Goal: Task Accomplishment & Management: Manage account settings

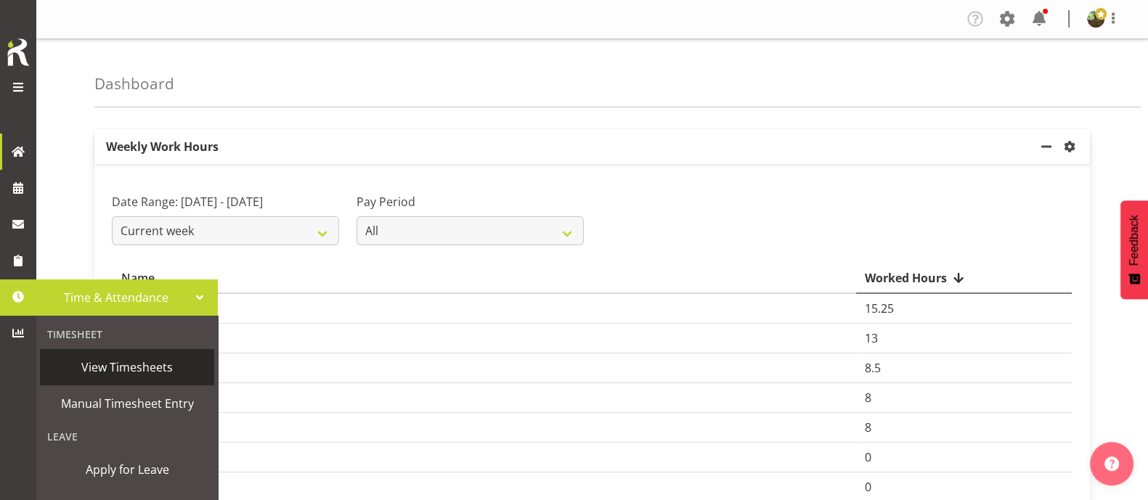
click at [126, 368] on span "View Timesheets" at bounding box center [127, 368] width 160 height 22
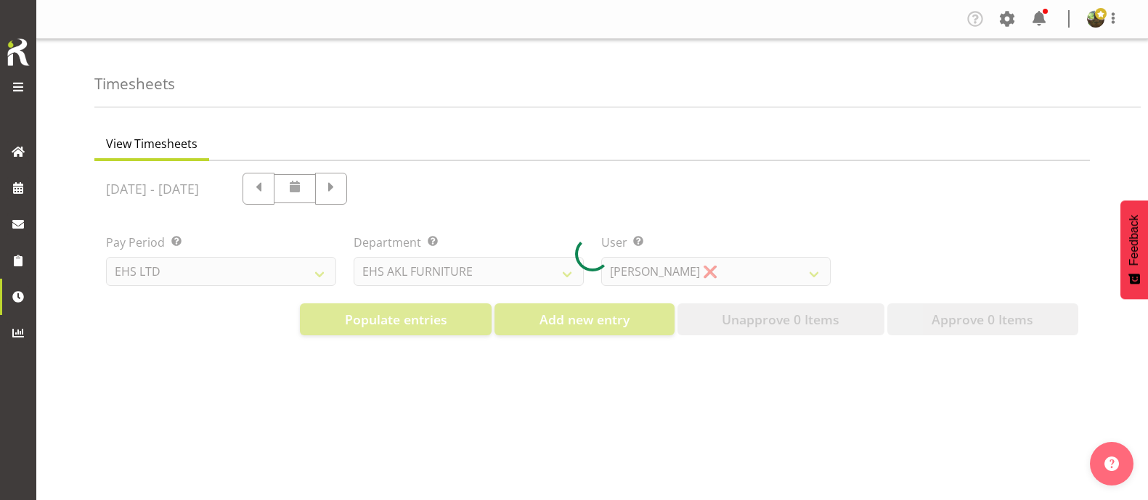
select select "7"
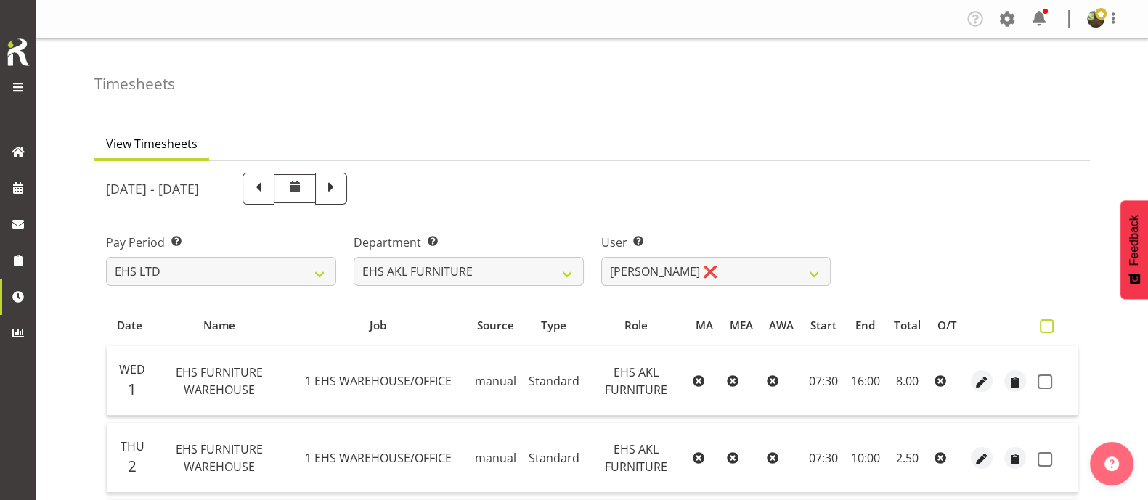
click at [1048, 330] on span at bounding box center [1047, 327] width 14 height 14
click at [1048, 330] on input "checkbox" at bounding box center [1044, 326] width 9 height 9
checkbox input "true"
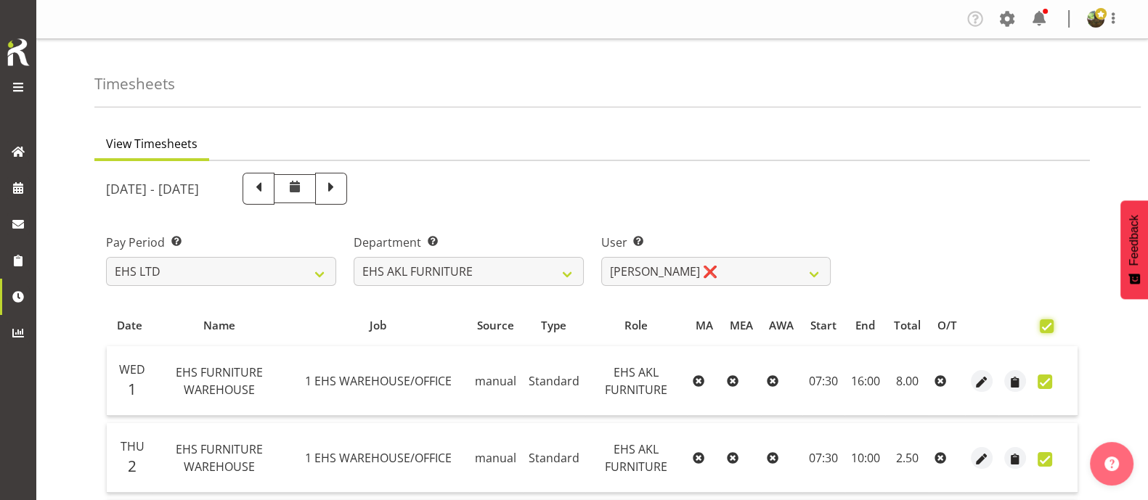
checkbox input "true"
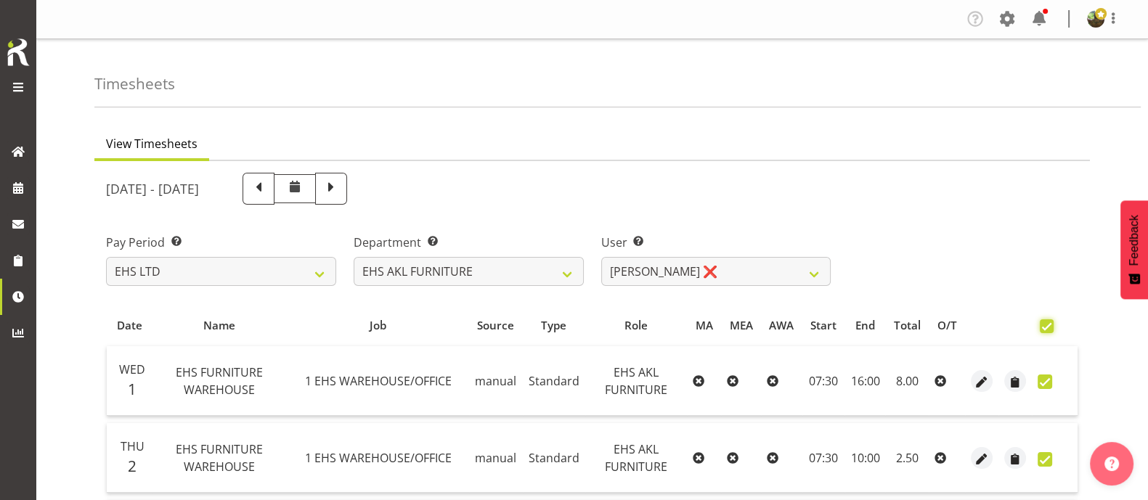
checkbox input "true"
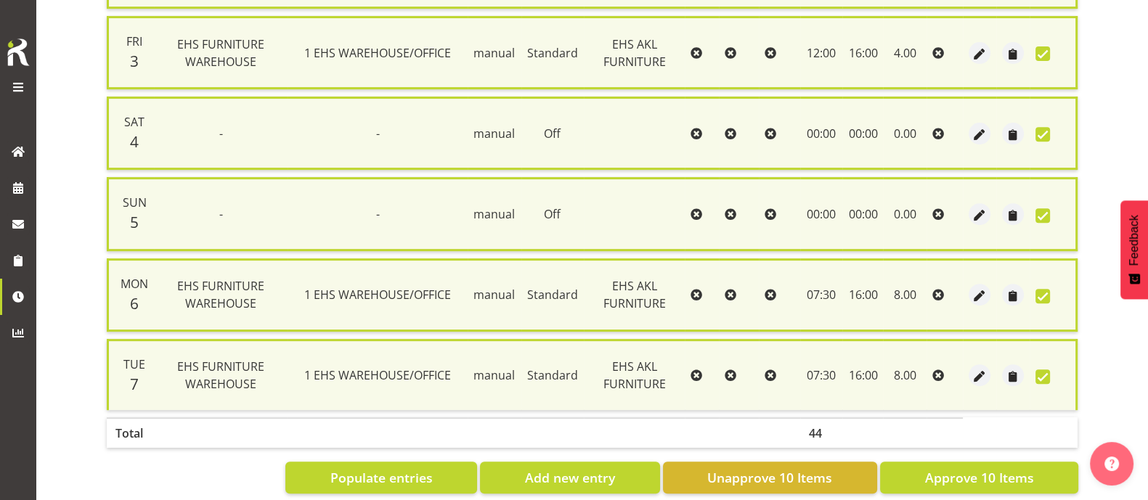
scroll to position [755, 0]
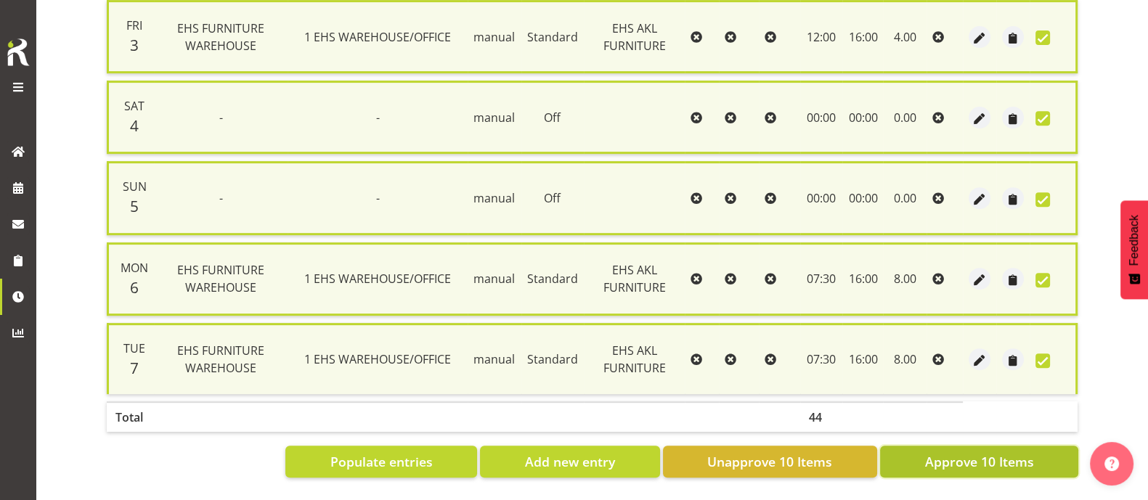
click at [1018, 453] on span "Approve 10 Items" at bounding box center [979, 462] width 109 height 19
checkbox input "false"
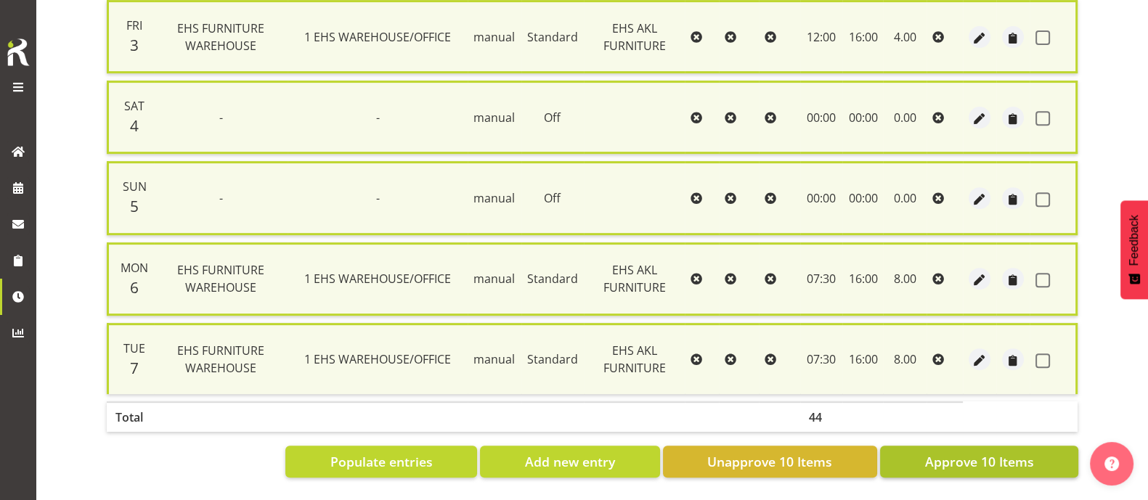
checkbox input "false"
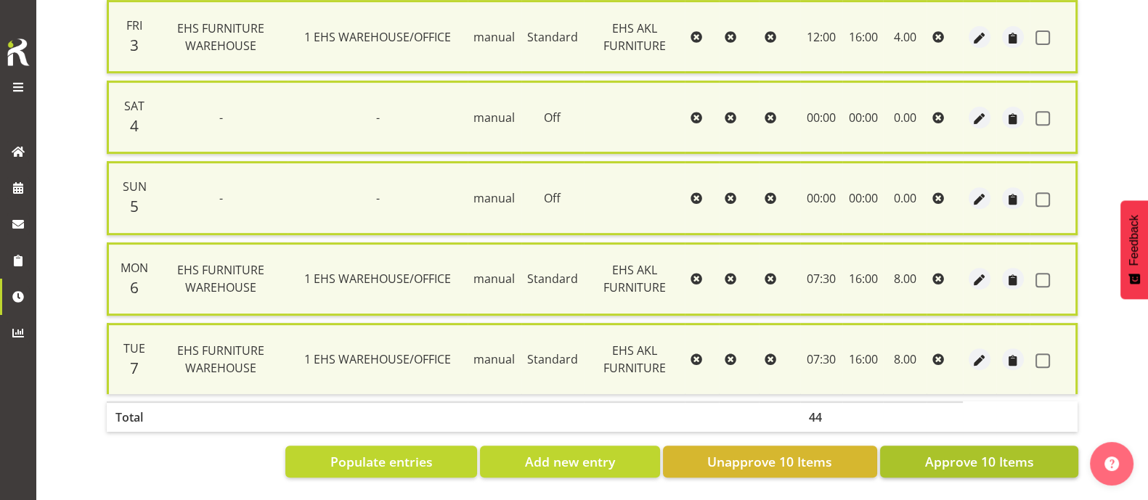
checkbox input "false"
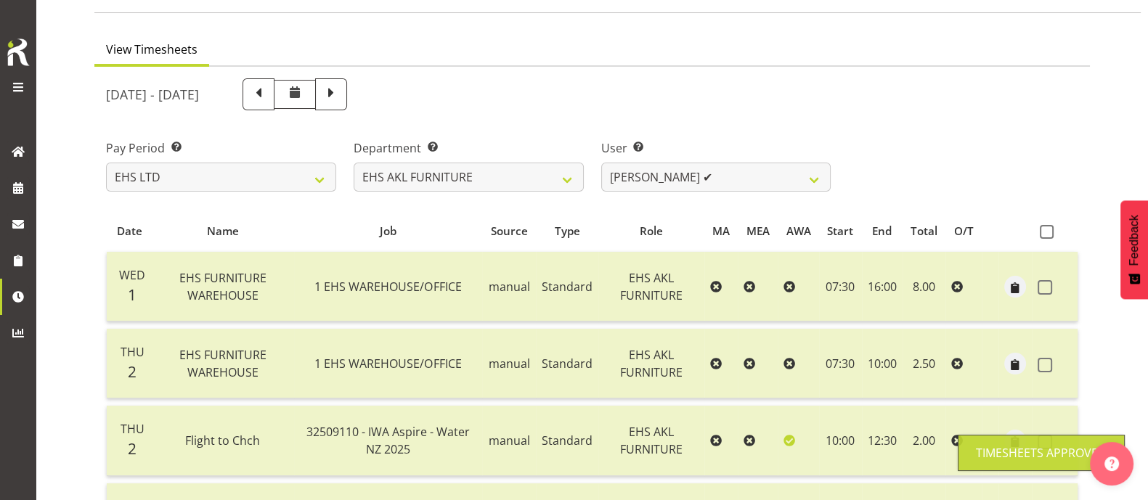
scroll to position [91, 0]
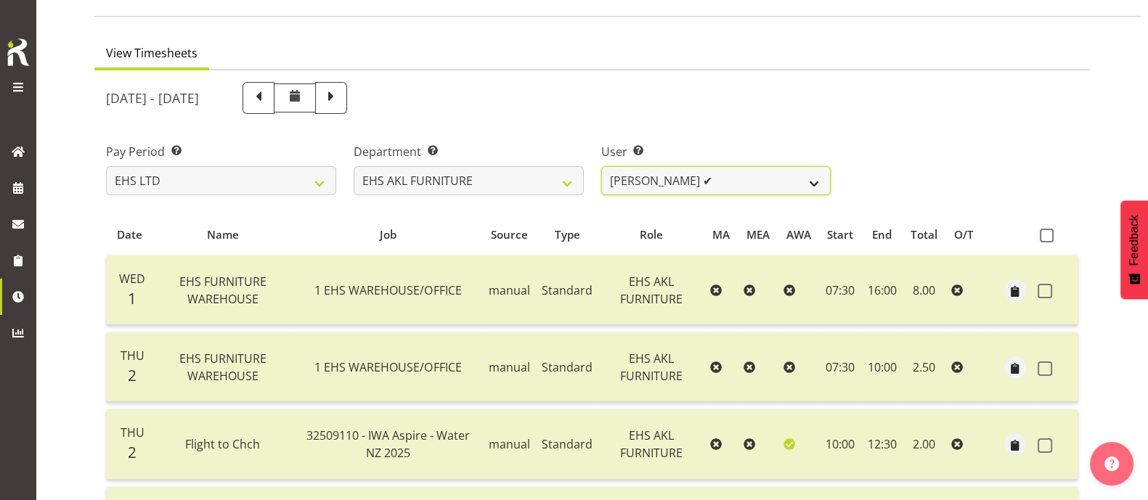
click at [763, 179] on select "Daniel Tini ✔ Filipo Iupeli ❌ Harley Wongpayuk ❌ Malae Toleafoa ❌ Manase Ward ❌…" at bounding box center [716, 180] width 230 height 29
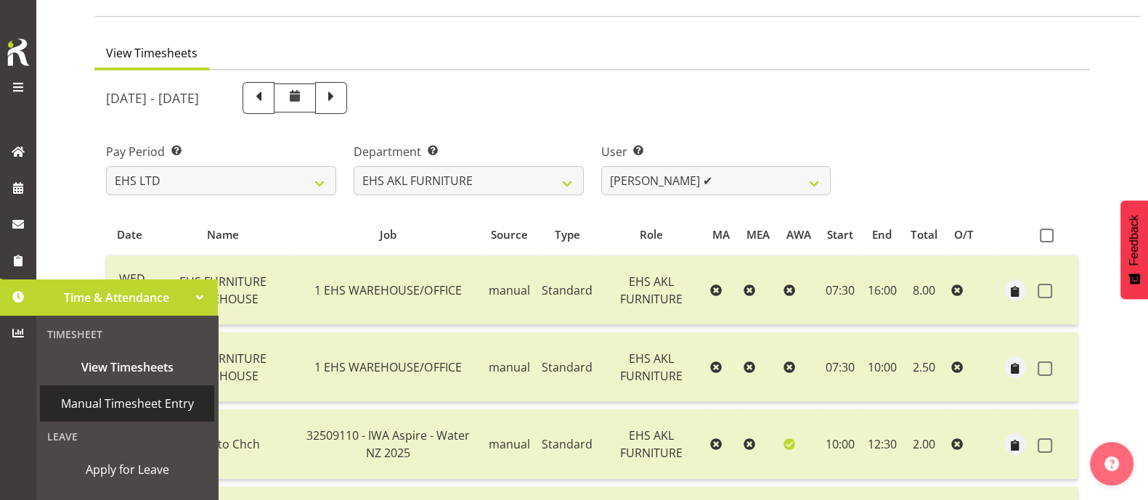
click at [115, 401] on span "Manual Timesheet Entry" at bounding box center [127, 404] width 160 height 22
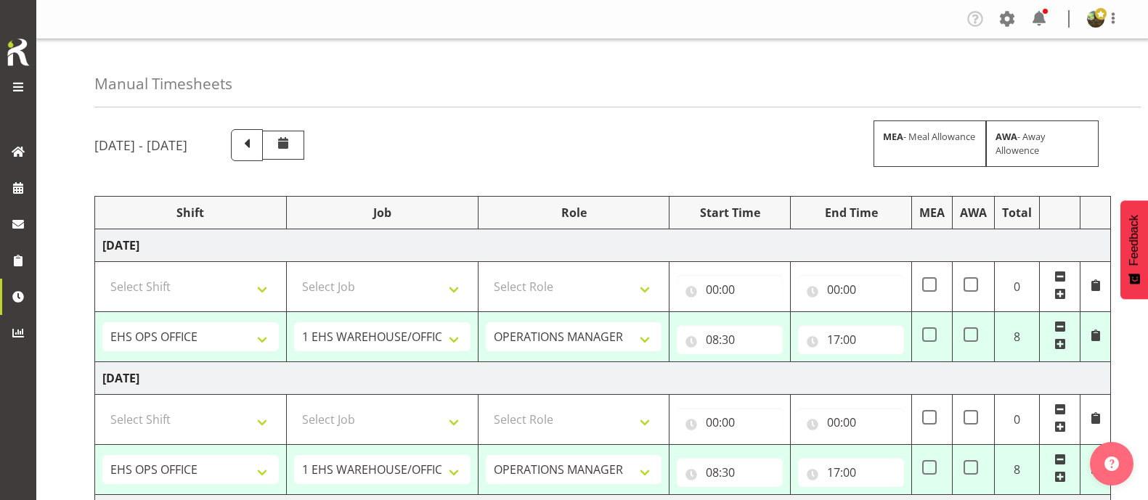
select select "1587"
select select "69"
select select "1587"
select select "69"
select select "1587"
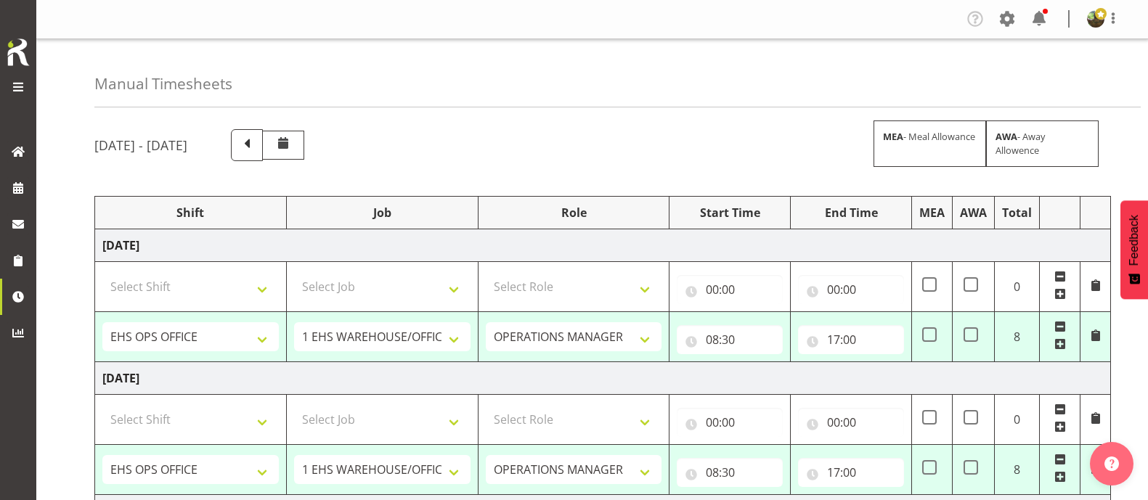
select select "69"
select select "1587"
select select "69"
select select "1587"
select select "69"
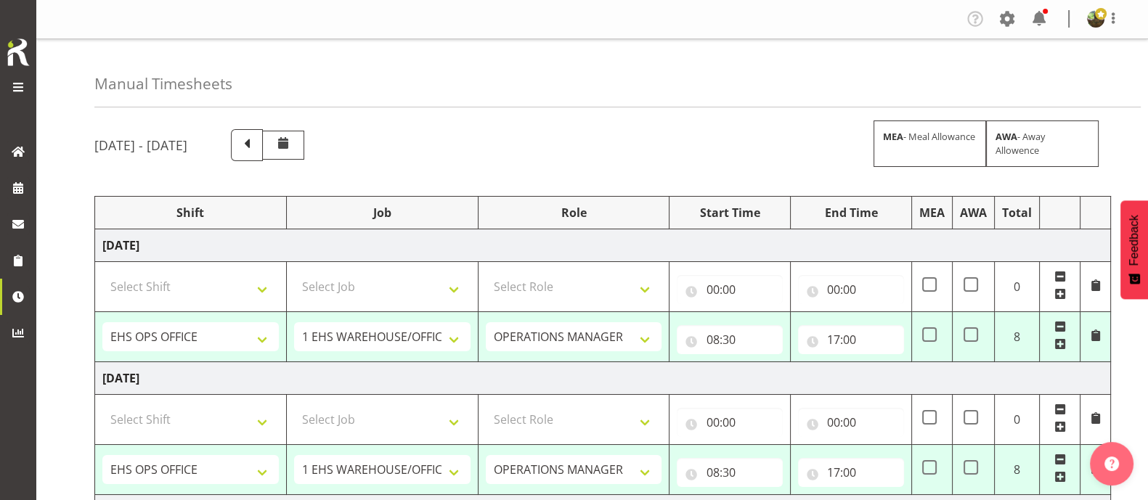
drag, startPoint x: 350, startPoint y: 141, endPoint x: 614, endPoint y: 179, distance: 266.5
click at [256, 140] on span at bounding box center [247, 143] width 19 height 19
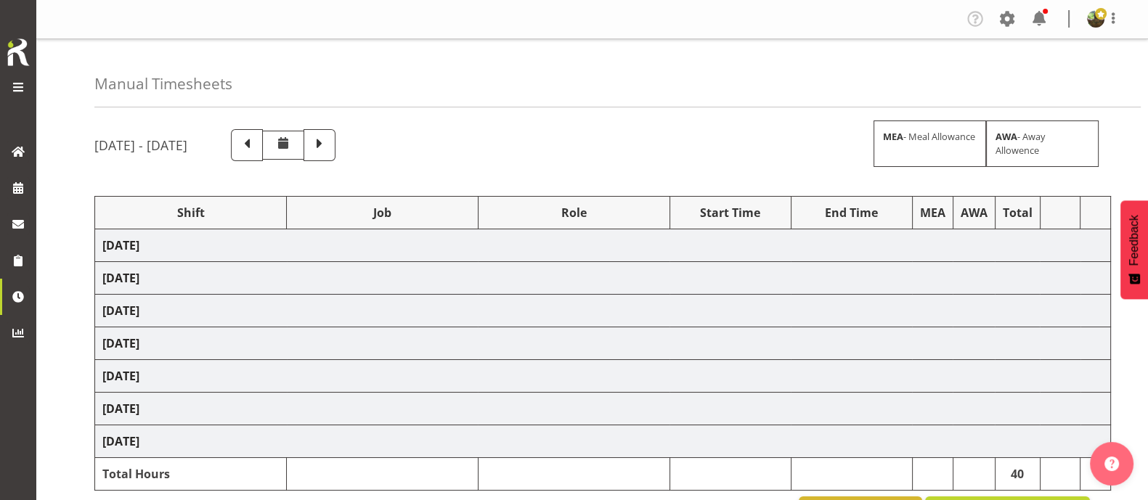
select select "1587"
select select "69"
select select "1587"
select select "69"
select select "1587"
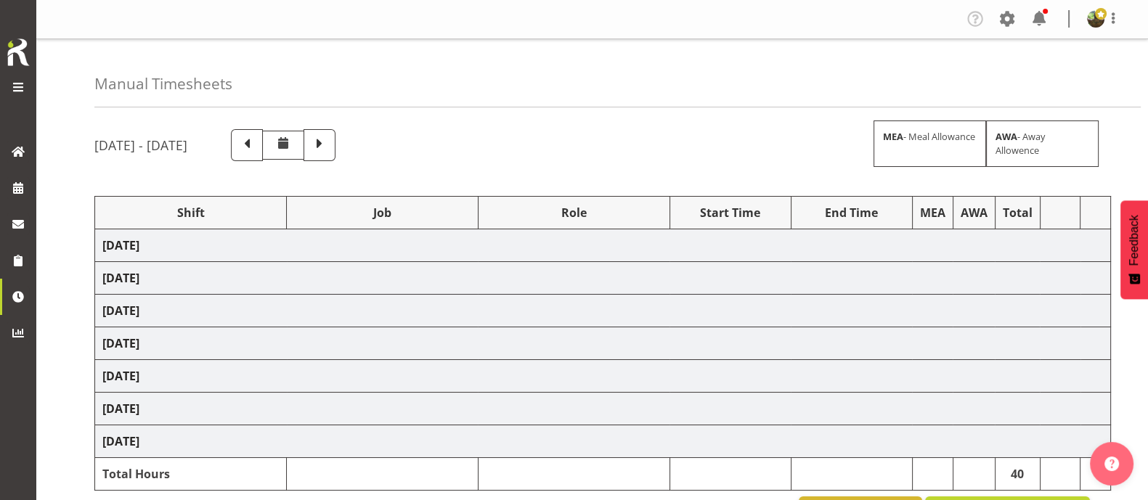
select select "69"
select select "83455"
select select "10237"
select select "83456"
select select "9140"
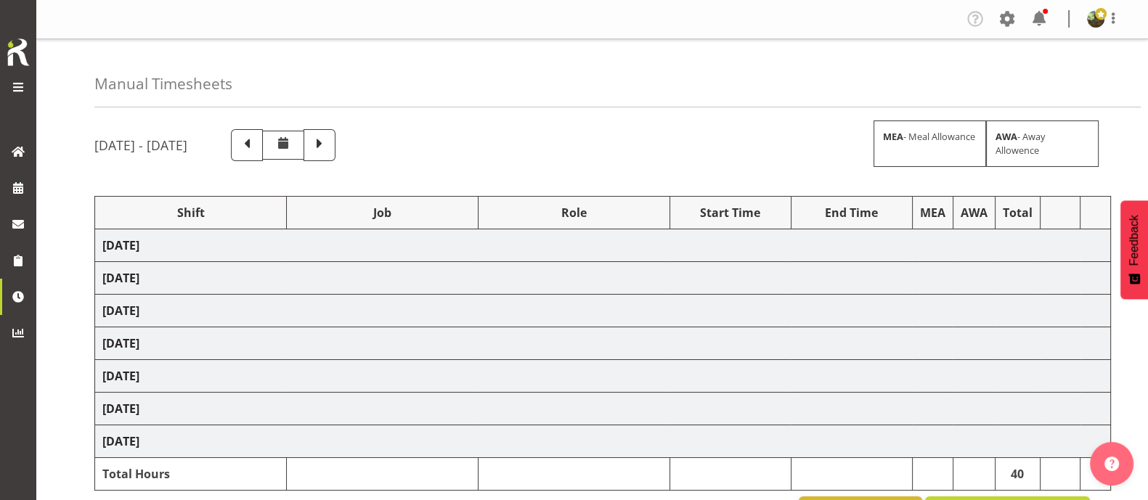
select select "1587"
select select "69"
select select "1587"
select select "69"
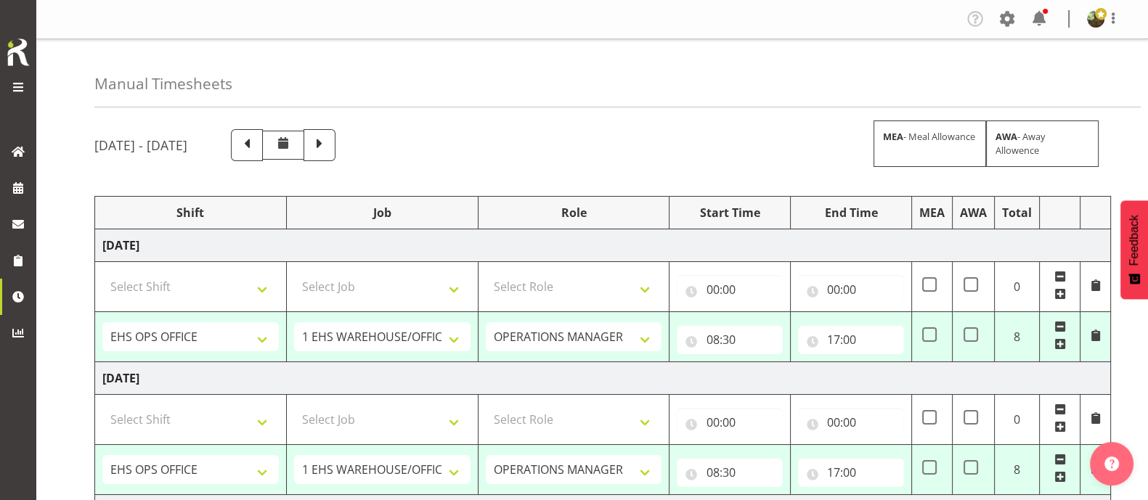
scroll to position [752, 0]
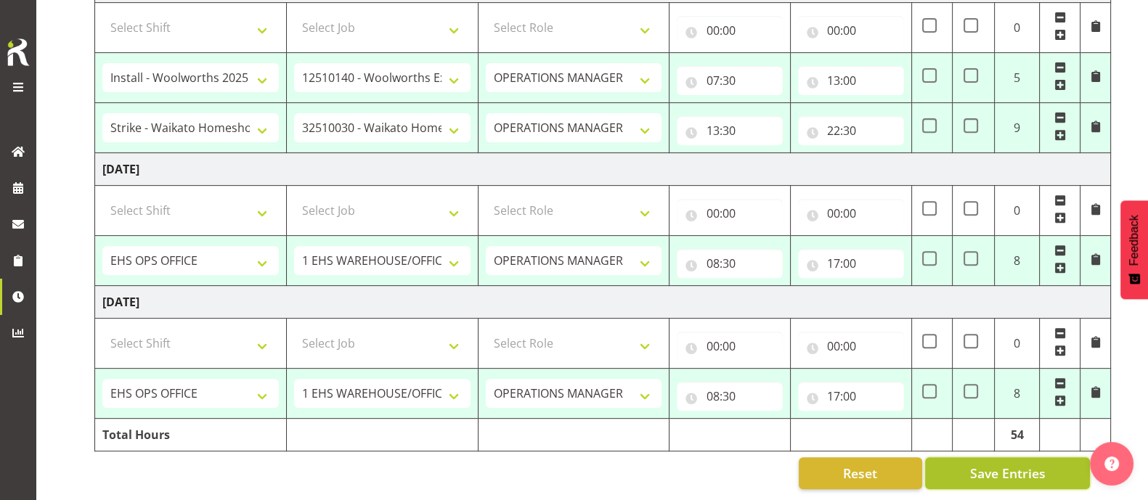
click at [1015, 464] on span "Save Entries" at bounding box center [1008, 473] width 76 height 19
select select "1587"
select select "69"
type input "08:30"
type input "17:00"
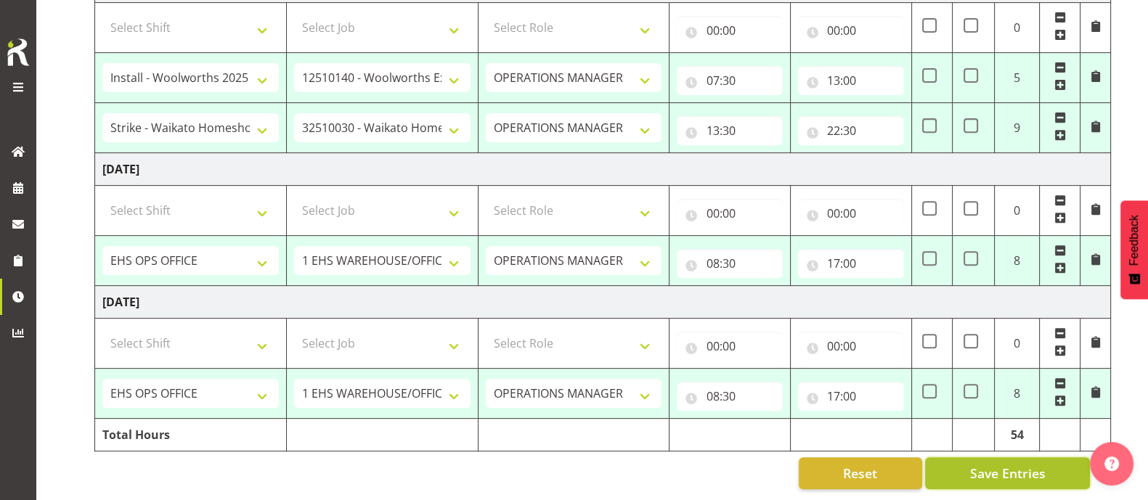
select select "1587"
select select "69"
type input "08:30"
type input "17:00"
select select "1587"
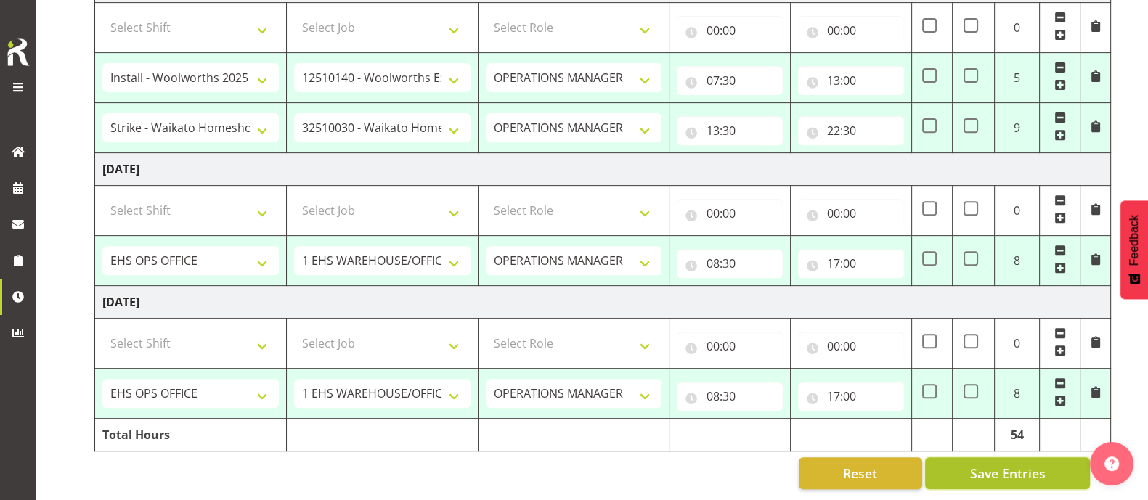
select select "69"
type input "08:30"
type input "17:00"
select select "83455"
select select "10237"
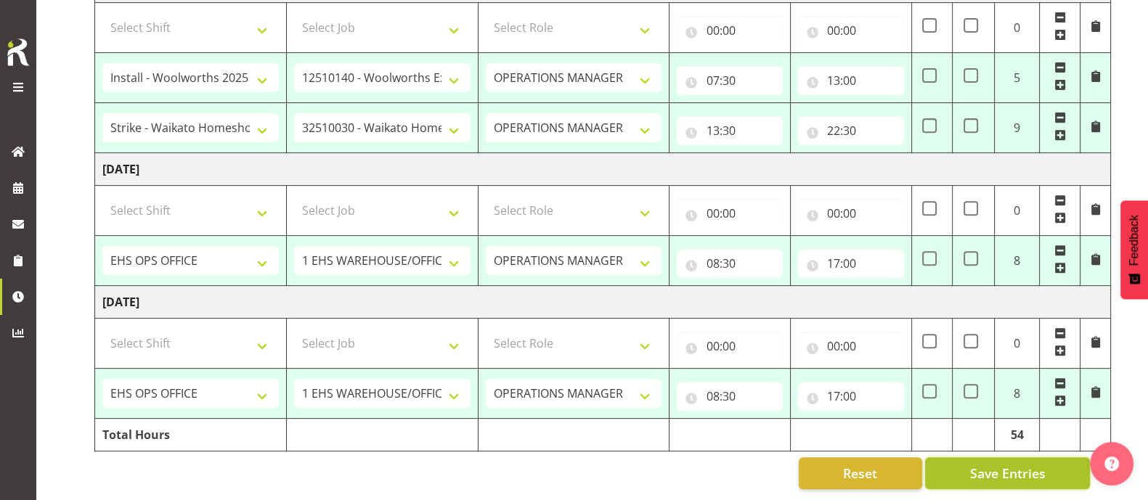
type input "07:30"
type input "13:00"
select select "83456"
select select "9140"
type input "13:30"
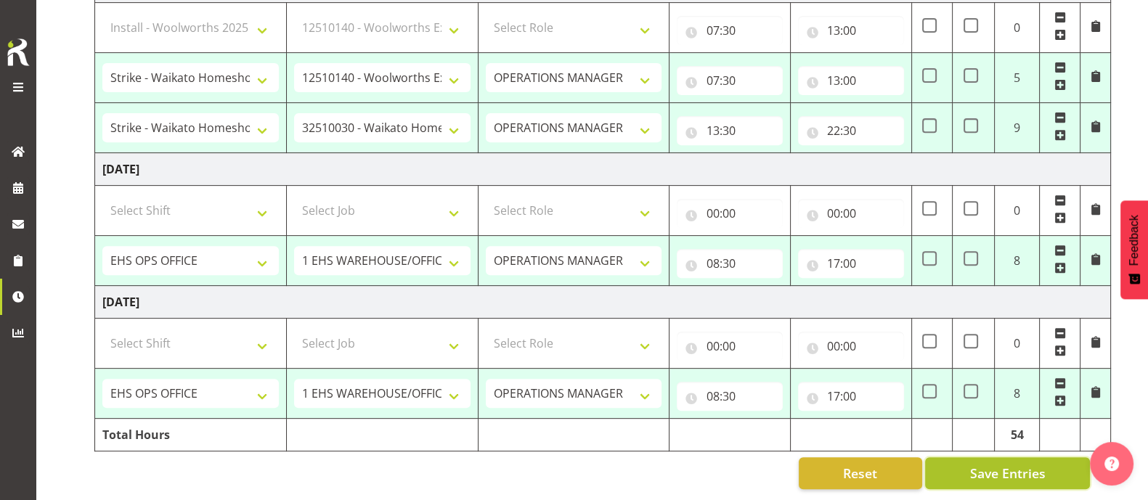
type input "22:30"
select select "1587"
select select "69"
type input "08:30"
type input "17:00"
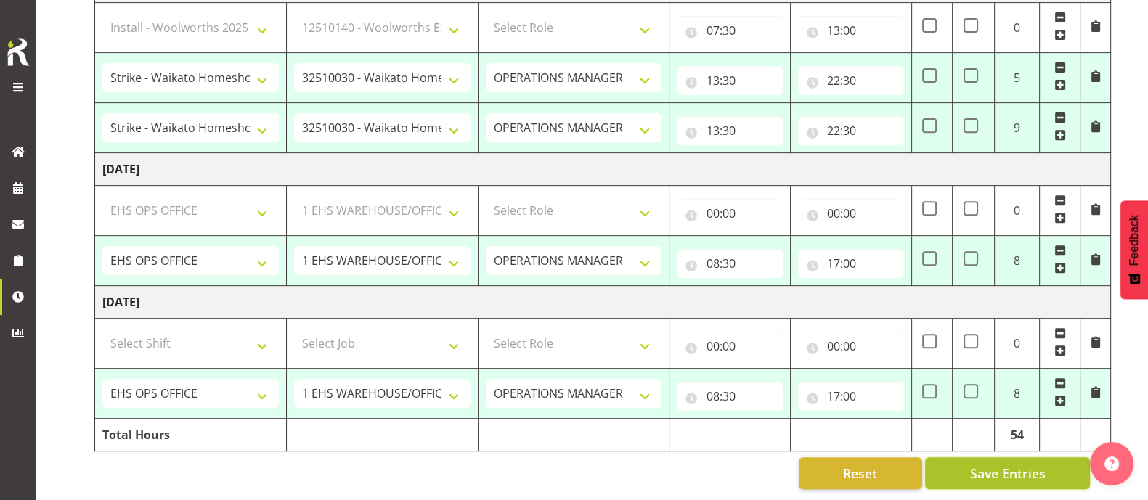
select select "1587"
select select "69"
type input "08:30"
type input "17:00"
select select "1587"
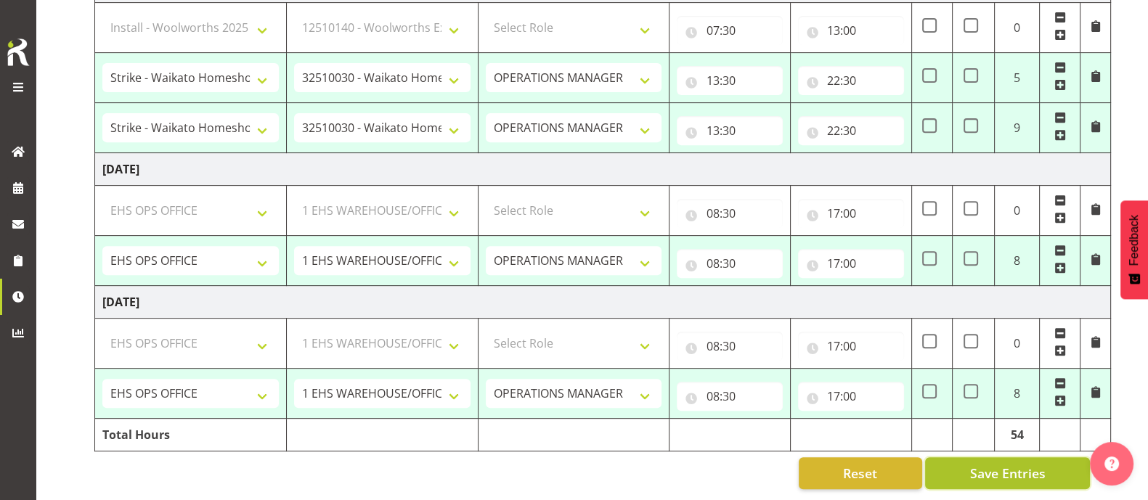
select select "69"
select select "1587"
select select "69"
select select "83455"
select select "10237"
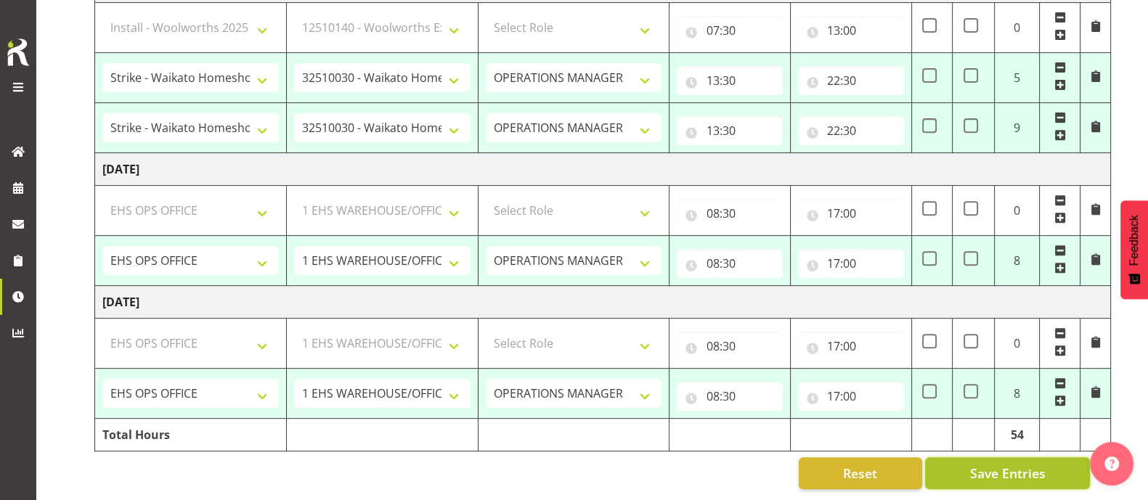
select select "83456"
select select "9140"
select select "1587"
select select "69"
select select "1587"
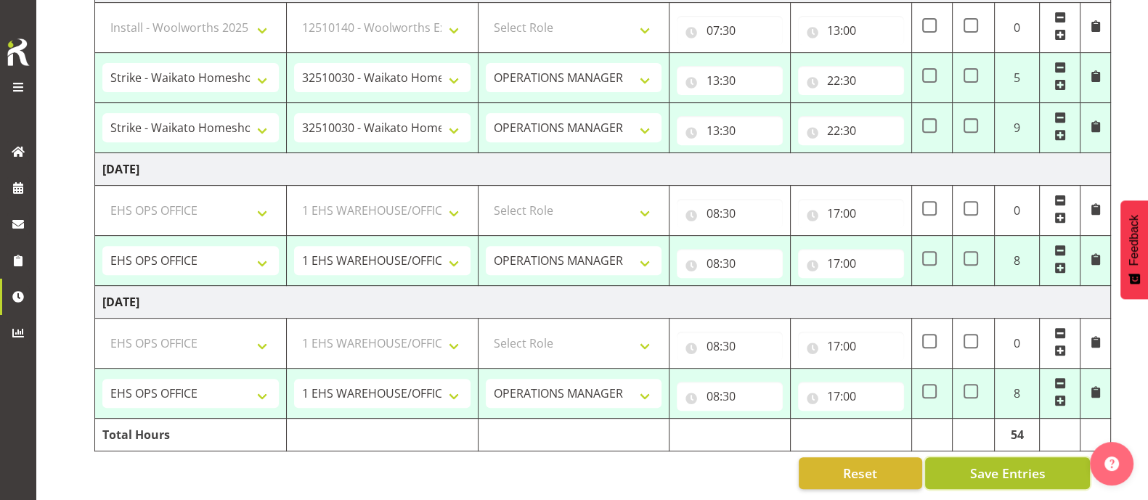
select select "69"
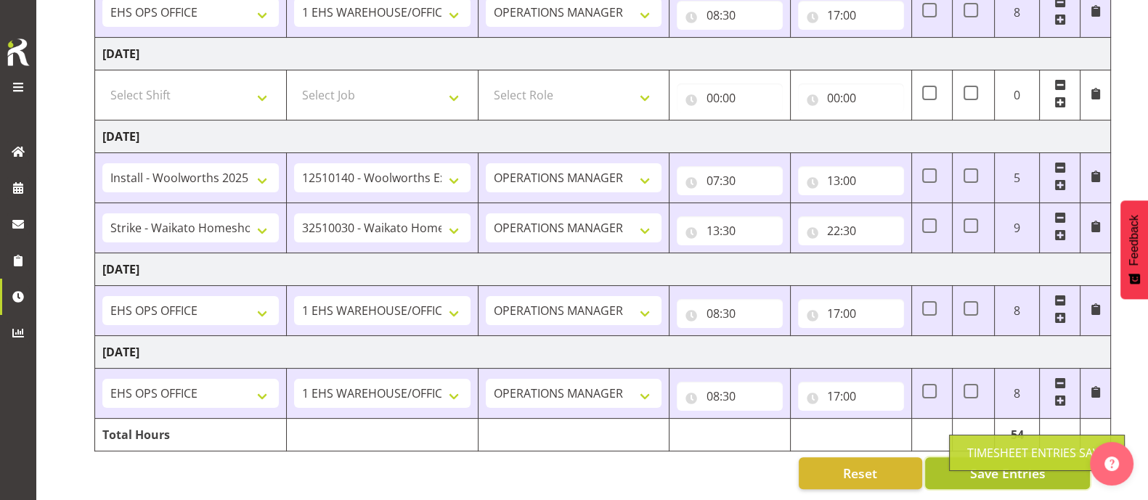
scroll to position [452, 0]
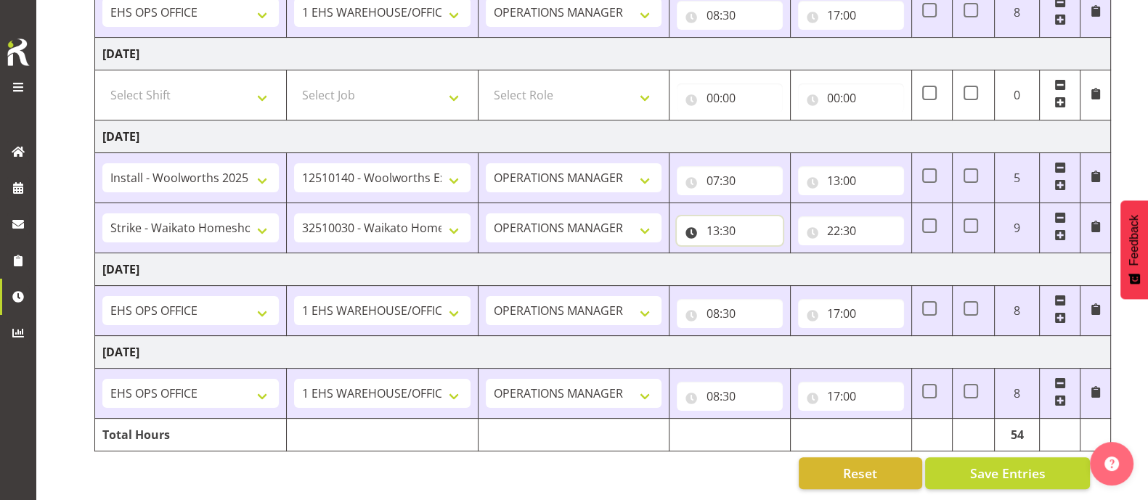
click at [734, 219] on input "13:30" at bounding box center [730, 230] width 106 height 29
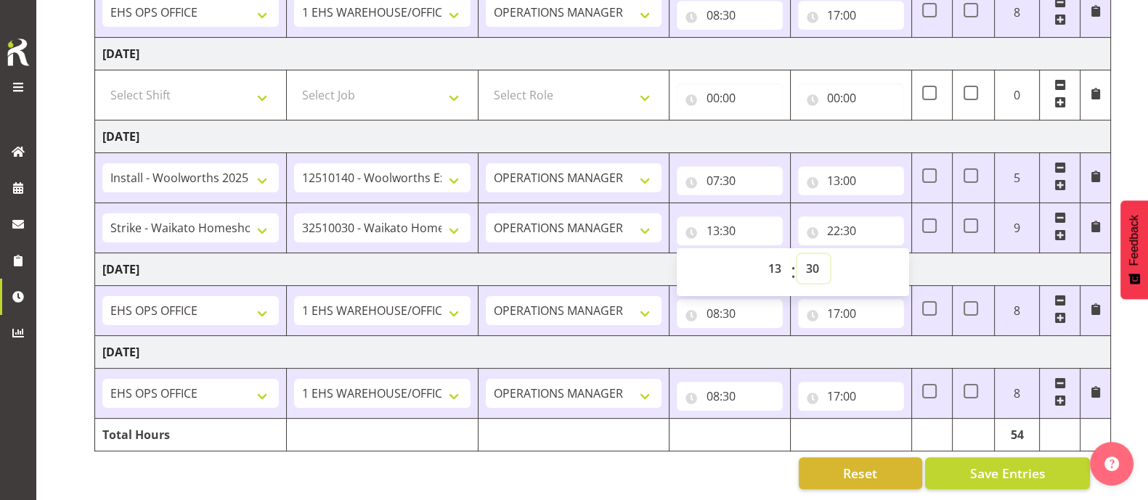
click at [811, 257] on select "00 01 02 03 04 05 06 07 08 09 10 11 12 13 14 15 16 17 18 19 20 21 22 23 24 25 2…" at bounding box center [814, 268] width 33 height 29
select select "0"
click at [798, 254] on select "00 01 02 03 04 05 06 07 08 09 10 11 12 13 14 15 16 17 18 19 20 21 22 23 24 25 2…" at bounding box center [814, 268] width 33 height 29
type input "13:00"
click at [948, 263] on td "[DATE]" at bounding box center [603, 270] width 1016 height 33
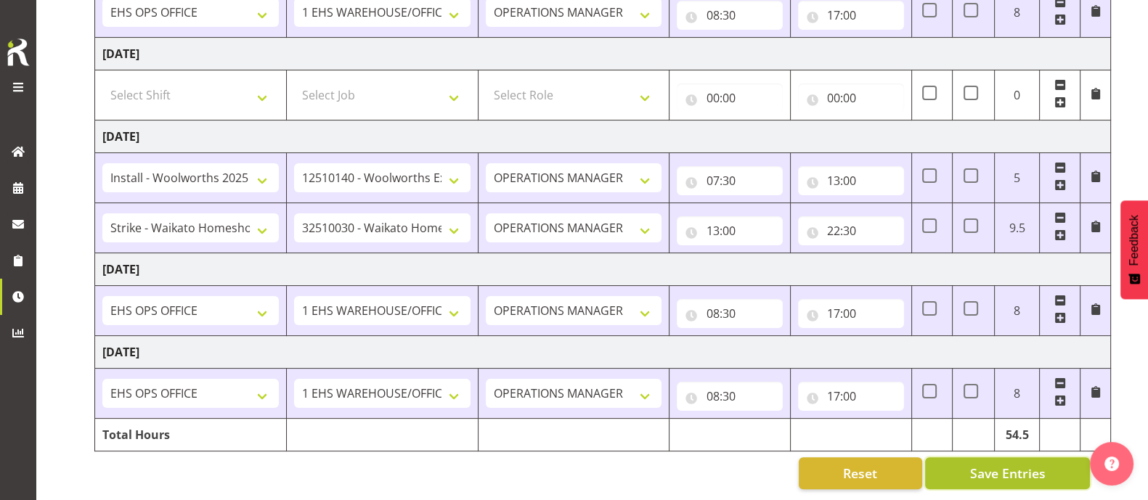
click at [976, 465] on span "Save Entries" at bounding box center [1008, 473] width 76 height 19
click at [976, 464] on span "Save Entries" at bounding box center [1008, 473] width 76 height 19
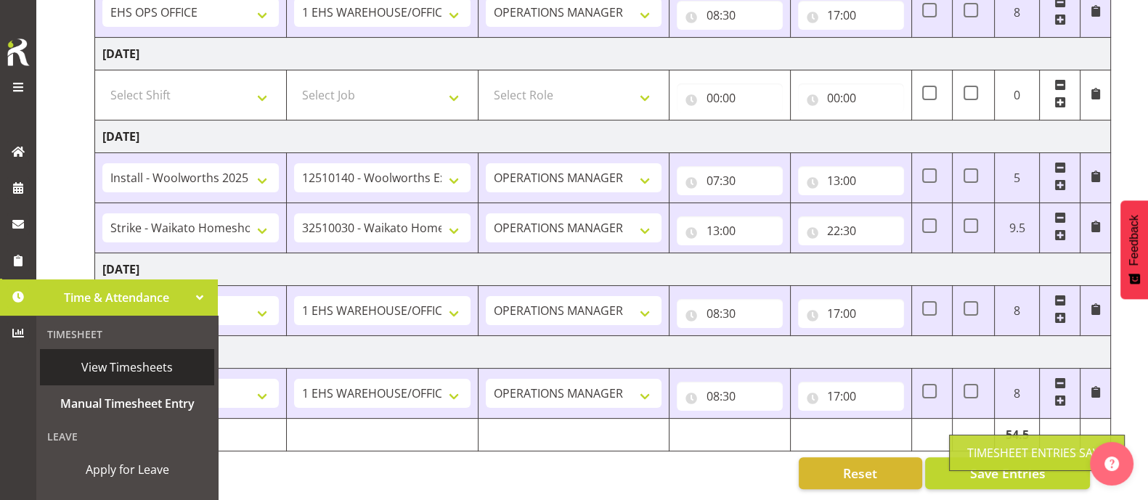
click at [134, 359] on span "View Timesheets" at bounding box center [127, 368] width 160 height 22
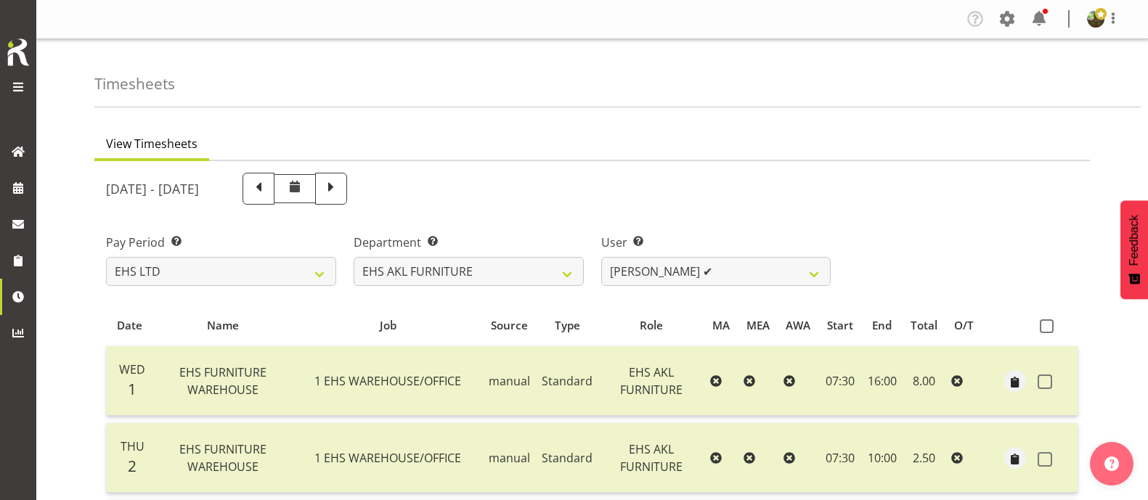
select select "7"
click at [770, 262] on select "[PERSON_NAME] ✔ [PERSON_NAME] ❌ [PERSON_NAME] ❌ [PERSON_NAME] ❌ [PERSON_NAME] ❌…" at bounding box center [716, 271] width 230 height 29
select select "889"
click at [601, 257] on select "[PERSON_NAME] ✔ [PERSON_NAME] ❌ [PERSON_NAME] ❌ [PERSON_NAME] ❌ [PERSON_NAME] ❌…" at bounding box center [716, 271] width 230 height 29
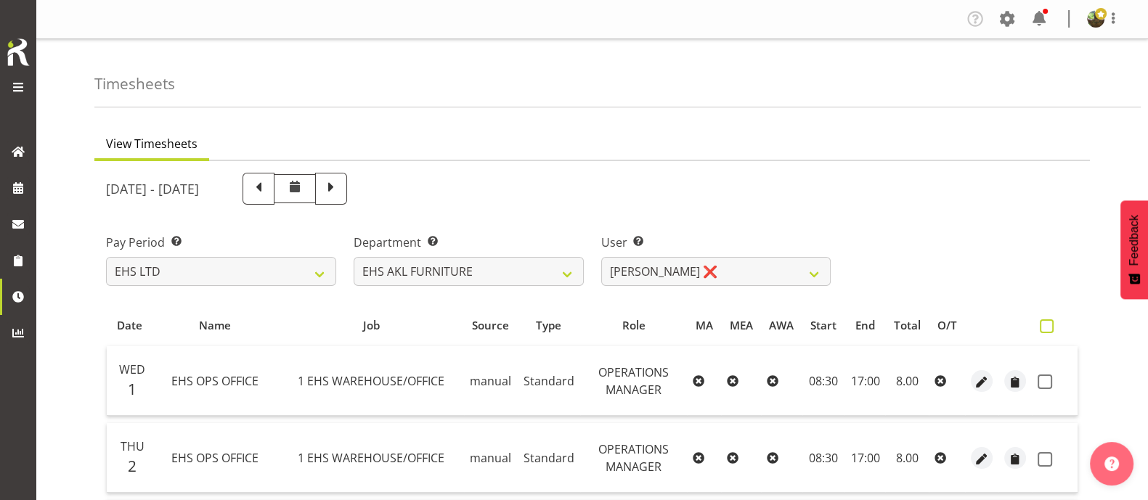
click at [1045, 328] on span at bounding box center [1047, 327] width 14 height 14
click at [1045, 328] on input "checkbox" at bounding box center [1044, 326] width 9 height 9
checkbox input "true"
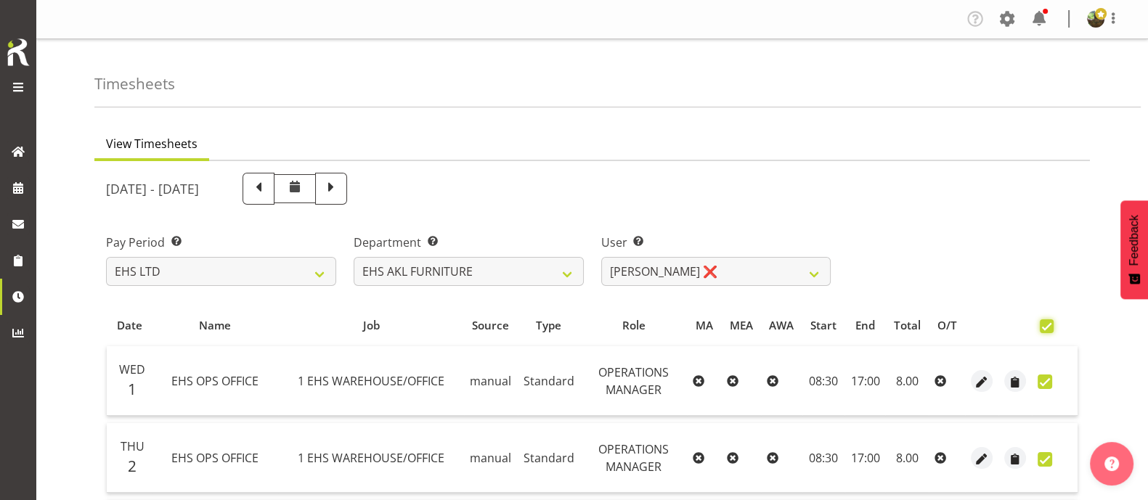
checkbox input "true"
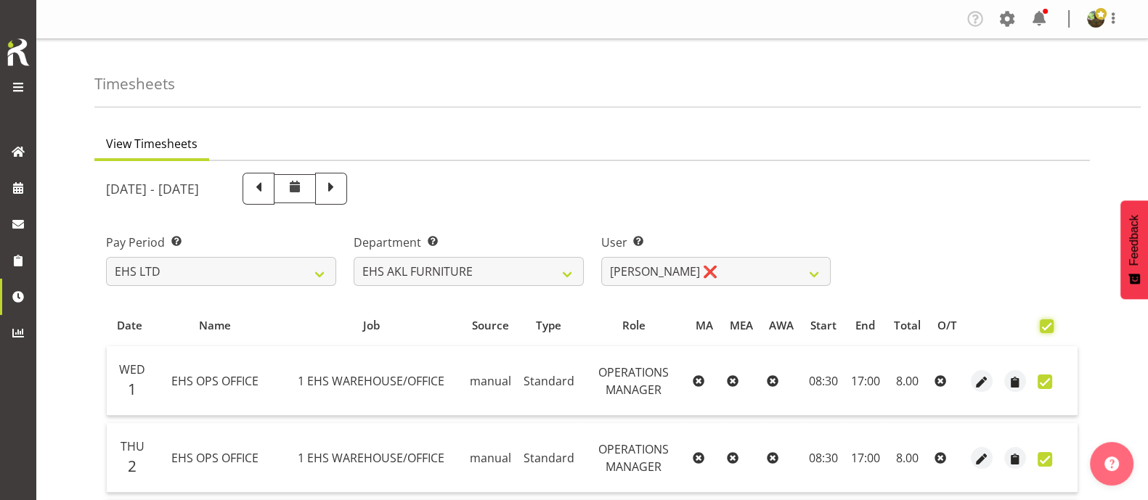
checkbox input "true"
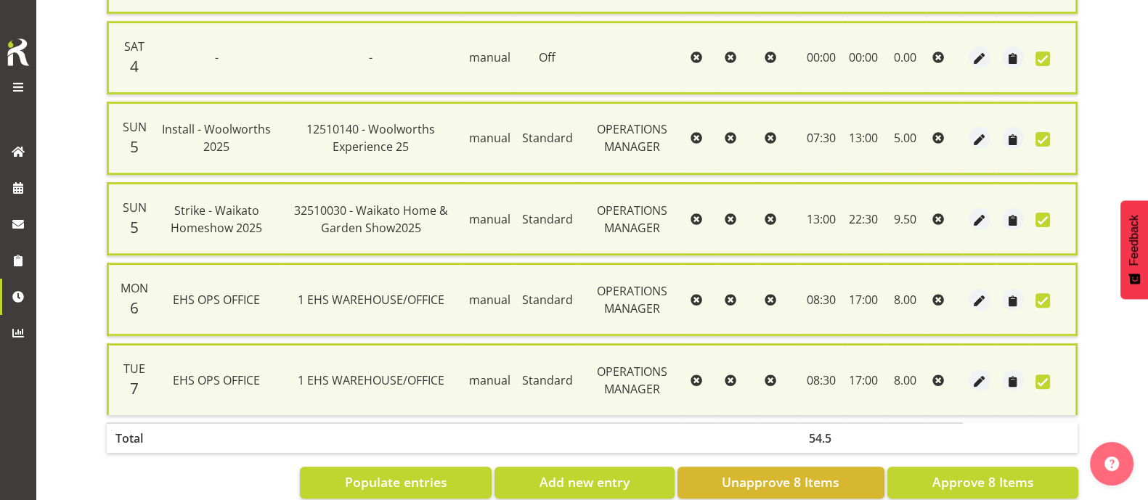
scroll to position [596, 0]
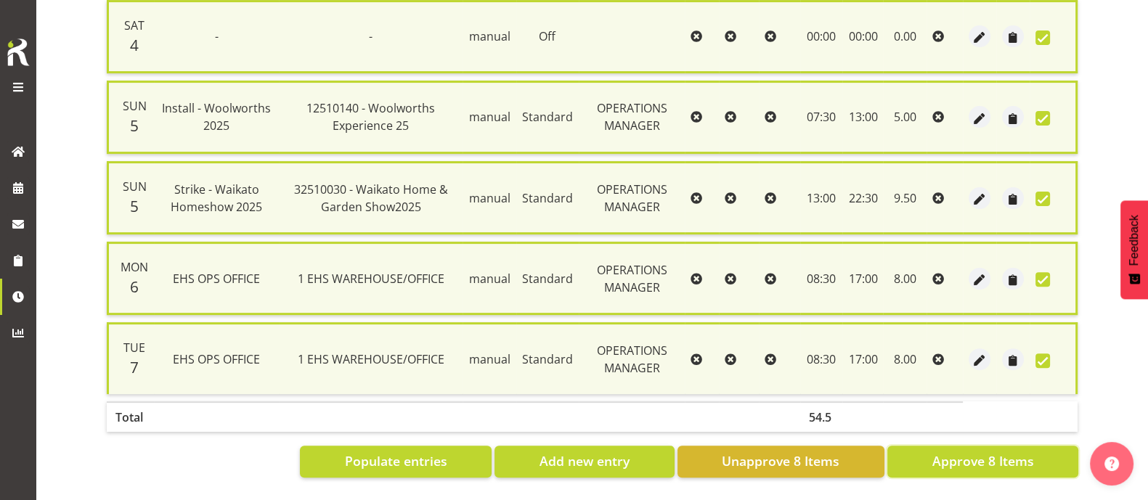
click at [1000, 452] on span "Approve 8 Items" at bounding box center [983, 461] width 102 height 19
checkbox input "false"
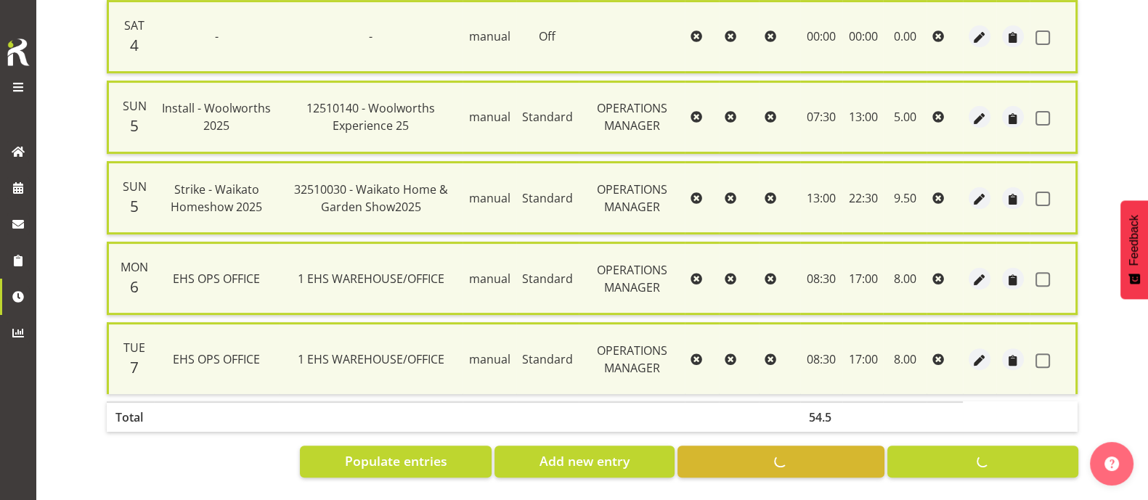
checkbox input "false"
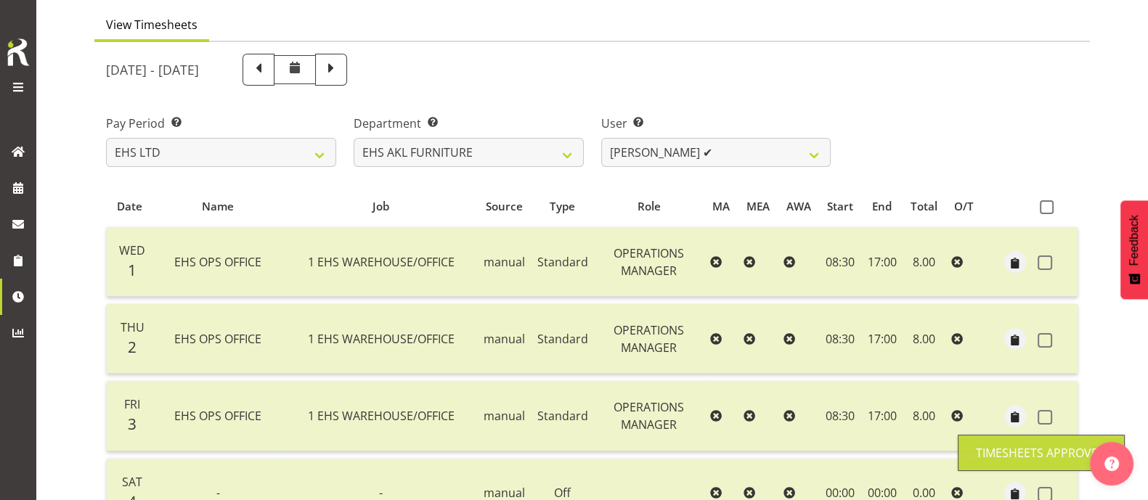
scroll to position [28, 0]
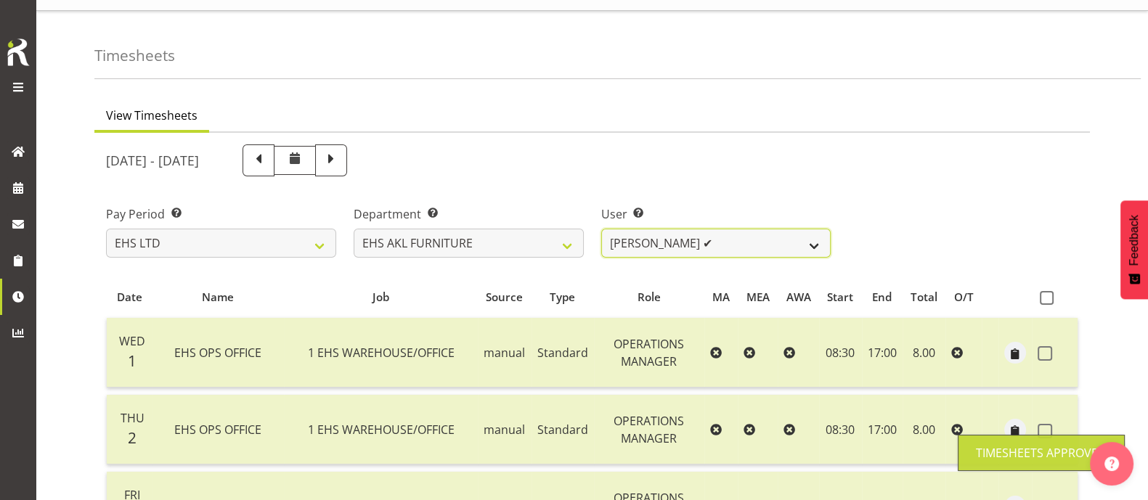
click at [737, 248] on select "Daniel Tini ✔ Filipo Iupeli ✔ Harley Wongpayuk ❌ Malae Toleafoa ❌ Manase Ward ❌…" at bounding box center [716, 243] width 230 height 29
select select "1109"
click at [601, 229] on select "Daniel Tini ✔ Filipo Iupeli ✔ Harley Wongpayuk ❌ Malae Toleafoa ❌ Manase Ward ❌…" at bounding box center [716, 243] width 230 height 29
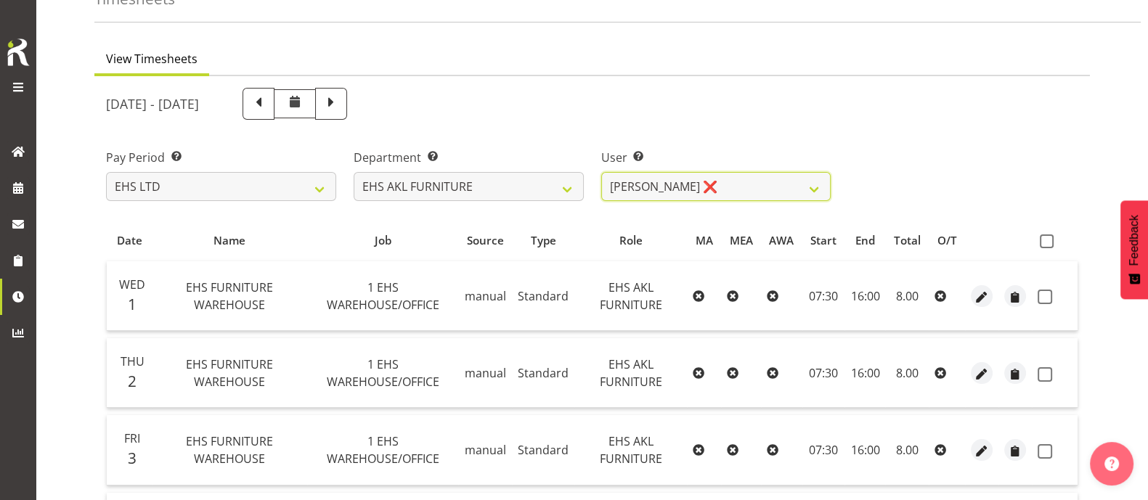
scroll to position [42, 0]
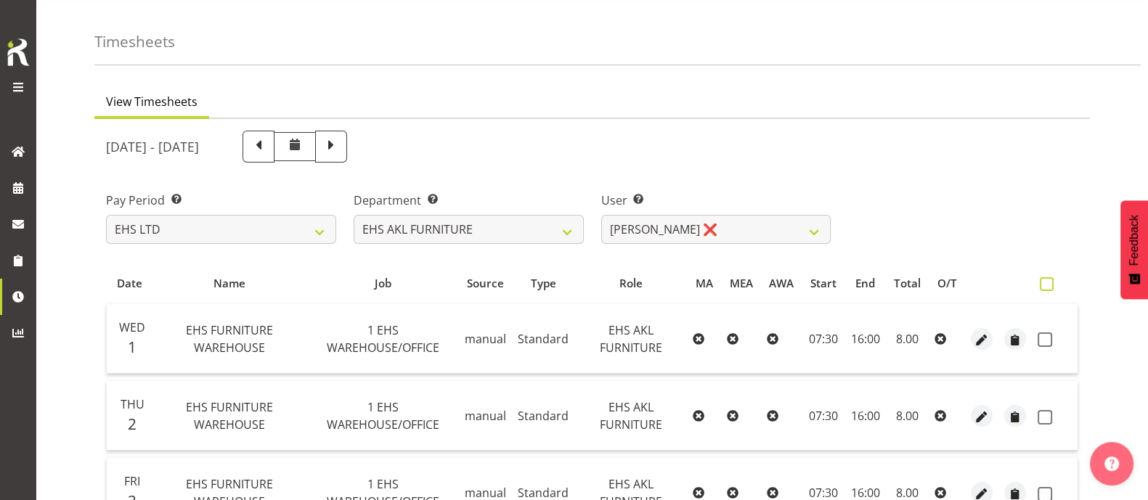
click at [1053, 286] on span at bounding box center [1047, 284] width 14 height 14
click at [1050, 286] on input "checkbox" at bounding box center [1044, 284] width 9 height 9
checkbox input "true"
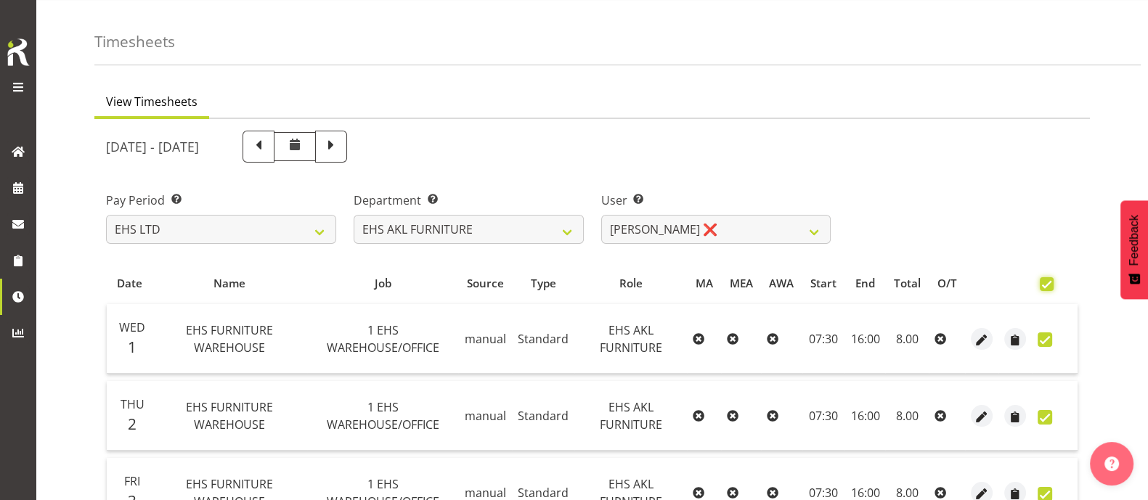
checkbox input "true"
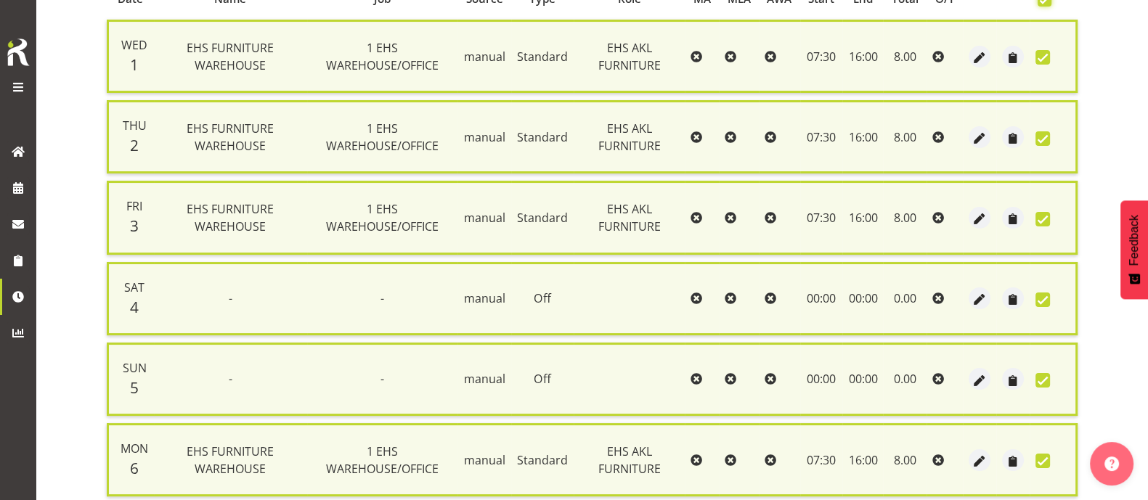
scroll to position [516, 0]
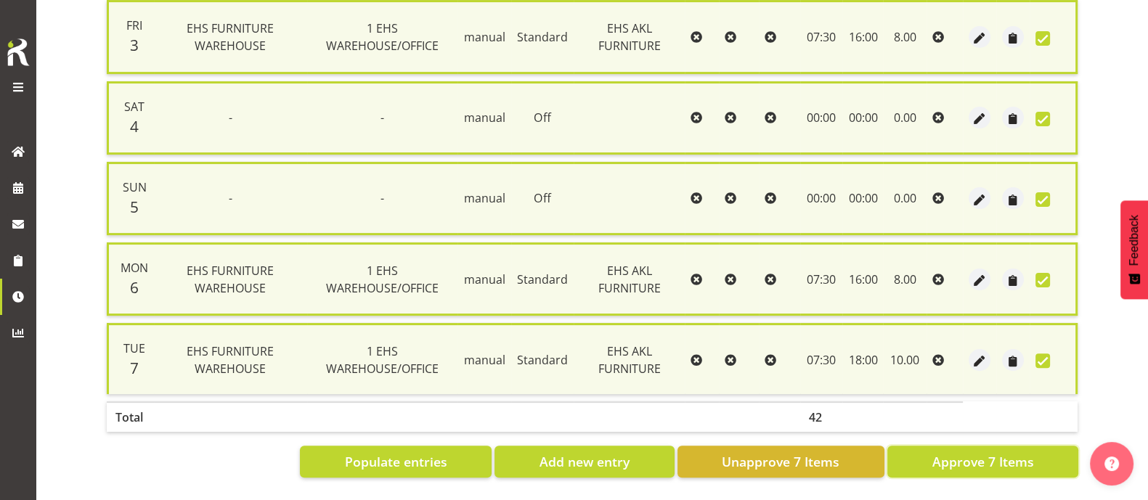
click at [970, 453] on span "Approve 7 Items" at bounding box center [983, 462] width 102 height 19
checkbox input "false"
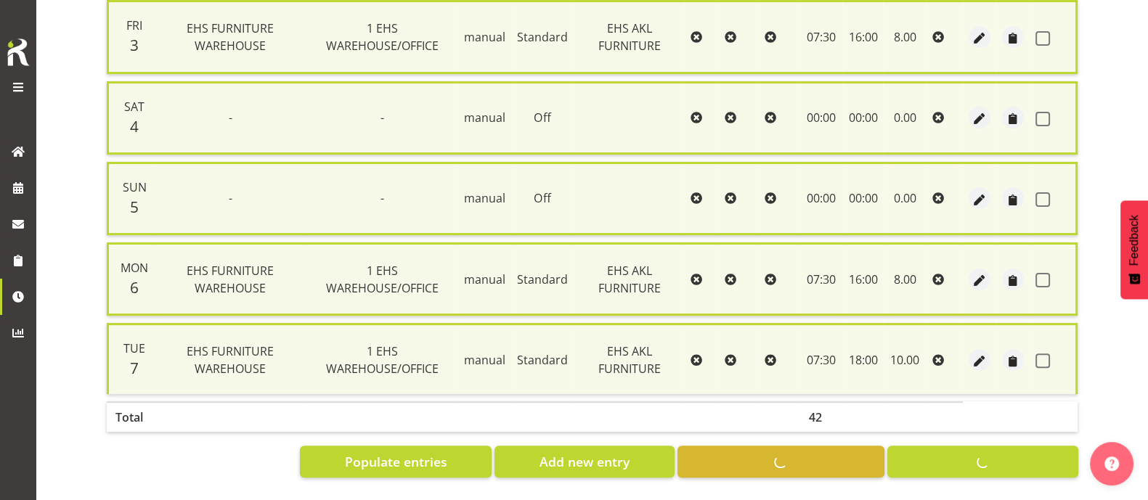
checkbox input "false"
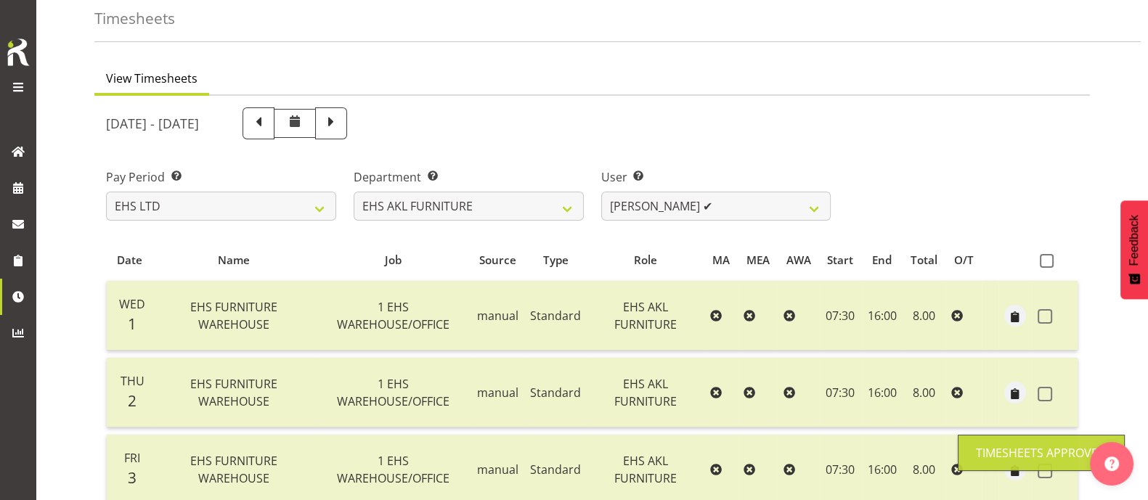
scroll to position [42, 0]
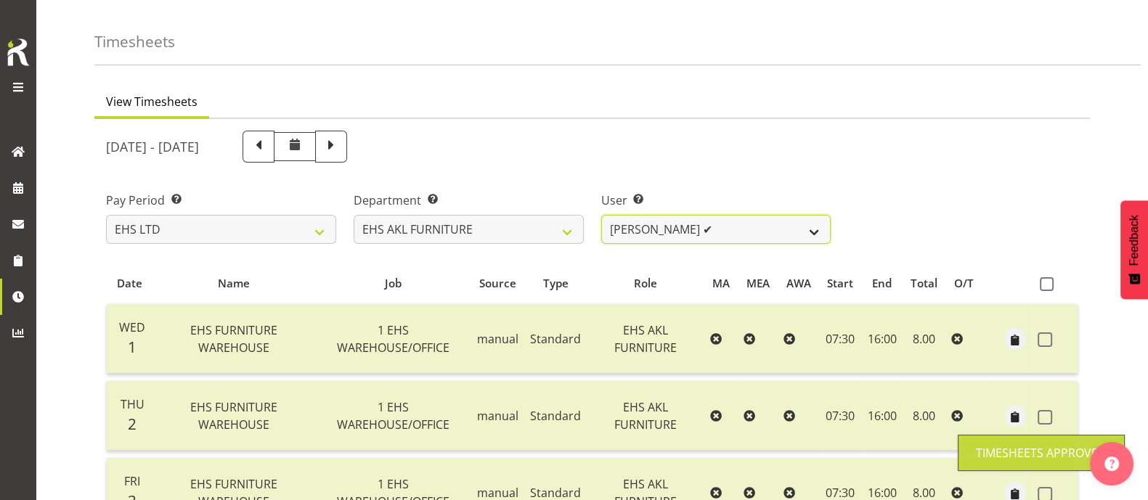
click at [763, 222] on select "Daniel Tini ✔ Filipo Iupeli ✔ Harley Wongpayuk ✔ Malae Toleafoa ❌ Manase Ward ❌…" at bounding box center [716, 229] width 230 height 29
select select "1112"
click at [601, 215] on select "Daniel Tini ✔ Filipo Iupeli ✔ Harley Wongpayuk ✔ Malae Toleafoa ❌ Manase Ward ❌…" at bounding box center [716, 229] width 230 height 29
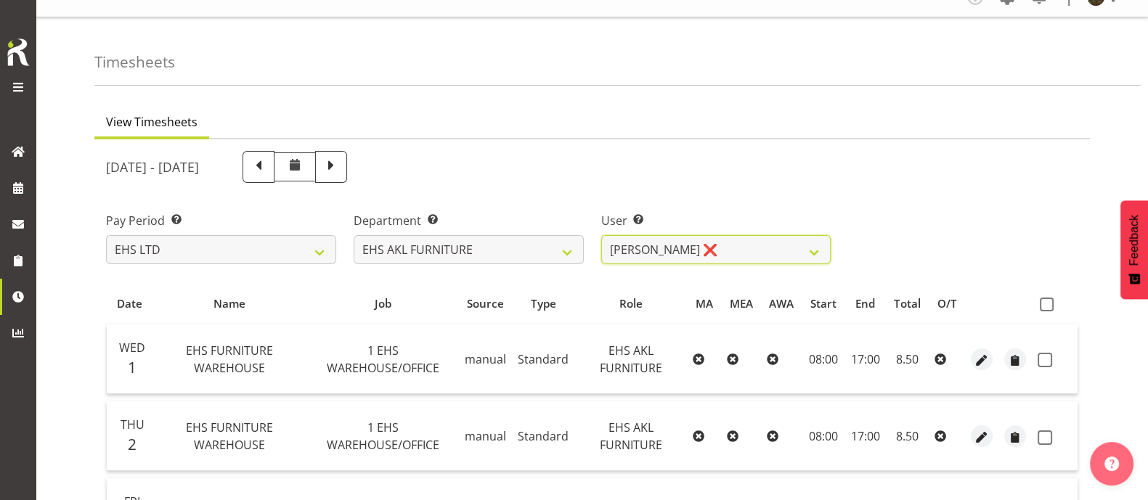
scroll to position [0, 0]
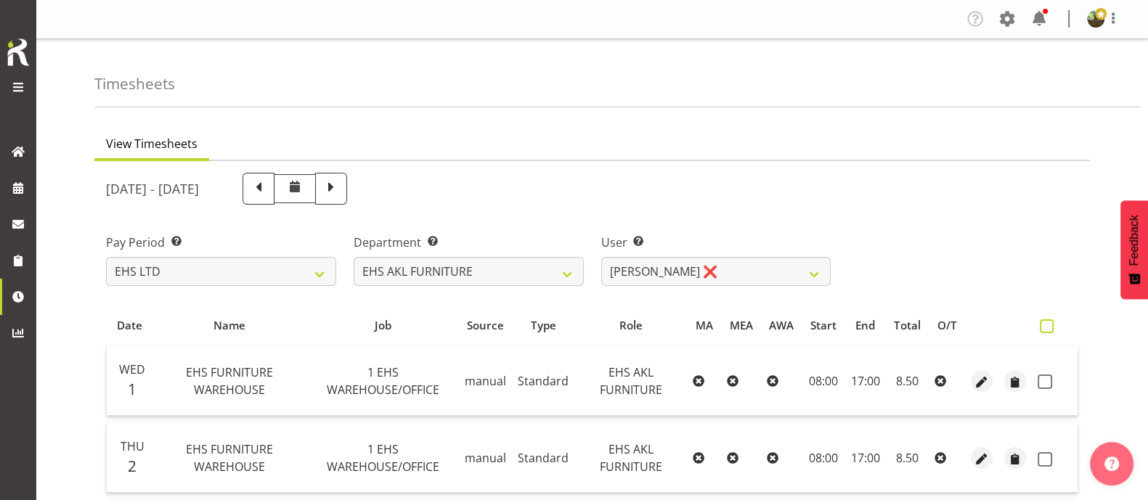
click at [1050, 325] on span at bounding box center [1047, 327] width 14 height 14
click at [1050, 325] on input "checkbox" at bounding box center [1044, 326] width 9 height 9
checkbox input "true"
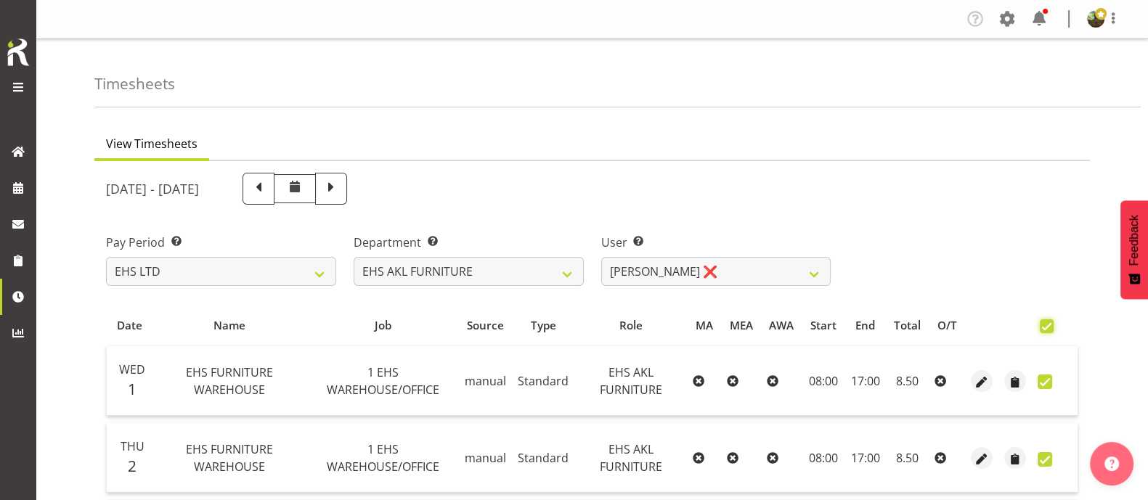
checkbox input "true"
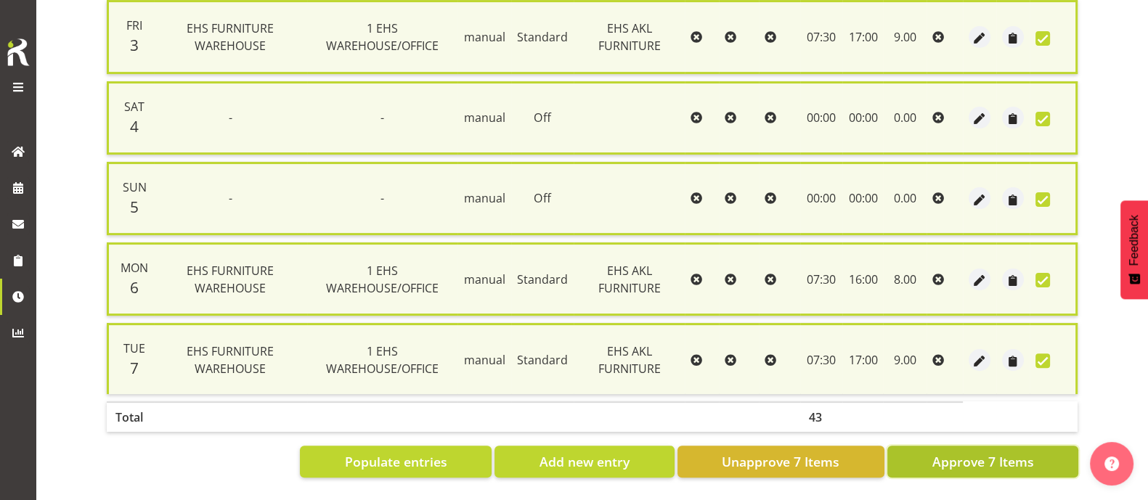
click at [1015, 453] on span "Approve 7 Items" at bounding box center [983, 462] width 102 height 19
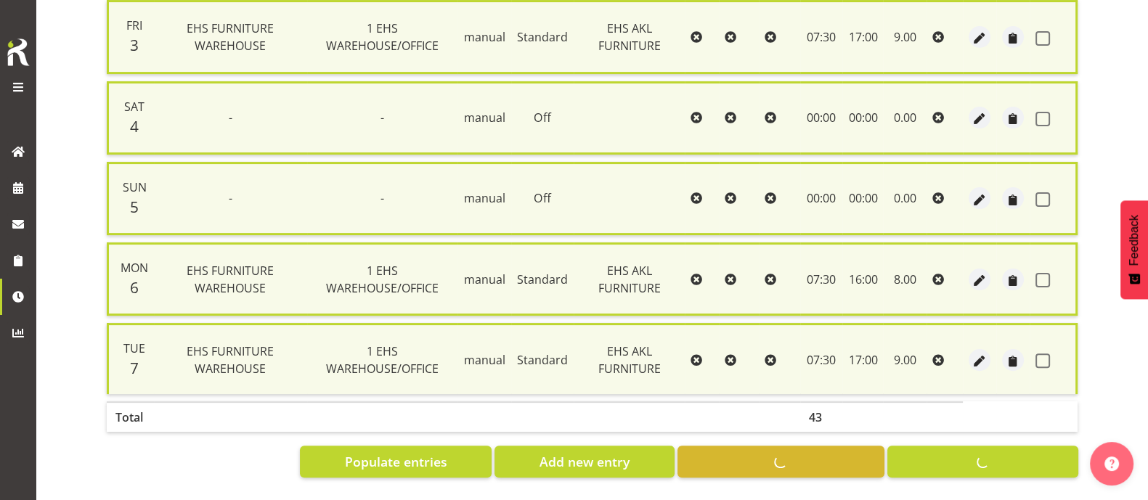
checkbox input "false"
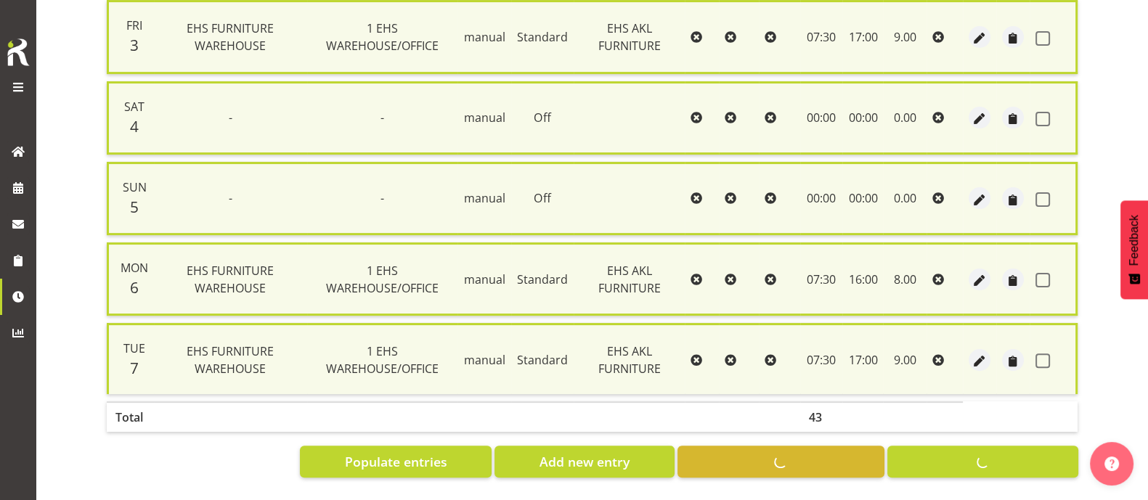
checkbox input "false"
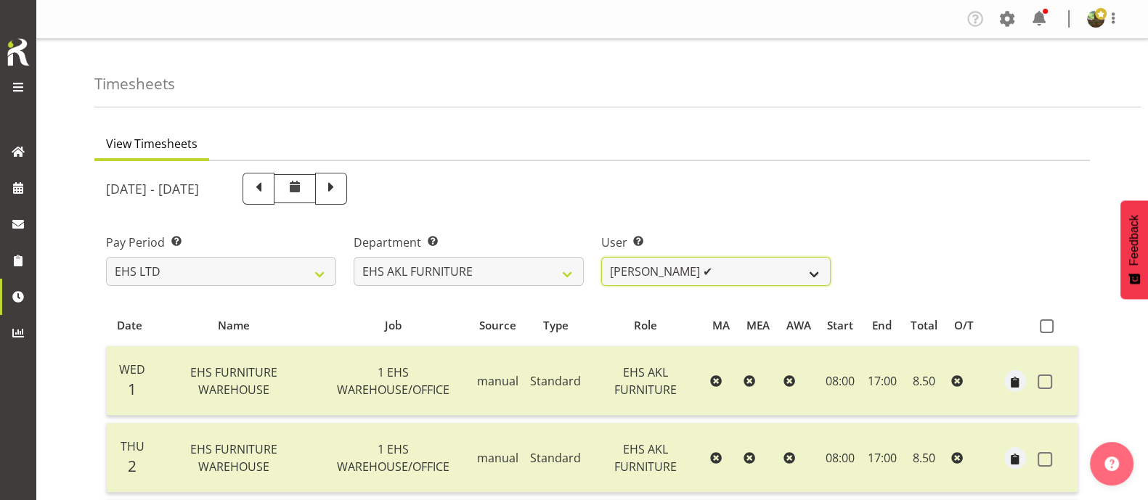
click at [725, 272] on select "Daniel Tini ✔ Filipo Iupeli ✔ Harley Wongpayuk ✔ Malae Toleafoa ✔ Manase Ward ❌…" at bounding box center [716, 271] width 230 height 29
select select "7523"
click at [601, 257] on select "Daniel Tini ✔ Filipo Iupeli ✔ Harley Wongpayuk ✔ Malae Toleafoa ✔ Manase Ward ❌…" at bounding box center [716, 271] width 230 height 29
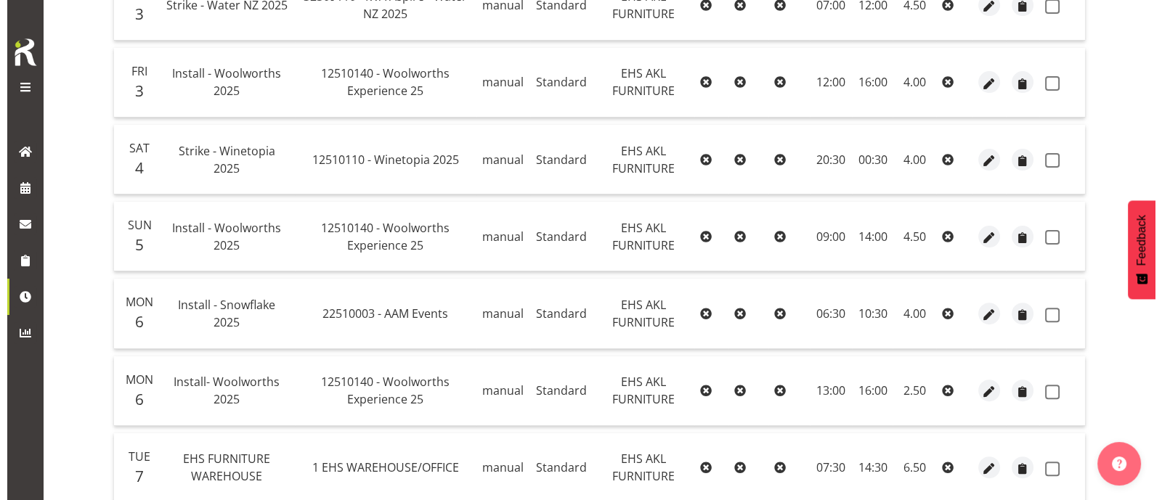
scroll to position [636, 0]
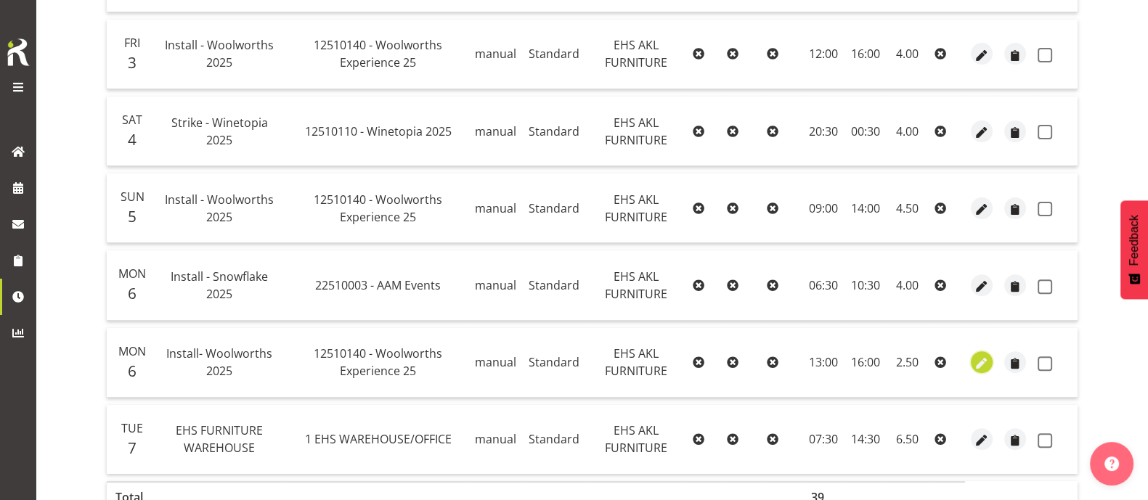
click at [981, 361] on span "button" at bounding box center [982, 364] width 17 height 17
select select "Standard"
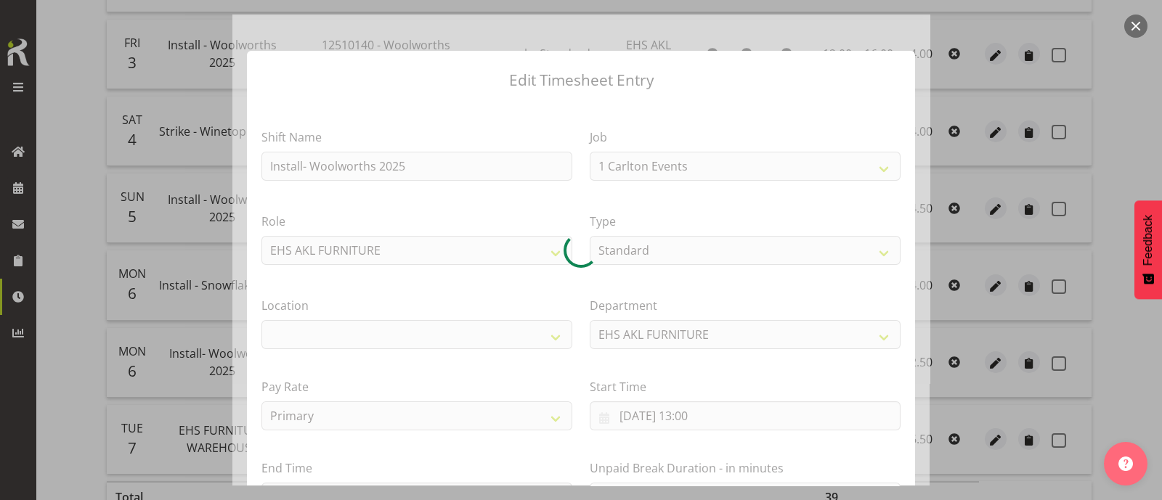
select select "10237"
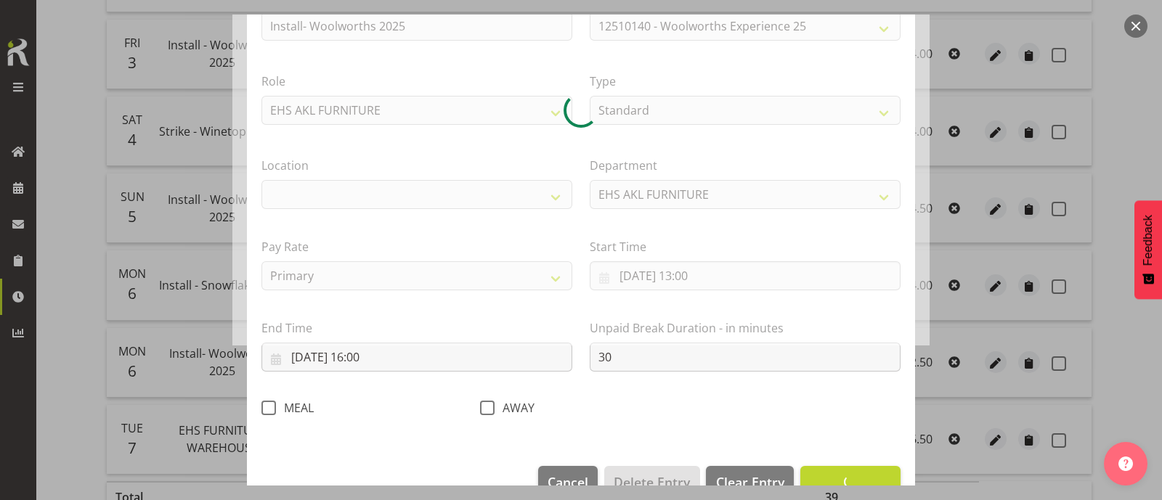
select select "35"
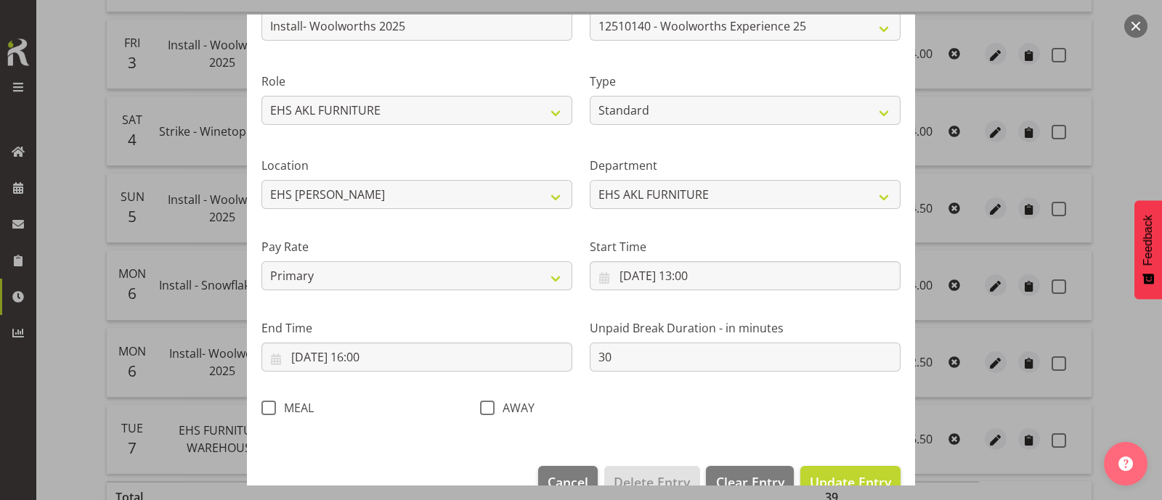
scroll to position [174, 0]
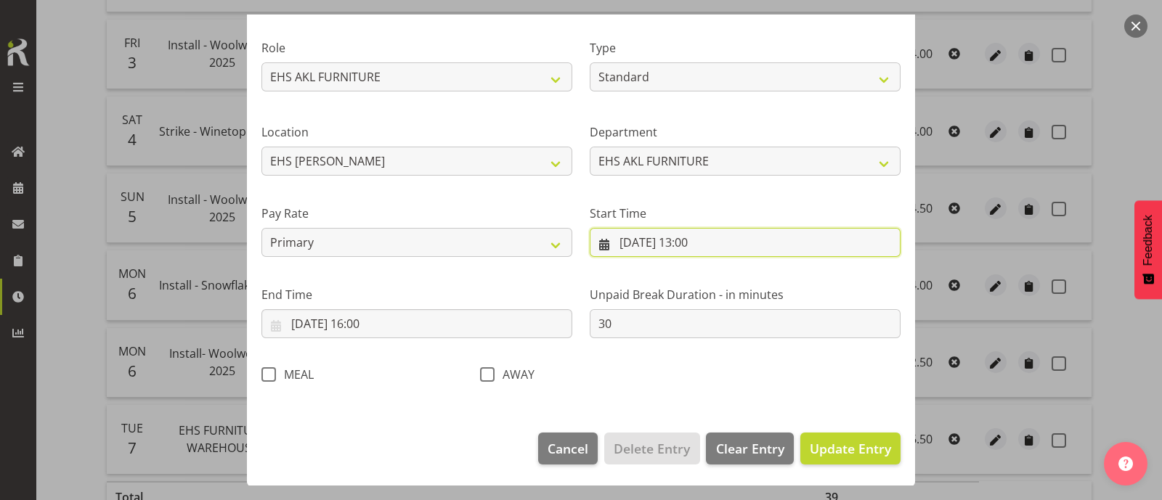
click at [686, 243] on input "06/10/2025, 13:00" at bounding box center [745, 242] width 311 height 29
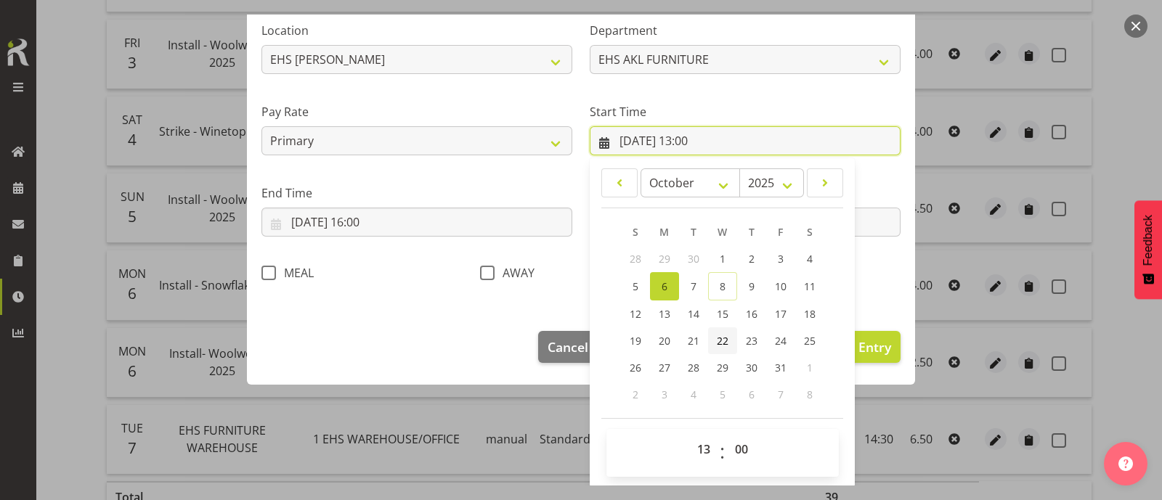
scroll to position [276, 0]
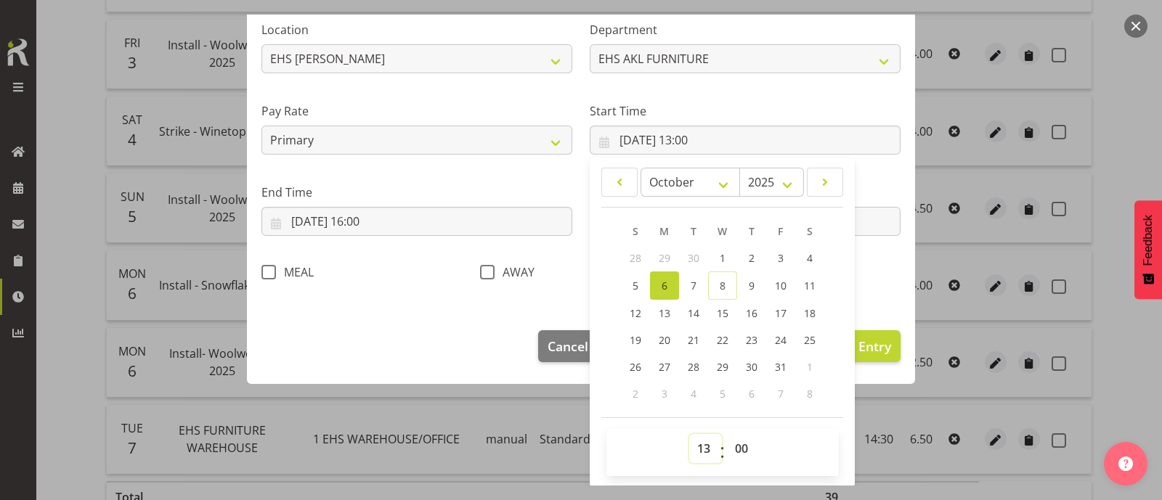
click at [697, 442] on select "00 01 02 03 04 05 06 07 08 09 10 11 12 13 14 15 16 17 18 19 20 21 22 23" at bounding box center [705, 448] width 33 height 29
select select "10"
click at [689, 434] on select "00 01 02 03 04 05 06 07 08 09 10 11 12 13 14 15 16 17 18 19 20 21 22 23" at bounding box center [705, 448] width 33 height 29
type input "06/10/2025, 10:00"
click at [737, 447] on select "00 01 02 03 04 05 06 07 08 09 10 11 12 13 14 15 16 17 18 19 20 21 22 23 24 25 2…" at bounding box center [743, 448] width 33 height 29
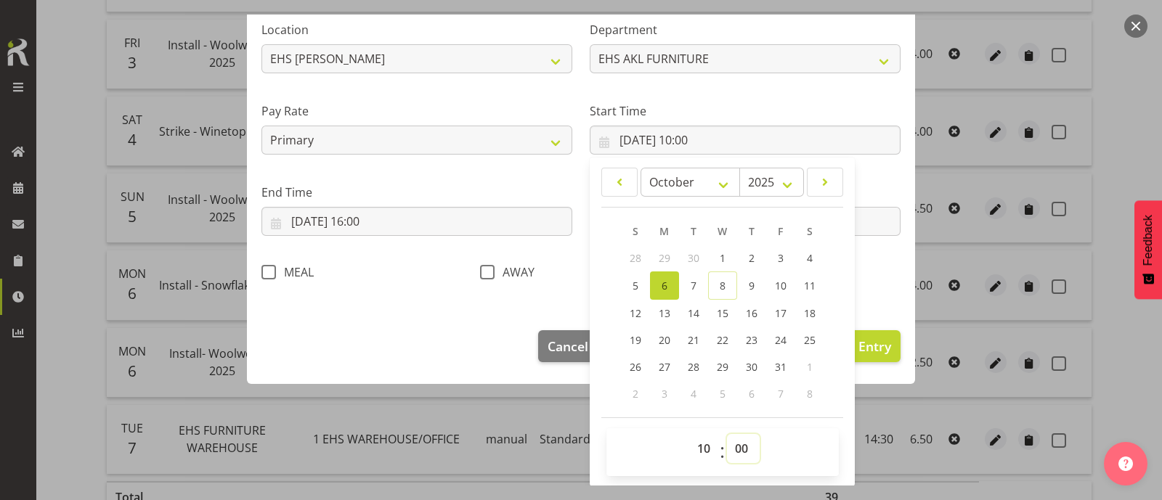
select select "30"
click at [727, 434] on select "00 01 02 03 04 05 06 07 08 09 10 11 12 13 14 15 16 17 18 19 20 21 22 23 24 25 2…" at bounding box center [743, 448] width 33 height 29
type input "06/10/2025, 10:30"
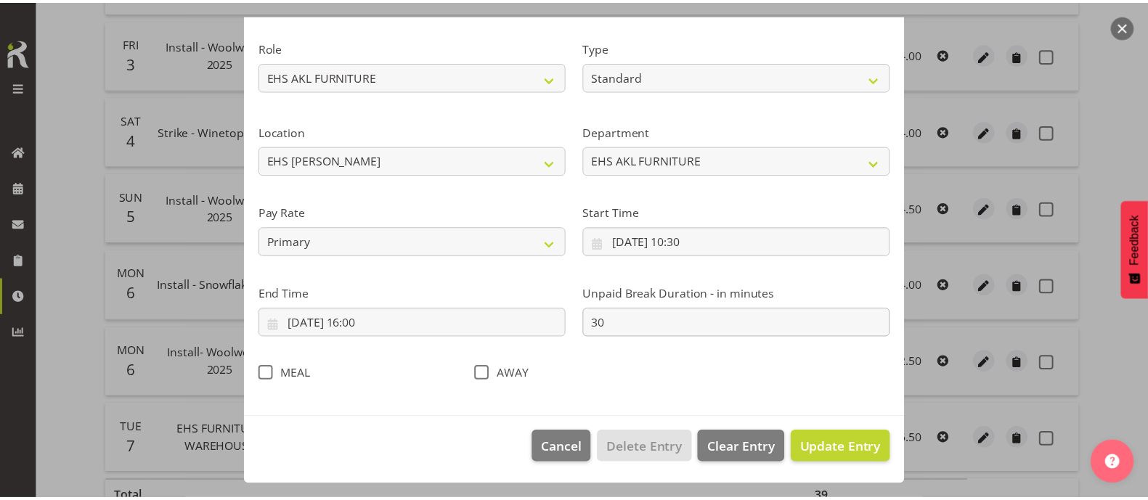
scroll to position [174, 0]
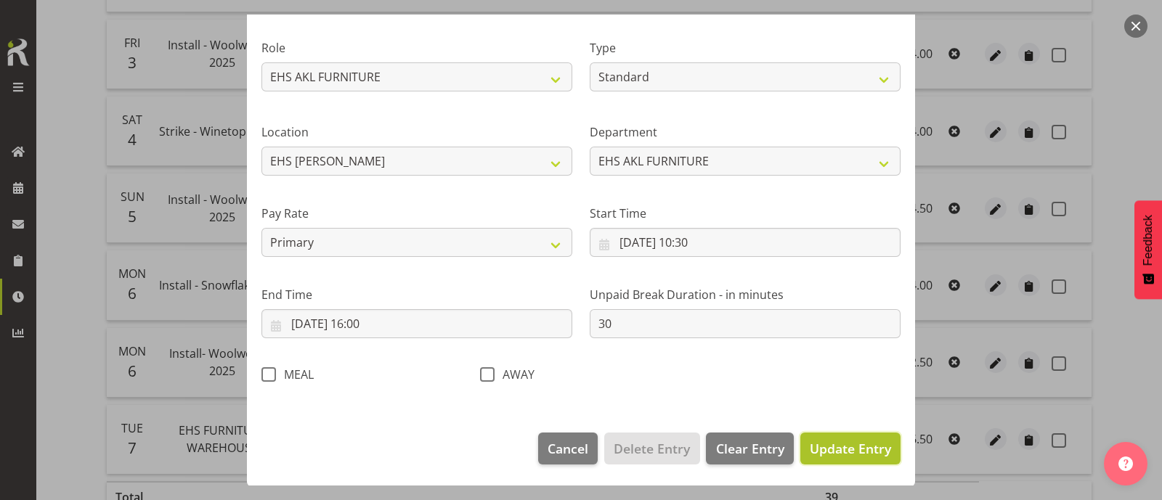
click at [859, 452] on span "Update Entry" at bounding box center [850, 448] width 81 height 17
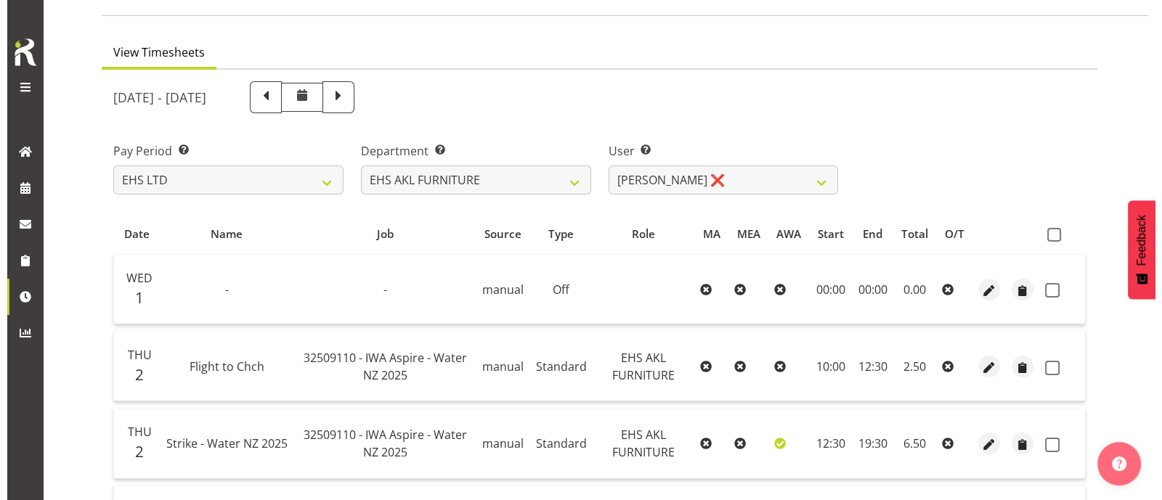
scroll to position [91, 0]
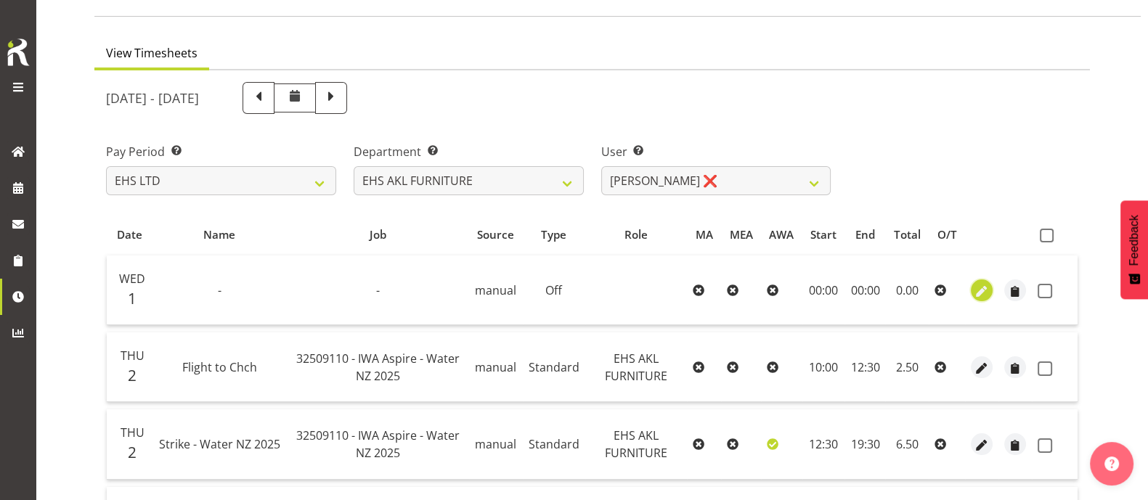
click at [980, 291] on span "button" at bounding box center [982, 291] width 17 height 17
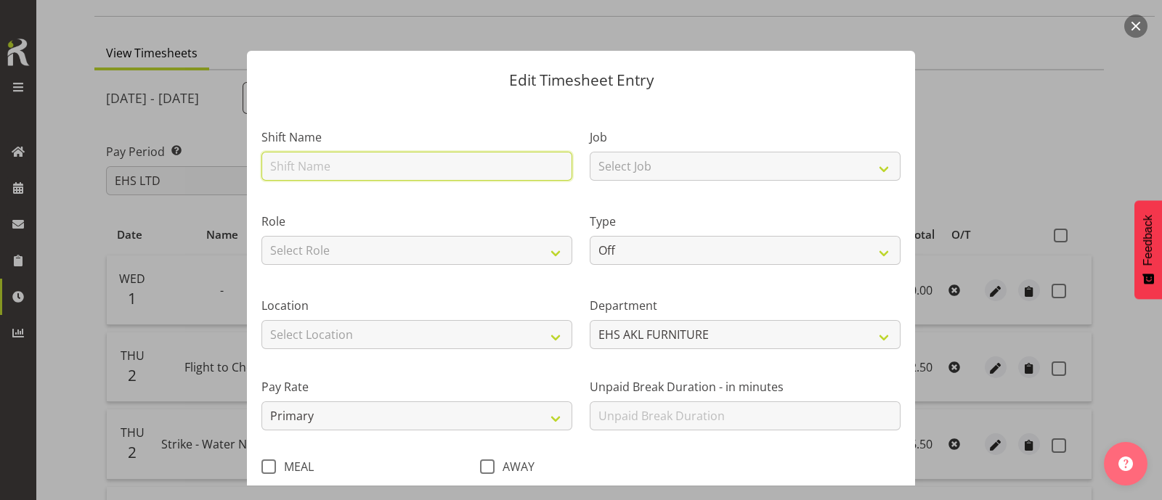
click at [400, 162] on input "text" at bounding box center [416, 166] width 311 height 29
type input "EHS FURNITURE WAREHOUSE"
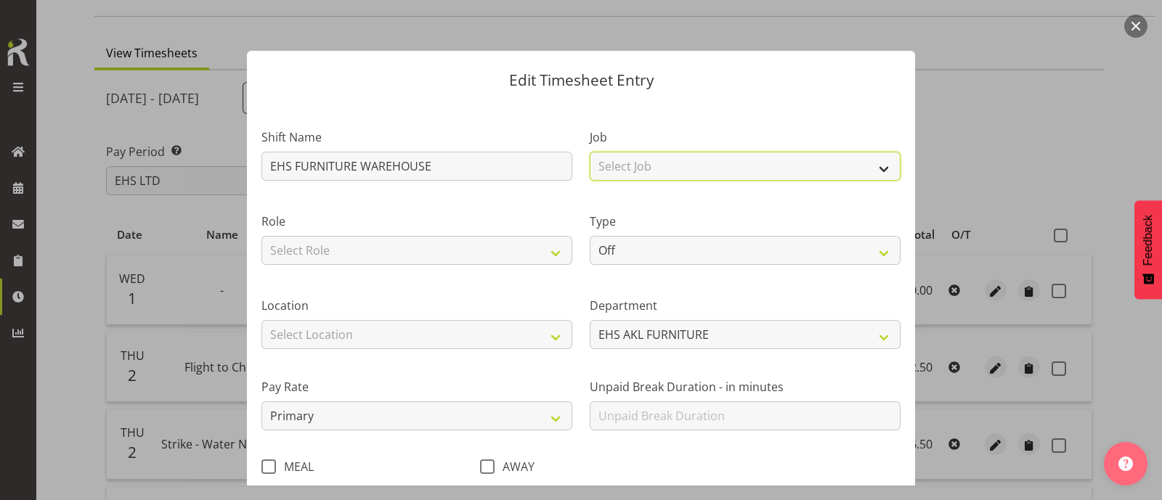
click at [673, 159] on select "Select Job 1 Carlton Events 1 Carlton Hamilton 1 Carlton Wellington 1 EHS WAREH…" at bounding box center [745, 166] width 311 height 29
select select "69"
click at [590, 152] on select "Select Job 1 Carlton Events 1 Carlton Hamilton 1 Carlton Wellington 1 EHS WAREH…" at bounding box center [745, 166] width 311 height 29
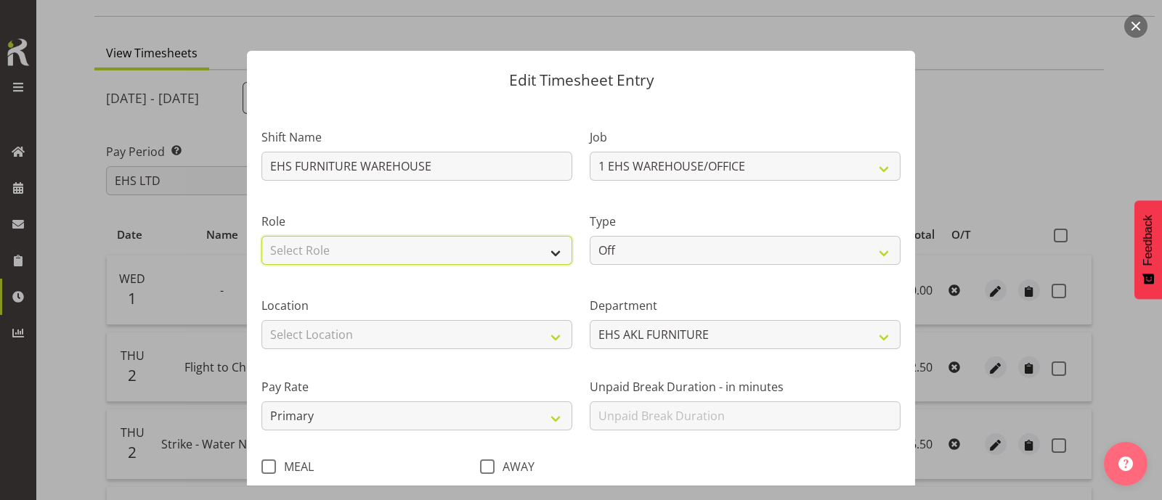
click at [505, 245] on select "Select Role EHS AKL FURNITURE" at bounding box center [416, 250] width 311 height 29
select select "189"
click at [261, 236] on select "Select Role EHS AKL FURNITURE" at bounding box center [416, 250] width 311 height 29
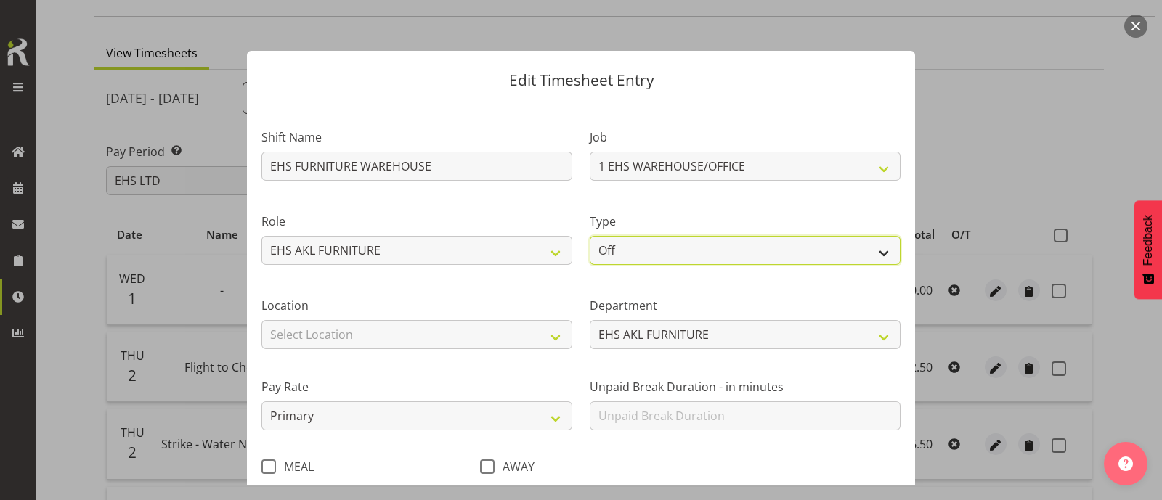
click at [658, 252] on select "Off Standard Public Holiday Public Holiday (Worked) Day In Lieu Annual Leave Si…" at bounding box center [745, 250] width 311 height 29
select select "Standard"
click at [590, 236] on select "Off Standard Public Holiday Public Holiday (Worked) Day In Lieu Annual Leave Si…" at bounding box center [745, 250] width 311 height 29
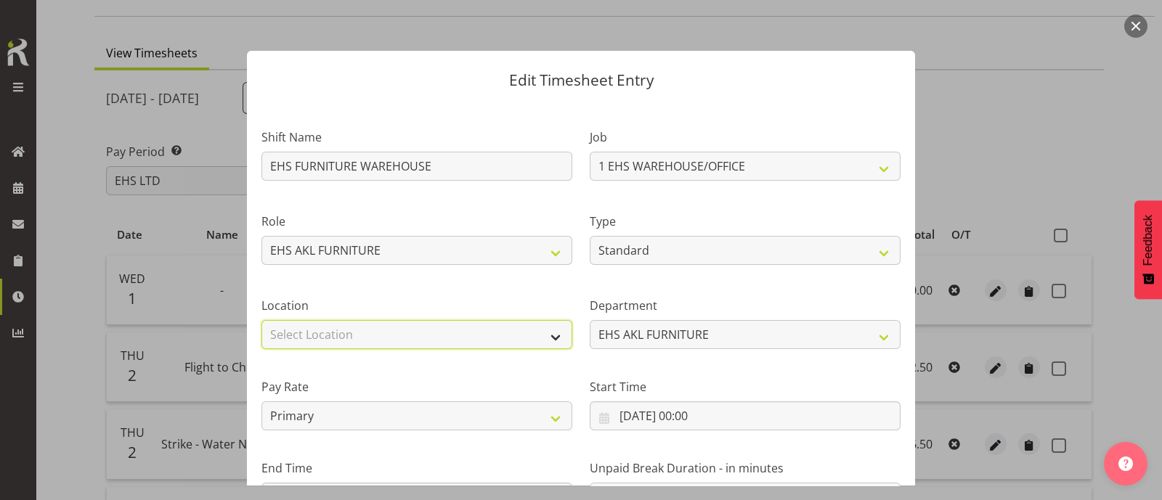
click at [456, 336] on select "Select Location CARLTON EVENTS Carlton Hamilton Carlton Wellington DW CHC DW DI…" at bounding box center [416, 334] width 311 height 29
select select "35"
click at [261, 320] on select "Select Location CARLTON EVENTS Carlton Hamilton Carlton Wellington DW CHC DW DI…" at bounding box center [416, 334] width 311 height 29
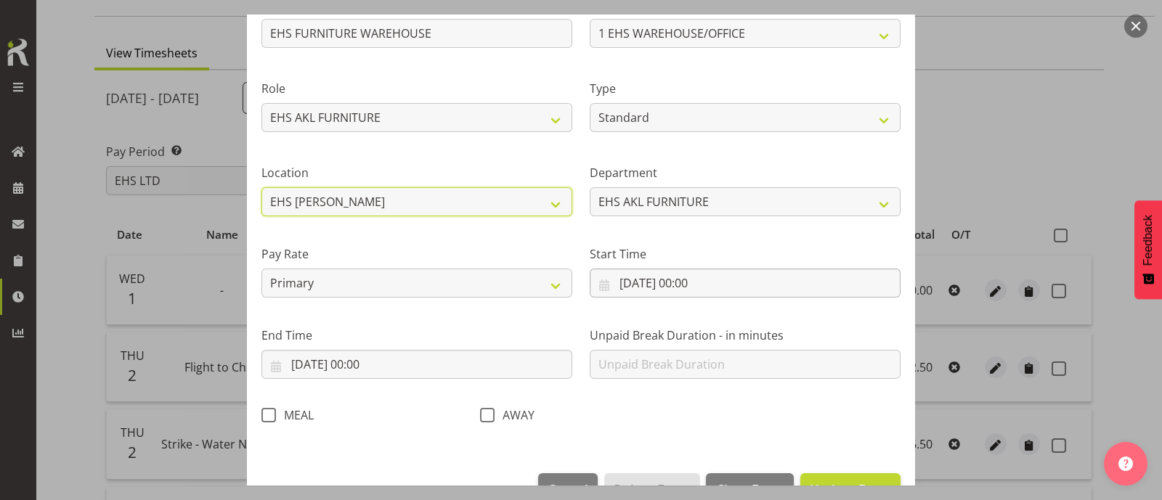
scroll to position [174, 0]
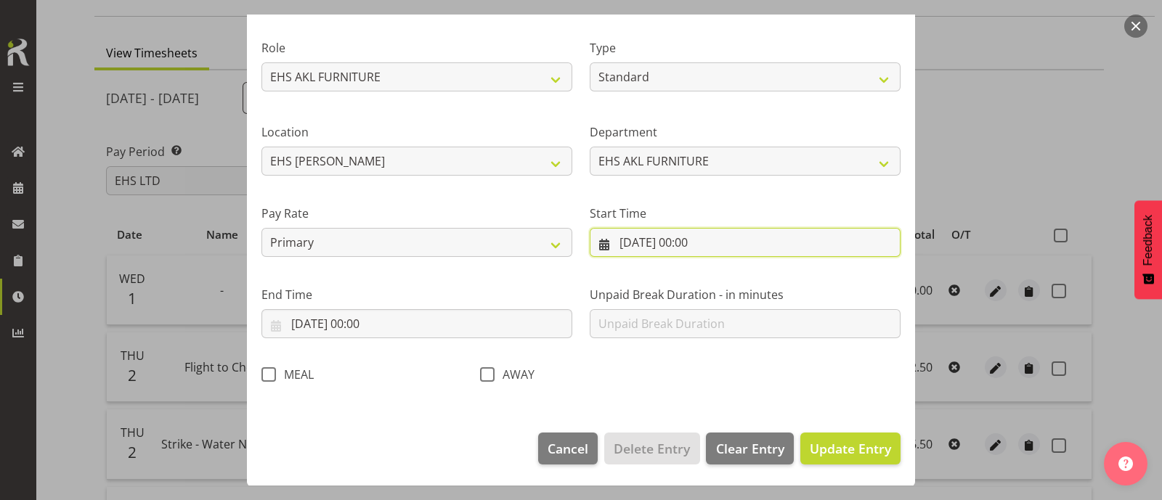
click at [700, 244] on input "01/10/2025, 00:00" at bounding box center [745, 242] width 311 height 29
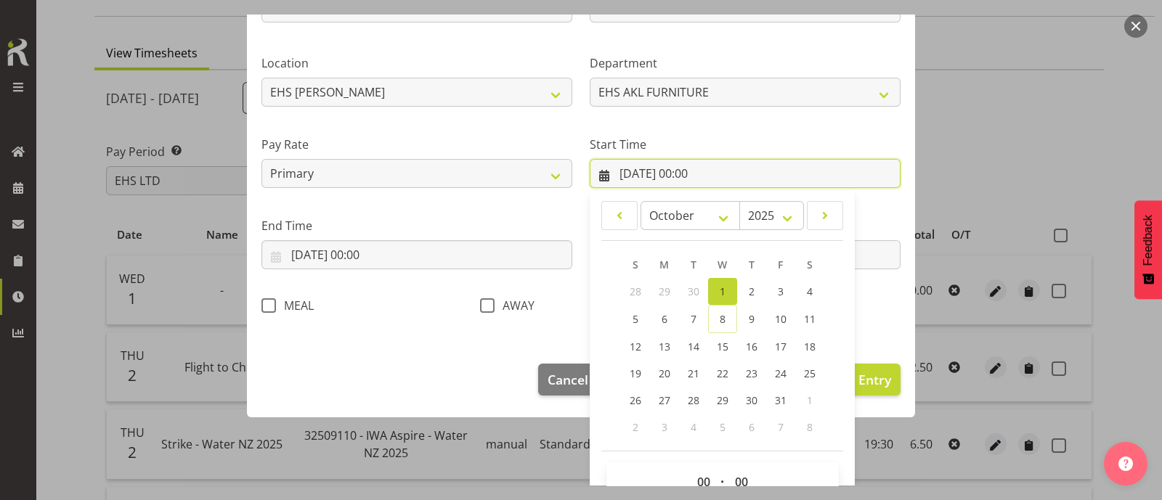
scroll to position [276, 0]
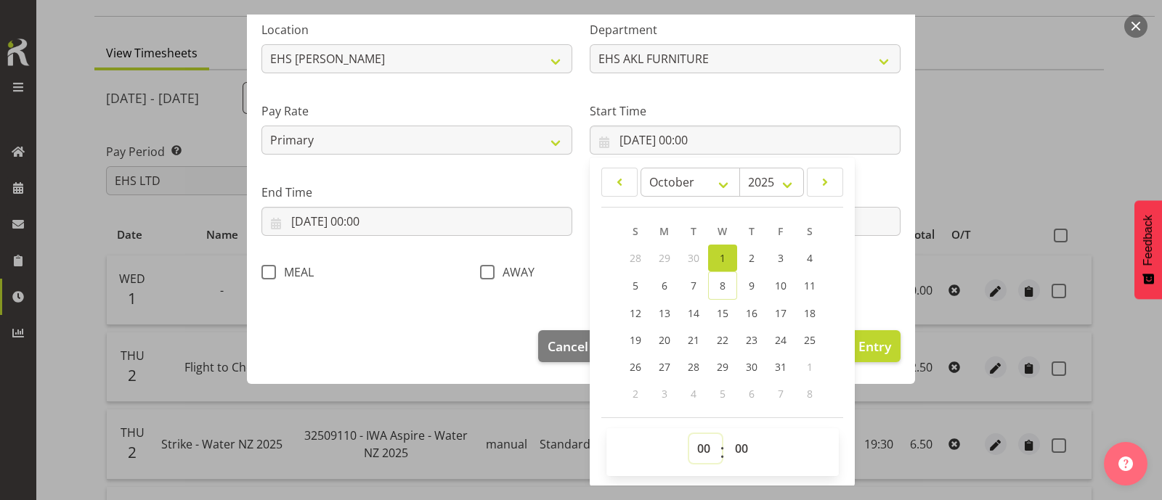
click at [695, 445] on select "00 01 02 03 04 05 06 07 08 09 10 11 12 13 14 15 16 17 18 19 20 21 22 23" at bounding box center [705, 448] width 33 height 29
select select "7"
click at [689, 434] on select "00 01 02 03 04 05 06 07 08 09 10 11 12 13 14 15 16 17 18 19 20 21 22 23" at bounding box center [705, 448] width 33 height 29
type input "01/10/2025, 07:00"
click at [734, 445] on select "00 01 02 03 04 05 06 07 08 09 10 11 12 13 14 15 16 17 18 19 20 21 22 23 24 25 2…" at bounding box center [743, 448] width 33 height 29
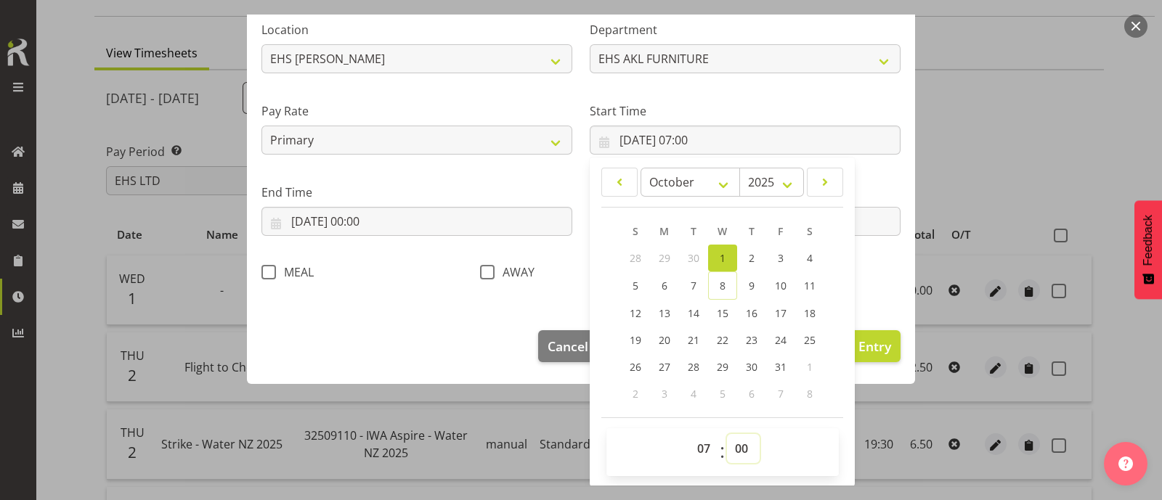
select select "30"
click at [727, 434] on select "00 01 02 03 04 05 06 07 08 09 10 11 12 13 14 15 16 17 18 19 20 21 22 23 24 25 2…" at bounding box center [743, 448] width 33 height 29
type input "01/10/2025, 07:30"
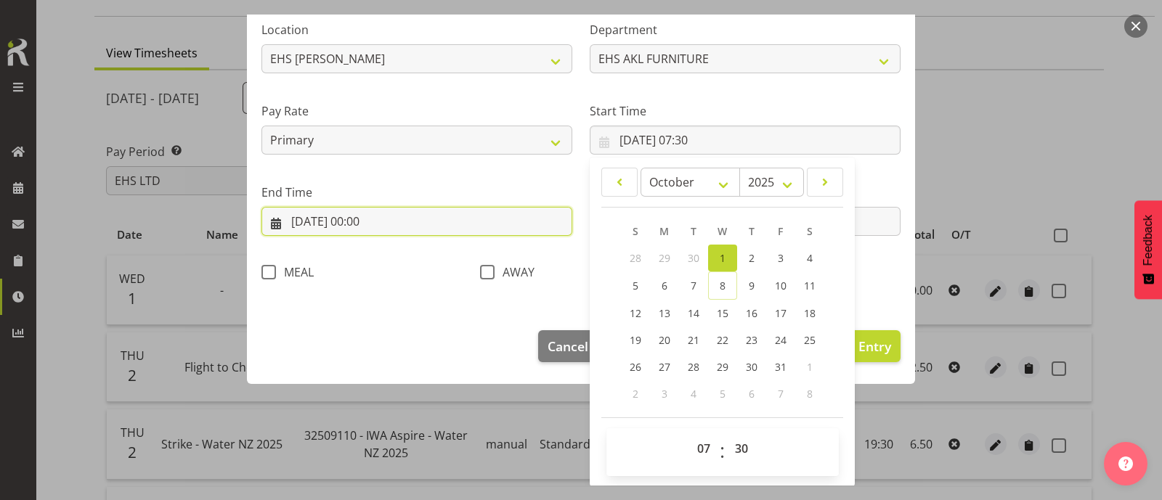
click at [368, 222] on input "01/10/2025, 00:00" at bounding box center [416, 221] width 311 height 29
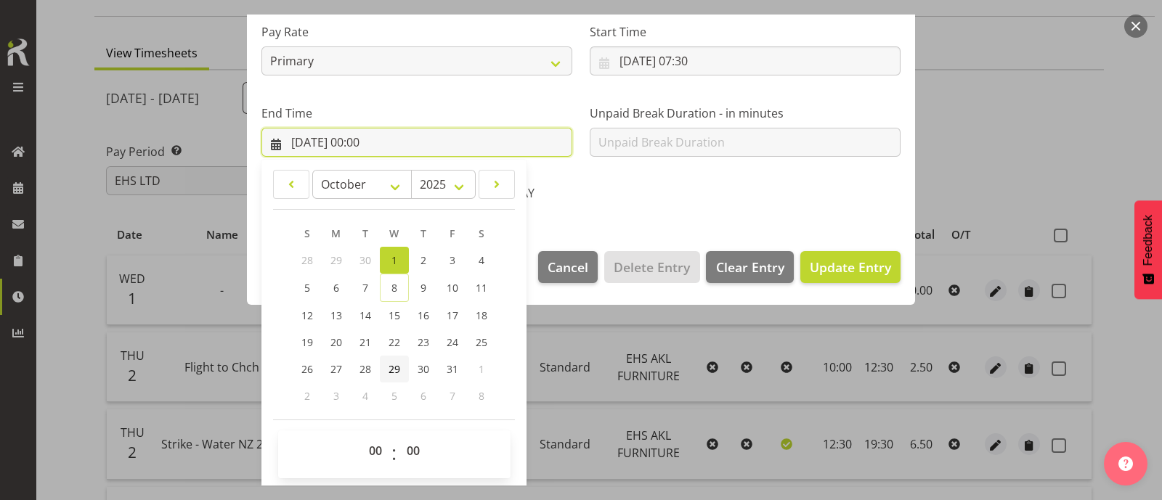
scroll to position [357, 0]
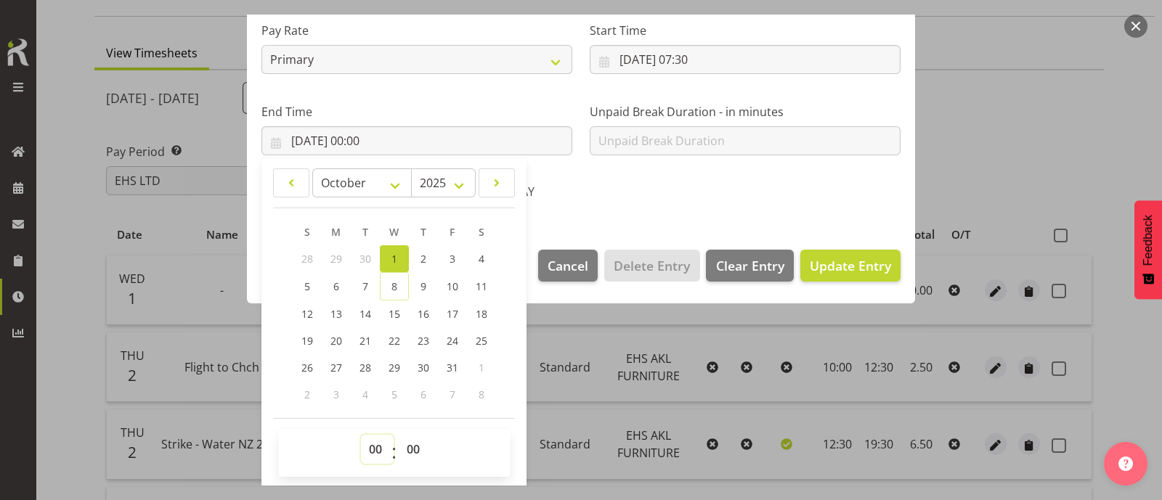
drag, startPoint x: 380, startPoint y: 448, endPoint x: 378, endPoint y: 437, distance: 11.0
click at [380, 448] on select "00 01 02 03 04 05 06 07 08 09 10 11 12 13 14 15 16 17 18 19 20 21 22 23" at bounding box center [377, 449] width 33 height 29
select select "16"
click at [361, 435] on select "00 01 02 03 04 05 06 07 08 09 10 11 12 13 14 15 16 17 18 19 20 21 22 23" at bounding box center [377, 449] width 33 height 29
type input "01/10/2025, 16:00"
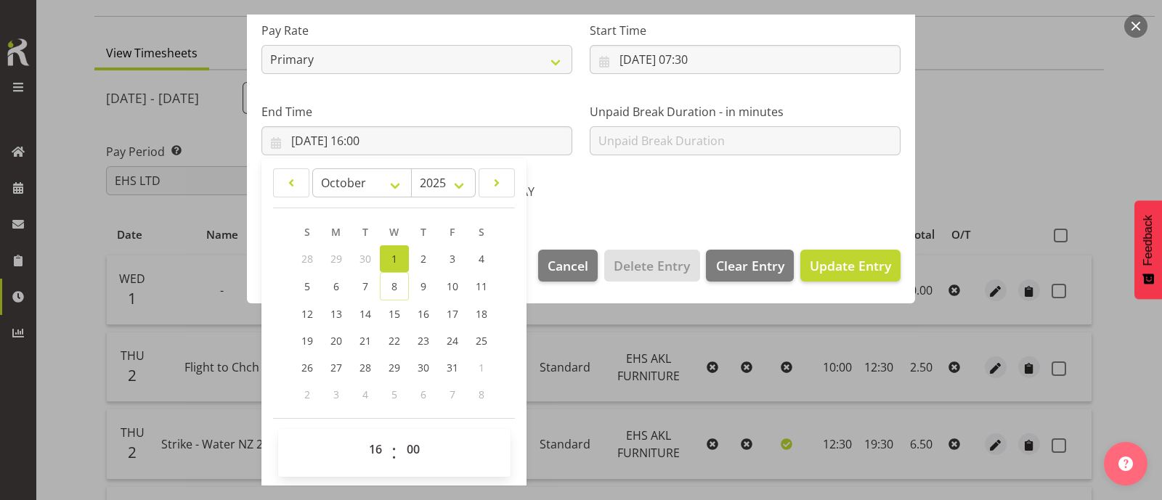
click at [657, 208] on div "AWAY" at bounding box center [580, 188] width 219 height 48
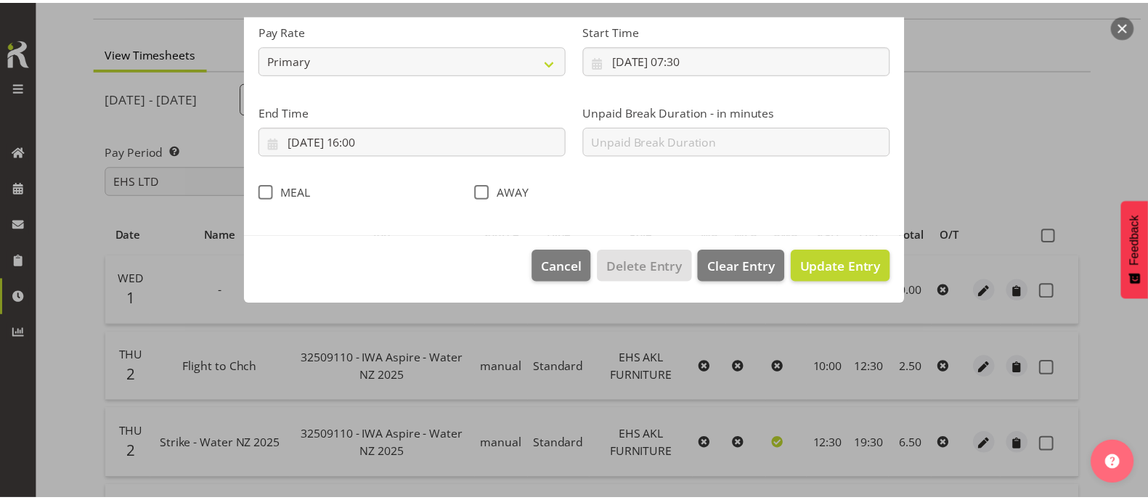
scroll to position [174, 0]
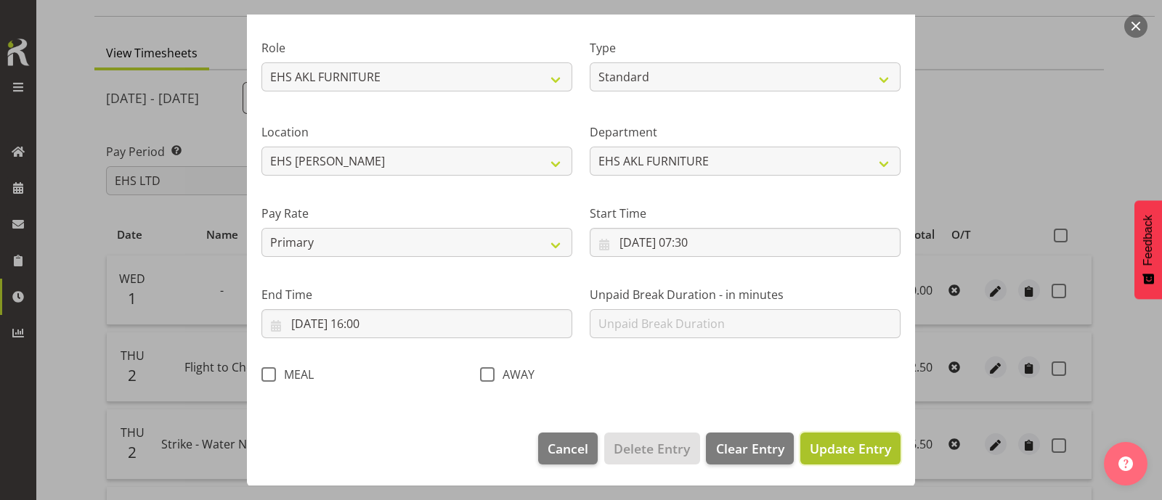
click at [830, 455] on span "Update Entry" at bounding box center [850, 448] width 81 height 17
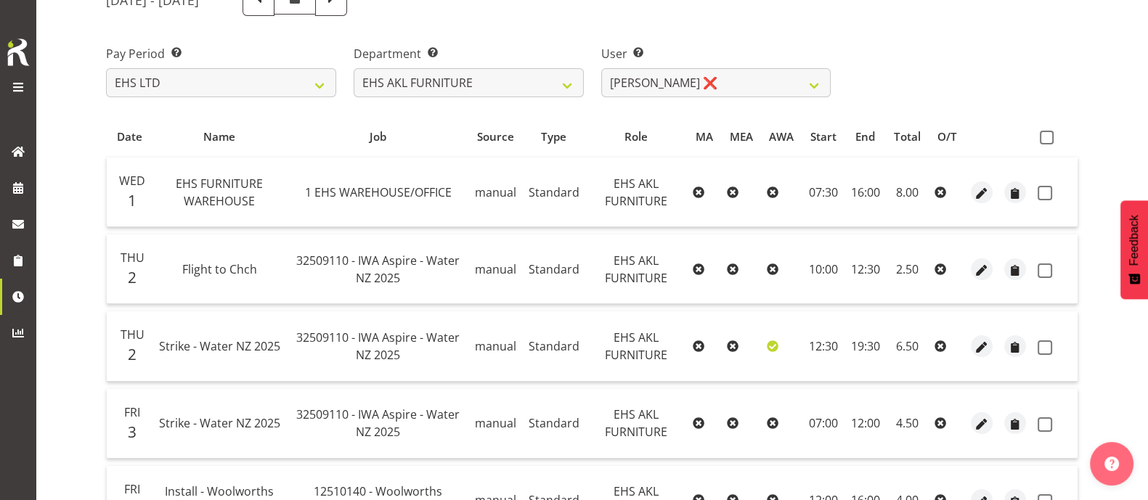
scroll to position [182, 0]
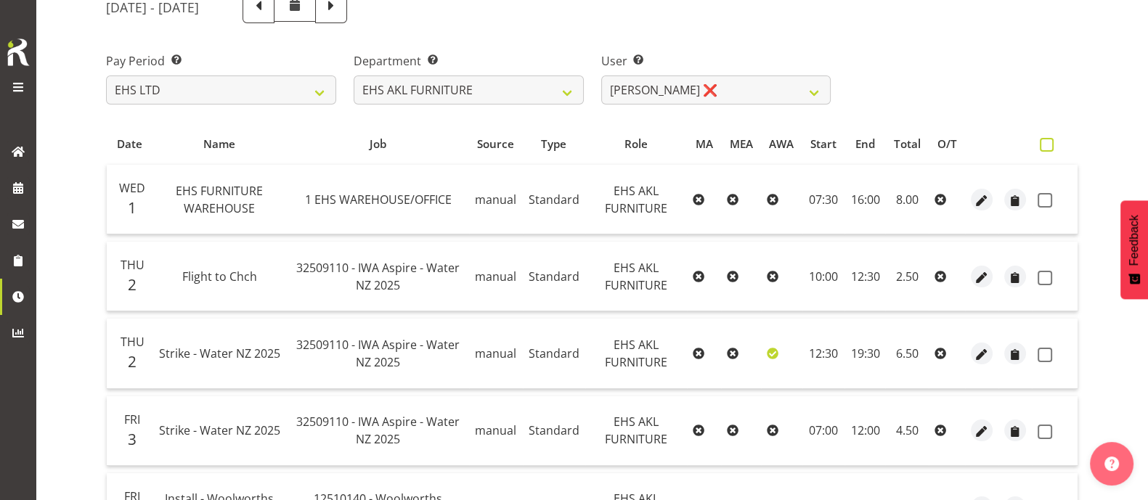
click at [1047, 143] on span at bounding box center [1047, 145] width 14 height 14
click at [1047, 143] on input "checkbox" at bounding box center [1044, 144] width 9 height 9
checkbox input "true"
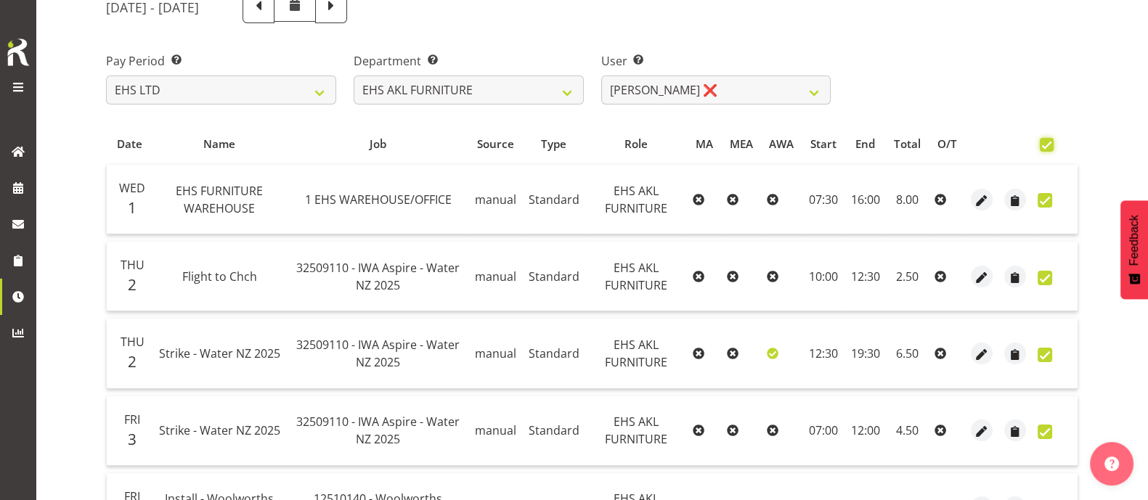
checkbox input "true"
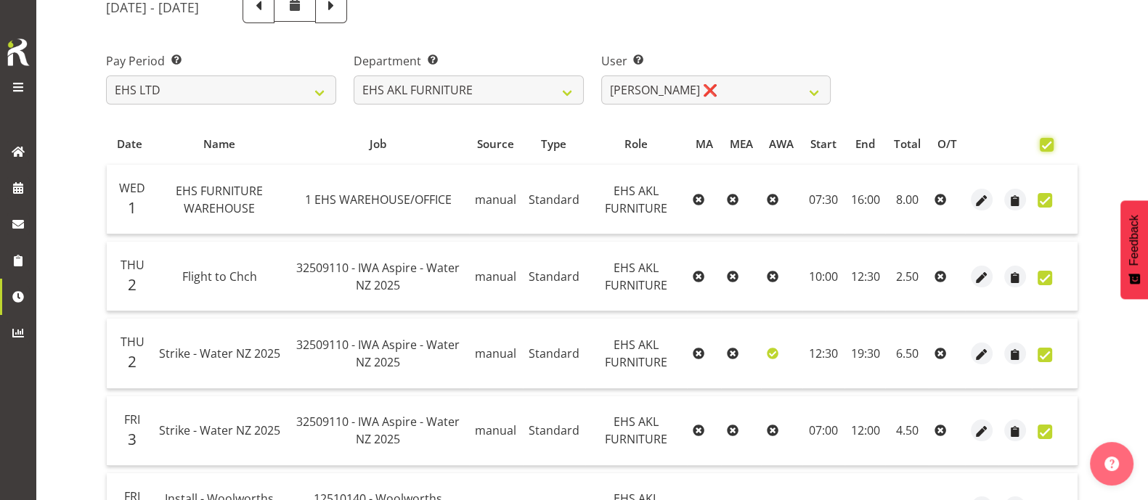
checkbox input "true"
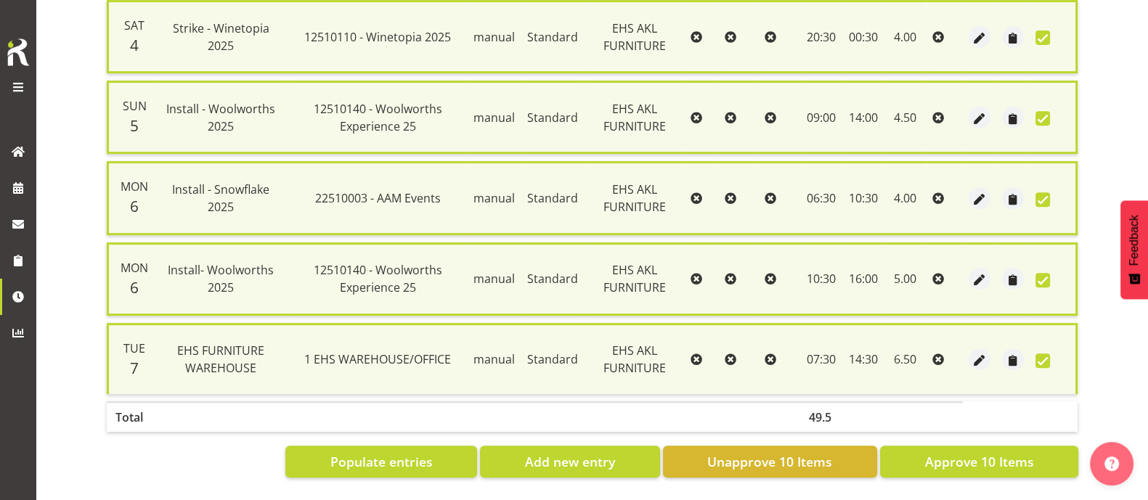
scroll to position [755, 0]
click at [975, 453] on span "Approve 10 Items" at bounding box center [979, 462] width 109 height 19
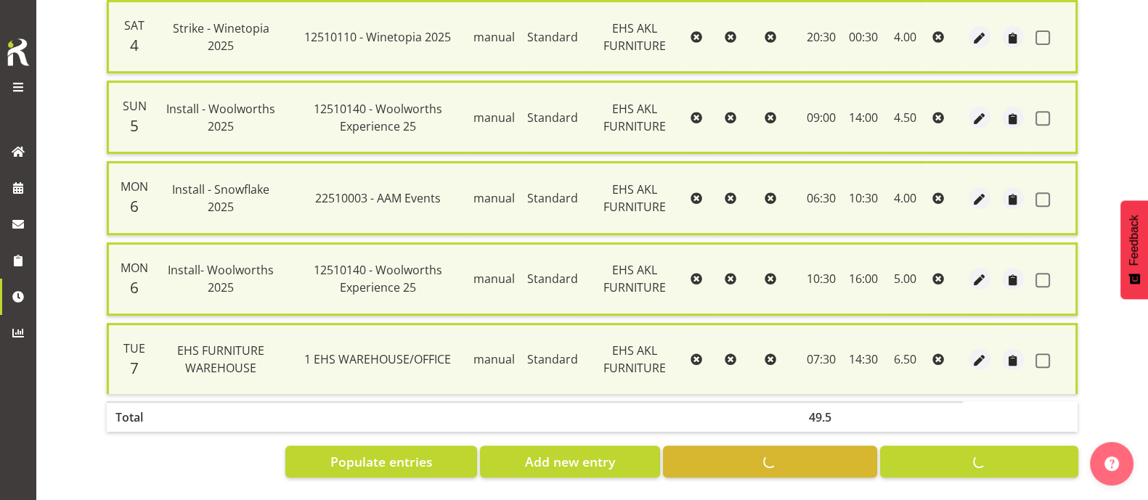
checkbox input "false"
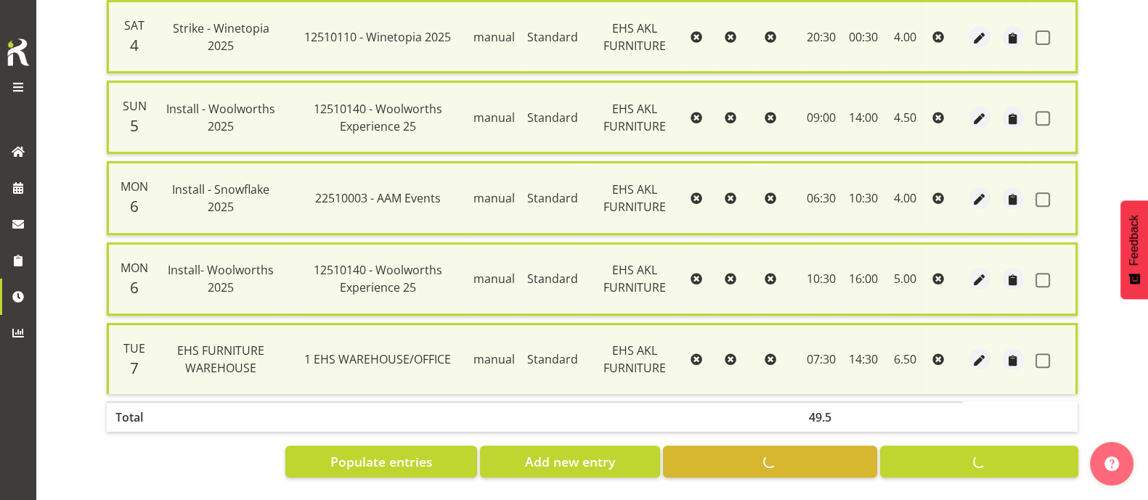
checkbox input "false"
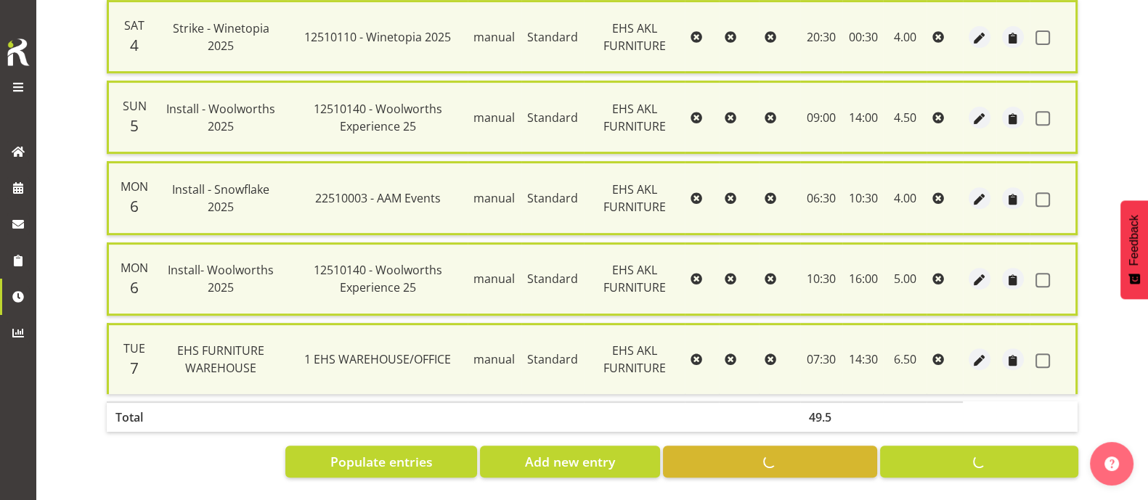
checkbox input "false"
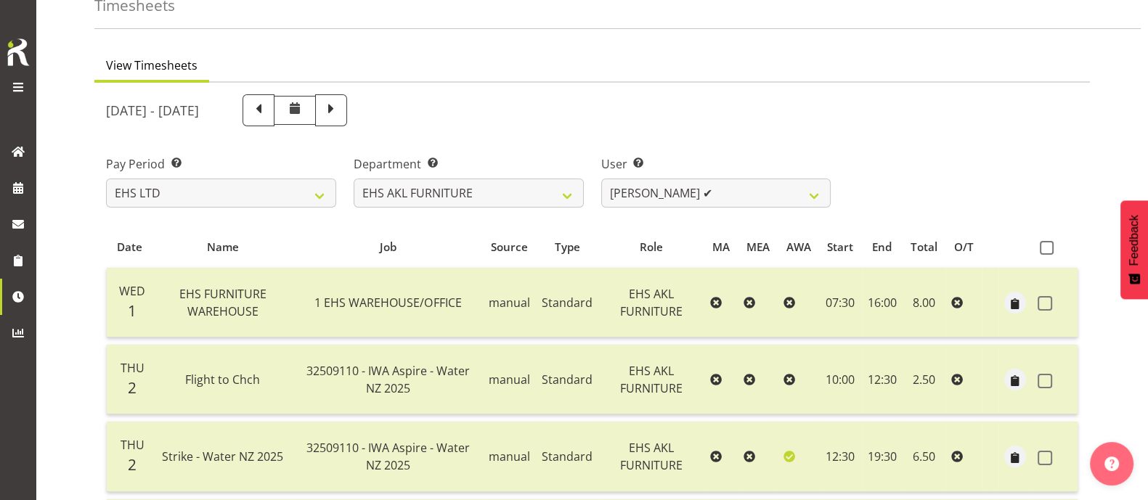
scroll to position [0, 0]
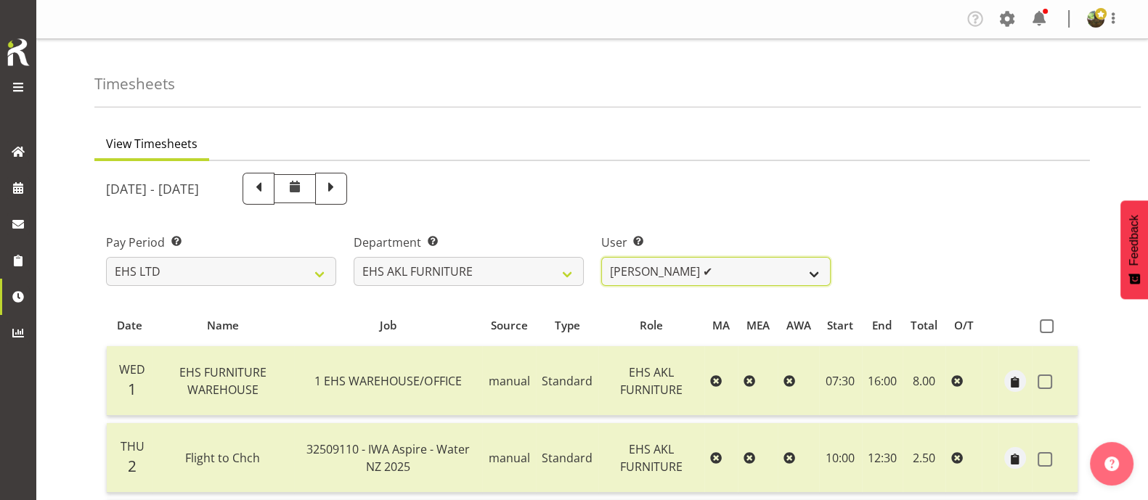
click at [745, 263] on select "Daniel Tini ✔ Filipo Iupeli ✔ Harley Wongpayuk ✔ Malae Toleafoa ✔ Manase Ward ✔…" at bounding box center [716, 271] width 230 height 29
select select "1114"
click at [601, 257] on select "Daniel Tini ✔ Filipo Iupeli ✔ Harley Wongpayuk ✔ Malae Toleafoa ✔ Manase Ward ✔…" at bounding box center [716, 271] width 230 height 29
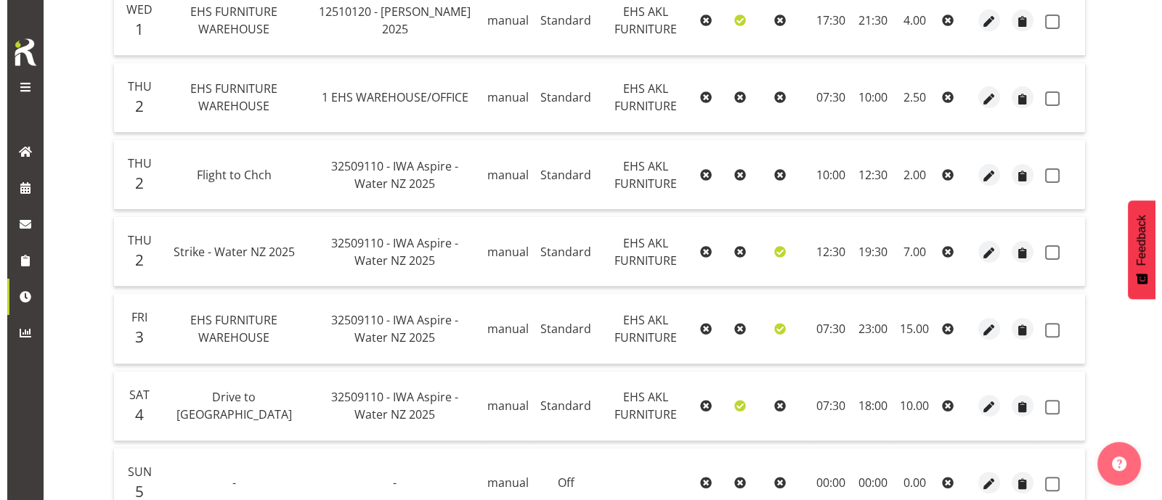
scroll to position [630, 0]
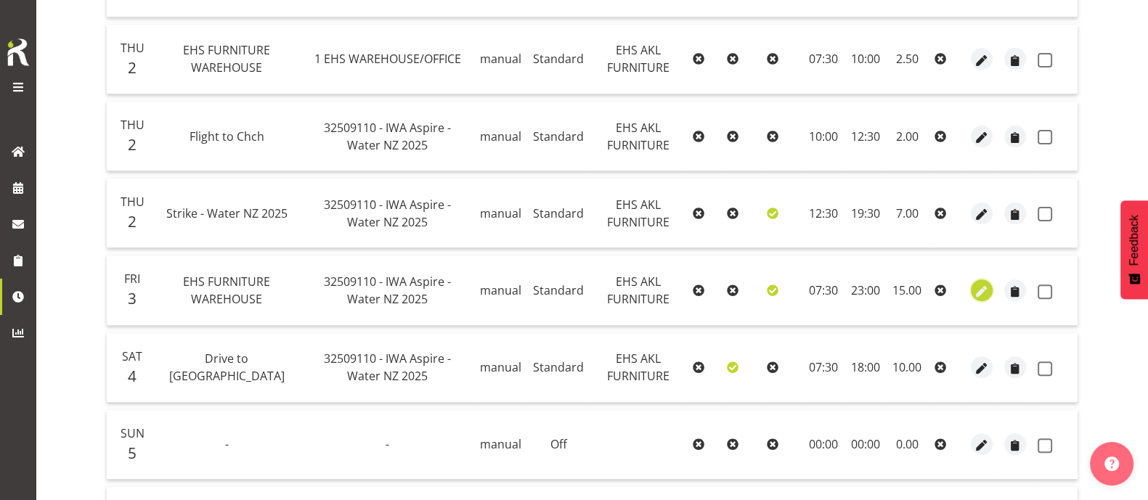
click at [976, 287] on span "button" at bounding box center [982, 291] width 17 height 17
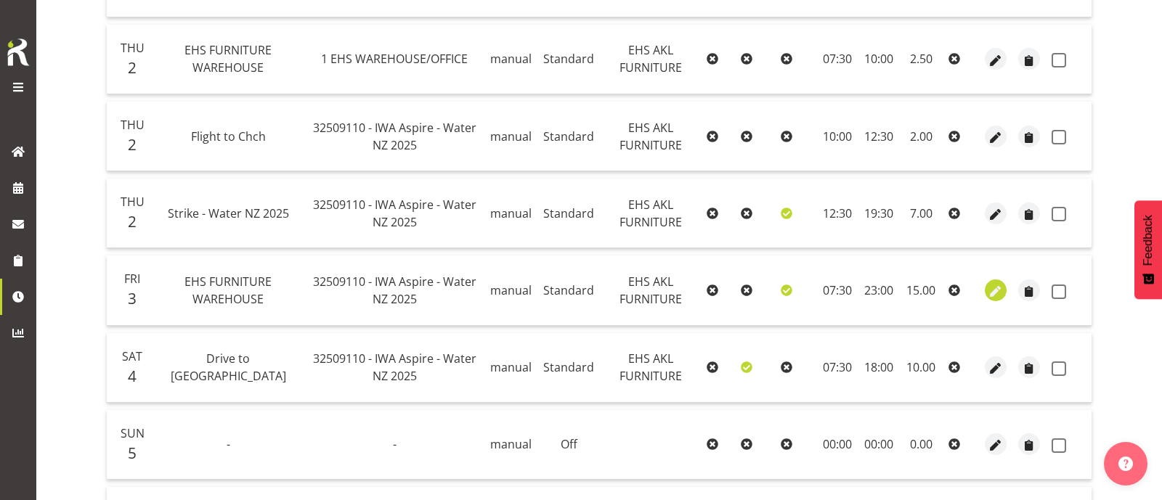
select select "Standard"
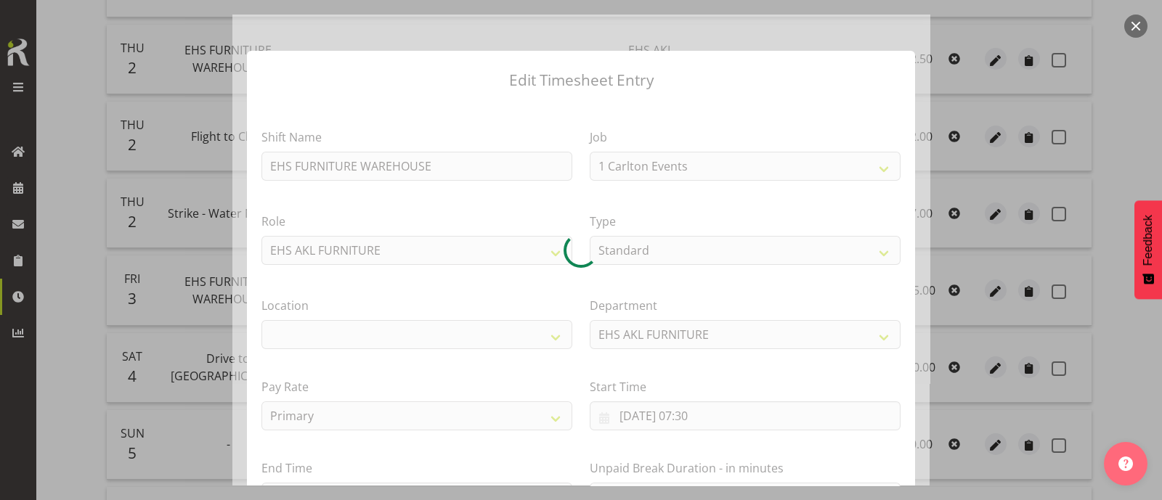
select select "9028"
select select "35"
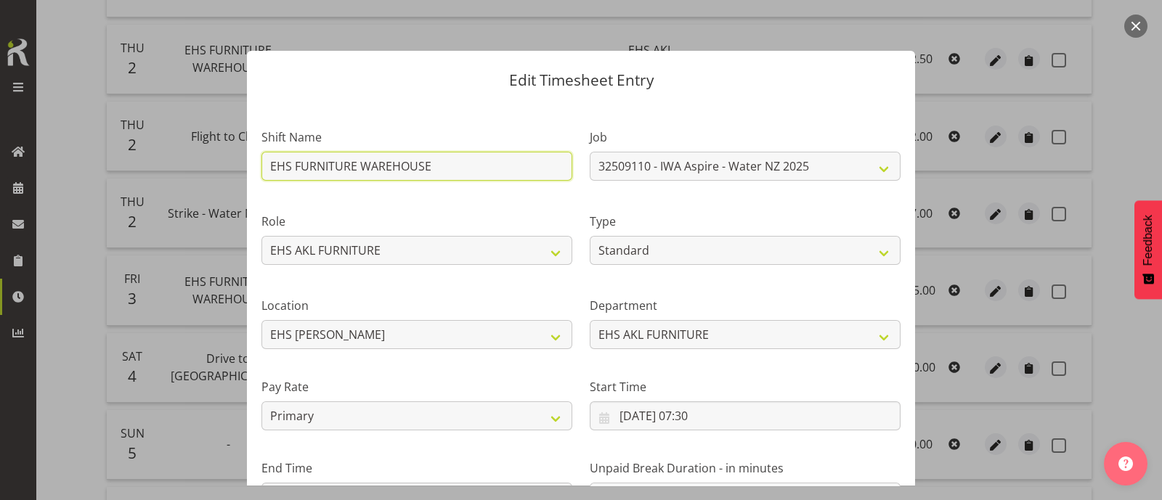
drag, startPoint x: 445, startPoint y: 163, endPoint x: 256, endPoint y: 173, distance: 189.1
click at [256, 173] on div "Shift Name EHS FURNITURE WAREHOUSE" at bounding box center [417, 150] width 328 height 84
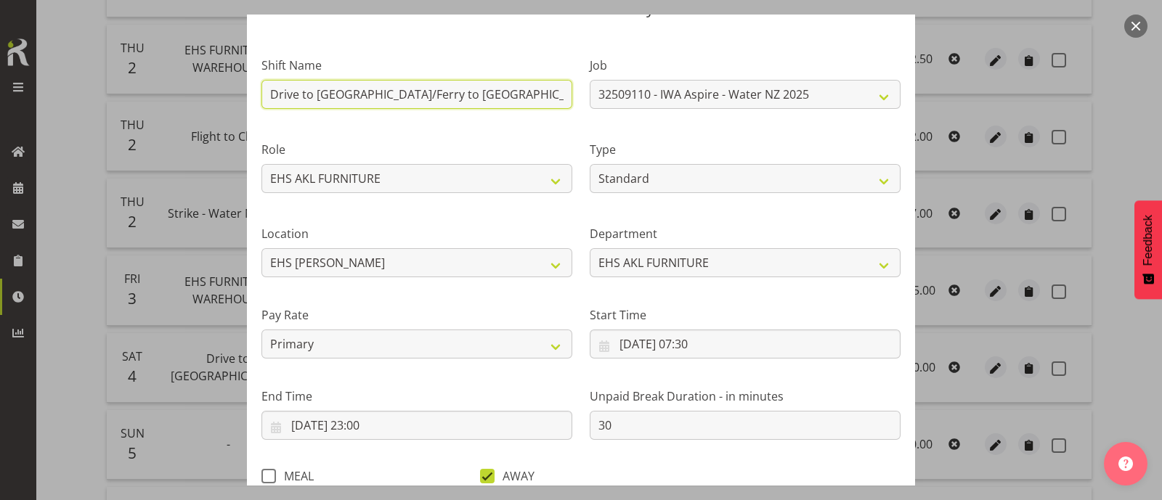
scroll to position [174, 0]
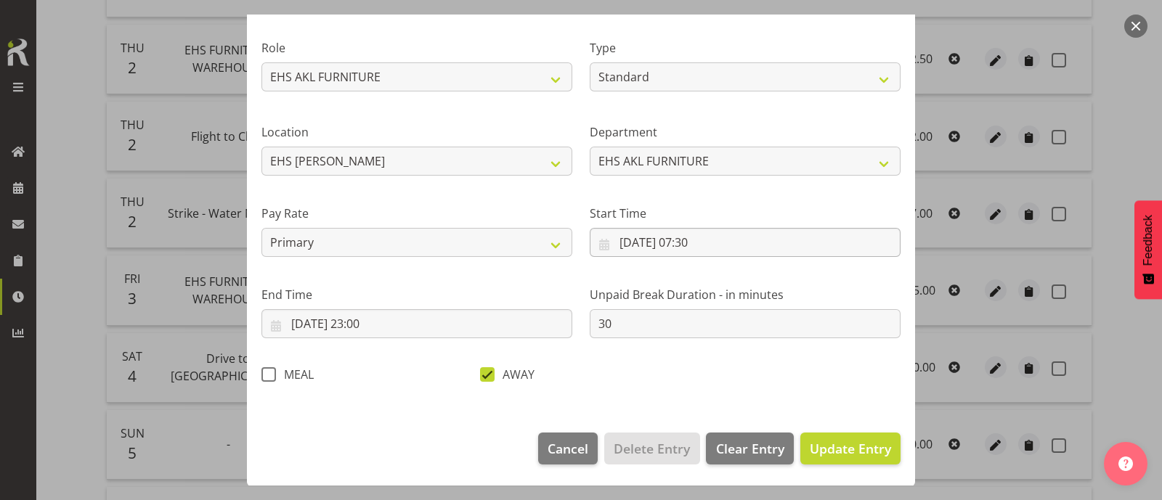
type input "Drive to Picton/Ferry to Wellington"
click at [697, 243] on input "03/10/2025, 07:30" at bounding box center [745, 242] width 311 height 29
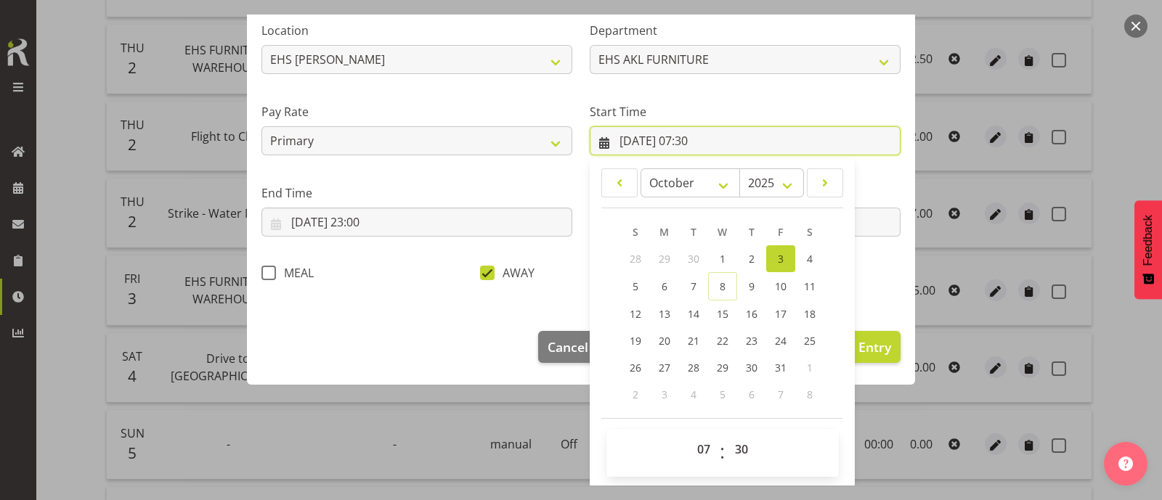
scroll to position [276, 0]
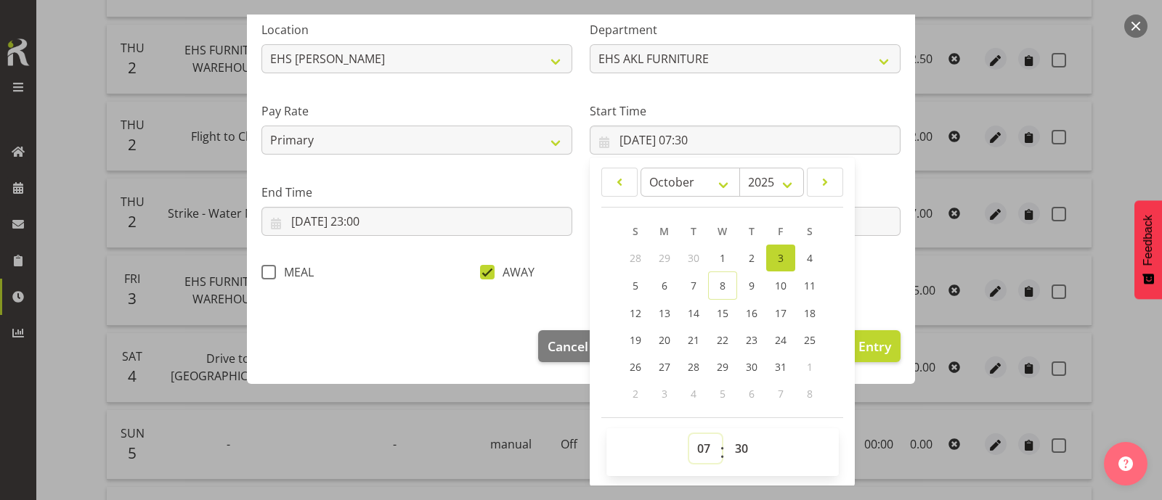
click at [697, 445] on select "00 01 02 03 04 05 06 07 08 09 10 11 12 13 14 15 16 17 18 19 20 21 22 23" at bounding box center [705, 448] width 33 height 29
select select "9"
click at [689, 434] on select "00 01 02 03 04 05 06 07 08 09 10 11 12 13 14 15 16 17 18 19 20 21 22 23" at bounding box center [705, 448] width 33 height 29
type input "03/10/2025, 09:30"
click at [866, 404] on div "Edit Timesheet Entry Shift Name Drive to Picton/Ferry to Wellington Job 1 Carlt…" at bounding box center [580, 250] width 697 height 471
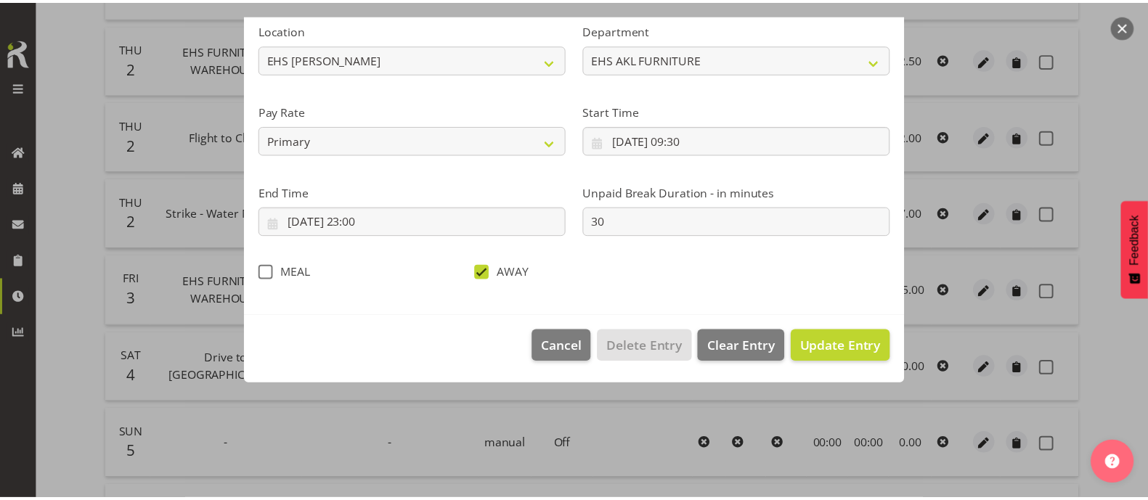
scroll to position [174, 0]
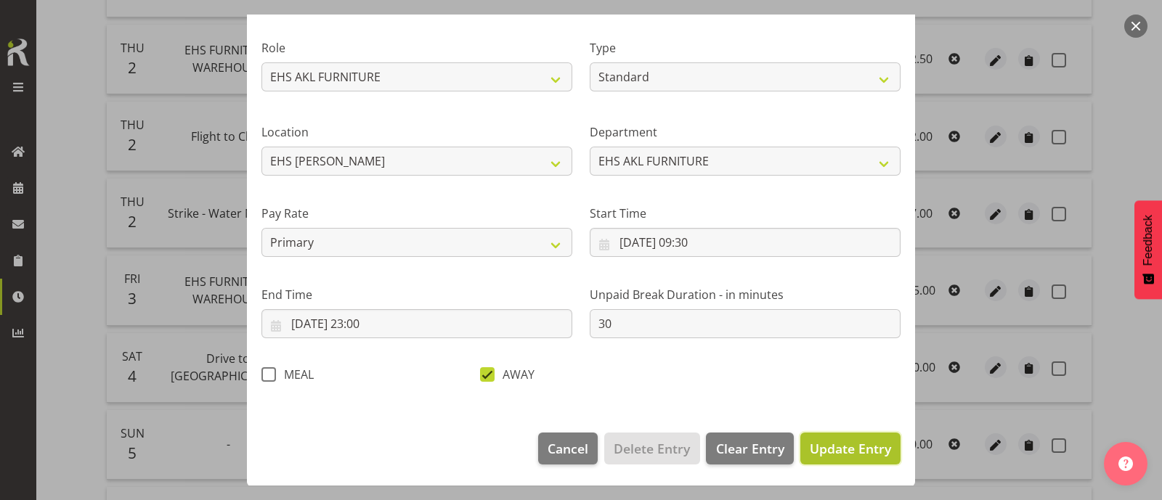
click at [848, 446] on span "Update Entry" at bounding box center [850, 448] width 81 height 17
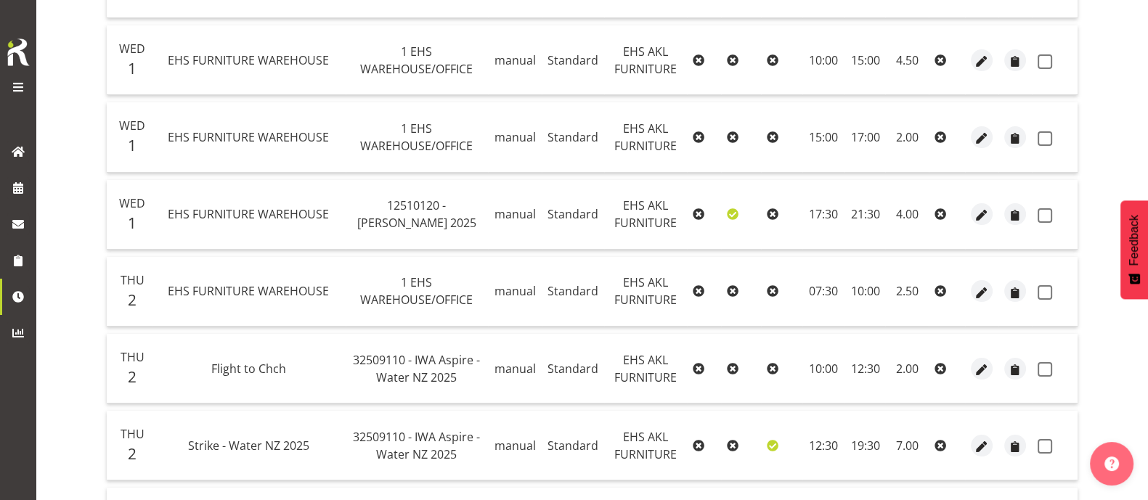
scroll to position [177, 0]
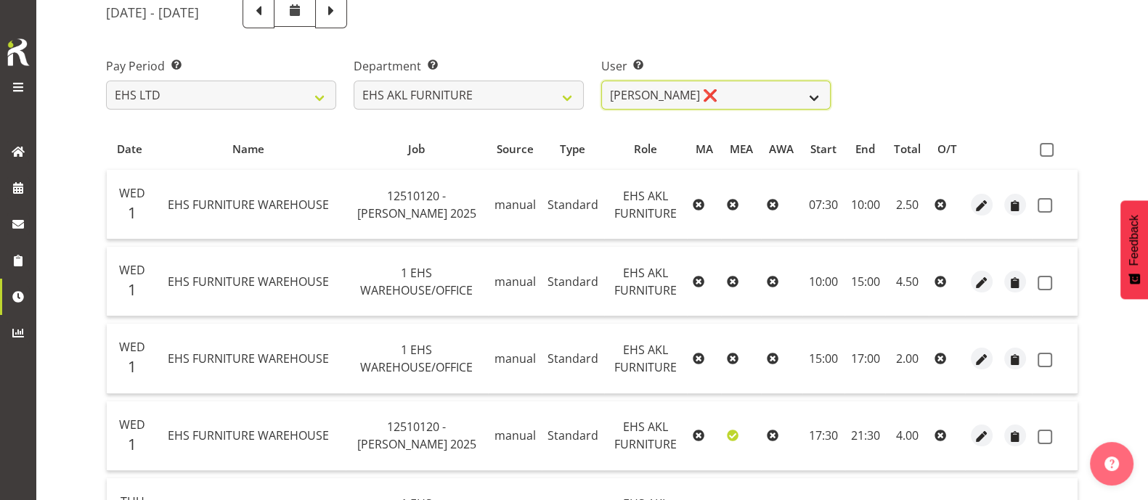
click at [771, 92] on select "Daniel Tini ✔ Filipo Iupeli ✔ Harley Wongpayuk ✔ Malae Toleafoa ✔ Manase Ward ✔…" at bounding box center [716, 95] width 230 height 29
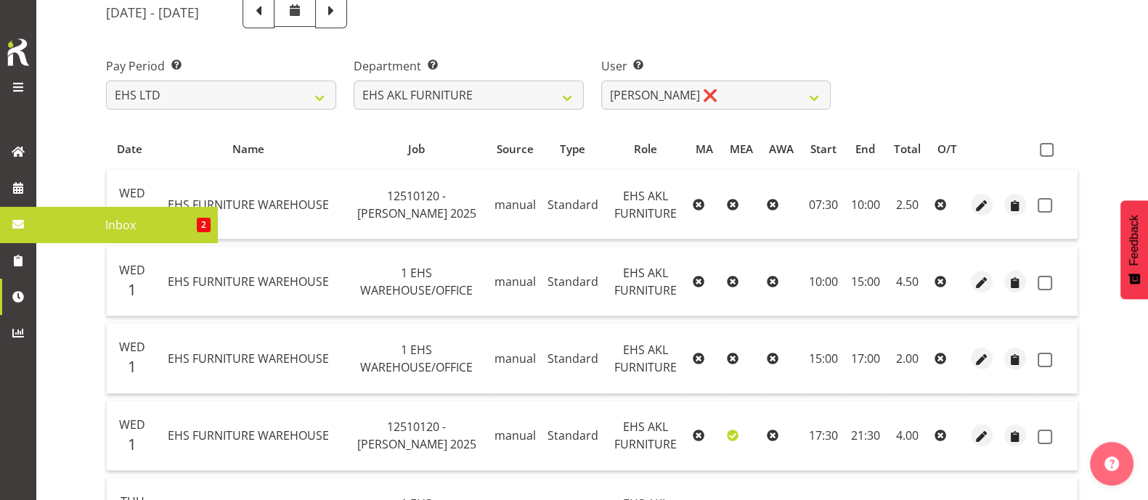
click at [69, 222] on span "Inbox" at bounding box center [120, 225] width 153 height 22
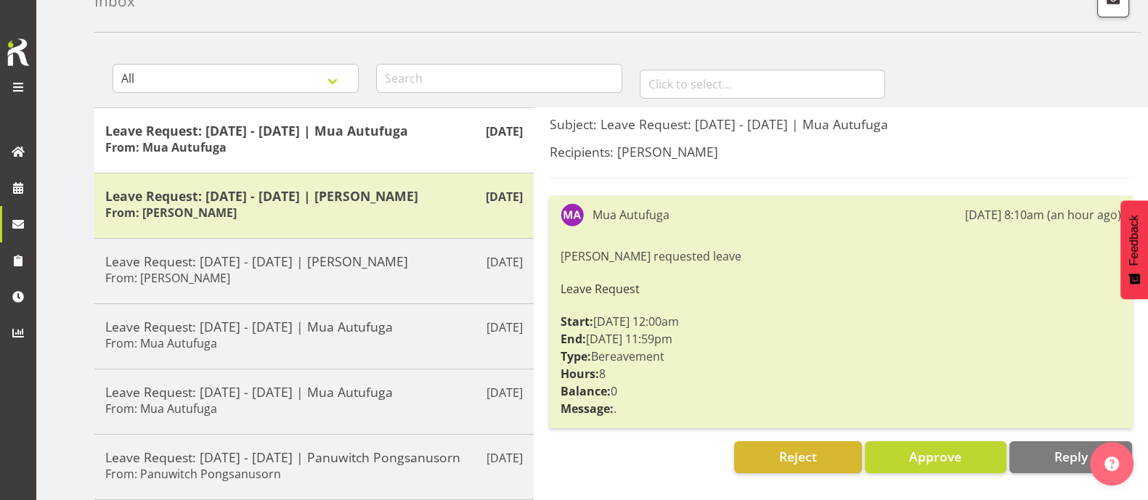
scroll to position [272, 0]
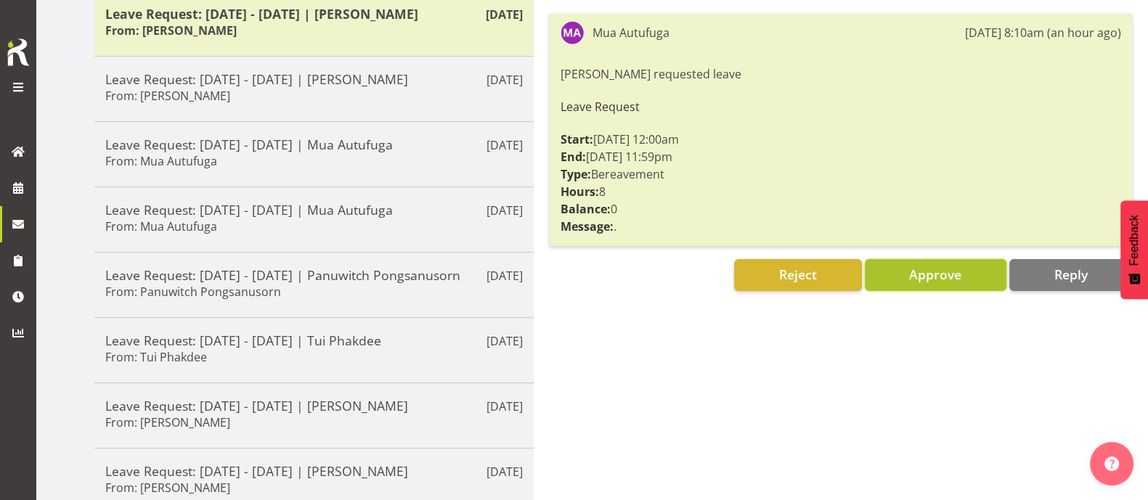
click at [946, 278] on span "Approve" at bounding box center [935, 274] width 52 height 17
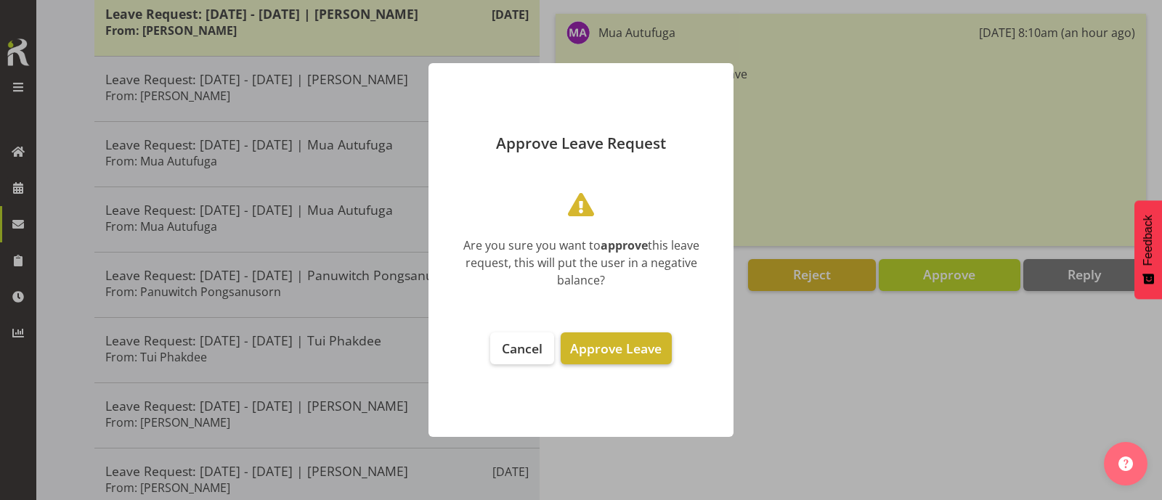
click at [667, 350] on button "Approve Leave" at bounding box center [616, 349] width 110 height 32
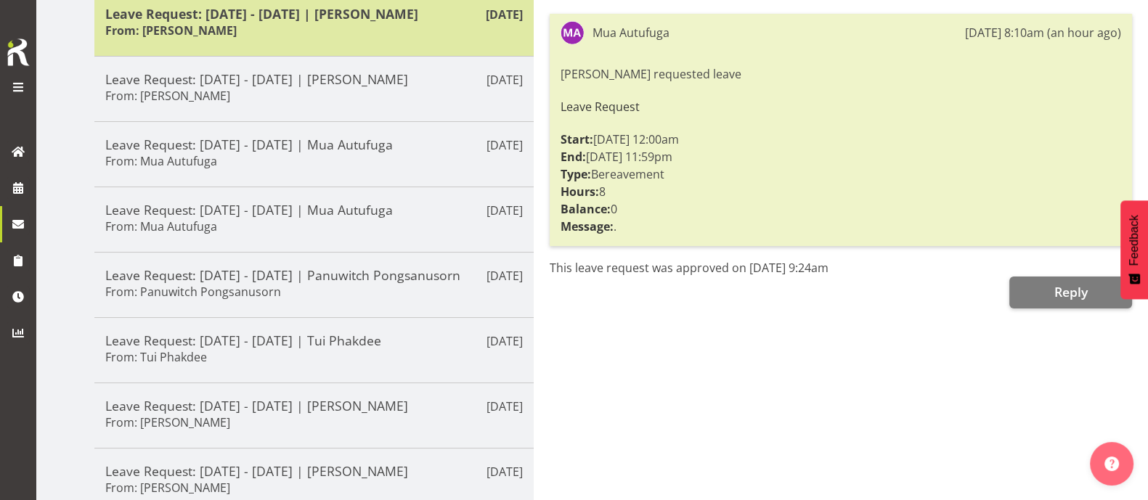
click at [397, 33] on div "Leave Request: [DATE] - [DATE] | [PERSON_NAME] From: [PERSON_NAME]" at bounding box center [314, 24] width 418 height 36
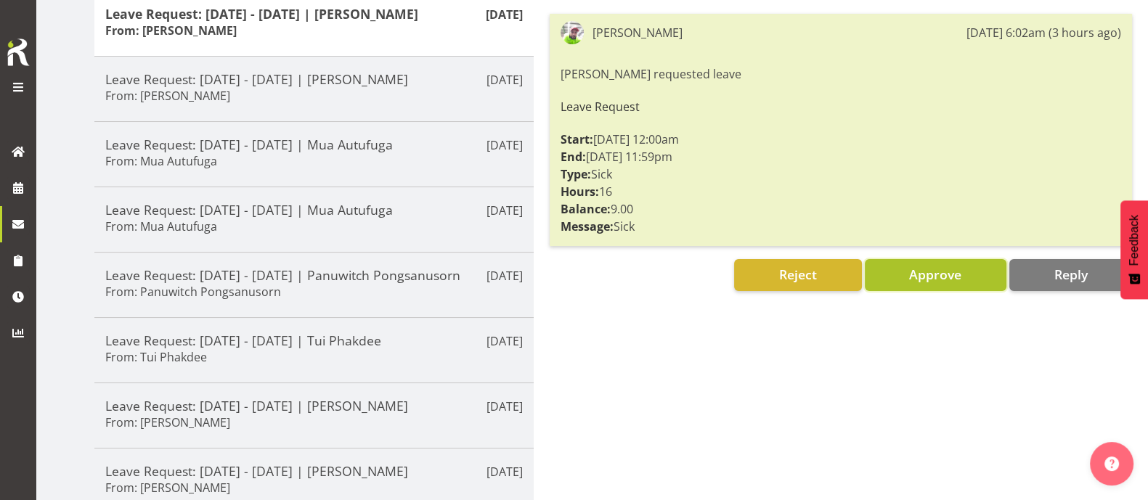
click at [923, 275] on span "Approve" at bounding box center [935, 274] width 52 height 17
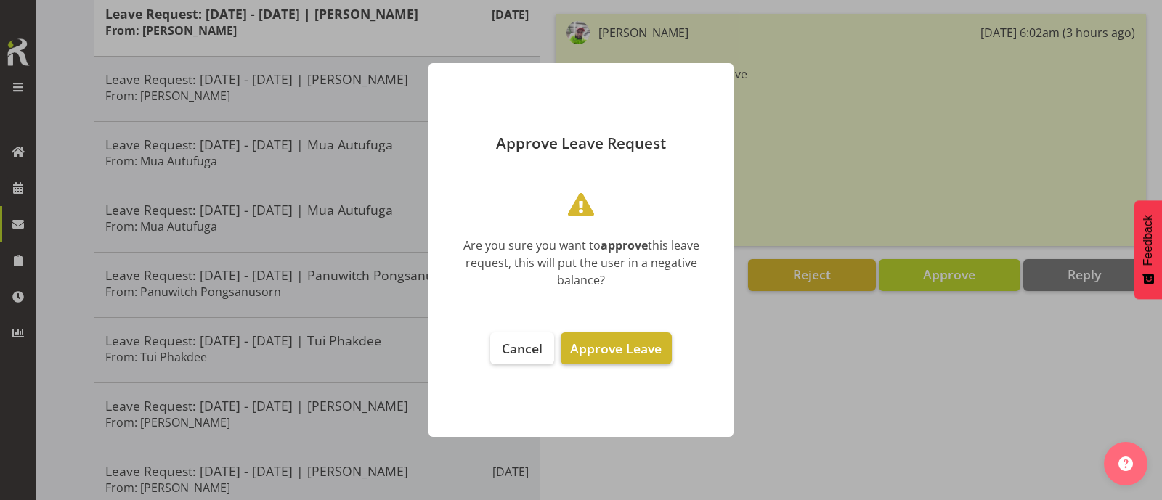
click at [646, 343] on span "Approve Leave" at bounding box center [616, 348] width 92 height 17
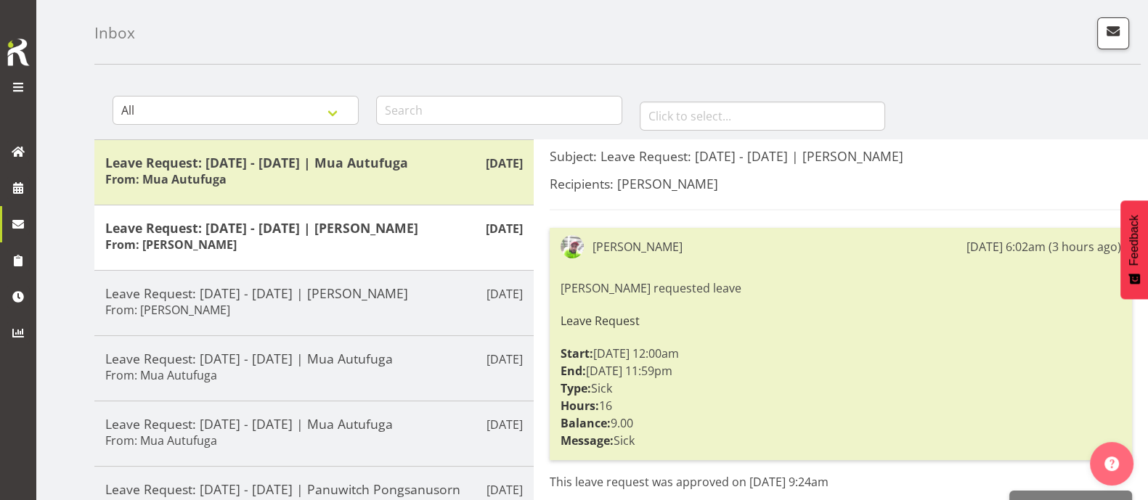
scroll to position [0, 0]
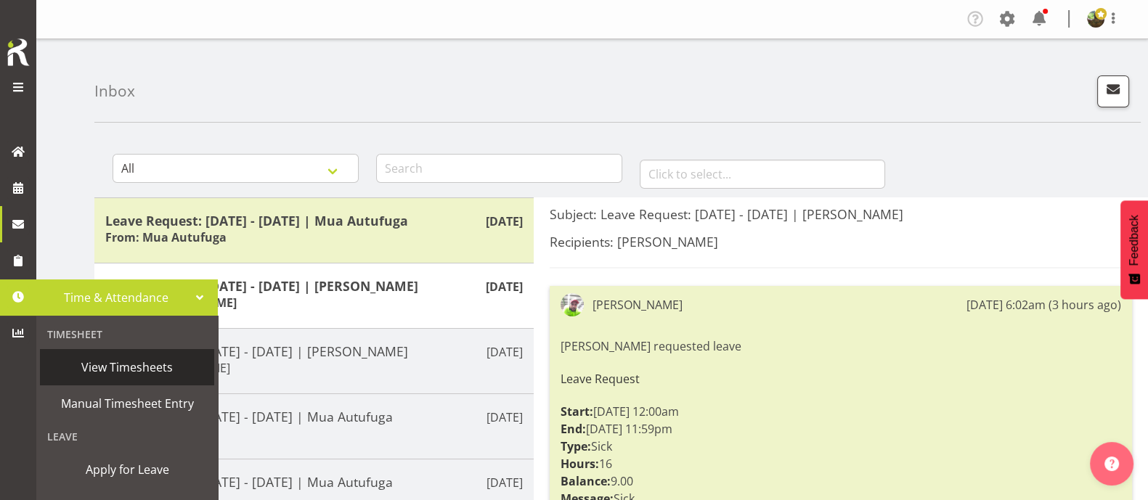
click at [135, 368] on span "View Timesheets" at bounding box center [127, 368] width 160 height 22
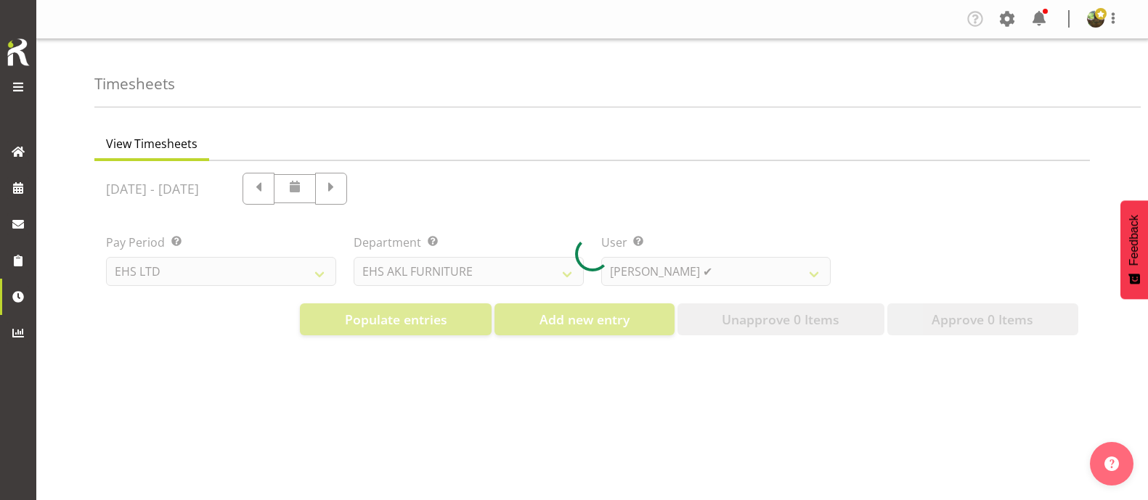
select select "7"
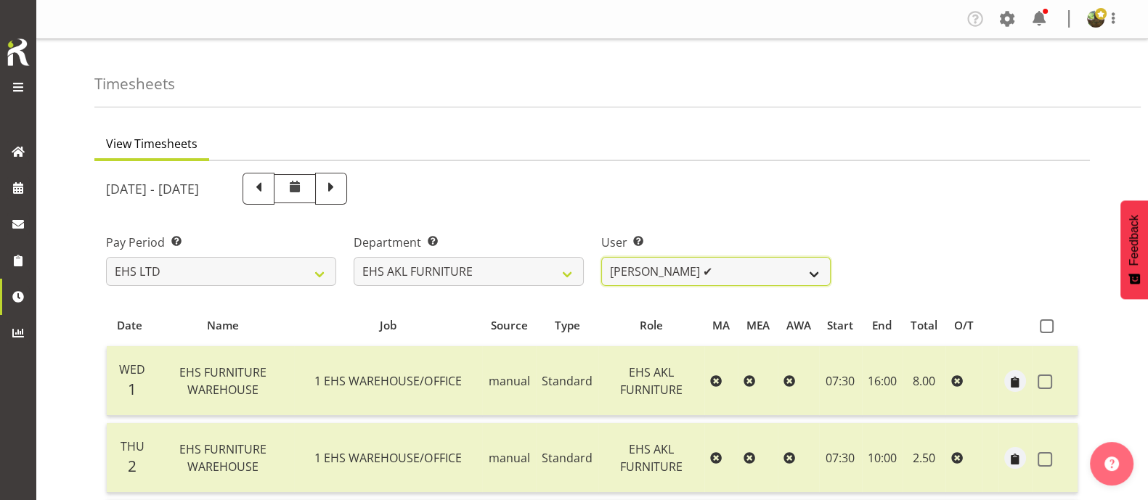
click at [814, 269] on select "[PERSON_NAME] ✔ [PERSON_NAME] ✔ [PERSON_NAME] ✔ [PERSON_NAME] ✔ [PERSON_NAME] ✔…" at bounding box center [716, 271] width 230 height 29
click at [601, 257] on select "[PERSON_NAME] ✔ [PERSON_NAME] ✔ [PERSON_NAME] ✔ [PERSON_NAME] ✔ [PERSON_NAME] ✔…" at bounding box center [716, 271] width 230 height 29
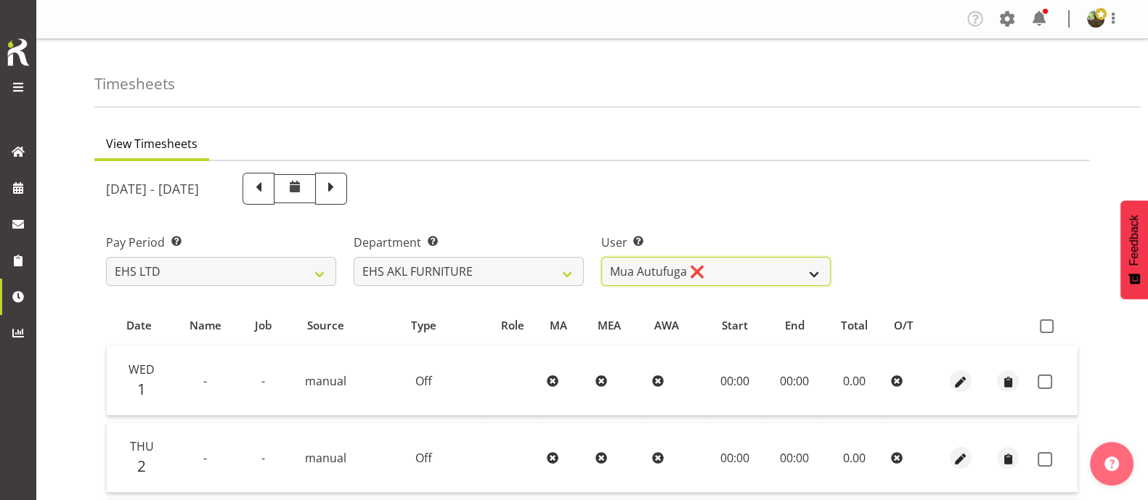
click at [770, 269] on select "[PERSON_NAME] ✔ [PERSON_NAME] ✔ [PERSON_NAME] ✔ [PERSON_NAME] ✔ [PERSON_NAME] ✔…" at bounding box center [716, 271] width 230 height 29
select select "11913"
click at [601, 257] on select "Daniel Tini ✔ Filipo Iupeli ✔ Harley Wongpayuk ✔ Malae Toleafoa ✔ Manase Ward ✔…" at bounding box center [716, 271] width 230 height 29
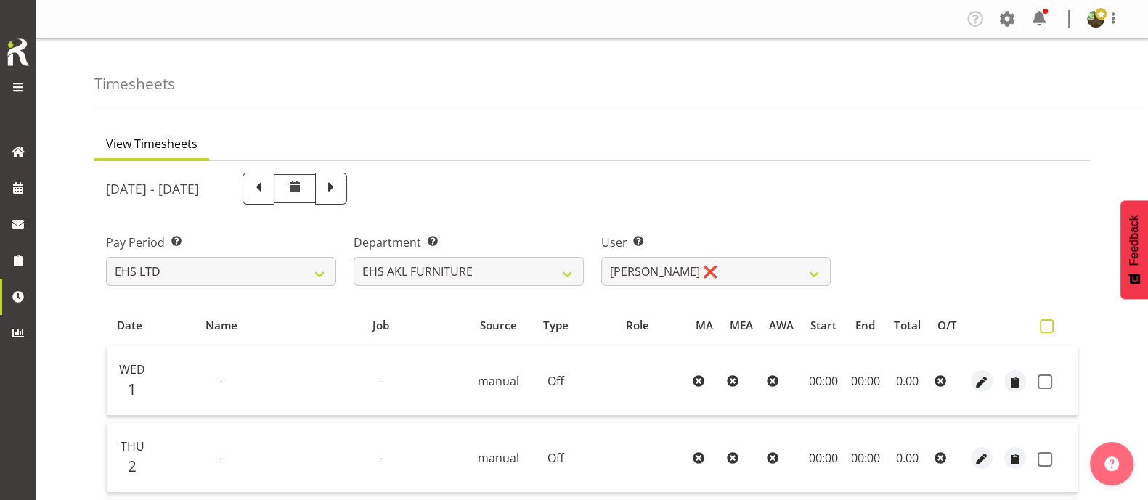
click at [1047, 328] on span at bounding box center [1047, 327] width 14 height 14
click at [1047, 328] on input "checkbox" at bounding box center [1044, 326] width 9 height 9
checkbox input "true"
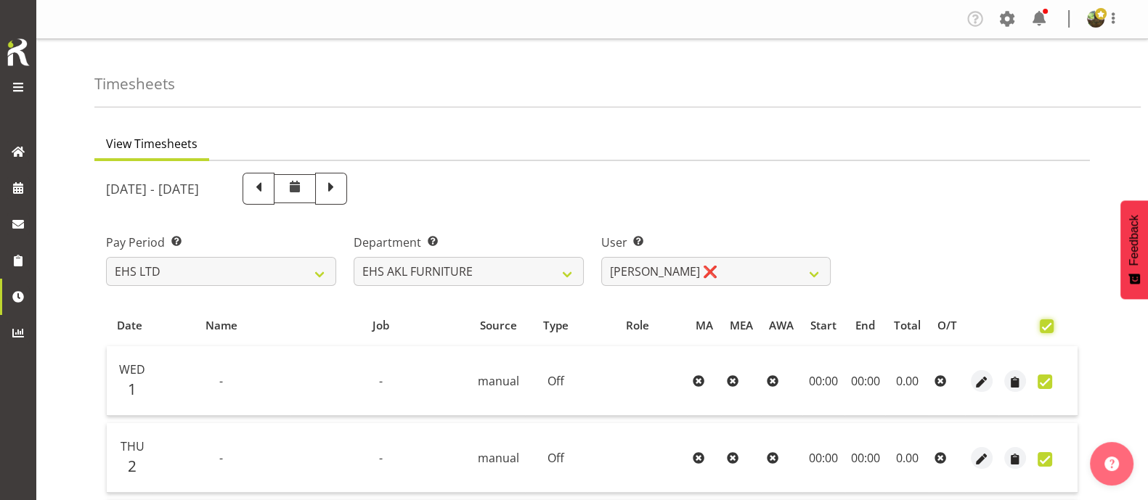
checkbox input "true"
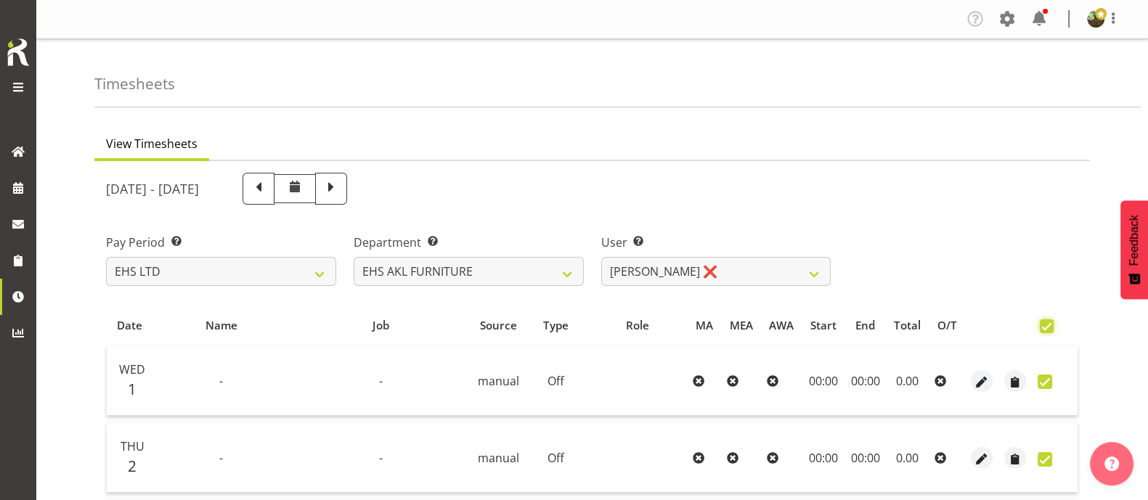
checkbox input "true"
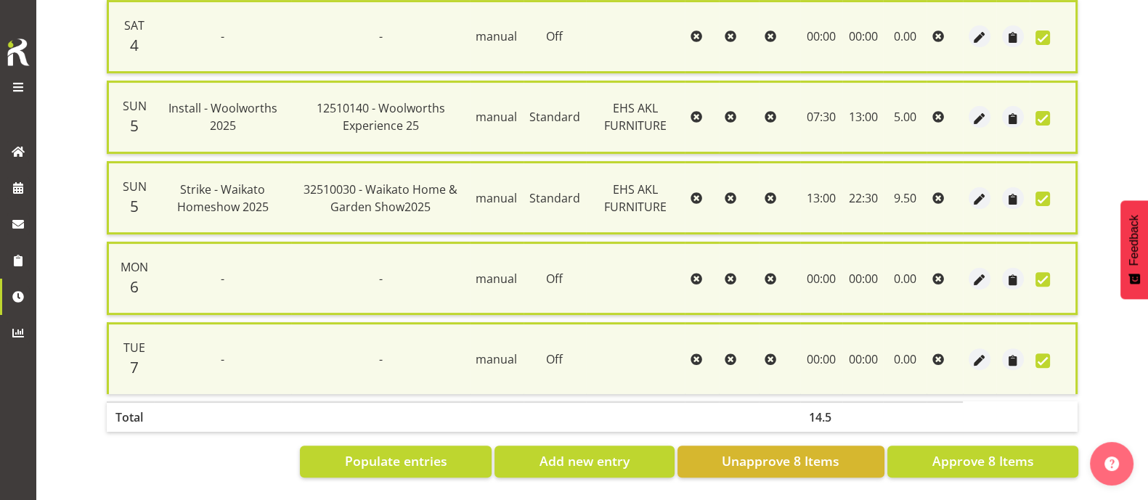
scroll to position [596, 0]
click at [1000, 452] on span "Approve 8 Items" at bounding box center [983, 461] width 102 height 19
checkbox input "false"
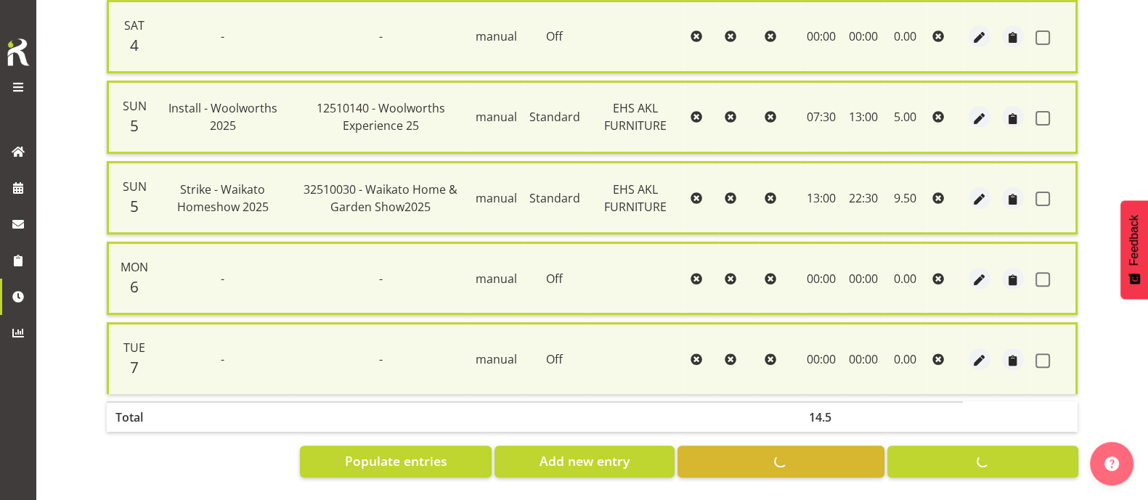
checkbox input "false"
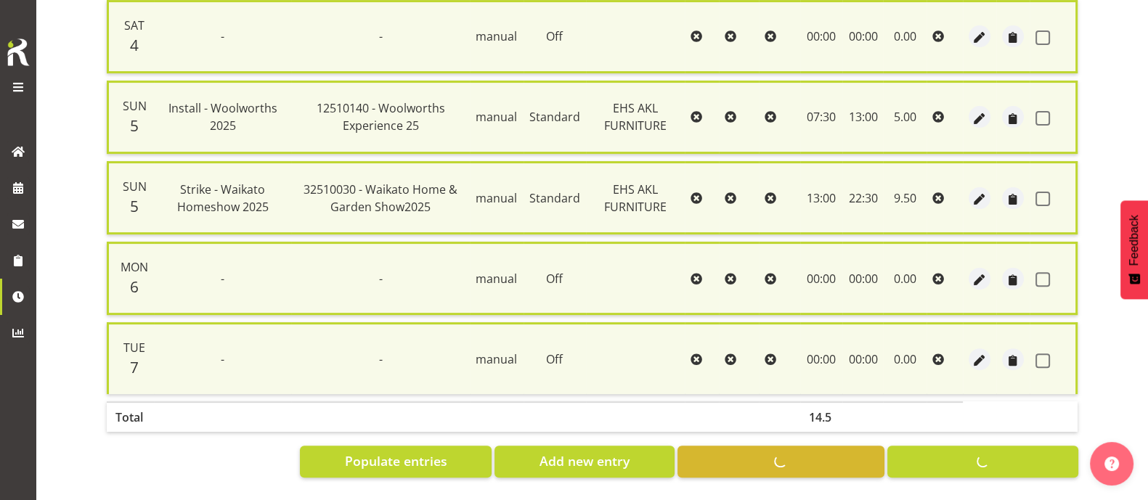
checkbox input "false"
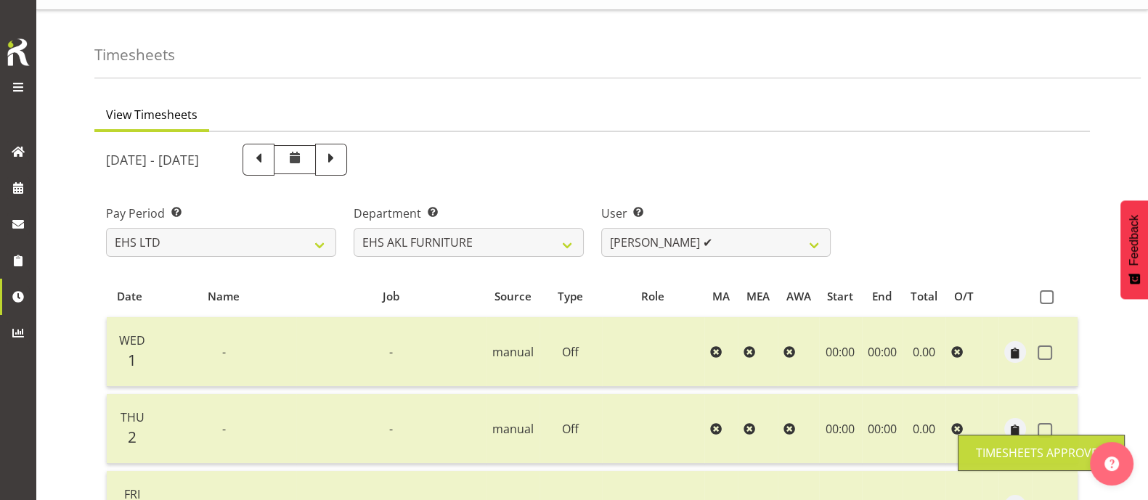
scroll to position [28, 0]
click at [753, 238] on select "Daniel Tini ✔ Filipo Iupeli ✔ Harley Wongpayuk ✔ Malae Toleafoa ✔ Manase Ward ✔…" at bounding box center [716, 243] width 230 height 29
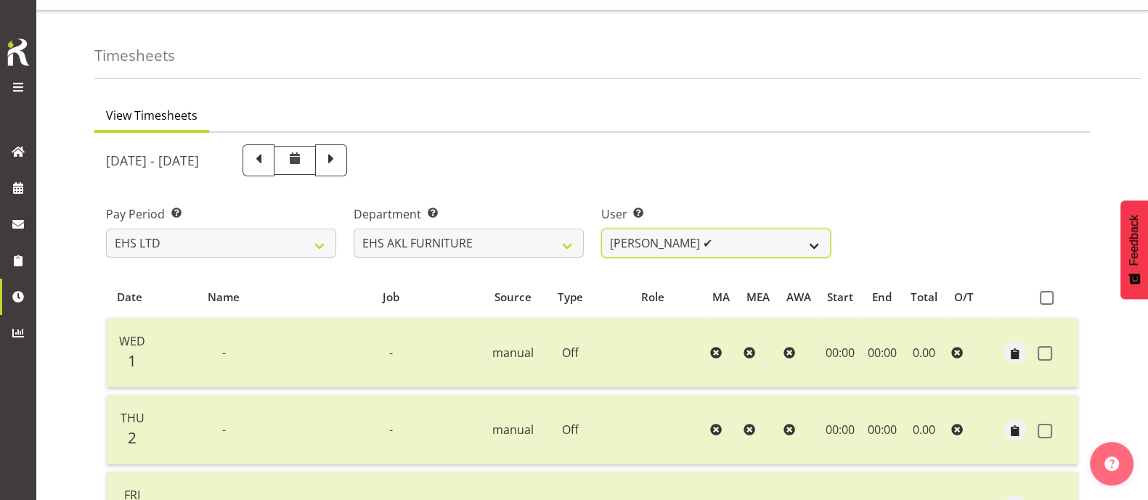
select select "3423"
click at [601, 229] on select "Daniel Tini ✔ Filipo Iupeli ✔ Harley Wongpayuk ✔ Malae Toleafoa ✔ Manase Ward ✔…" at bounding box center [716, 243] width 230 height 29
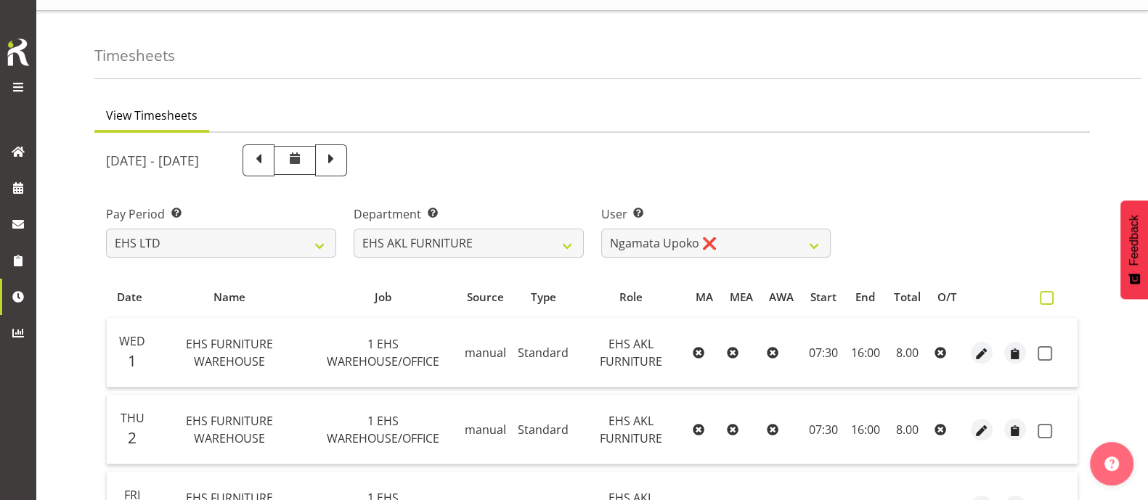
click at [1049, 296] on span at bounding box center [1047, 298] width 14 height 14
click at [1049, 296] on input "checkbox" at bounding box center [1044, 297] width 9 height 9
checkbox input "true"
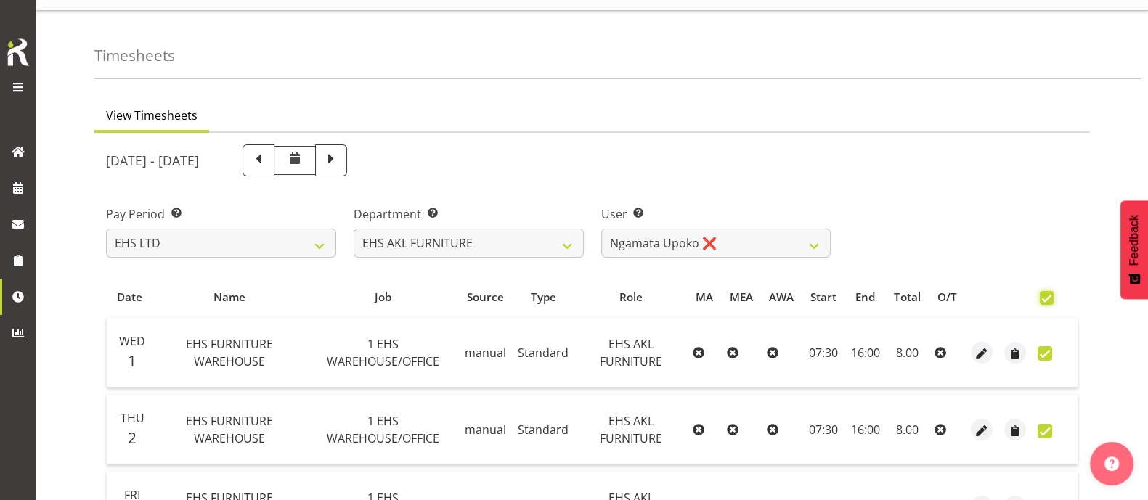
checkbox input "true"
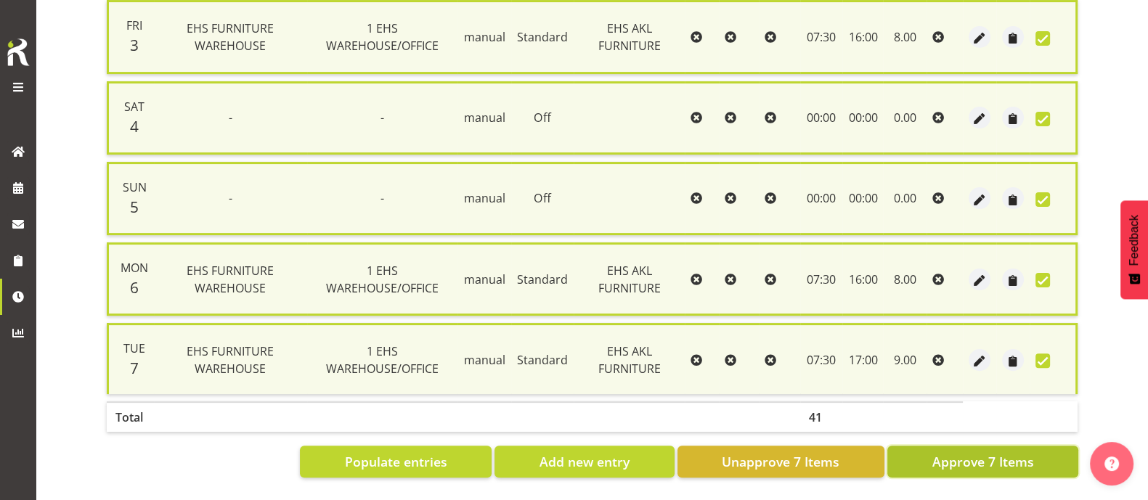
click at [1002, 453] on span "Approve 7 Items" at bounding box center [983, 462] width 102 height 19
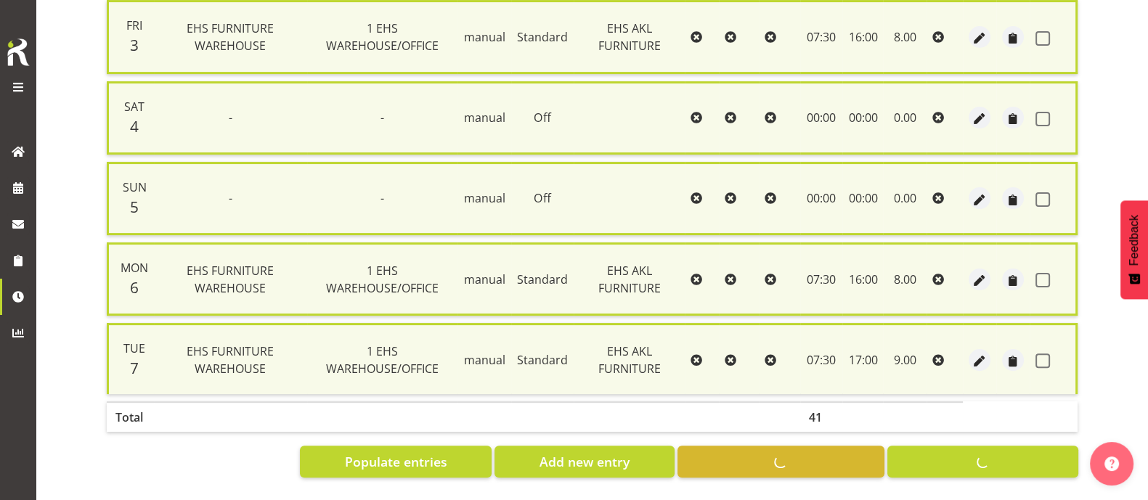
checkbox input "false"
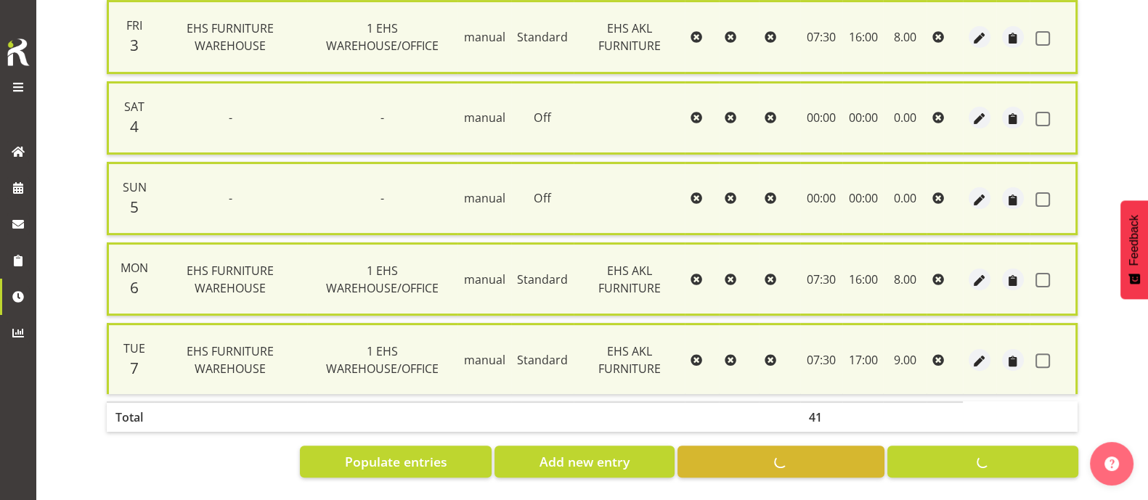
checkbox input "false"
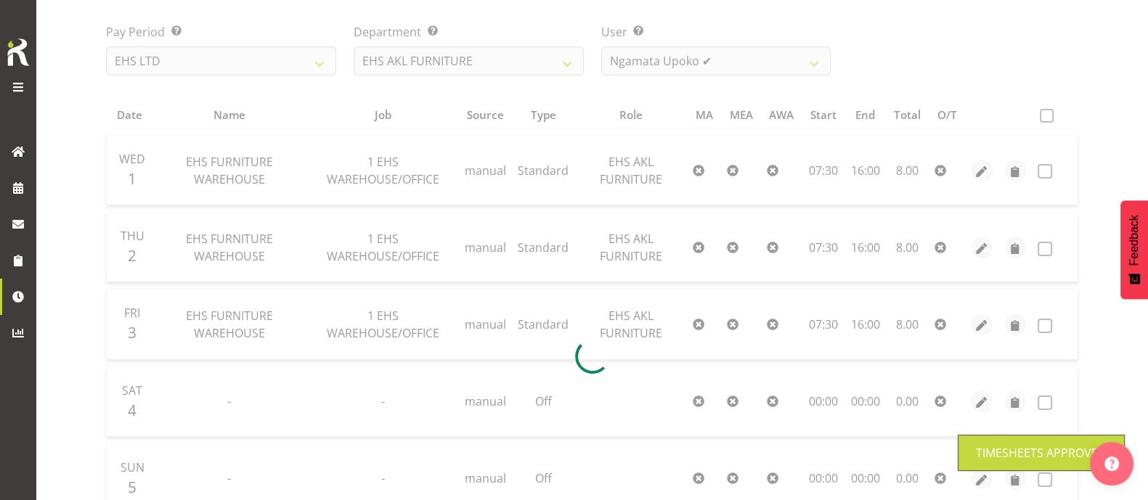
scroll to position [0, 0]
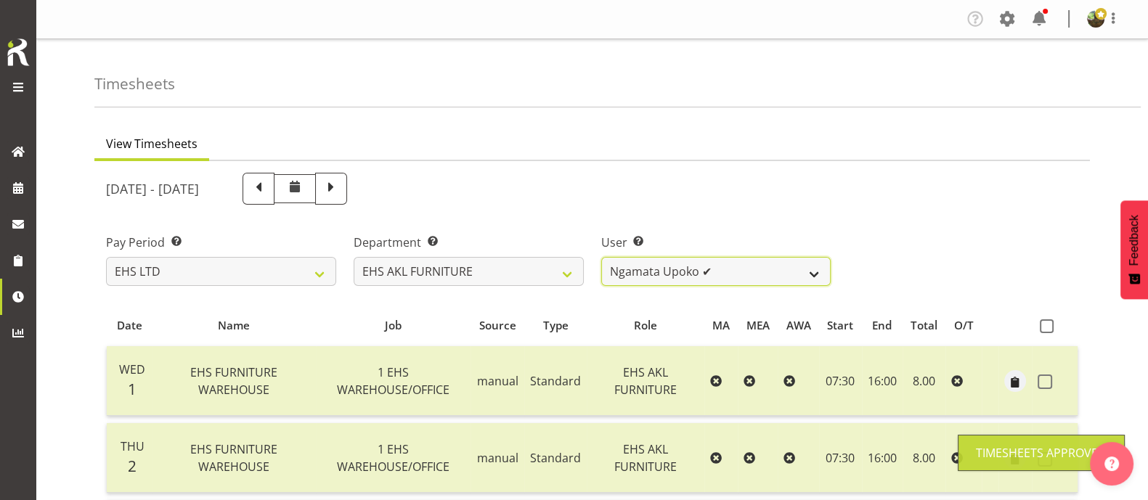
click at [739, 259] on select "Daniel Tini ✔ Filipo Iupeli ✔ Harley Wongpayuk ✔ Malae Toleafoa ✔ Manase Ward ✔…" at bounding box center [716, 271] width 230 height 29
select select "8681"
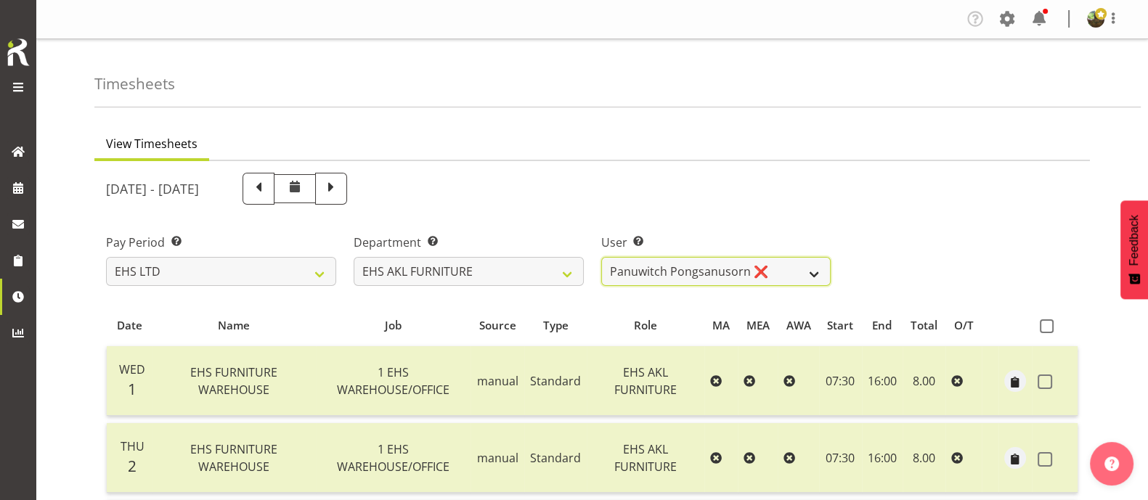
click at [601, 257] on select "Daniel Tini ✔ Filipo Iupeli ✔ Harley Wongpayuk ✔ Malae Toleafoa ✔ Manase Ward ✔…" at bounding box center [716, 271] width 230 height 29
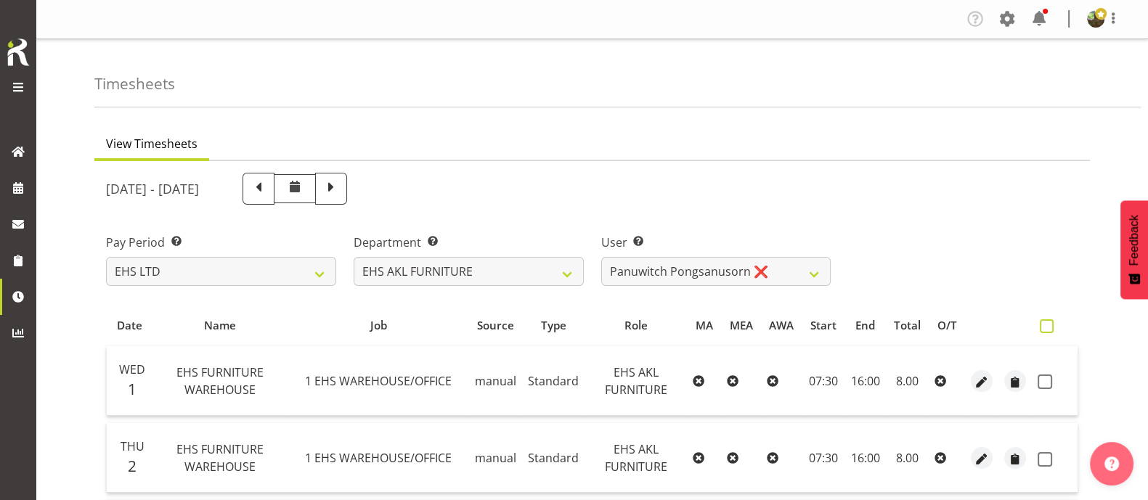
click at [1049, 325] on span at bounding box center [1047, 327] width 14 height 14
click at [1049, 325] on input "checkbox" at bounding box center [1044, 326] width 9 height 9
checkbox input "true"
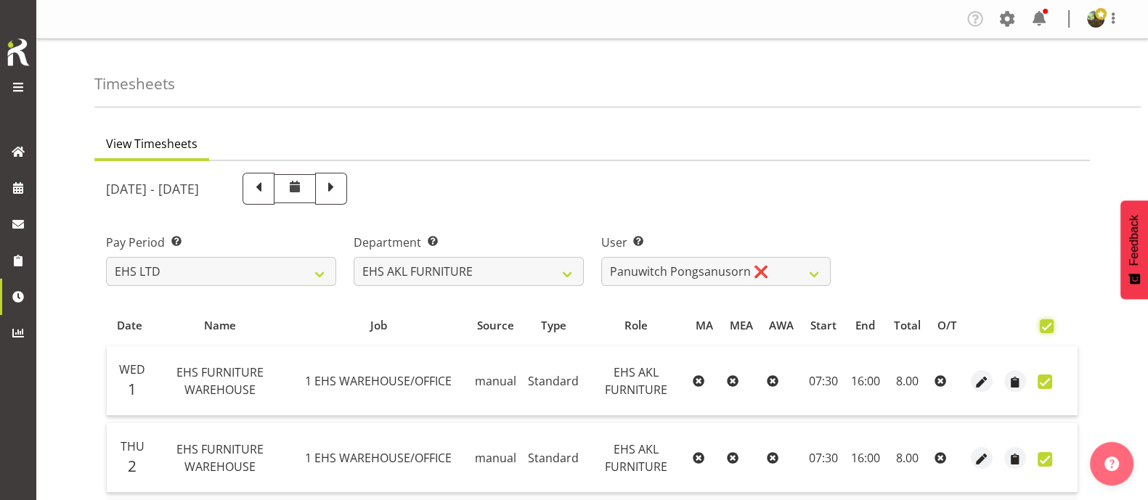
checkbox input "true"
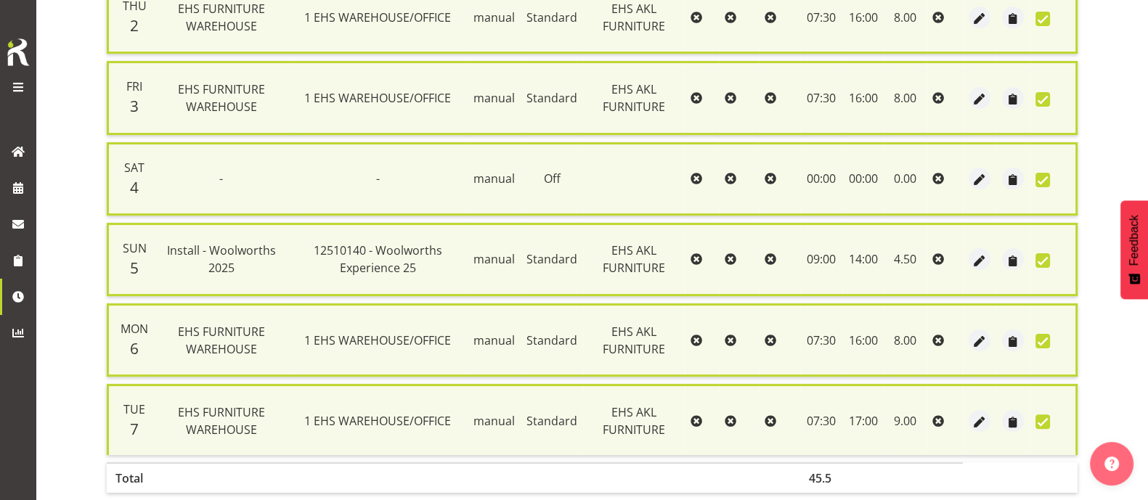
scroll to position [516, 0]
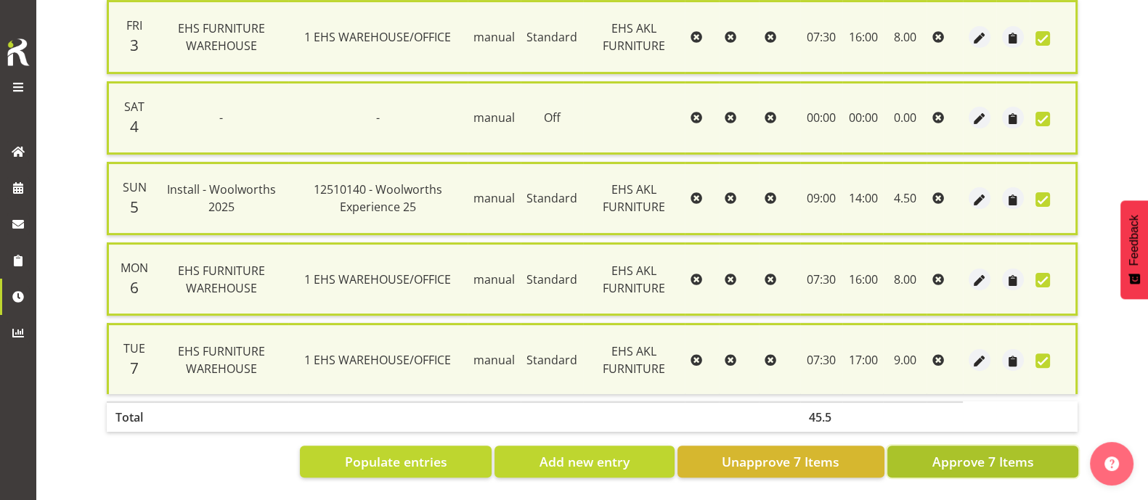
click at [1007, 453] on span "Approve 7 Items" at bounding box center [983, 462] width 102 height 19
checkbox input "false"
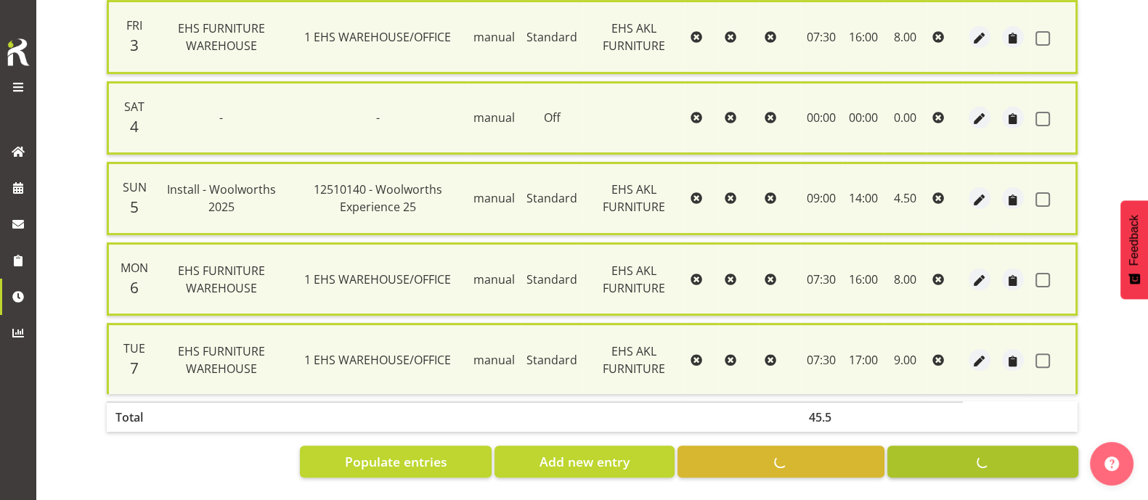
checkbox input "false"
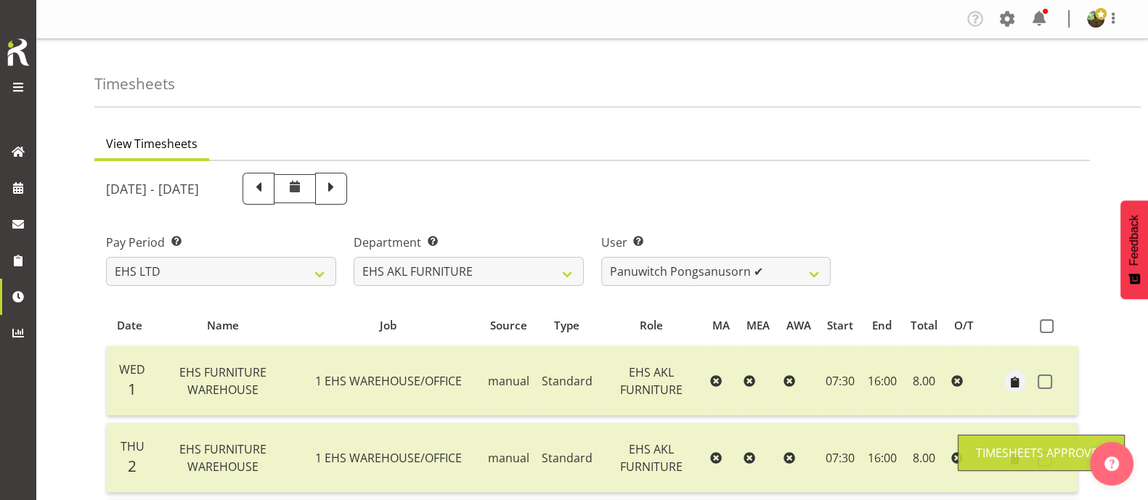
scroll to position [0, 0]
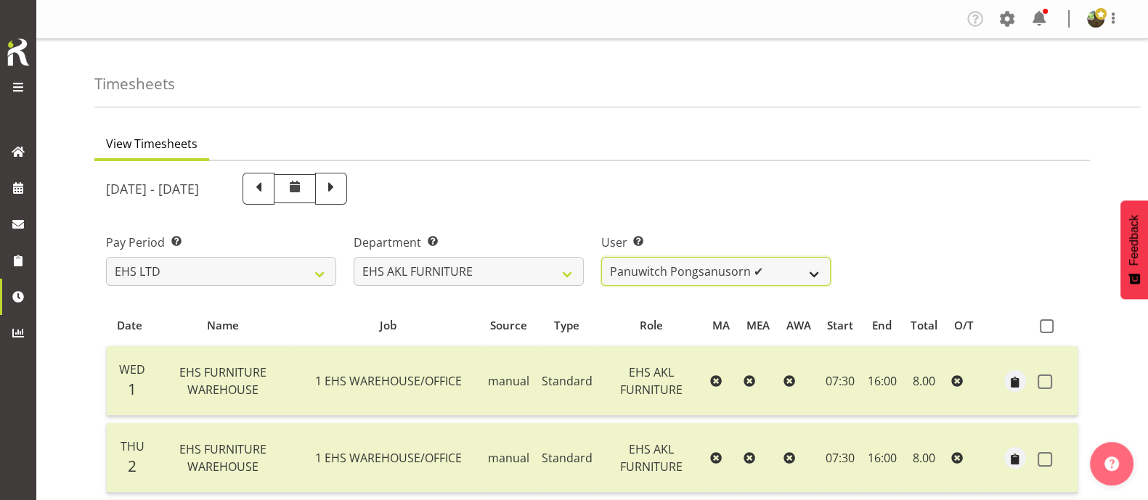
click at [774, 267] on select "Daniel Tini ✔ Filipo Iupeli ✔ Harley Wongpayuk ✔ Malae Toleafoa ✔ Manase Ward ✔…" at bounding box center [716, 271] width 230 height 29
select select "11396"
click at [601, 257] on select "Daniel Tini ✔ Filipo Iupeli ✔ Harley Wongpayuk ✔ Malae Toleafoa ✔ Manase Ward ✔…" at bounding box center [716, 271] width 230 height 29
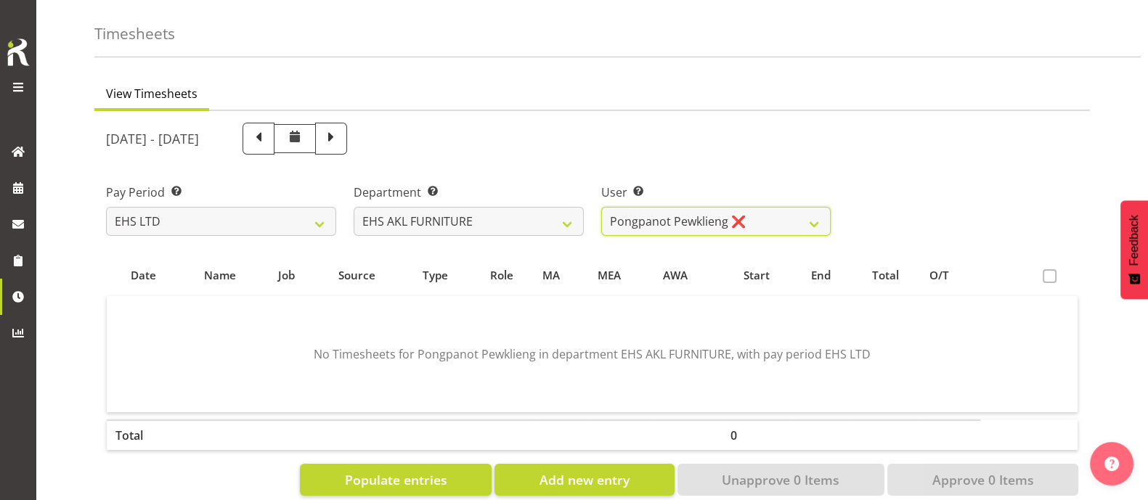
scroll to position [90, 0]
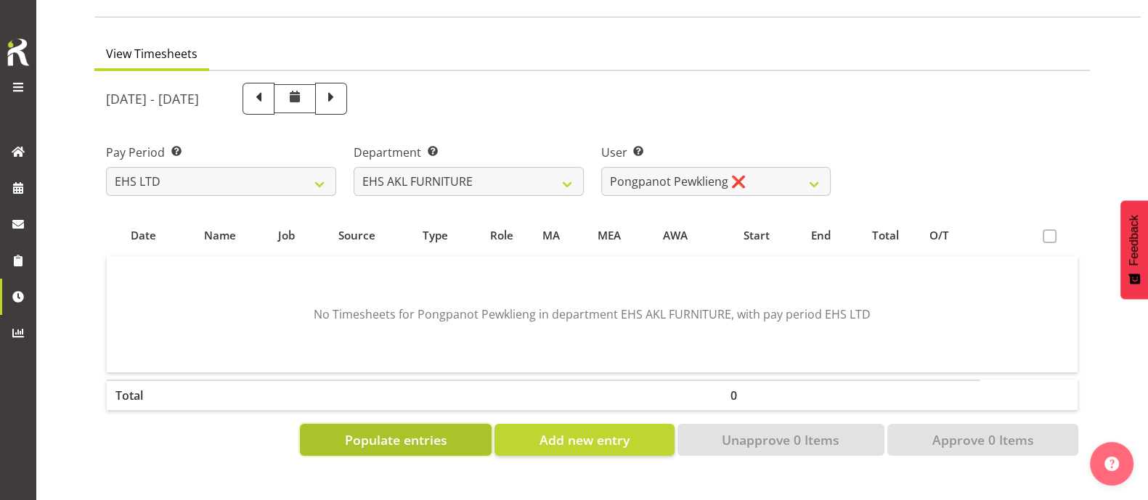
click at [426, 435] on span "Populate entries" at bounding box center [396, 440] width 102 height 19
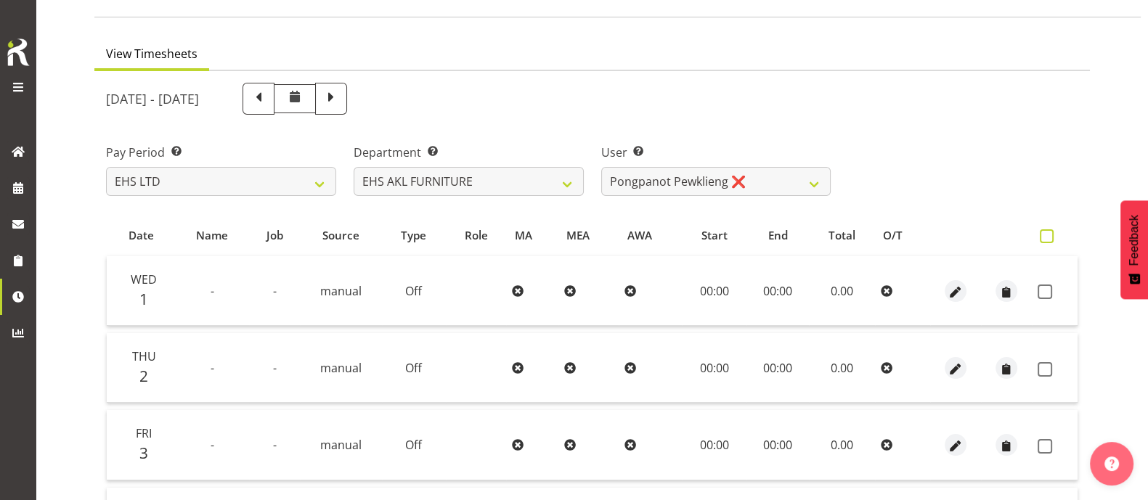
click at [1050, 236] on span at bounding box center [1047, 237] width 14 height 14
click at [1050, 236] on input "checkbox" at bounding box center [1044, 236] width 9 height 9
checkbox input "true"
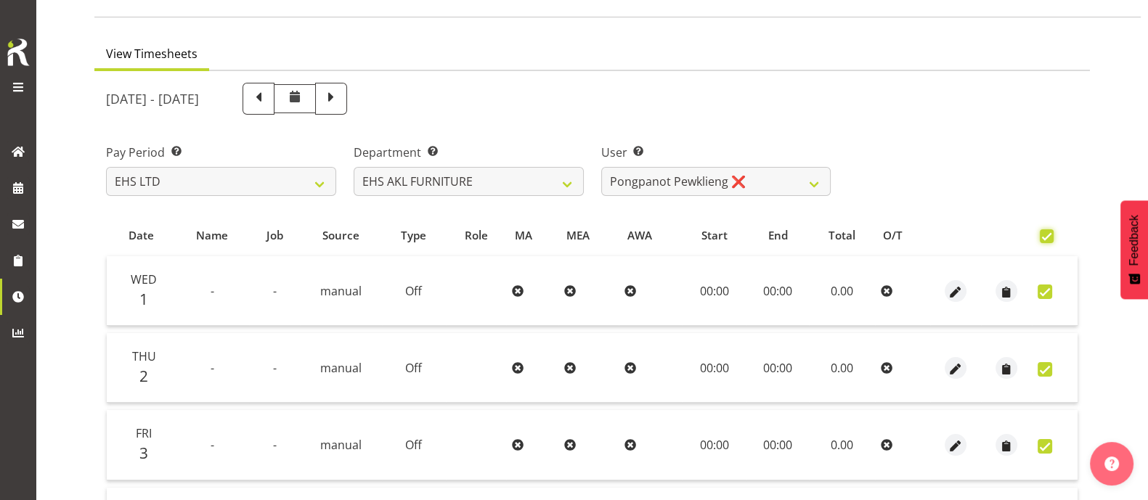
checkbox input "true"
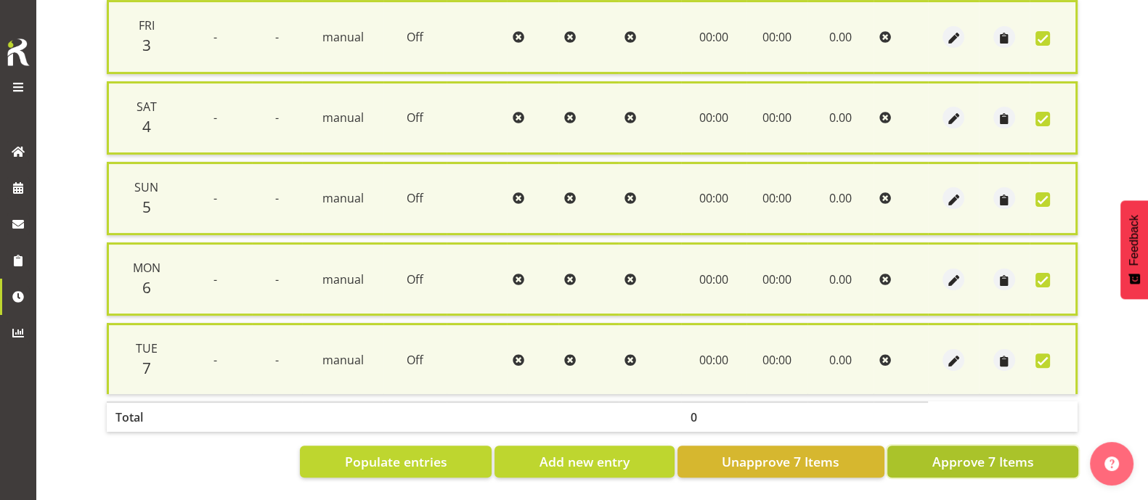
click at [1044, 446] on button "Approve 7 Items" at bounding box center [983, 462] width 191 height 32
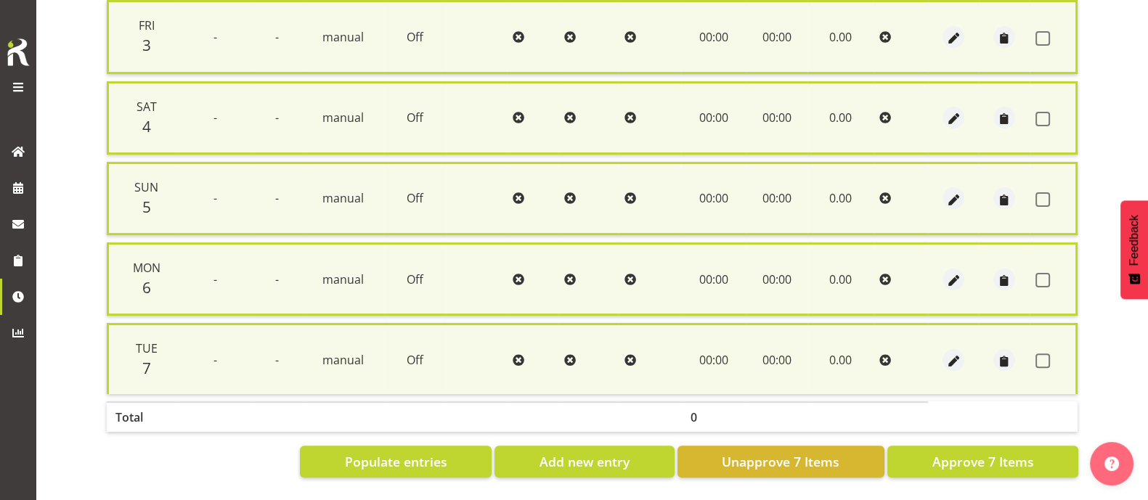
checkbox input "false"
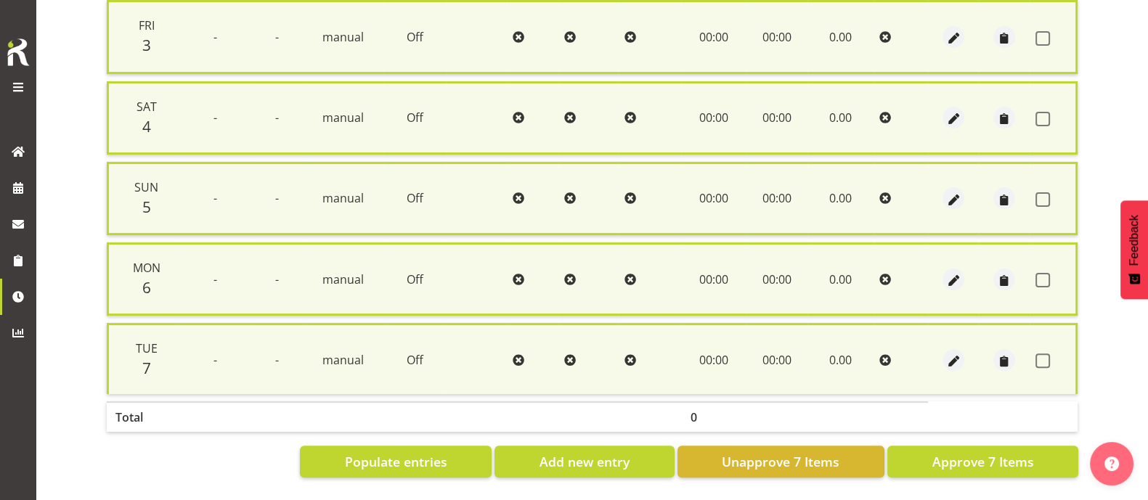
checkbox input "false"
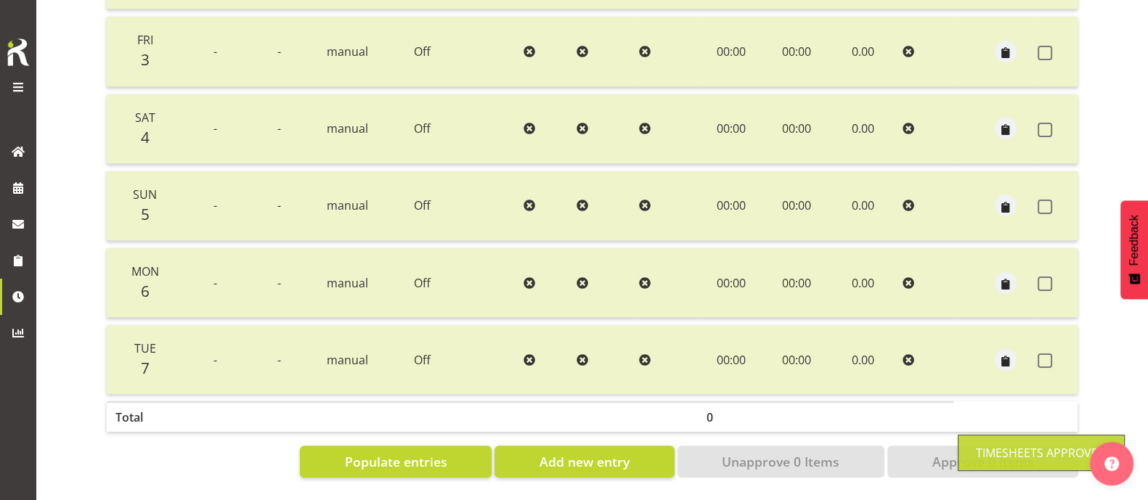
scroll to position [42, 0]
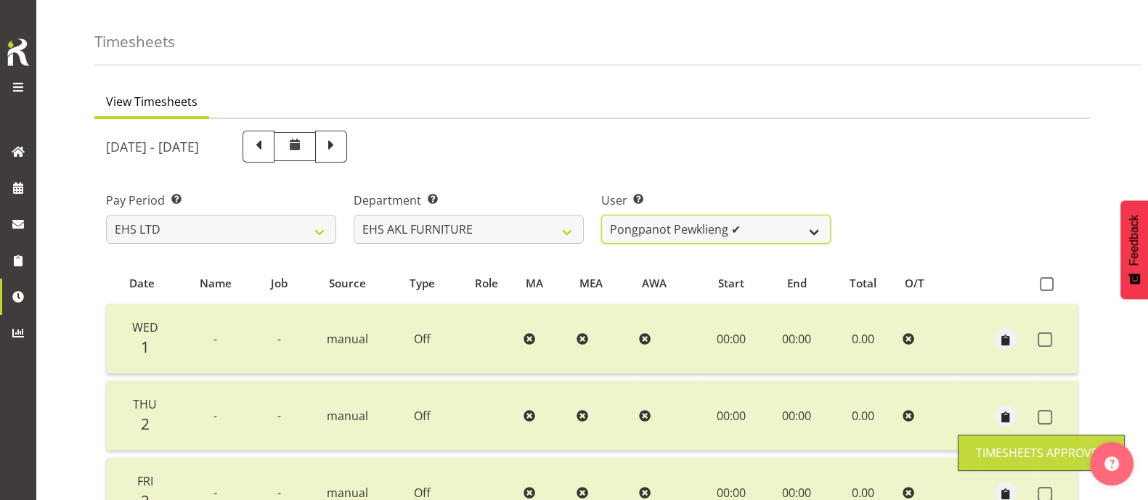
click at [769, 224] on select "Daniel Tini ✔ Filipo Iupeli ✔ Harley Wongpayuk ✔ Malae Toleafoa ✔ Manase Ward ✔…" at bounding box center [716, 229] width 230 height 29
select select "1115"
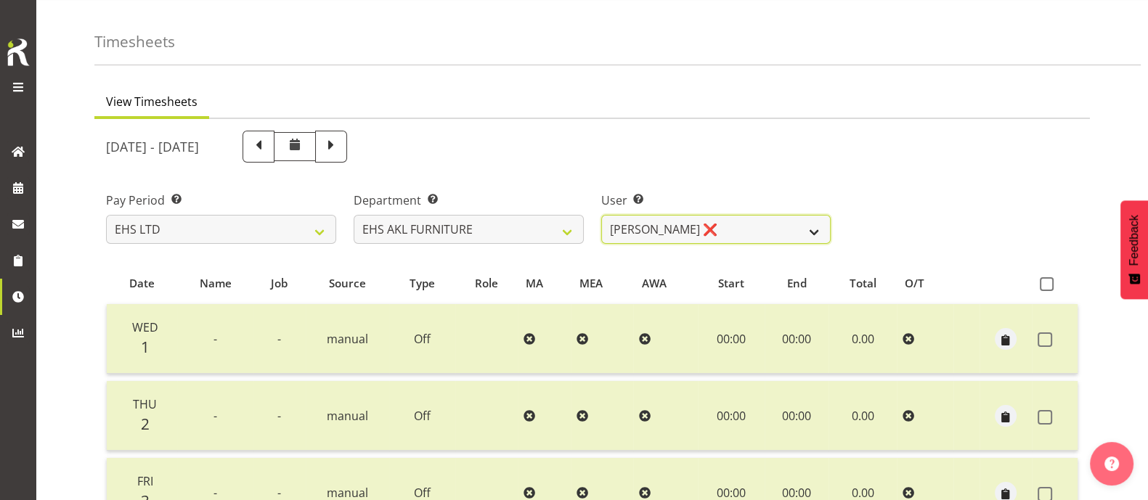
click at [601, 215] on select "Daniel Tini ✔ Filipo Iupeli ✔ Harley Wongpayuk ✔ Malae Toleafoa ✔ Manase Ward ✔…" at bounding box center [716, 229] width 230 height 29
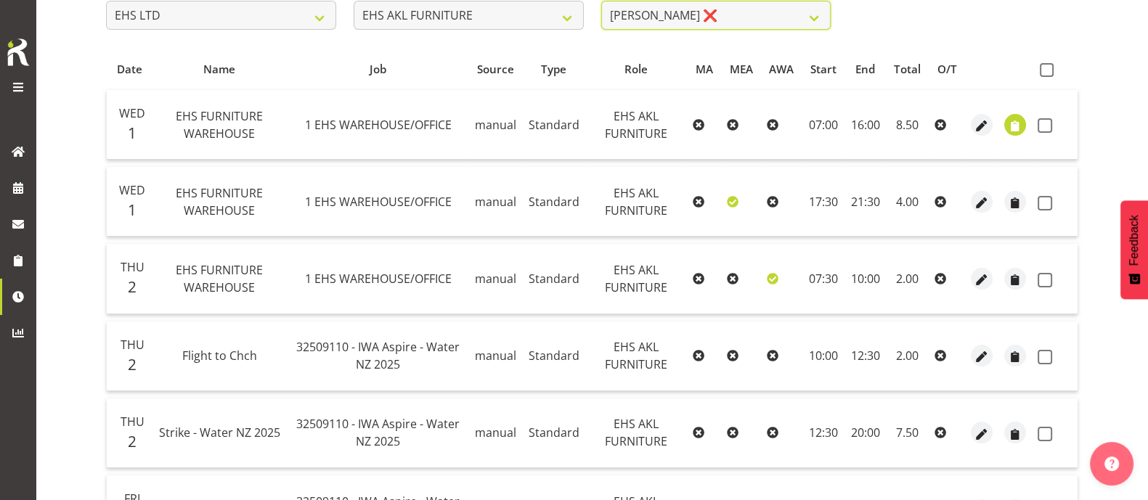
scroll to position [168, 0]
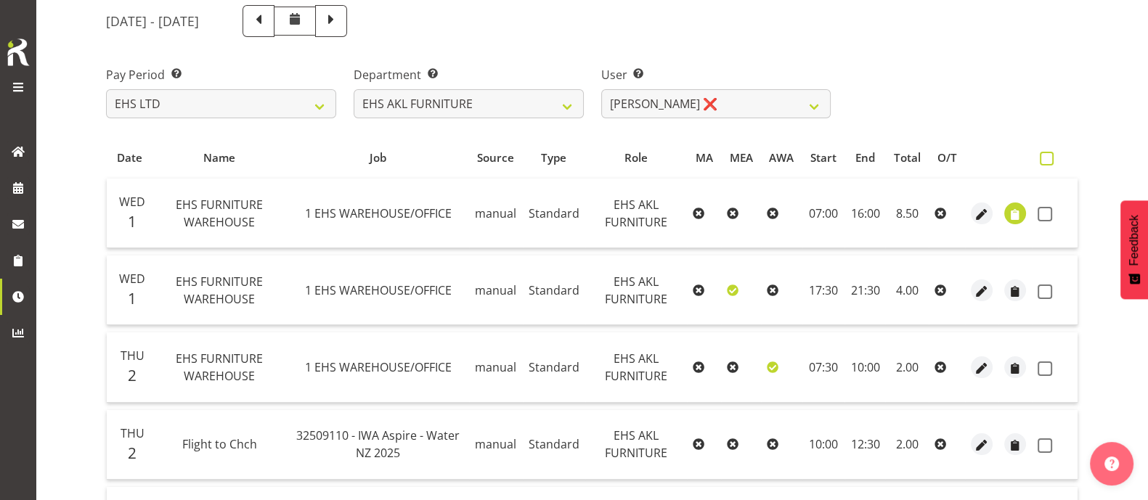
click at [1045, 152] on span at bounding box center [1047, 159] width 14 height 14
click at [1045, 154] on input "checkbox" at bounding box center [1044, 158] width 9 height 9
checkbox input "true"
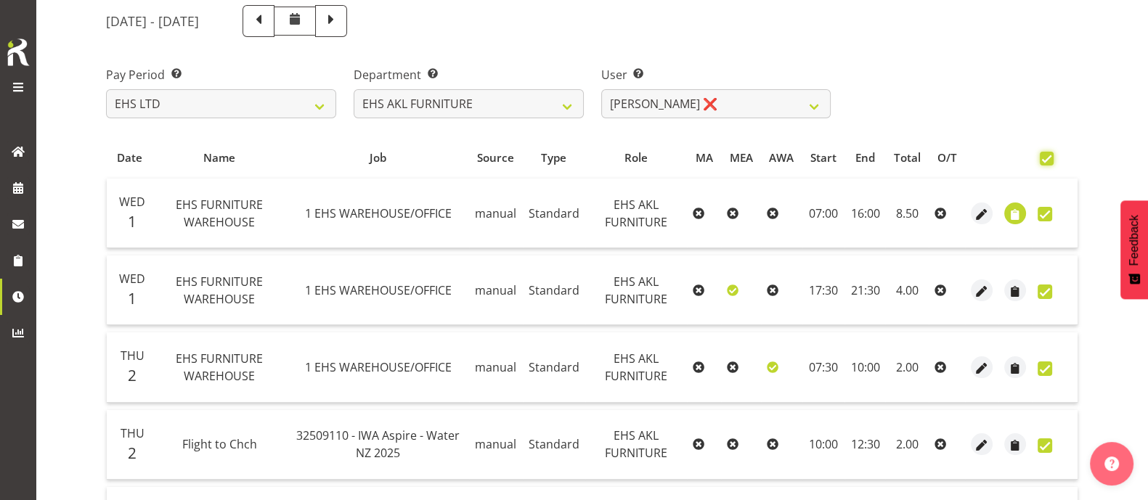
checkbox input "true"
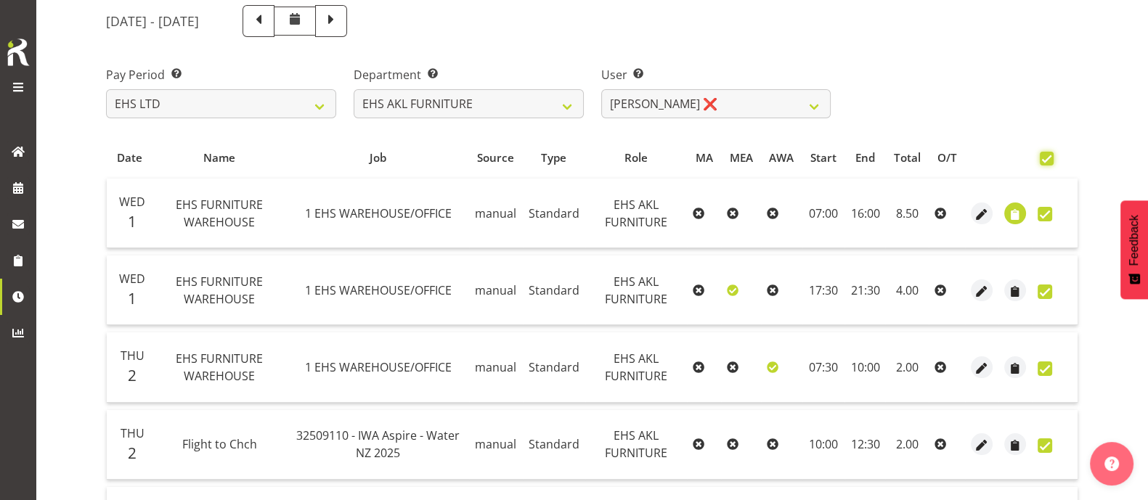
checkbox input "true"
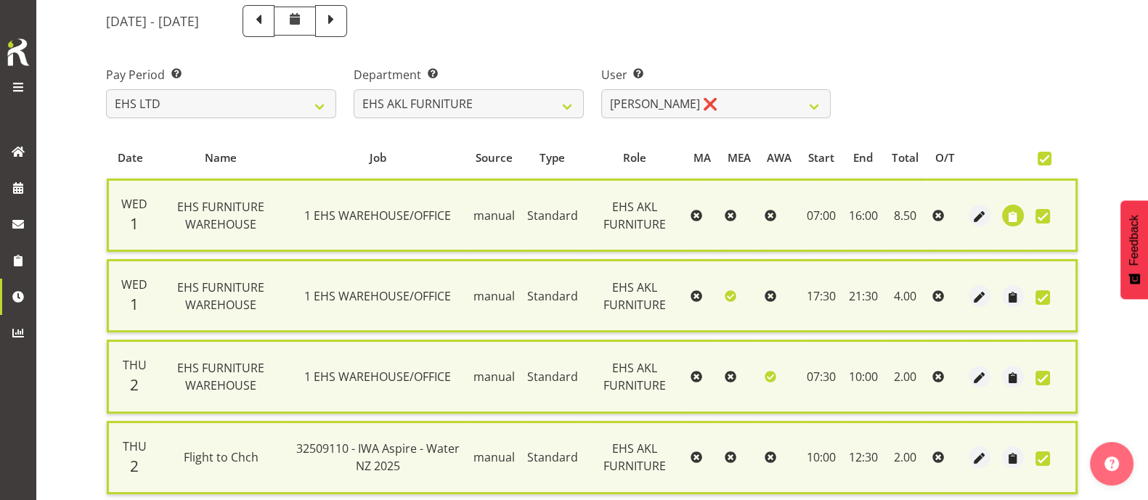
click at [1045, 154] on span at bounding box center [1045, 159] width 14 height 14
click at [1045, 154] on input "checkbox" at bounding box center [1042, 158] width 9 height 9
checkbox input "false"
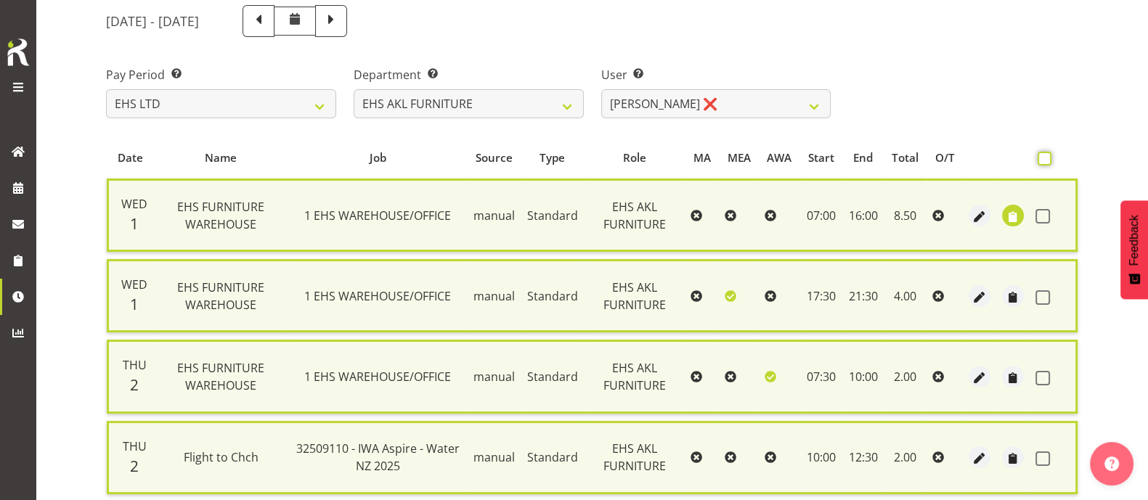
checkbox input "false"
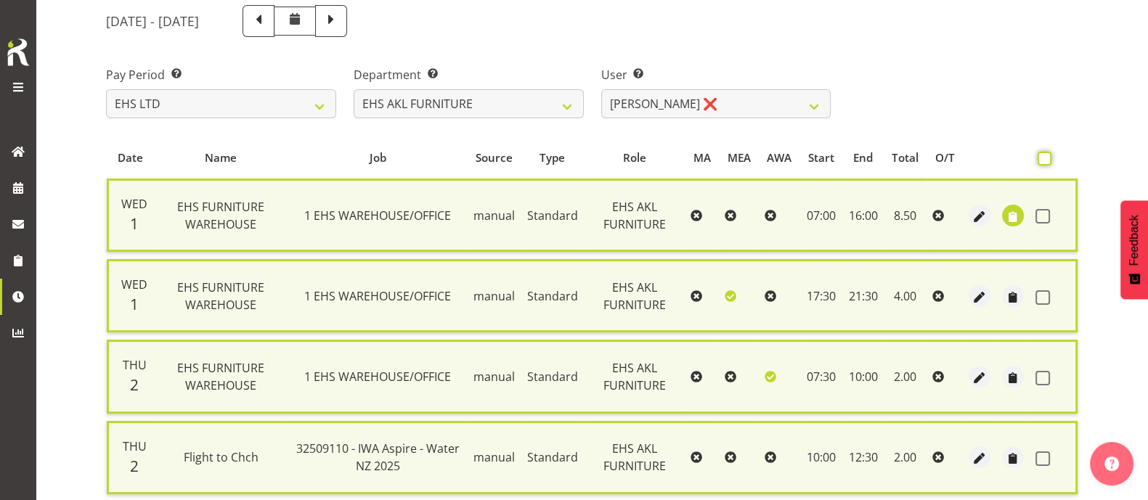
checkbox input "false"
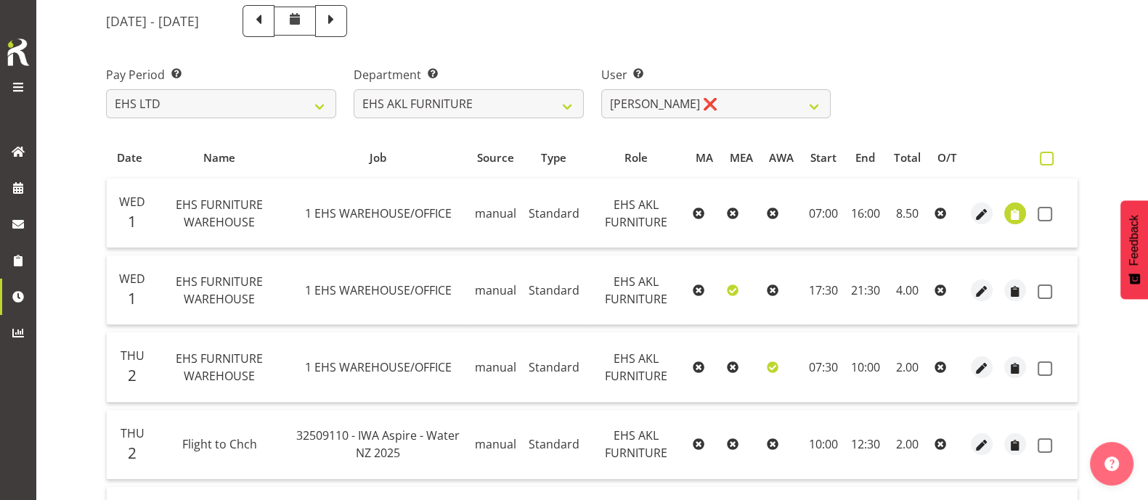
drag, startPoint x: 1050, startPoint y: 145, endPoint x: 1050, endPoint y: 157, distance: 12.3
click at [1050, 145] on th at bounding box center [1055, 158] width 46 height 28
click at [1050, 159] on span at bounding box center [1047, 159] width 14 height 14
click at [1050, 159] on input "checkbox" at bounding box center [1044, 158] width 9 height 9
checkbox input "true"
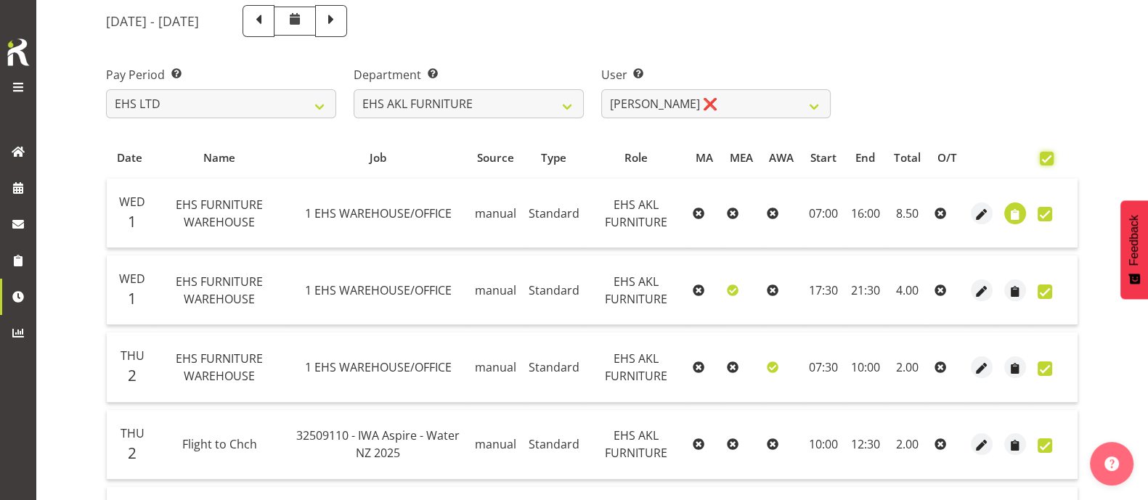
checkbox input "true"
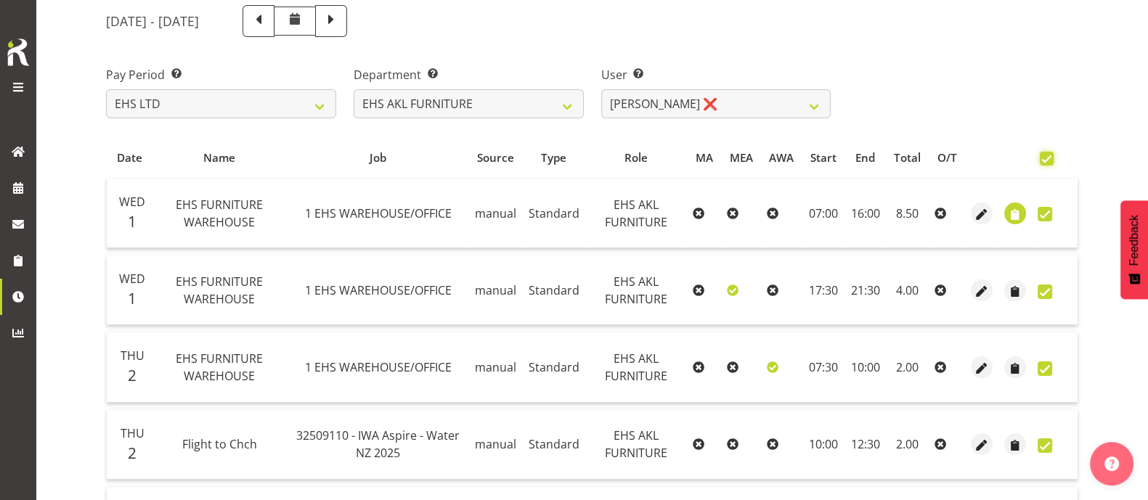
checkbox input "true"
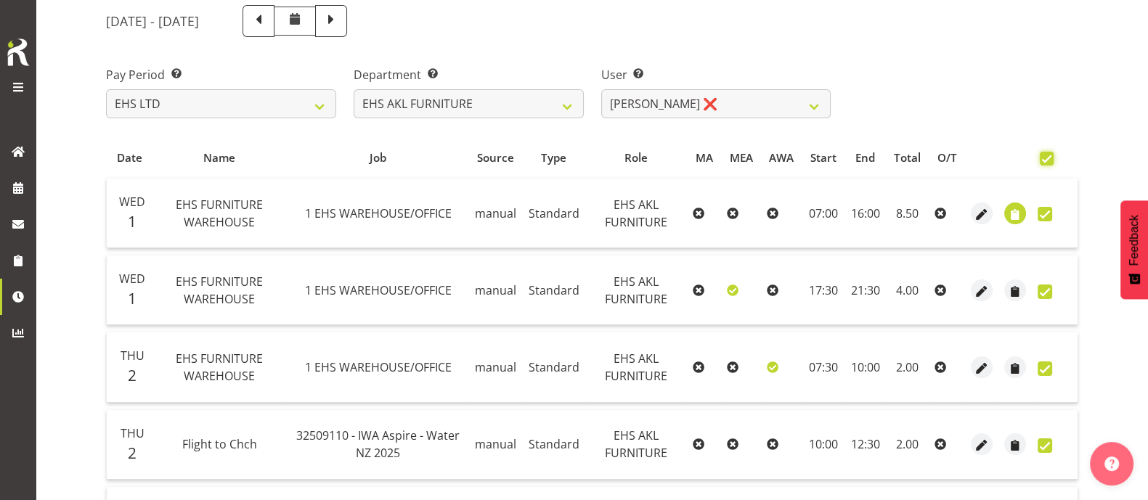
checkbox input "true"
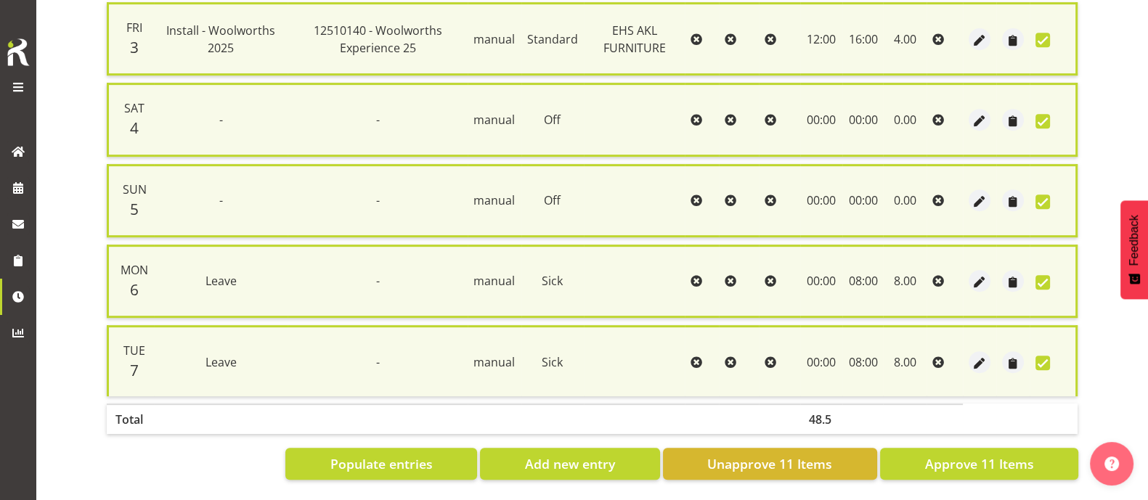
scroll to position [835, 0]
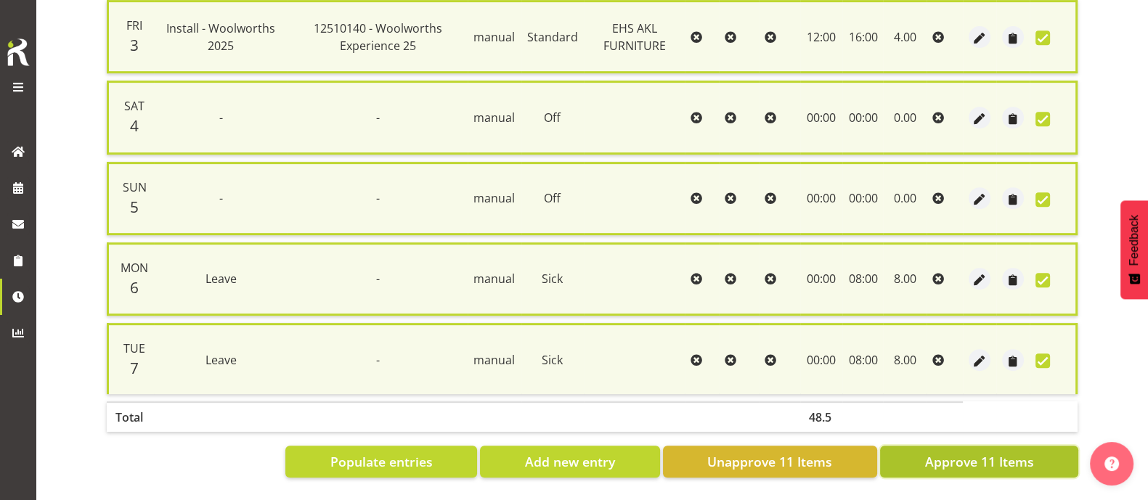
click at [1010, 453] on span "Approve 11 Items" at bounding box center [979, 462] width 109 height 19
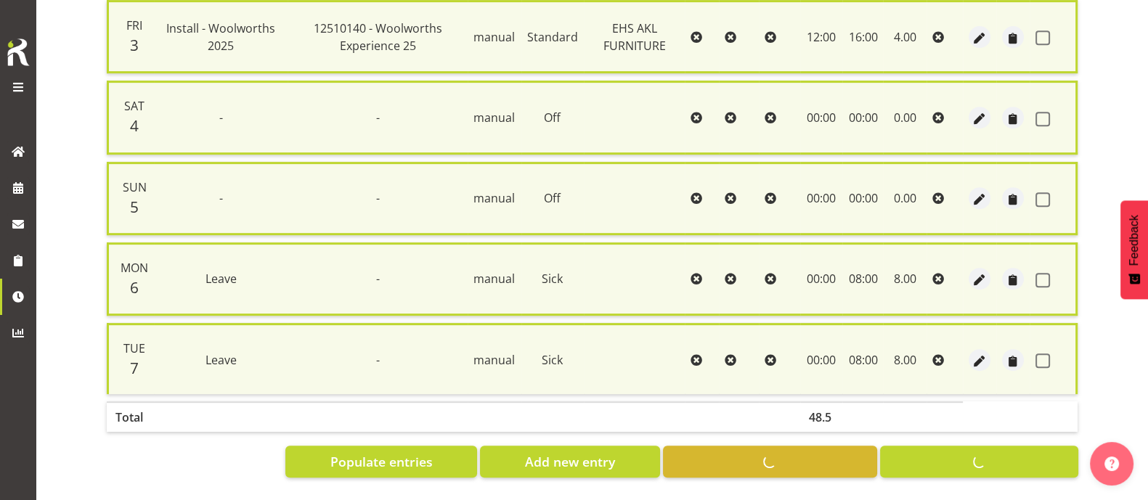
checkbox input "false"
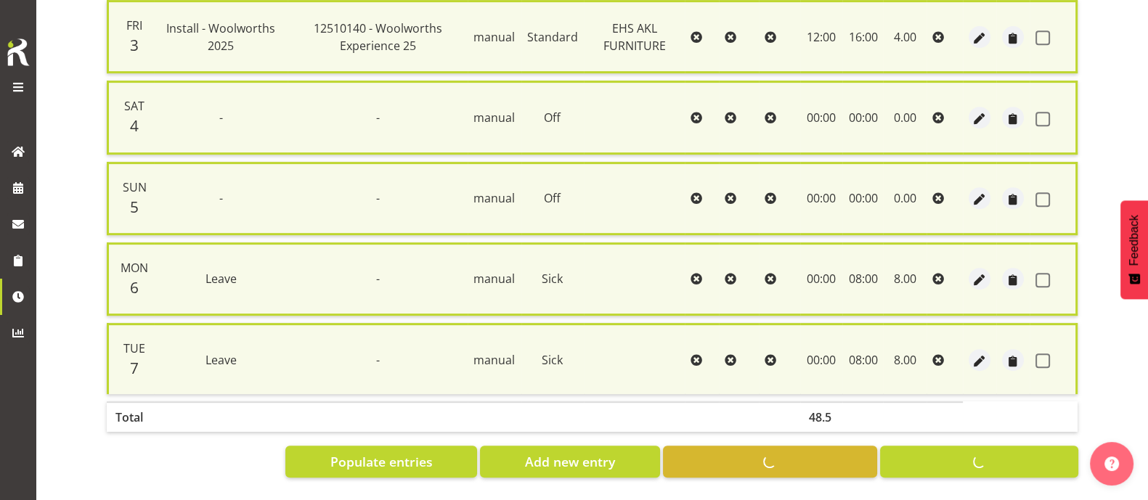
checkbox input "false"
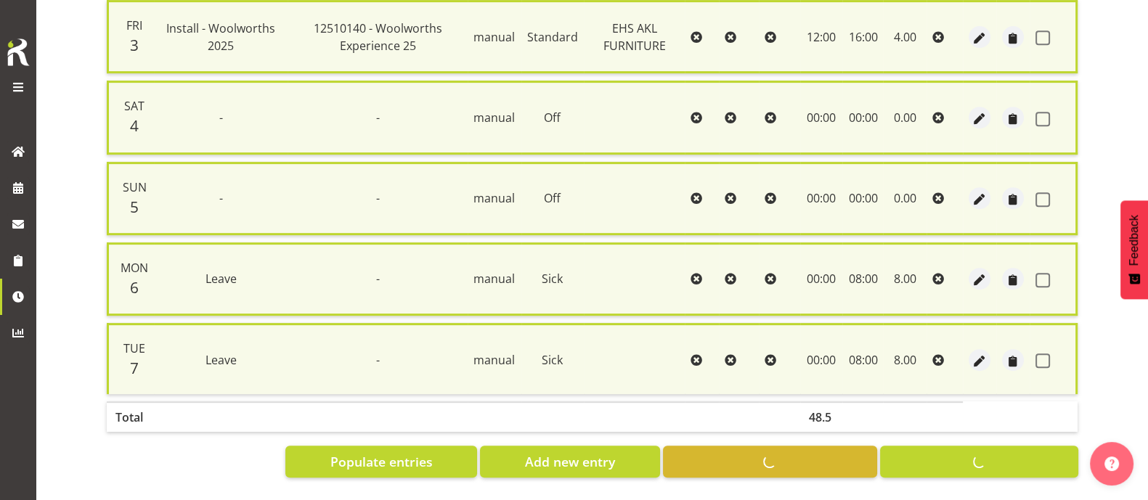
checkbox input "false"
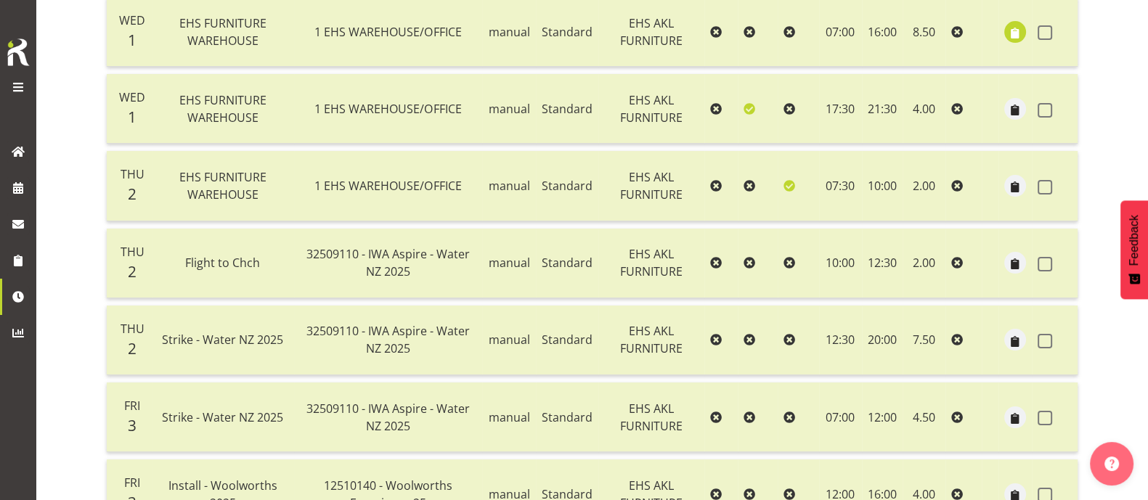
scroll to position [259, 0]
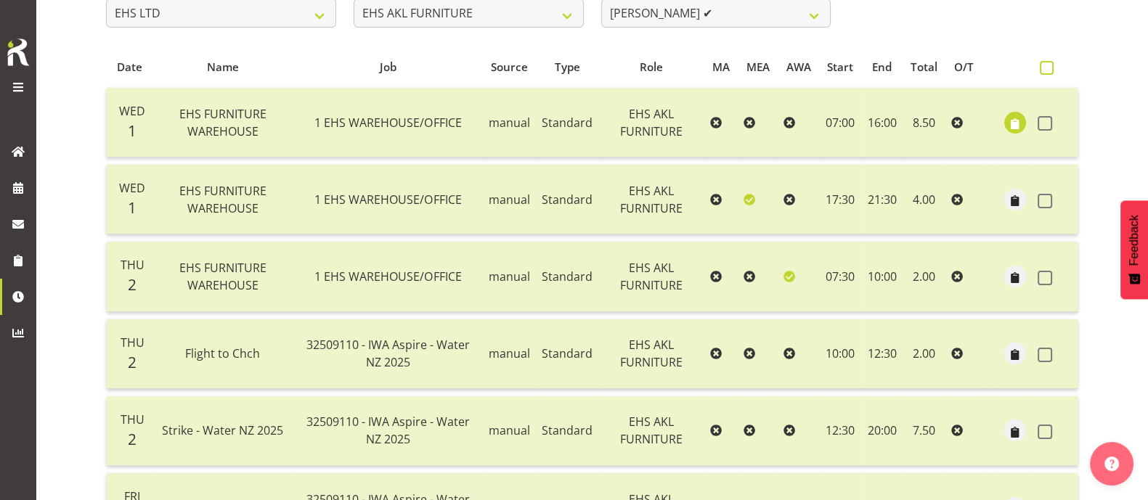
click at [1047, 64] on span at bounding box center [1047, 68] width 14 height 14
click at [1047, 64] on input "checkbox" at bounding box center [1044, 67] width 9 height 9
checkbox input "true"
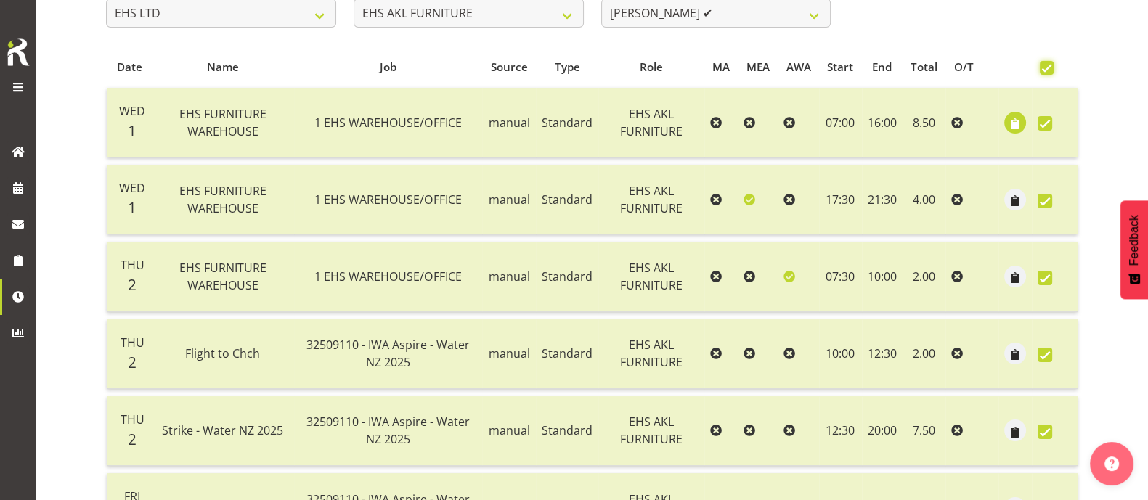
checkbox input "true"
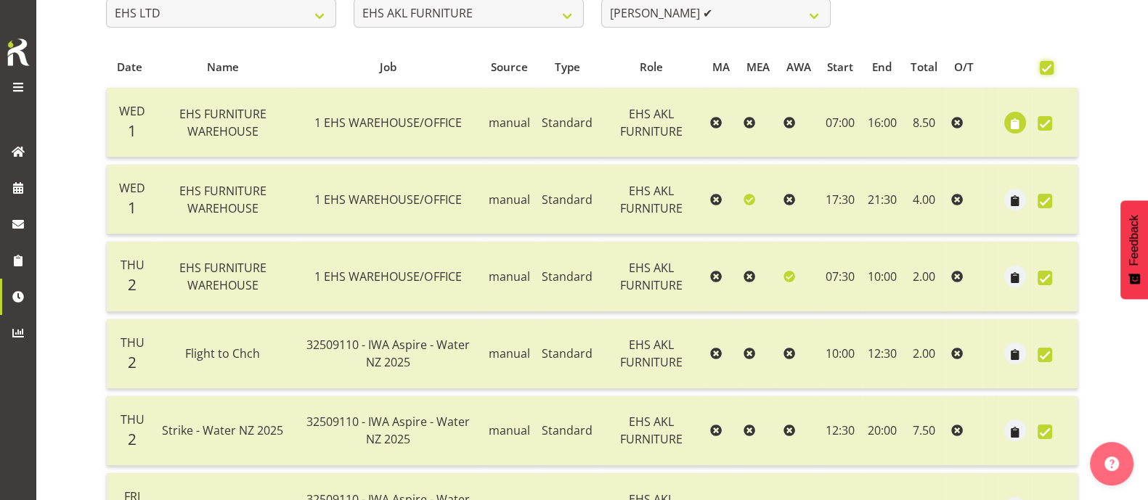
checkbox input "true"
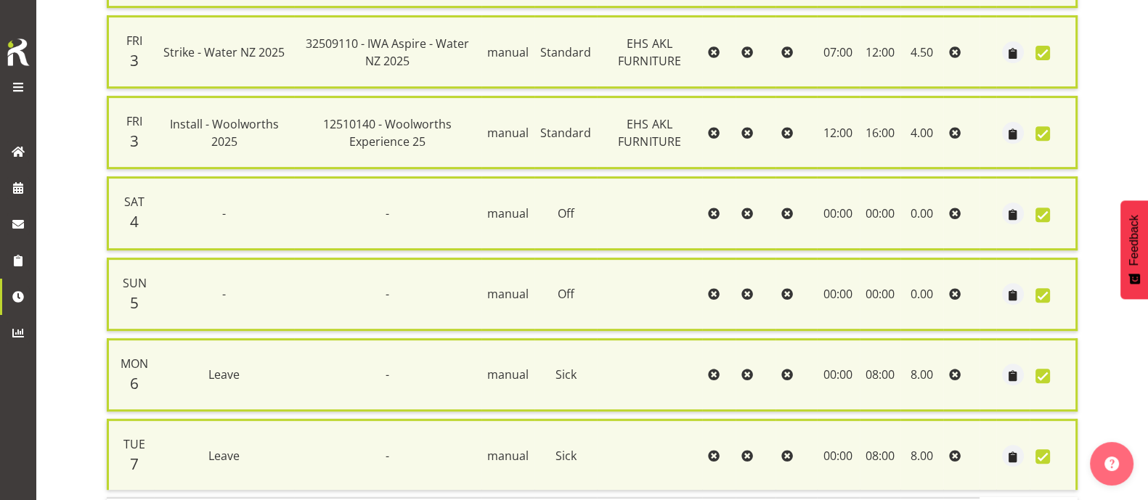
scroll to position [835, 0]
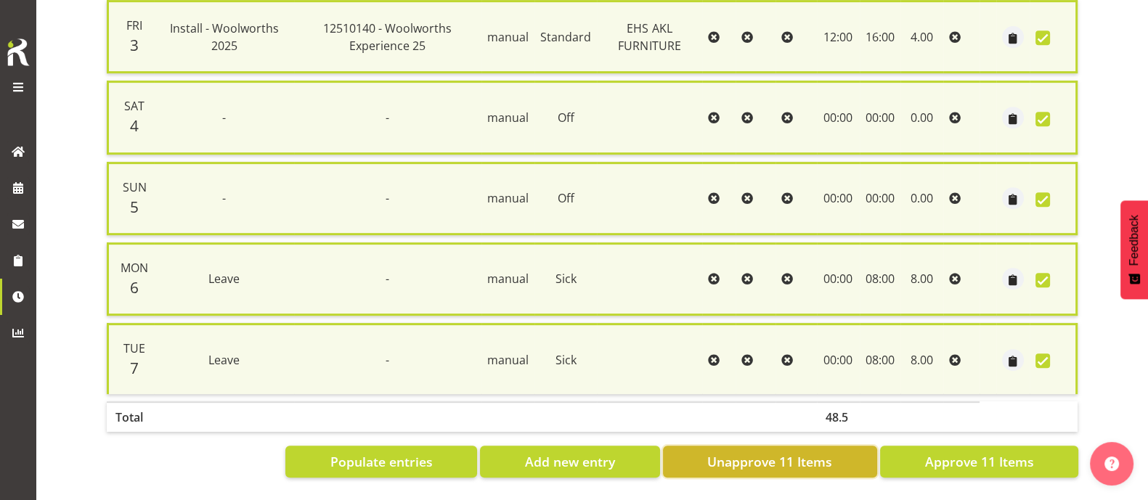
click at [846, 450] on button "Unapprove 11 Items" at bounding box center [770, 462] width 214 height 32
checkbox input "false"
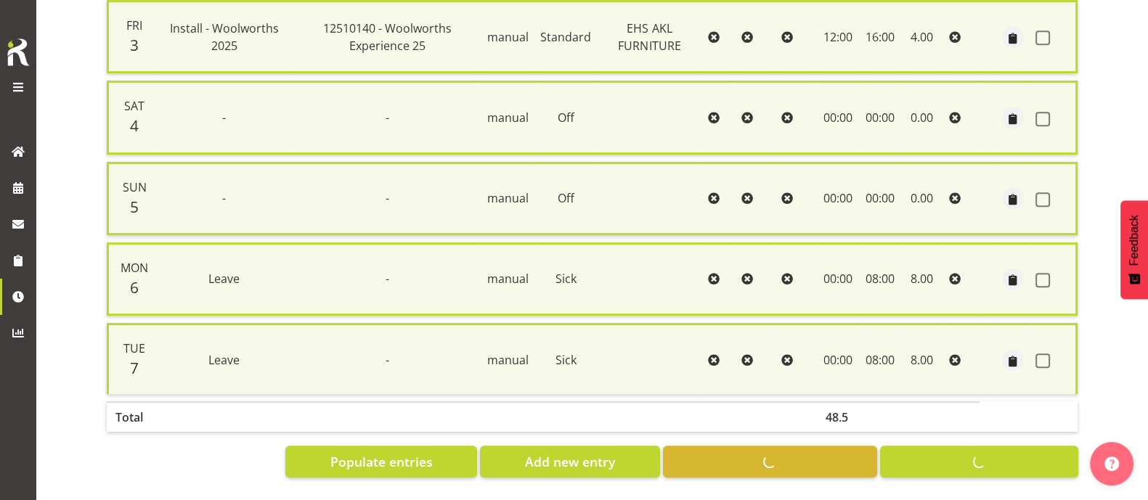
checkbox input "false"
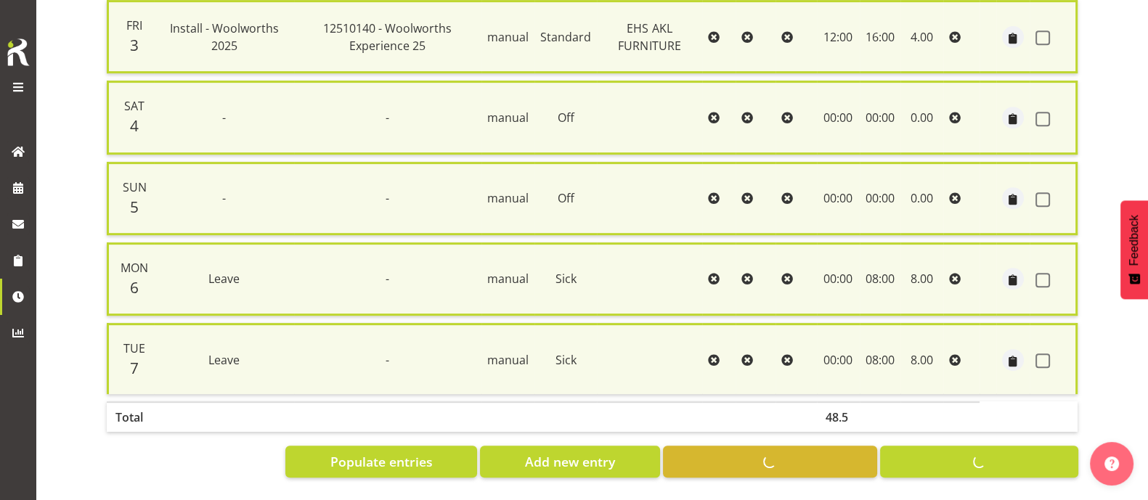
checkbox input "false"
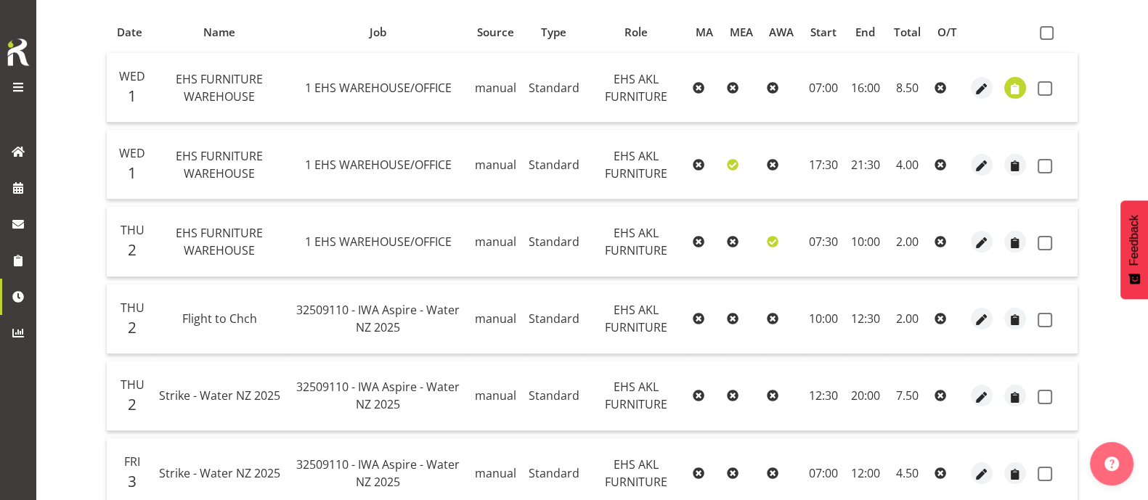
scroll to position [168, 0]
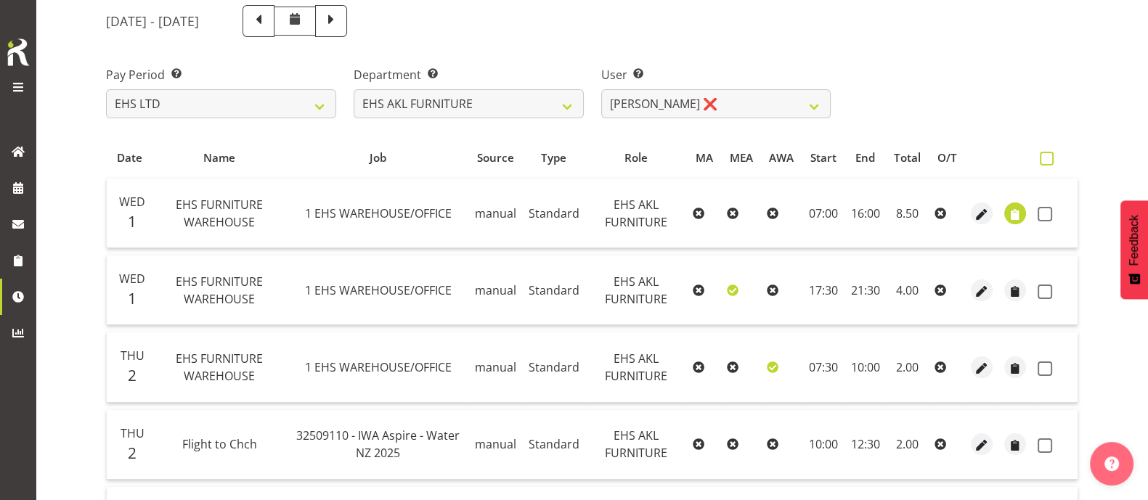
click at [1042, 158] on span at bounding box center [1047, 159] width 14 height 14
click at [1042, 158] on input "checkbox" at bounding box center [1044, 158] width 9 height 9
checkbox input "true"
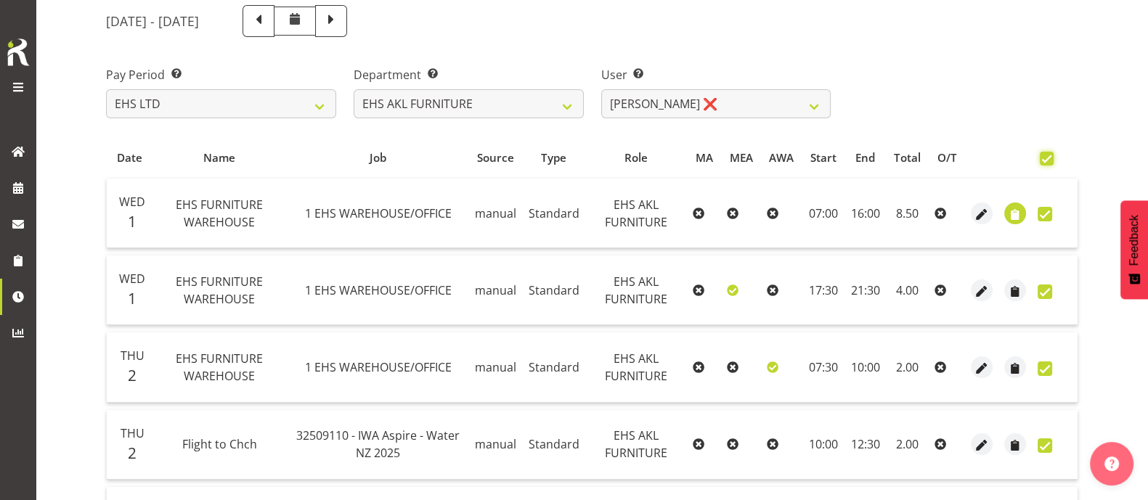
checkbox input "true"
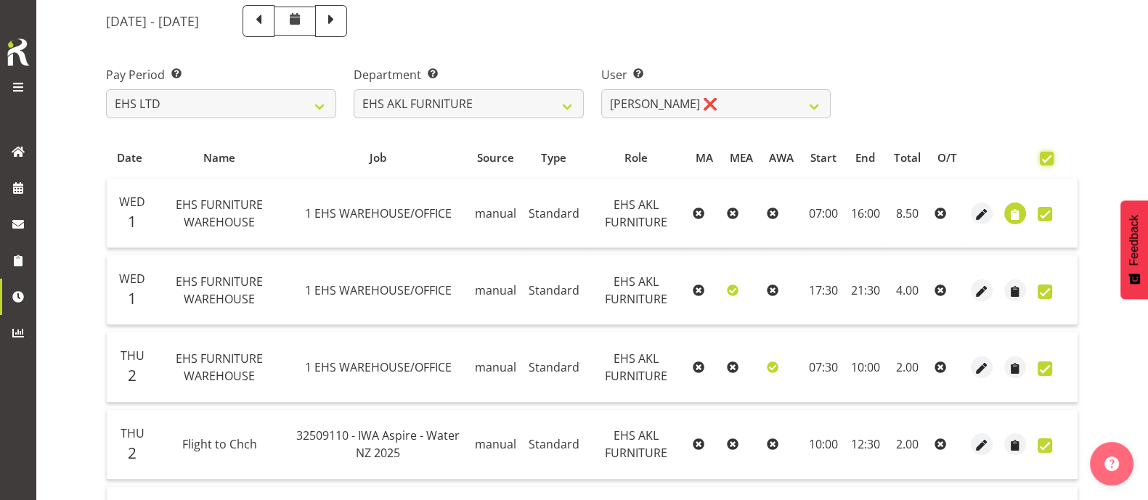
checkbox input "true"
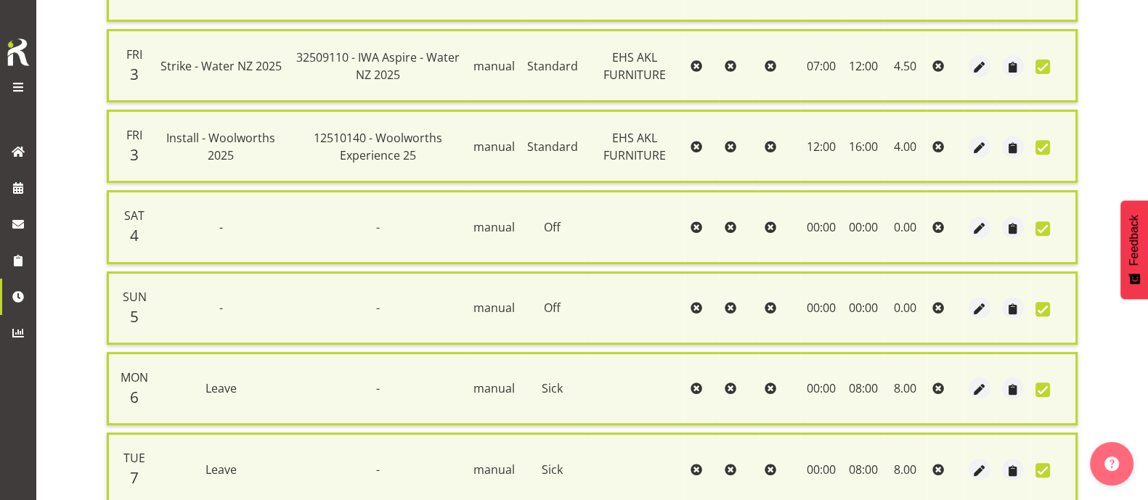
scroll to position [835, 0]
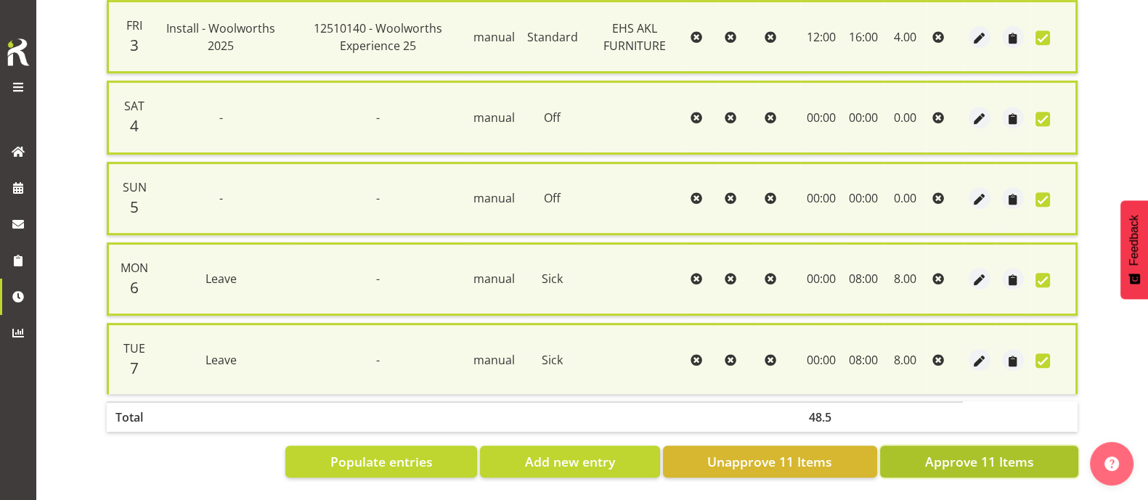
click at [934, 453] on span "Approve 11 Items" at bounding box center [979, 462] width 109 height 19
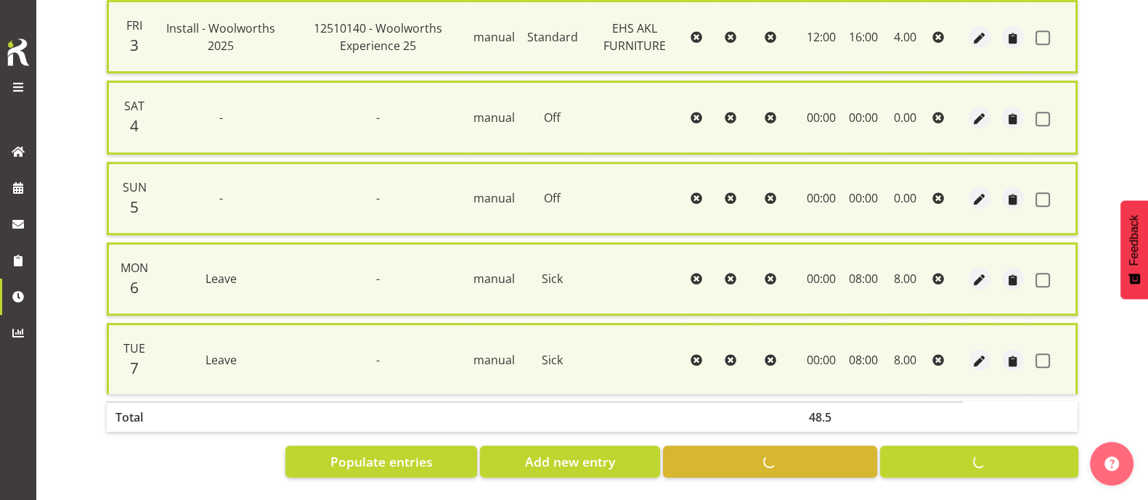
checkbox input "false"
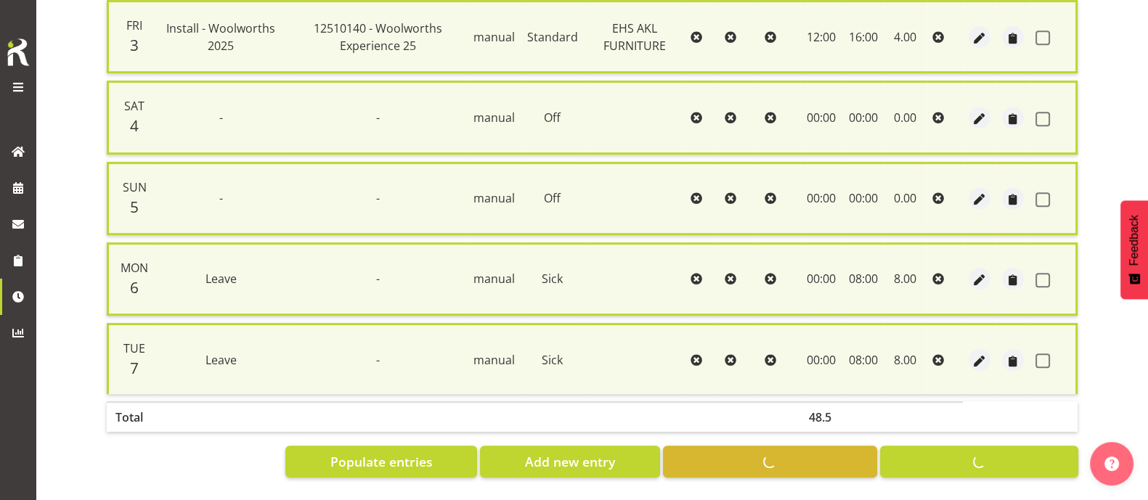
checkbox input "false"
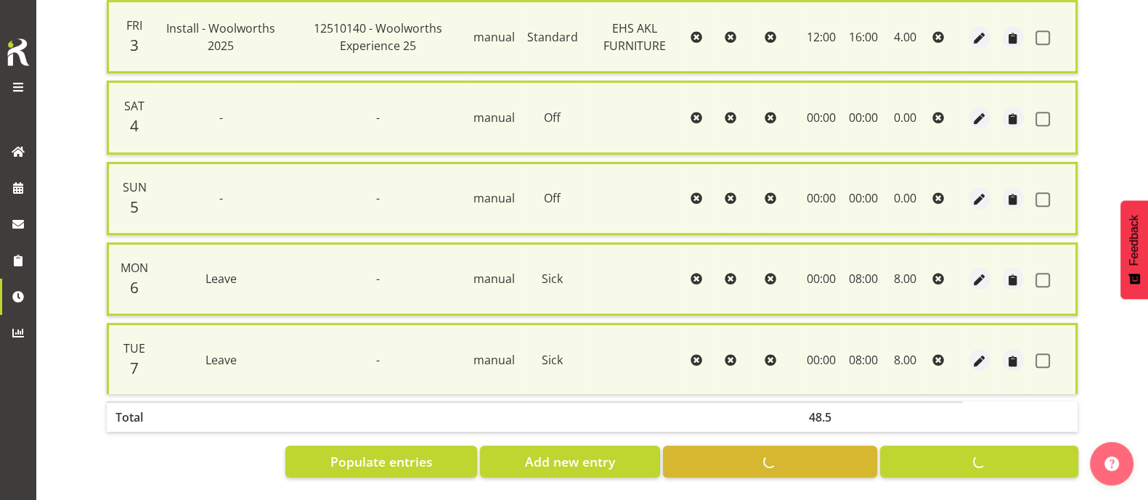
checkbox input "false"
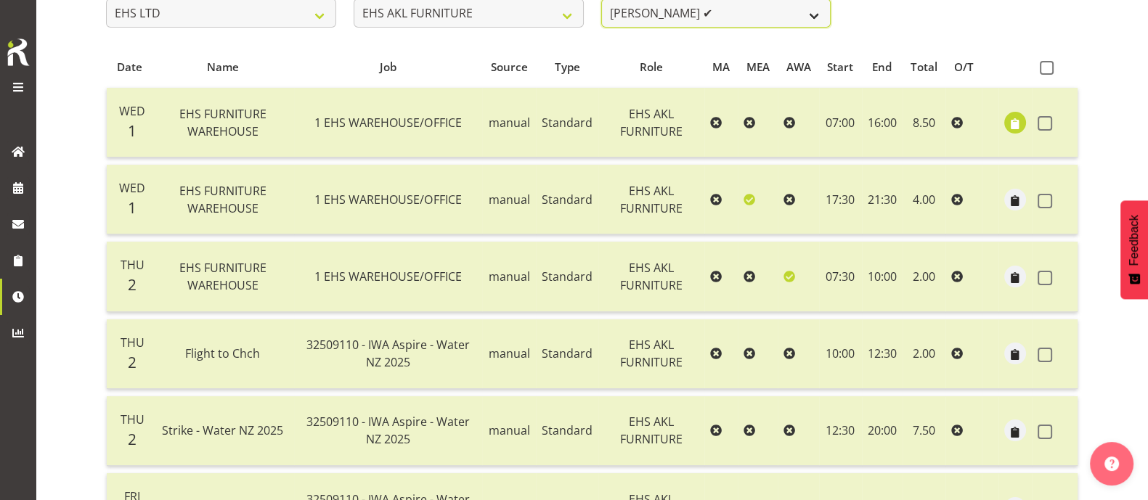
scroll to position [256, 0]
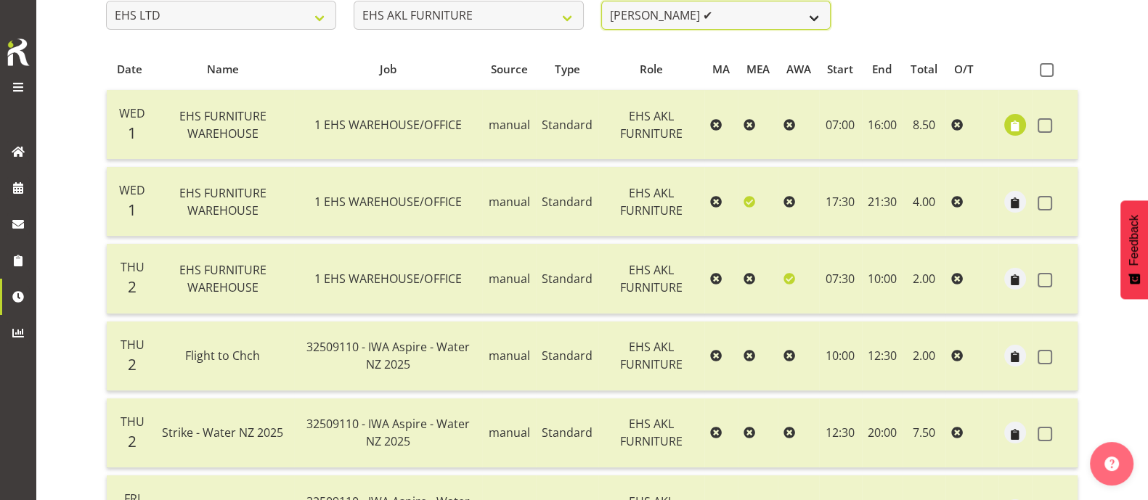
click at [754, 20] on select "Daniel Tini ✔ Filipo Iupeli ✔ Harley Wongpayuk ✔ Malae Toleafoa ✔ Manase Ward ✔…" at bounding box center [716, 15] width 230 height 29
select select "1116"
click at [601, 1] on select "Daniel Tini ✔ Filipo Iupeli ✔ Harley Wongpayuk ✔ Malae Toleafoa ✔ Manase Ward ✔…" at bounding box center [716, 15] width 230 height 29
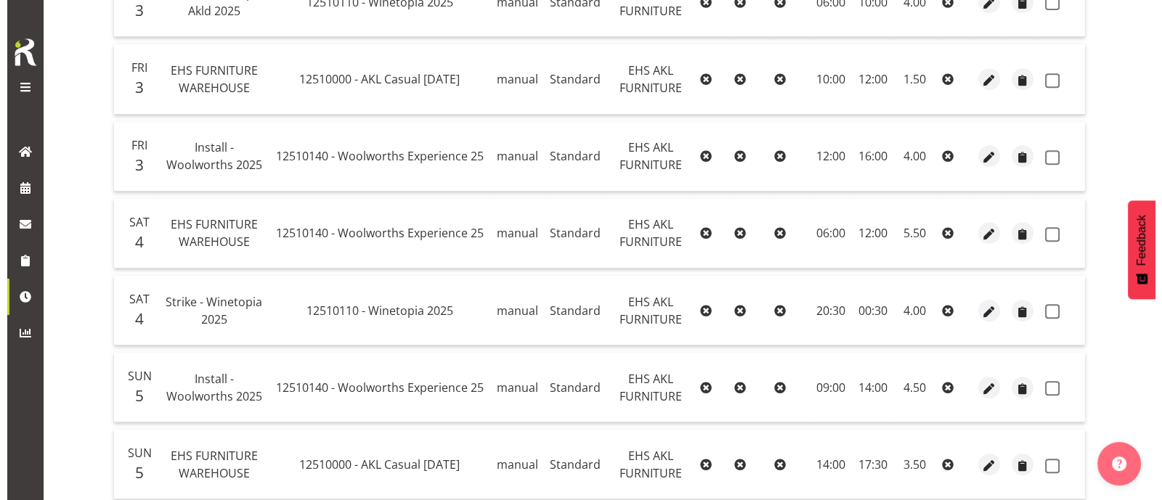
scroll to position [817, 0]
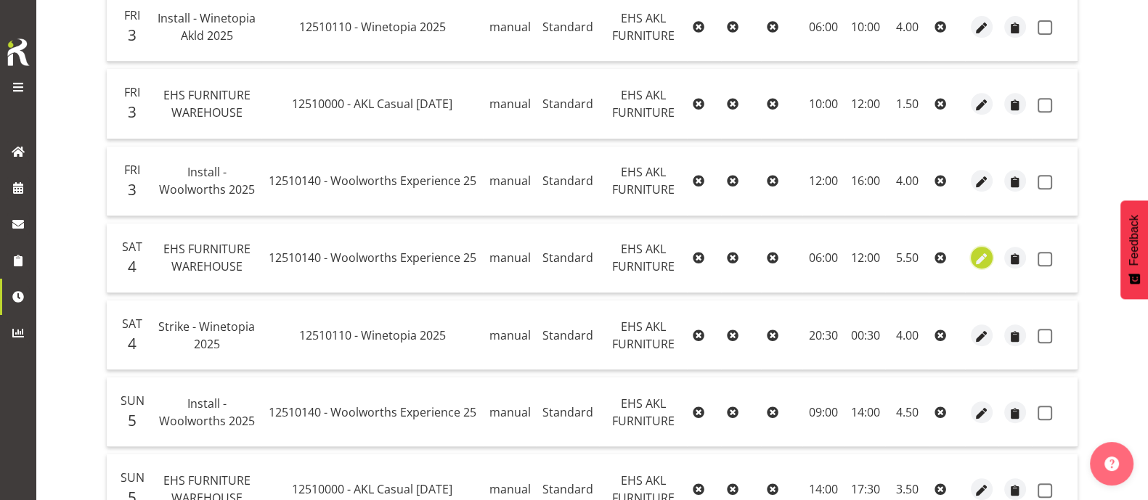
click at [982, 253] on span "button" at bounding box center [982, 259] width 17 height 17
select select "Standard"
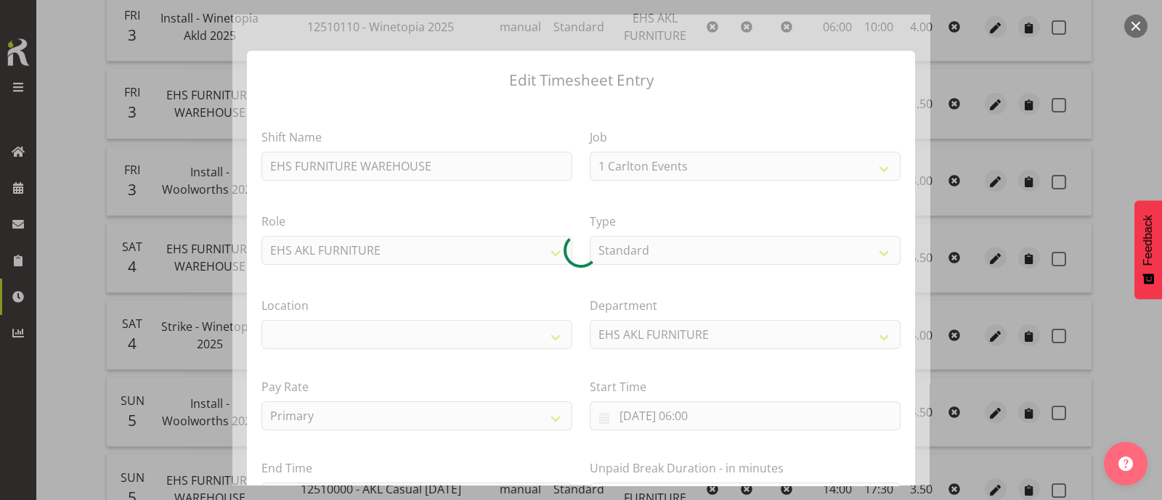
select select "10237"
select select "35"
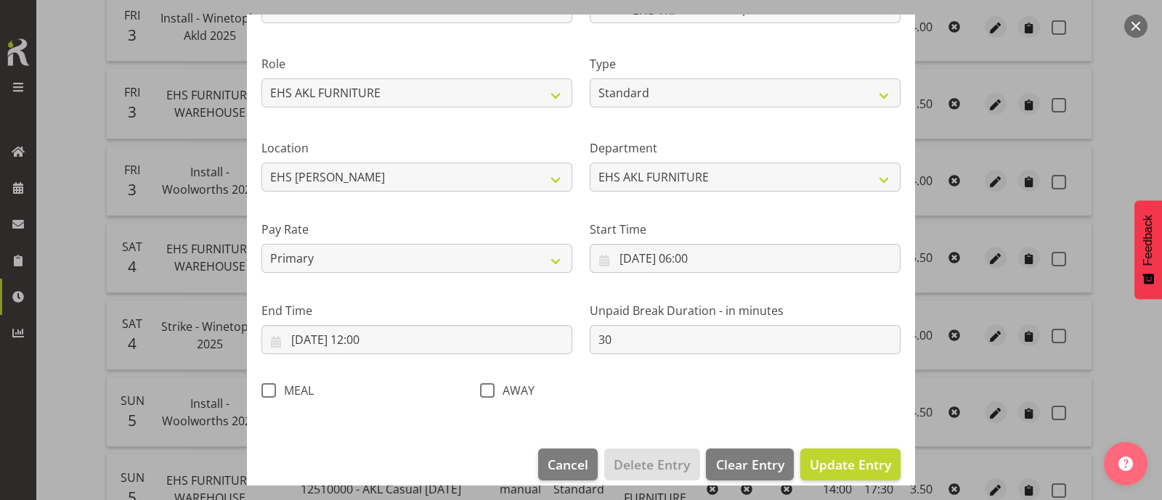
scroll to position [174, 0]
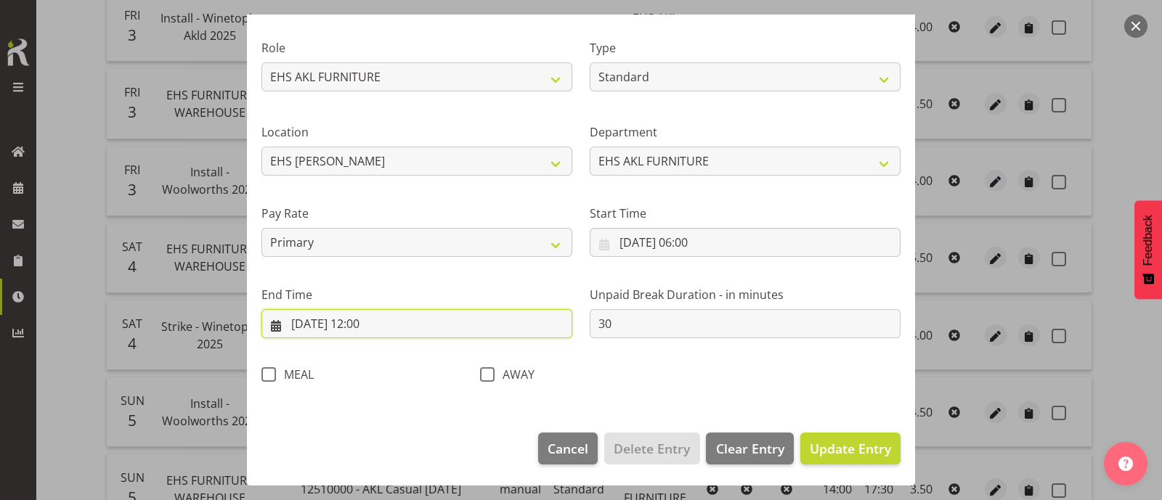
click at [367, 321] on input "04/10/2025, 12:00" at bounding box center [416, 323] width 311 height 29
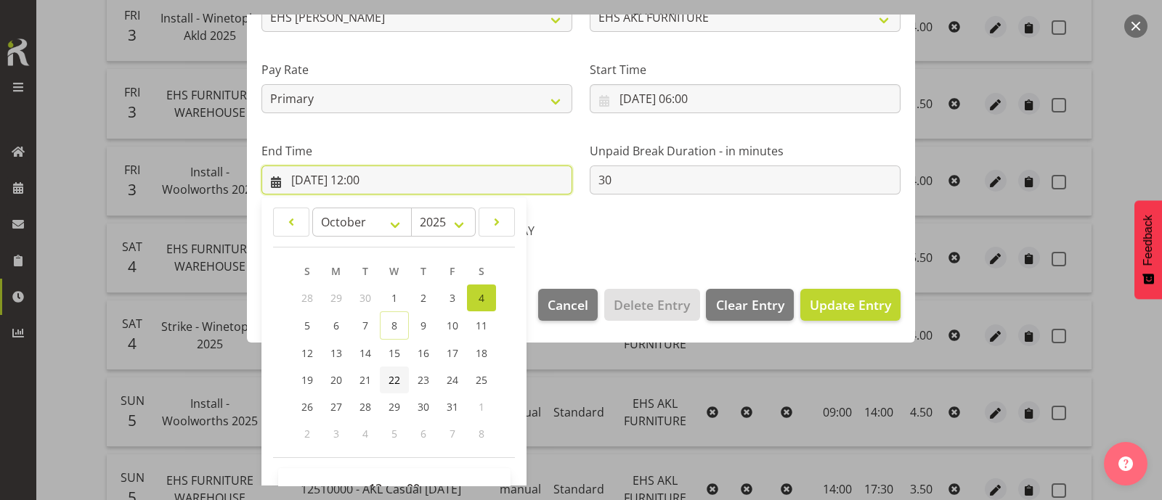
scroll to position [357, 0]
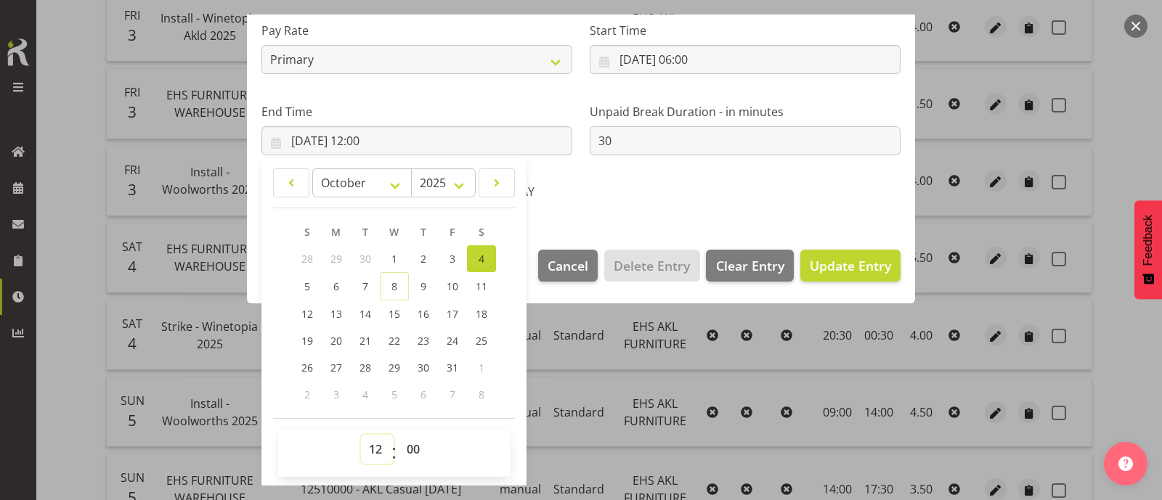
click at [376, 442] on select "00 01 02 03 04 05 06 07 08 09 10 11 12 13 14 15 16 17 18 19 20 21 22 23" at bounding box center [377, 449] width 33 height 29
select select "8"
click at [361, 435] on select "00 01 02 03 04 05 06 07 08 09 10 11 12 13 14 15 16 17 18 19 20 21 22 23" at bounding box center [377, 449] width 33 height 29
type input "04/10/2025, 08:00"
click at [826, 269] on span "Update Entry" at bounding box center [850, 265] width 81 height 17
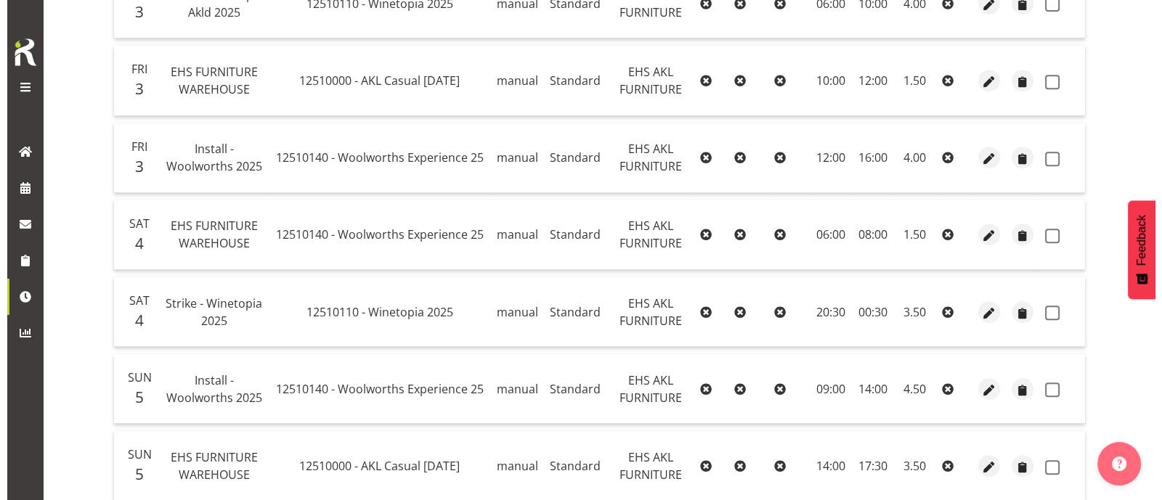
scroll to position [812, 0]
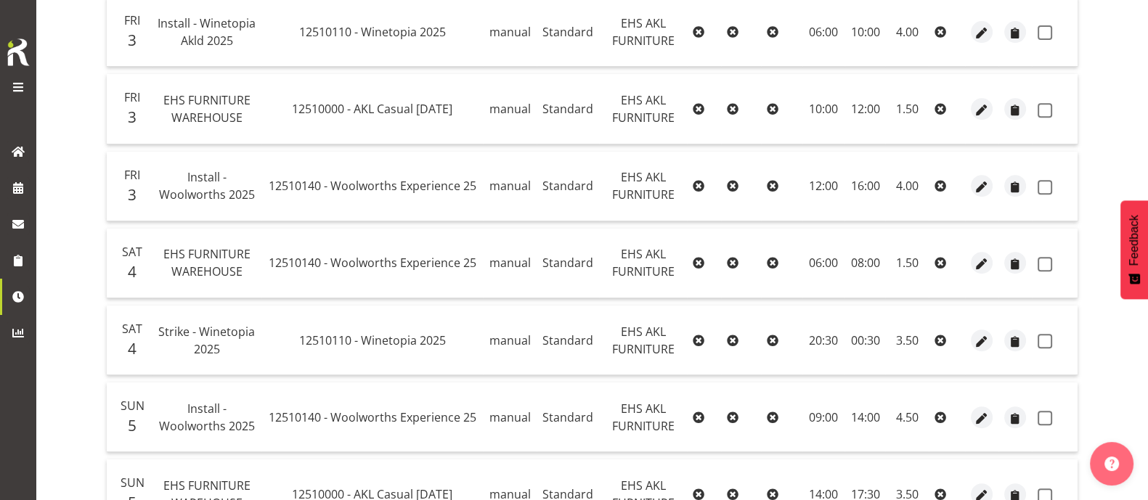
click at [874, 263] on td "08:00" at bounding box center [865, 264] width 41 height 70
click at [983, 263] on span "button" at bounding box center [982, 264] width 17 height 17
select select "Standard"
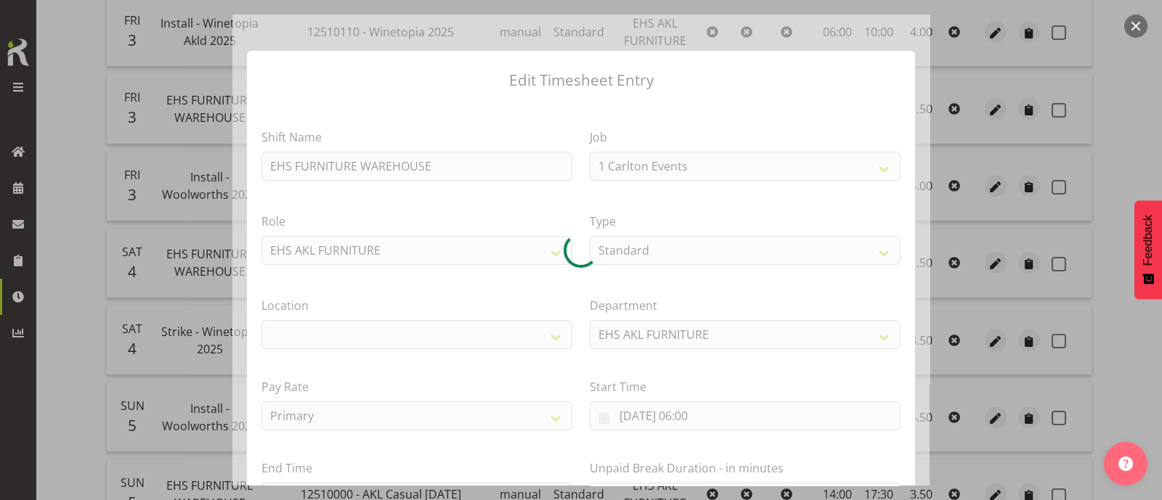
select select "10237"
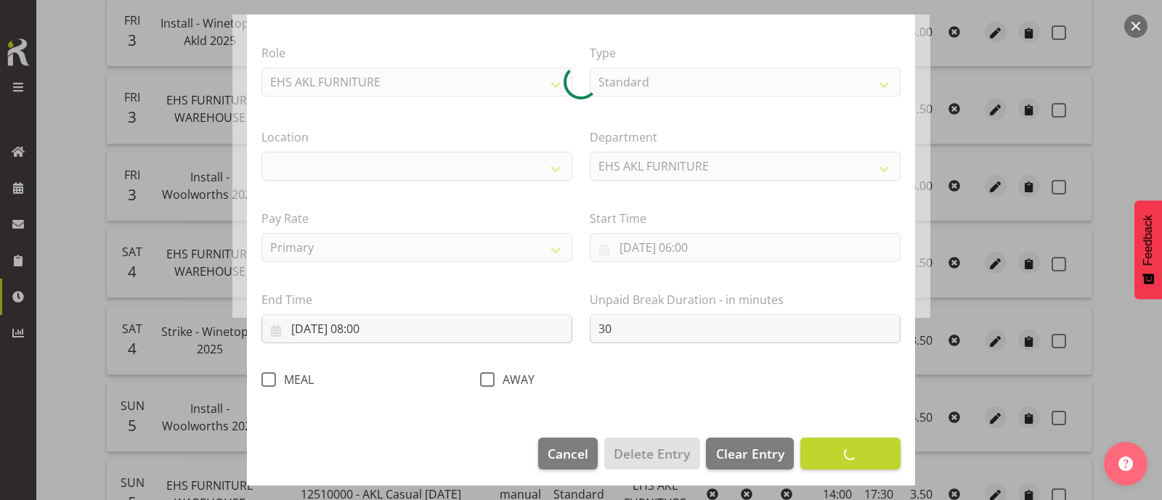
select select "35"
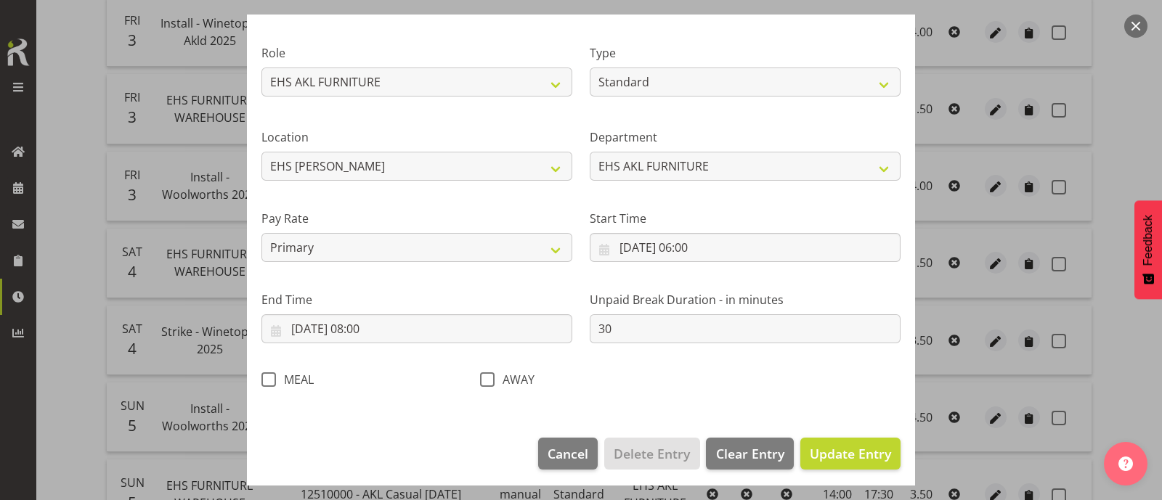
scroll to position [174, 0]
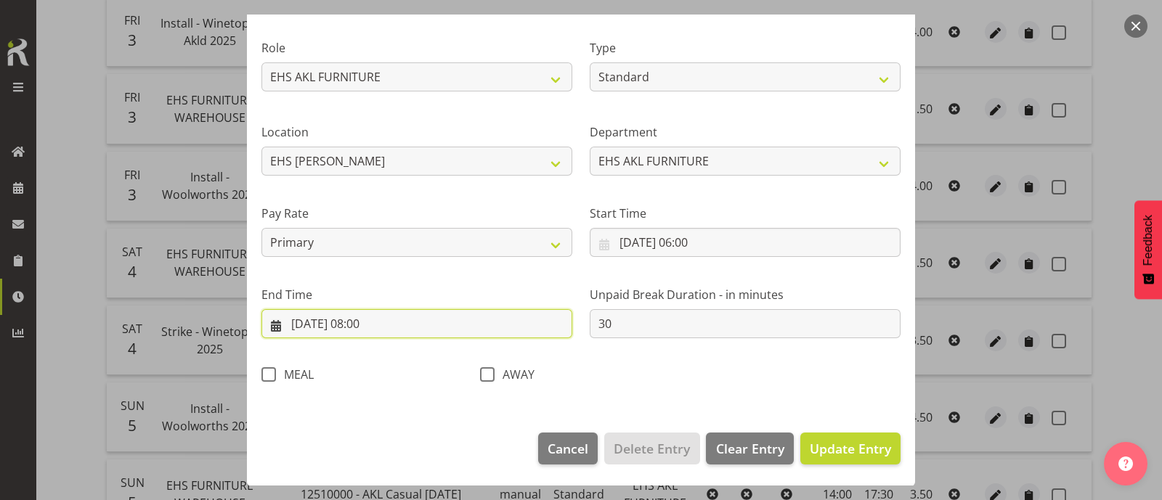
click at [385, 323] on input "04/10/2025, 08:00" at bounding box center [416, 323] width 311 height 29
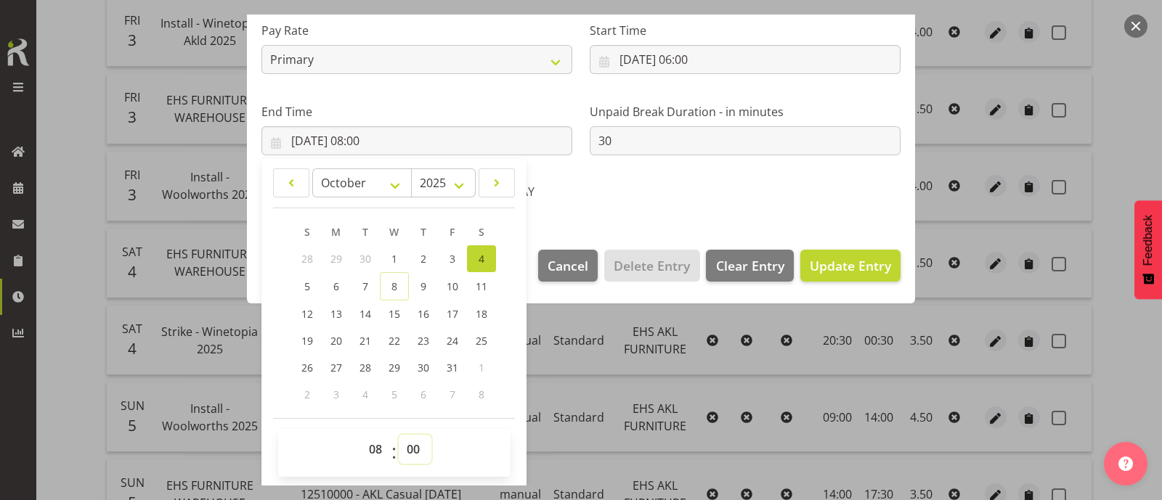
drag, startPoint x: 413, startPoint y: 445, endPoint x: 414, endPoint y: 436, distance: 8.7
click at [414, 445] on select "00 01 02 03 04 05 06 07 08 09 10 11 12 13 14 15 16 17 18 19 20 21 22 23 24 25 2…" at bounding box center [415, 449] width 33 height 29
select select "30"
click at [399, 435] on select "00 01 02 03 04 05 06 07 08 09 10 11 12 13 14 15 16 17 18 19 20 21 22 23 24 25 2…" at bounding box center [415, 449] width 33 height 29
type input "04/10/2025, 08:30"
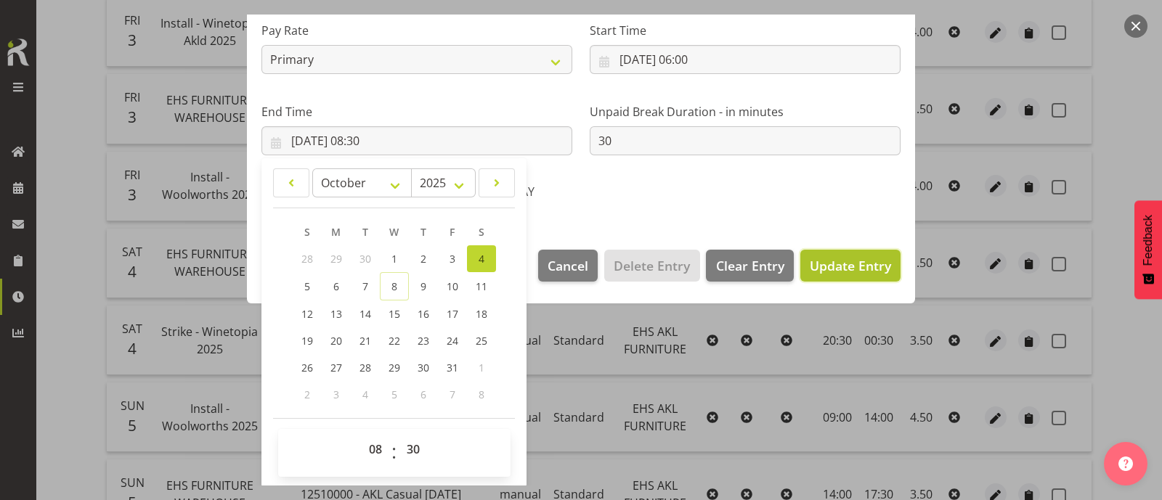
click at [817, 266] on span "Update Entry" at bounding box center [850, 265] width 81 height 17
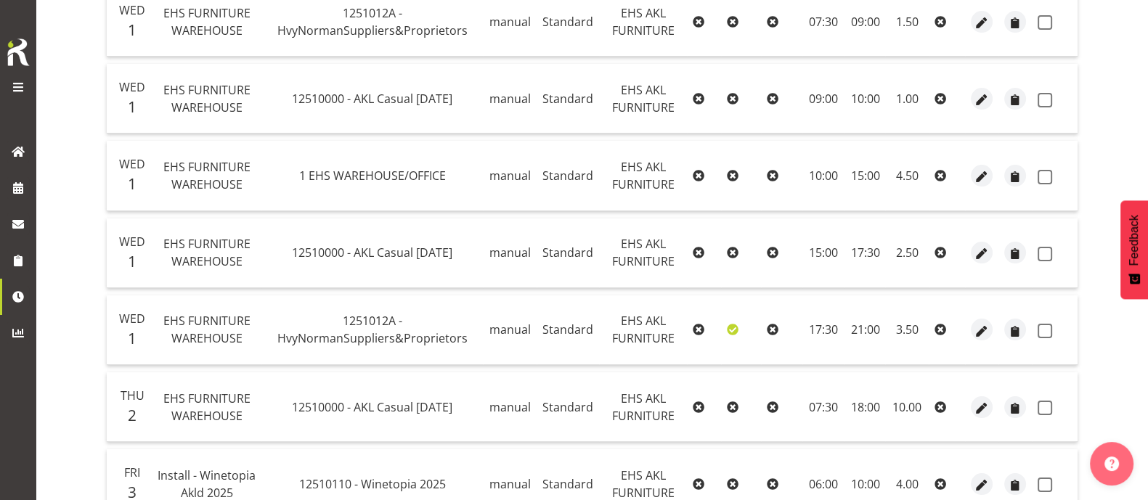
scroll to position [86, 0]
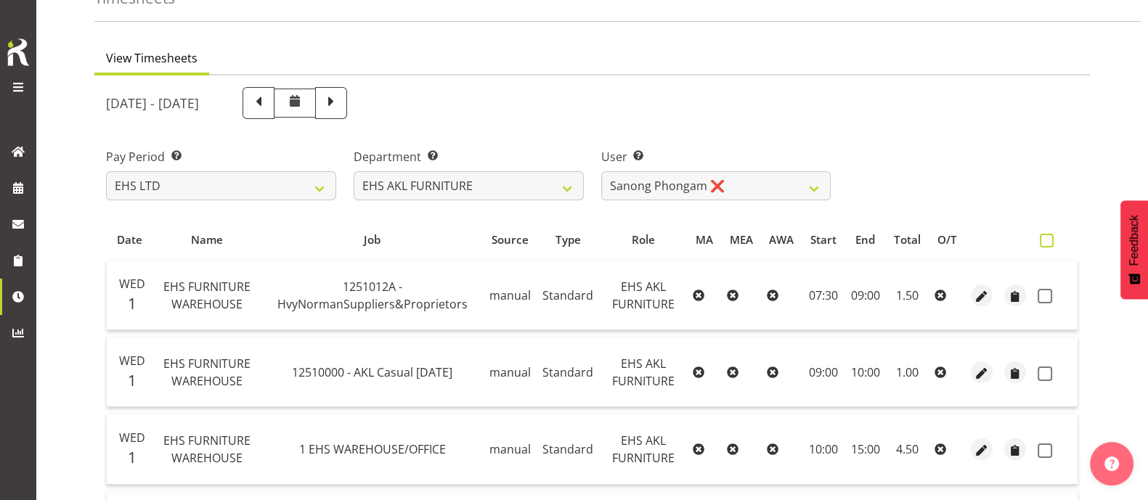
click at [1046, 241] on span at bounding box center [1047, 241] width 14 height 14
click at [1046, 241] on input "checkbox" at bounding box center [1044, 240] width 9 height 9
checkbox input "true"
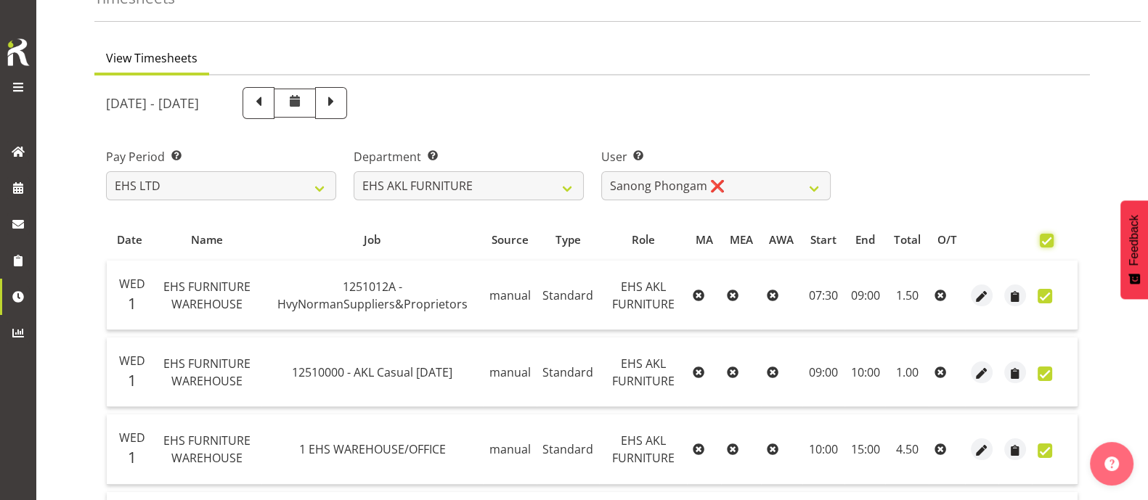
checkbox input "true"
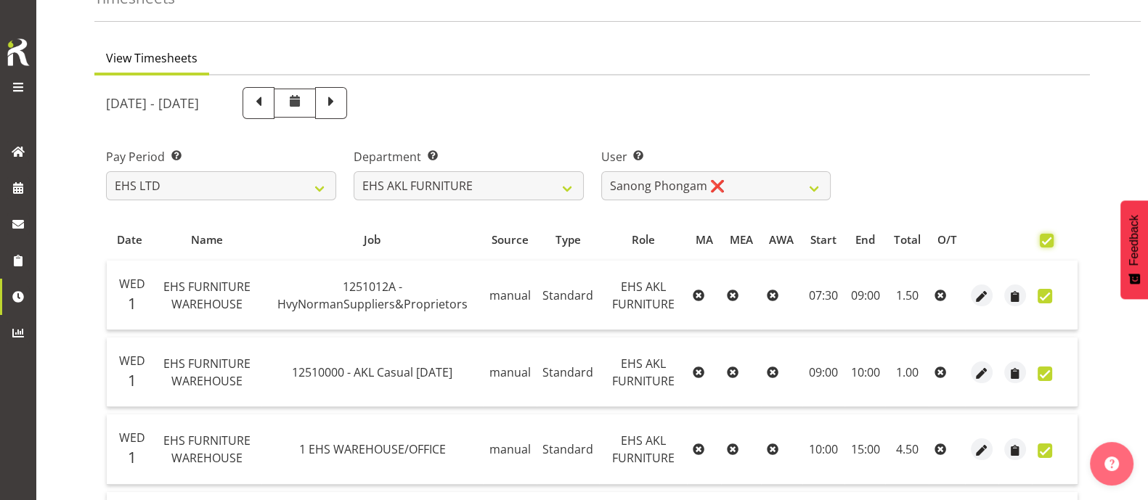
checkbox input "true"
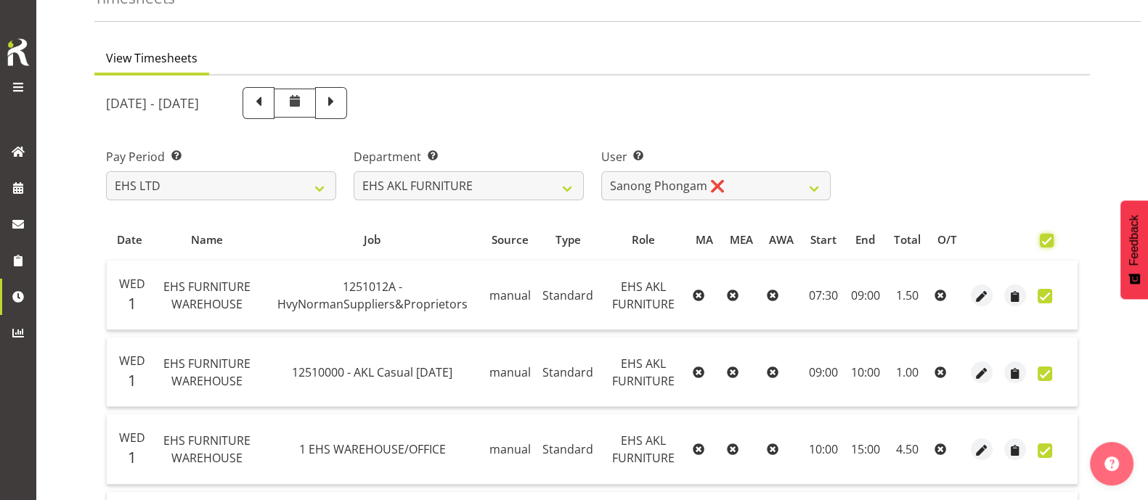
checkbox input "true"
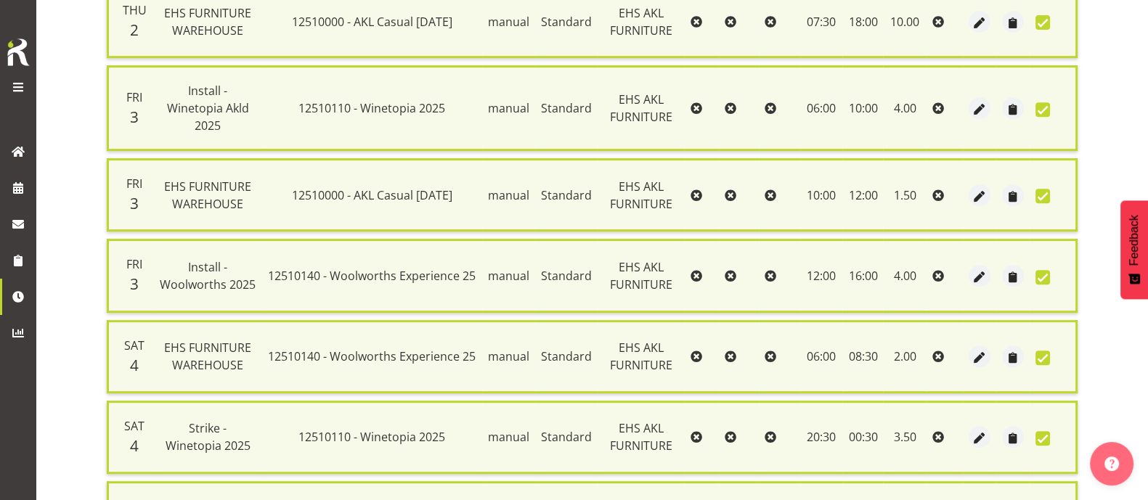
scroll to position [227, 0]
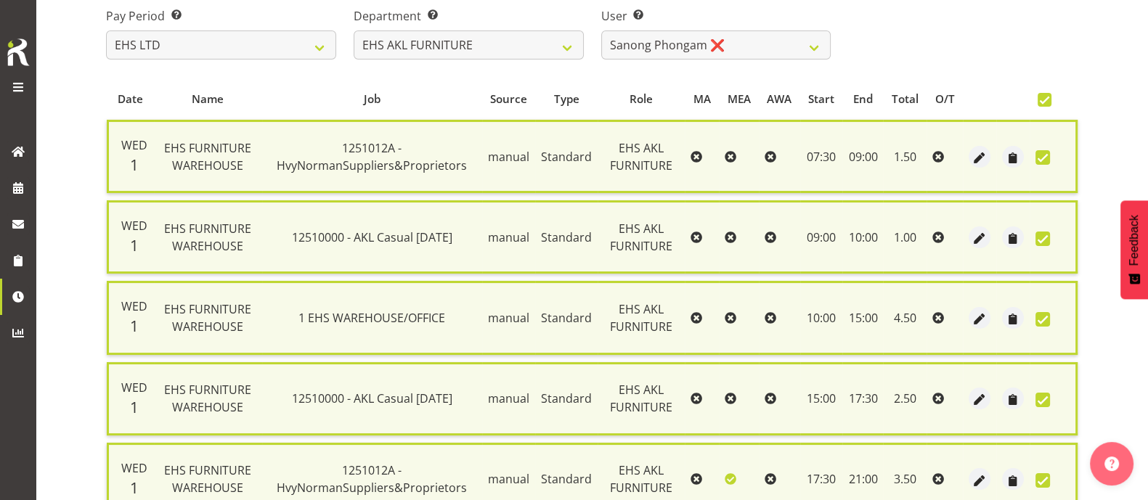
click at [1047, 100] on span at bounding box center [1045, 100] width 14 height 14
click at [1047, 100] on input "checkbox" at bounding box center [1042, 99] width 9 height 9
checkbox input "false"
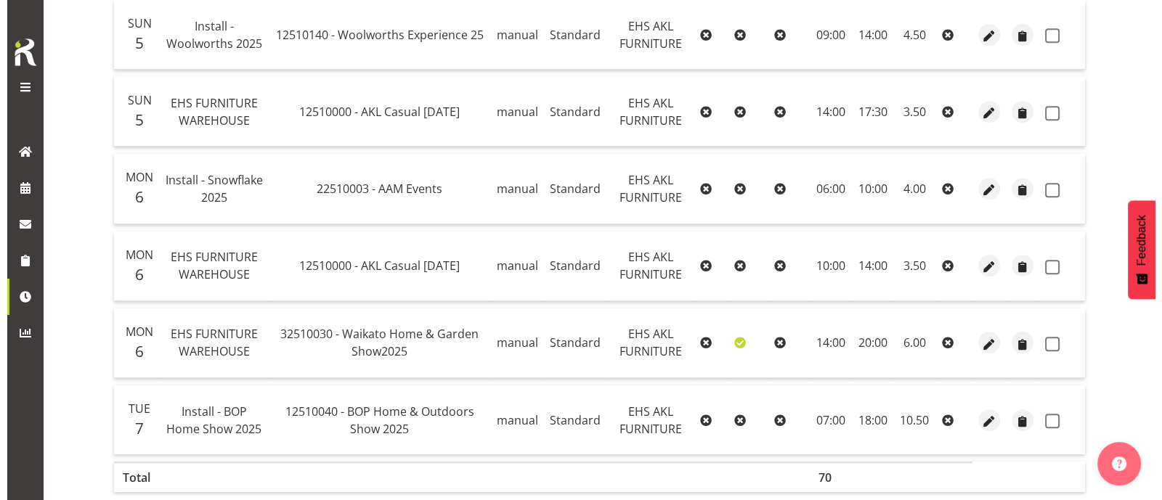
scroll to position [1175, 0]
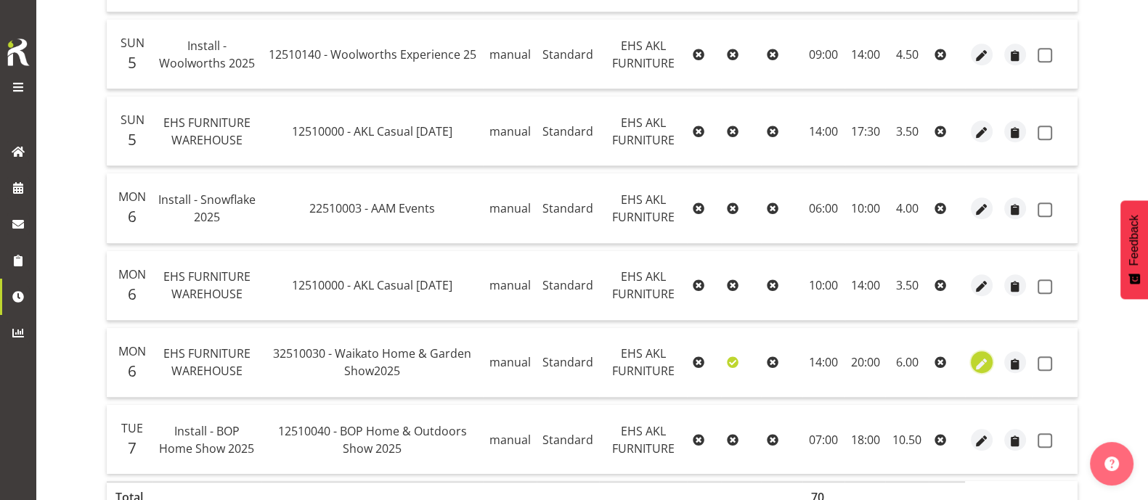
click at [980, 363] on span "button" at bounding box center [982, 364] width 17 height 17
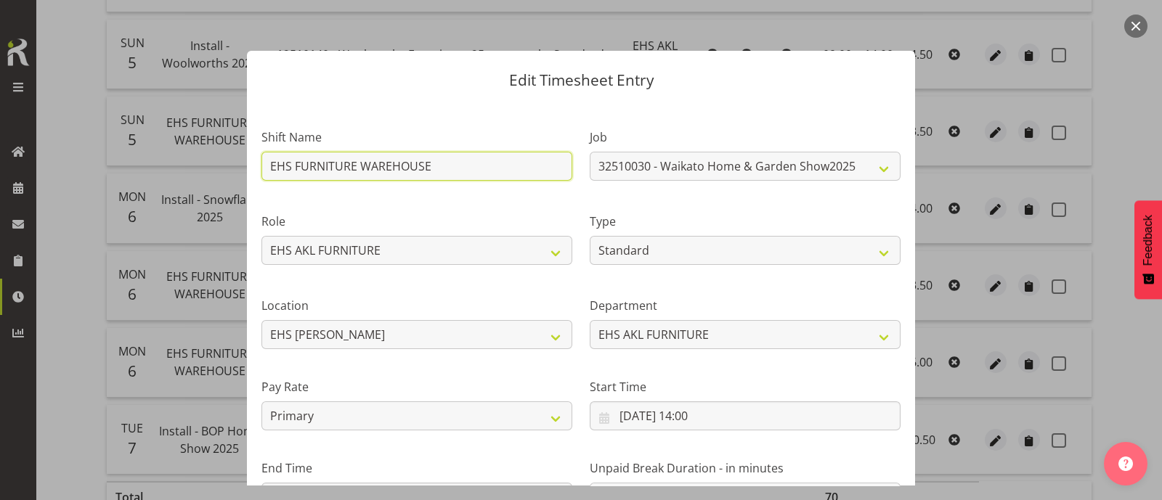
drag, startPoint x: 447, startPoint y: 162, endPoint x: 189, endPoint y: 163, distance: 257.9
click at [189, 163] on div "Edit Timesheet Entry Shift Name EHS FURNITURE WAREHOUSE Job 1 Carlton Events 1 …" at bounding box center [581, 250] width 1162 height 500
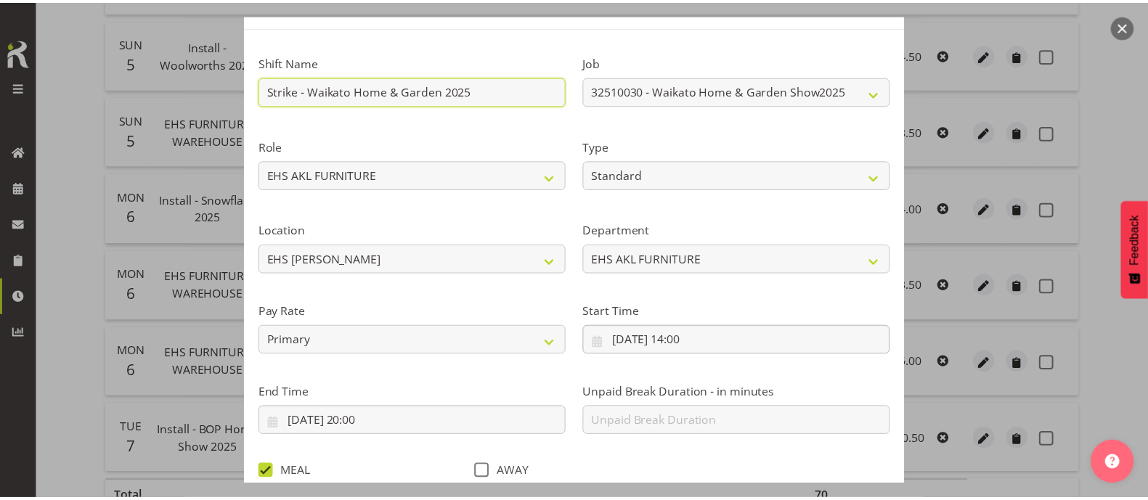
scroll to position [174, 0]
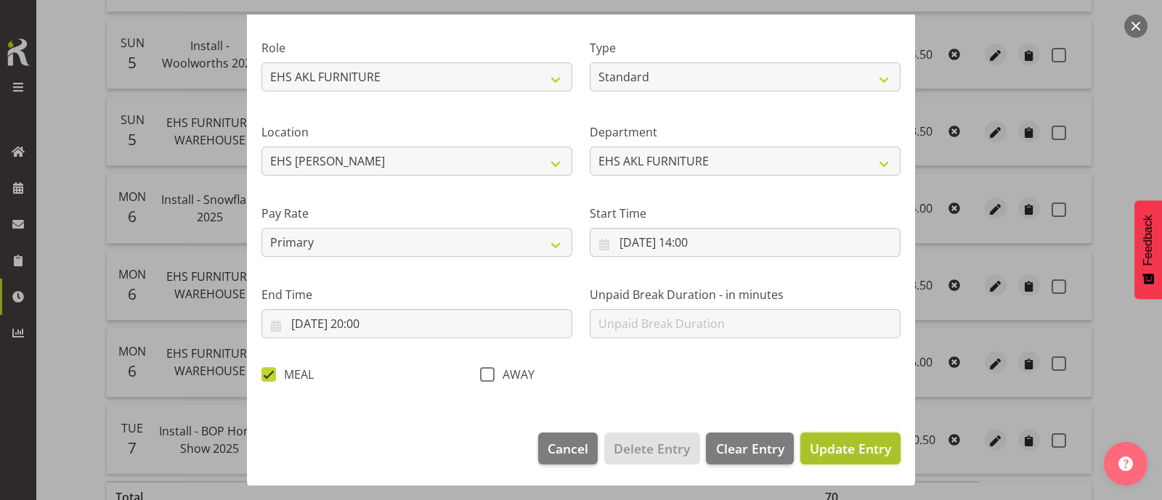
click at [835, 453] on span "Update Entry" at bounding box center [850, 448] width 81 height 17
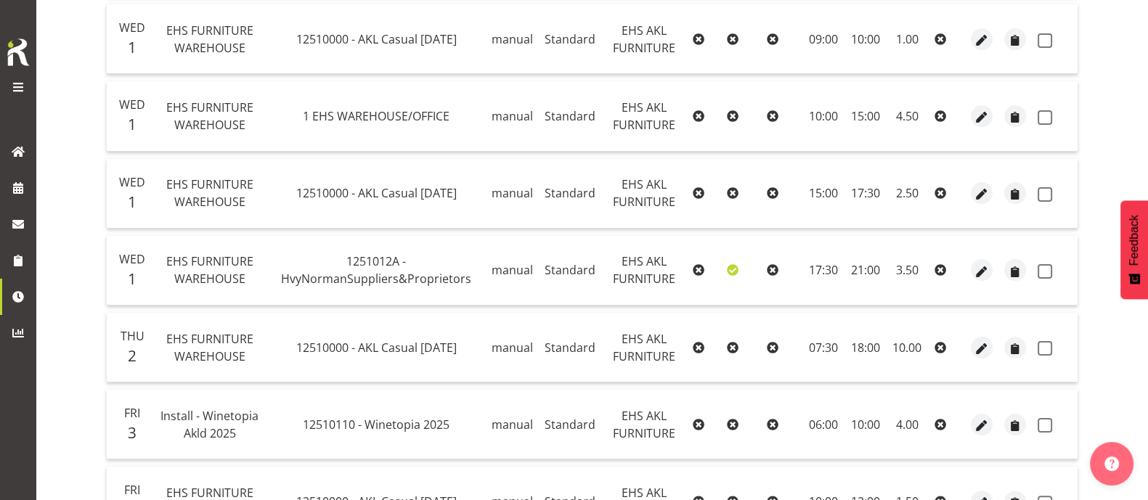
scroll to position [177, 0]
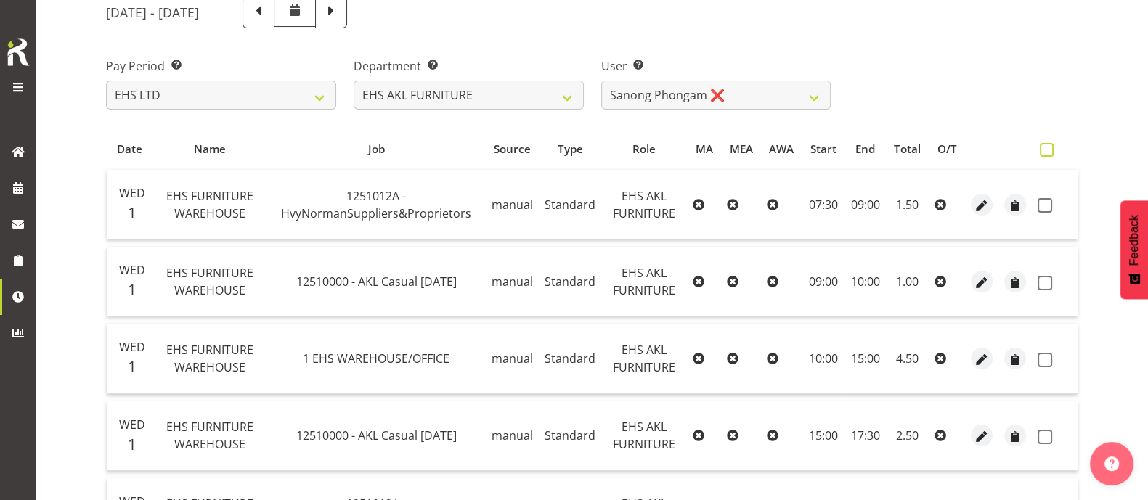
click at [1049, 150] on span at bounding box center [1047, 150] width 14 height 14
click at [1049, 150] on input "checkbox" at bounding box center [1044, 149] width 9 height 9
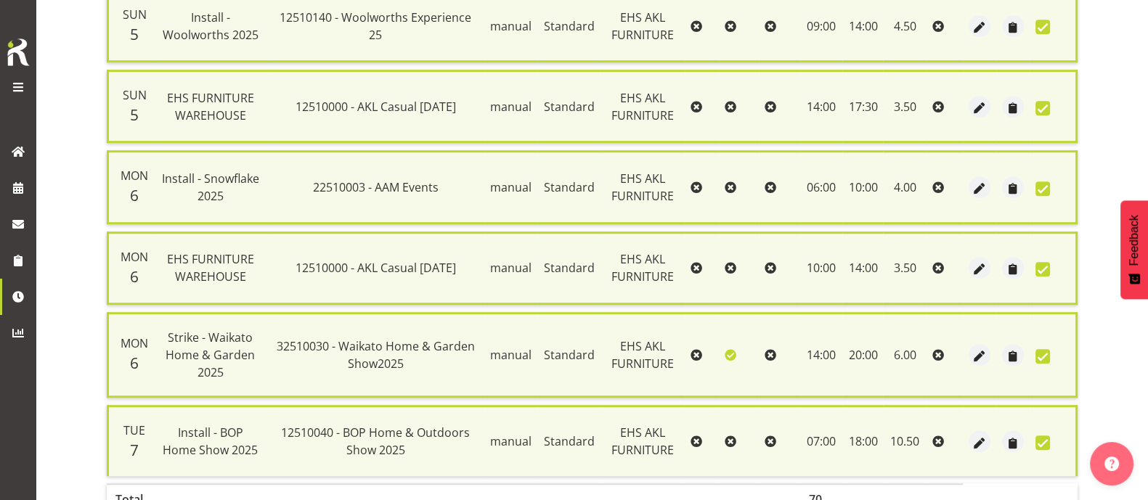
scroll to position [1329, 0]
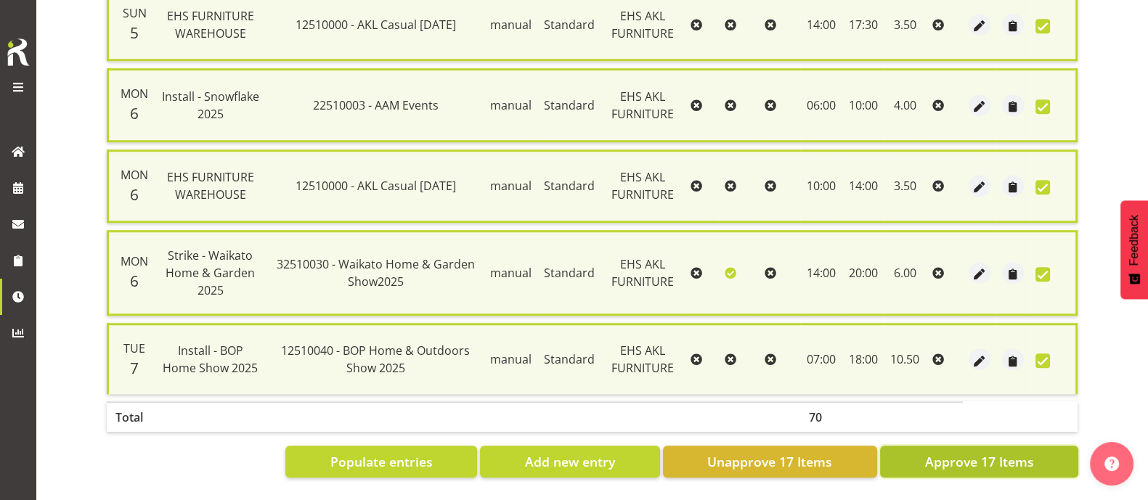
click at [957, 453] on span "Approve 17 Items" at bounding box center [979, 462] width 109 height 19
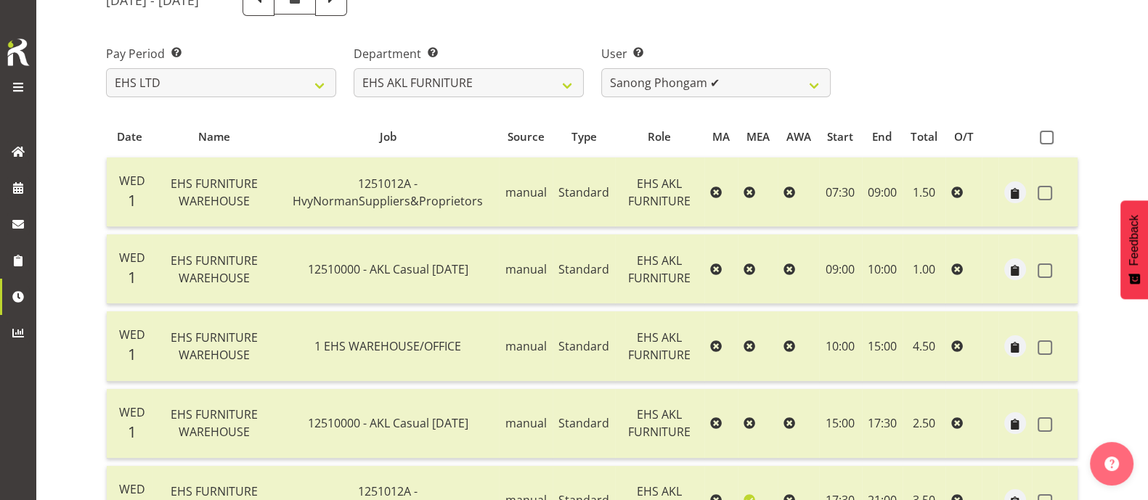
scroll to position [0, 0]
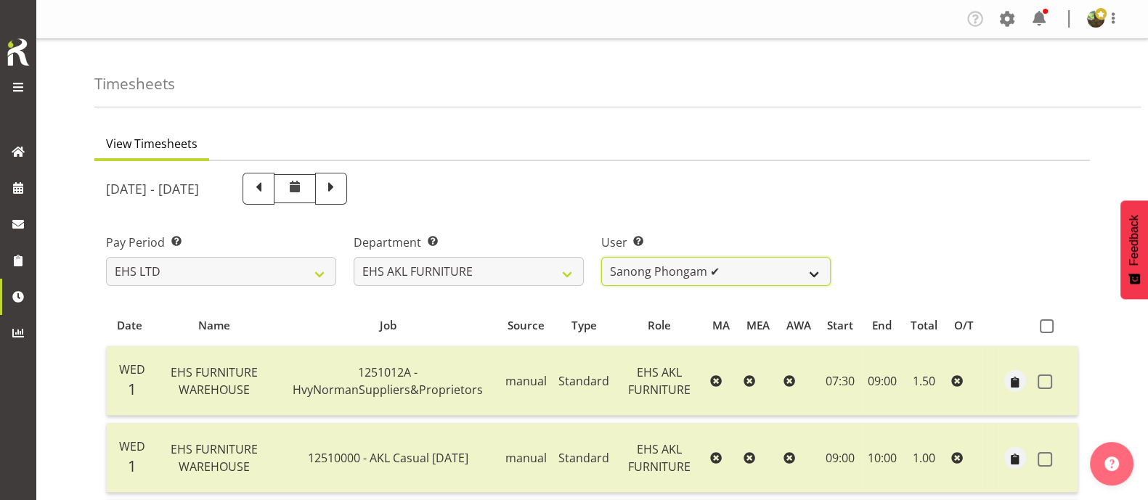
click at [770, 267] on select "Daniel Tini ✔ Filipo Iupeli ✔ Harley Wongpayuk ✔ Malae Toleafoa ✔ Manase Ward ✔…" at bounding box center [716, 271] width 230 height 29
click at [601, 257] on select "Daniel Tini ✔ Filipo Iupeli ✔ Harley Wongpayuk ✔ Malae Toleafoa ✔ Manase Ward ✔…" at bounding box center [716, 271] width 230 height 29
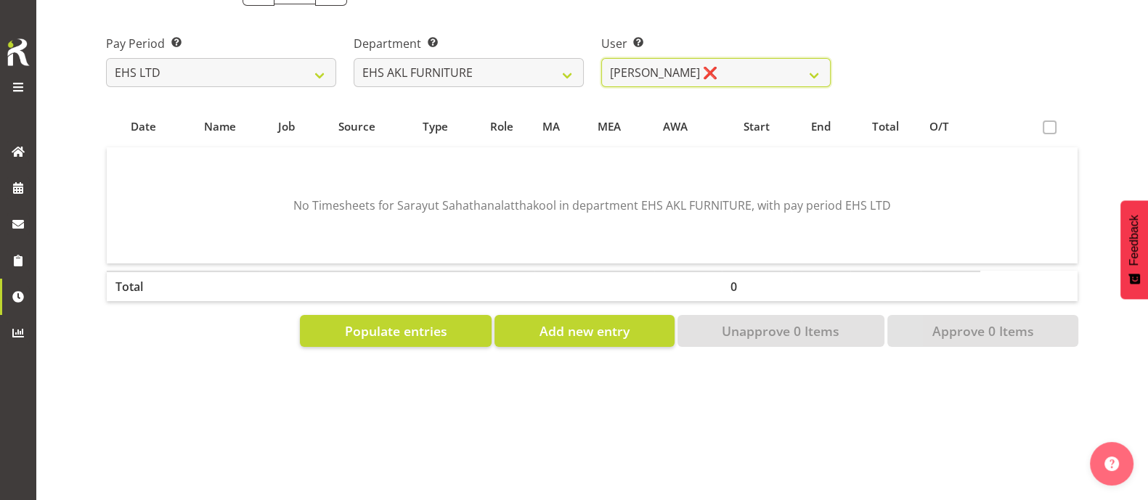
scroll to position [213, 0]
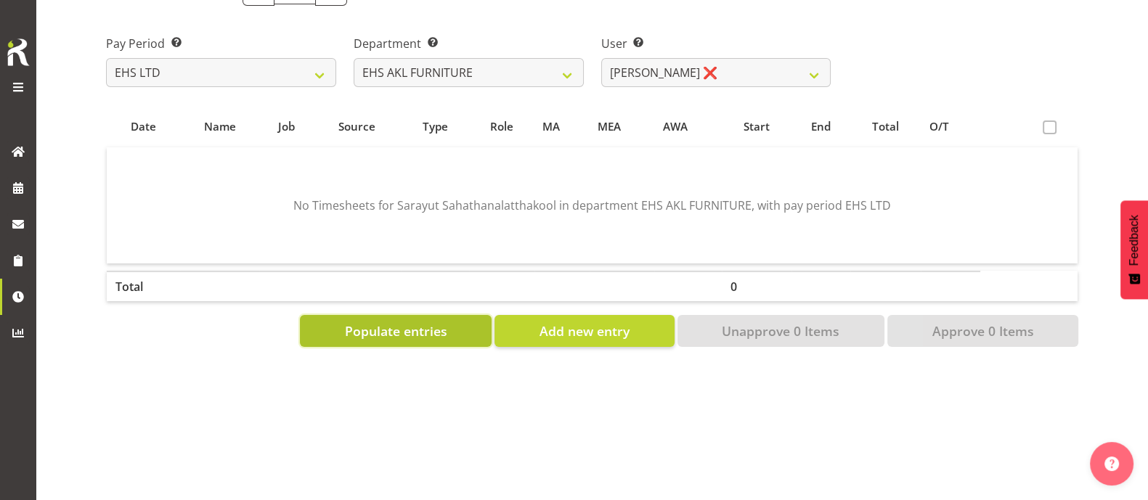
click at [403, 322] on span "Populate entries" at bounding box center [396, 331] width 102 height 19
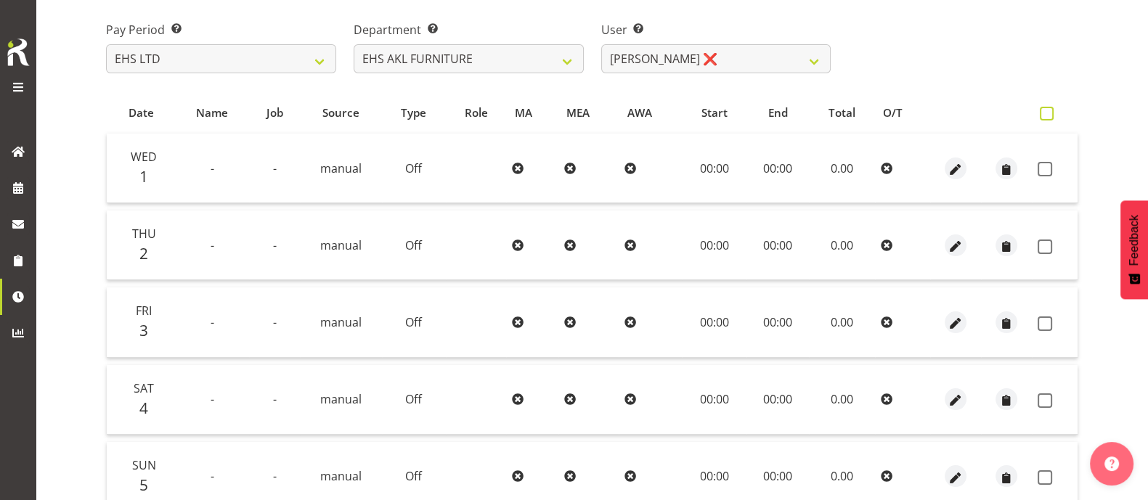
drag, startPoint x: 1046, startPoint y: 118, endPoint x: 1031, endPoint y: 188, distance: 71.9
click at [1046, 118] on span at bounding box center [1047, 114] width 14 height 14
click at [1046, 118] on input "checkbox" at bounding box center [1044, 113] width 9 height 9
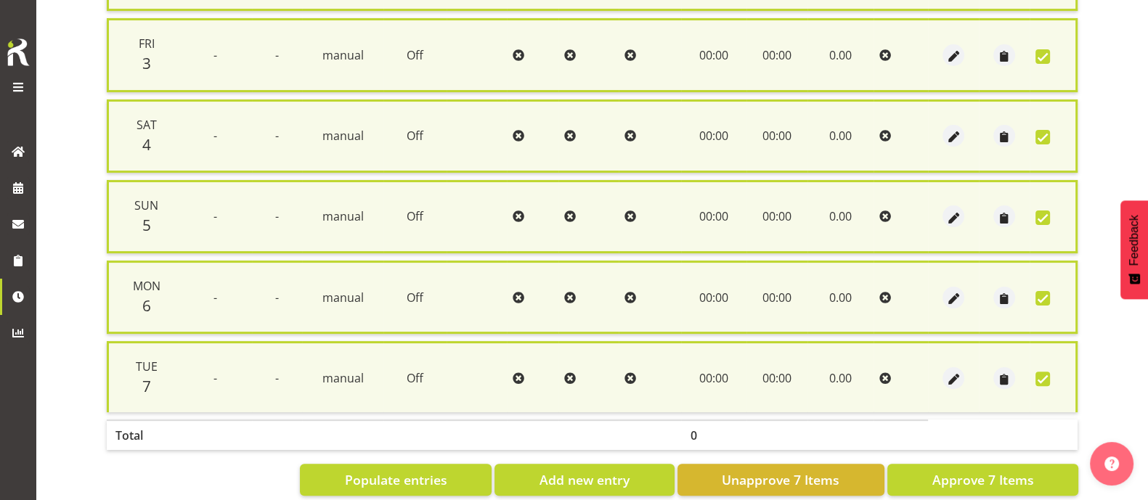
scroll to position [516, 0]
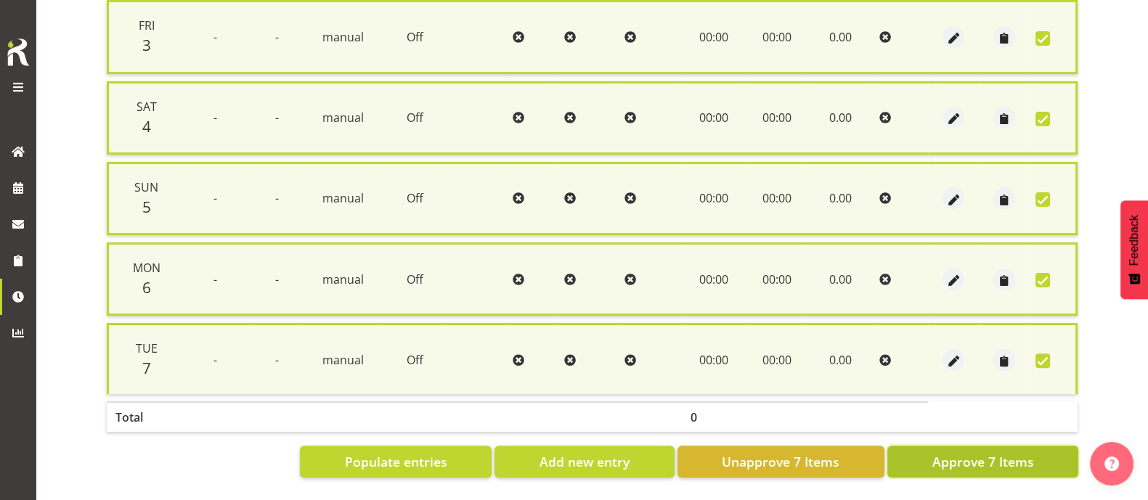
click at [959, 453] on span "Approve 7 Items" at bounding box center [983, 462] width 102 height 19
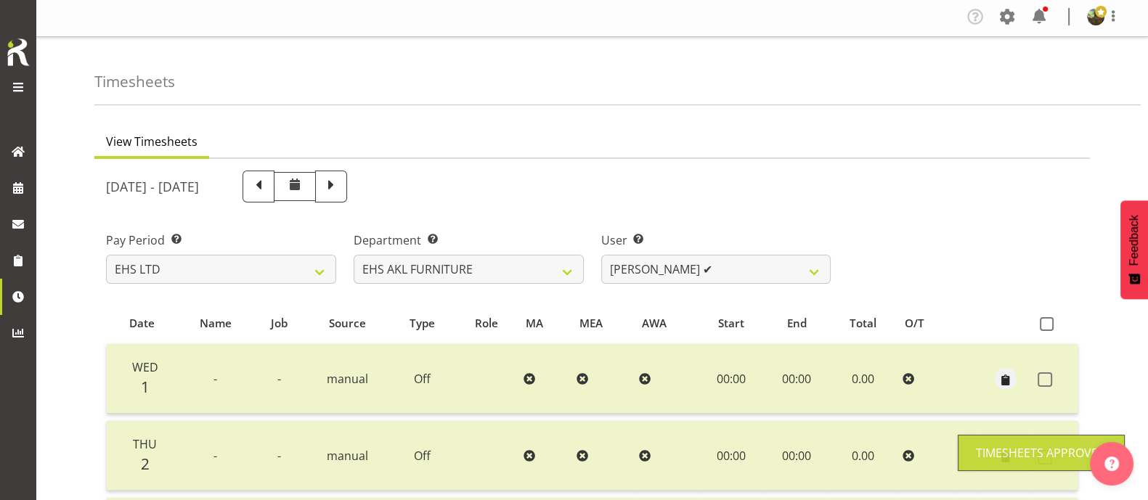
scroll to position [0, 0]
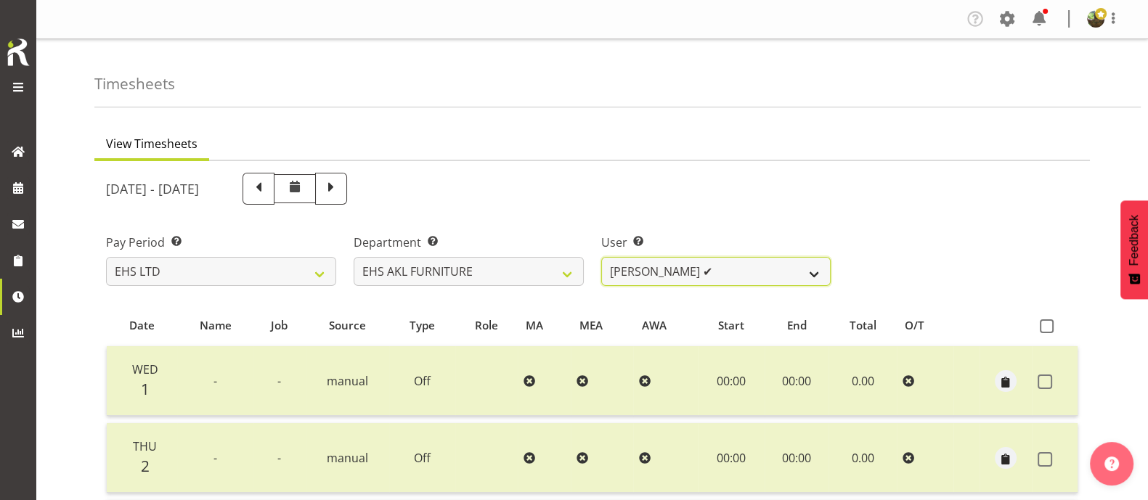
click at [782, 272] on select "Daniel Tini ✔ Filipo Iupeli ✔ Harley Wongpayuk ✔ Malae Toleafoa ✔ Manase Ward ✔…" at bounding box center [716, 271] width 230 height 29
click at [601, 257] on select "Daniel Tini ✔ Filipo Iupeli ✔ Harley Wongpayuk ✔ Malae Toleafoa ✔ Manase Ward ✔…" at bounding box center [716, 271] width 230 height 29
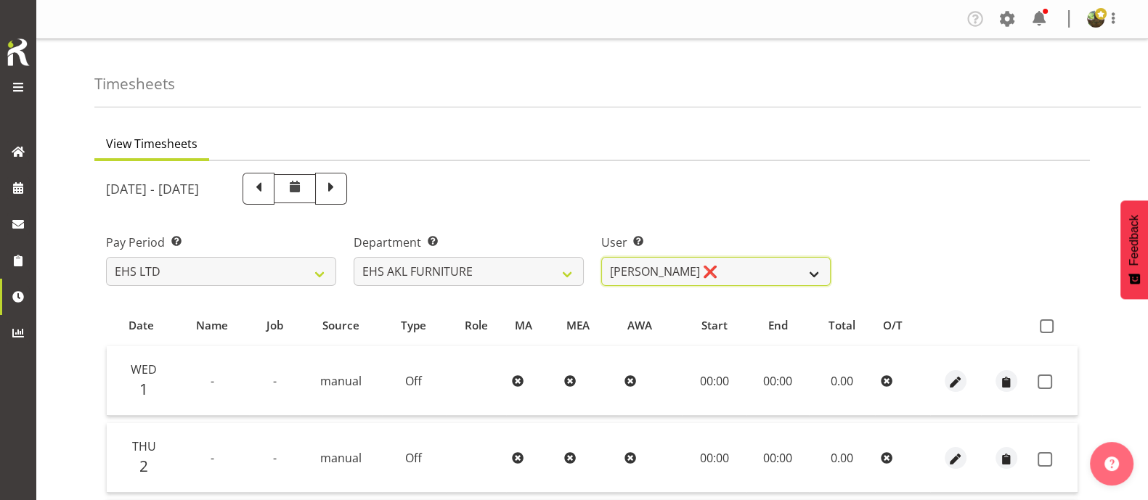
click at [756, 267] on select "Daniel Tini ✔ Filipo Iupeli ✔ Harley Wongpayuk ✔ Malae Toleafoa ✔ Manase Ward ✔…" at bounding box center [716, 271] width 230 height 29
click at [601, 257] on select "Daniel Tini ✔ Filipo Iupeli ✔ Harley Wongpayuk ✔ Malae Toleafoa ✔ Manase Ward ✔…" at bounding box center [716, 271] width 230 height 29
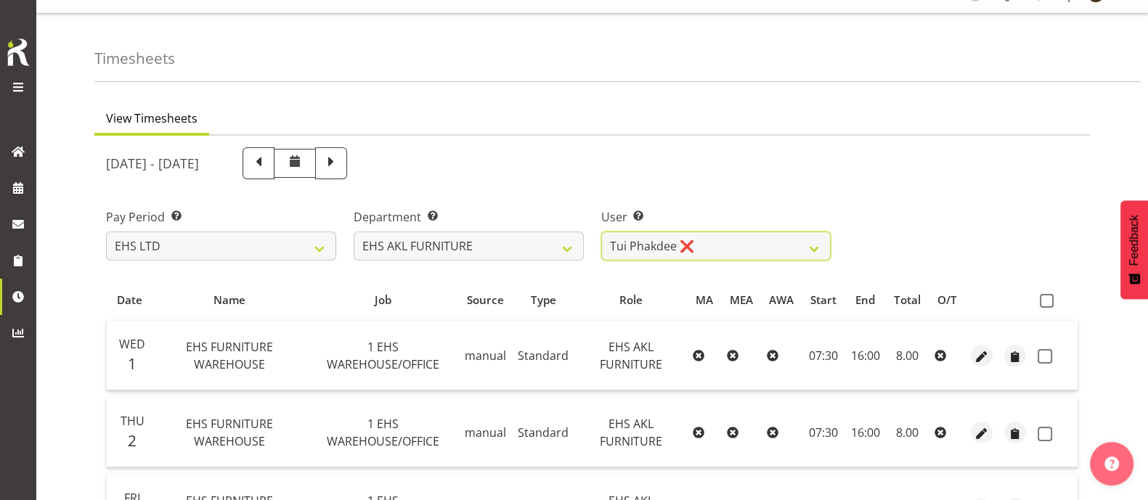
scroll to position [90, 0]
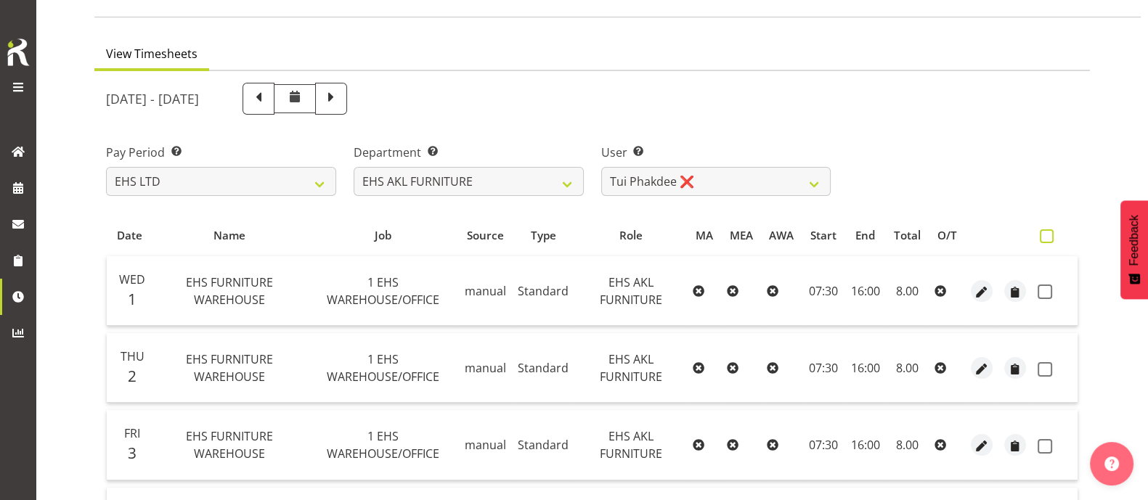
click at [1047, 237] on span at bounding box center [1047, 237] width 14 height 14
click at [1047, 237] on input "checkbox" at bounding box center [1044, 236] width 9 height 9
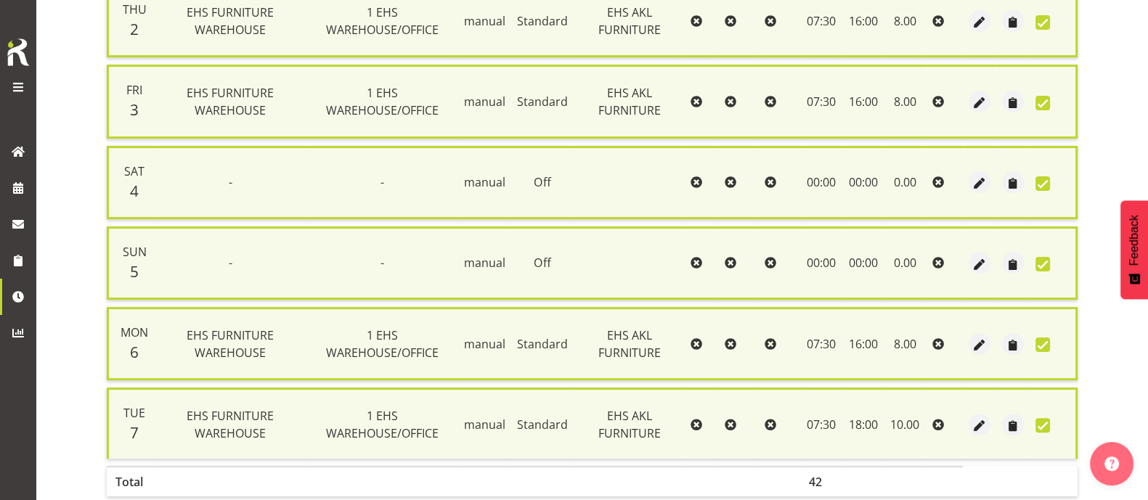
scroll to position [516, 0]
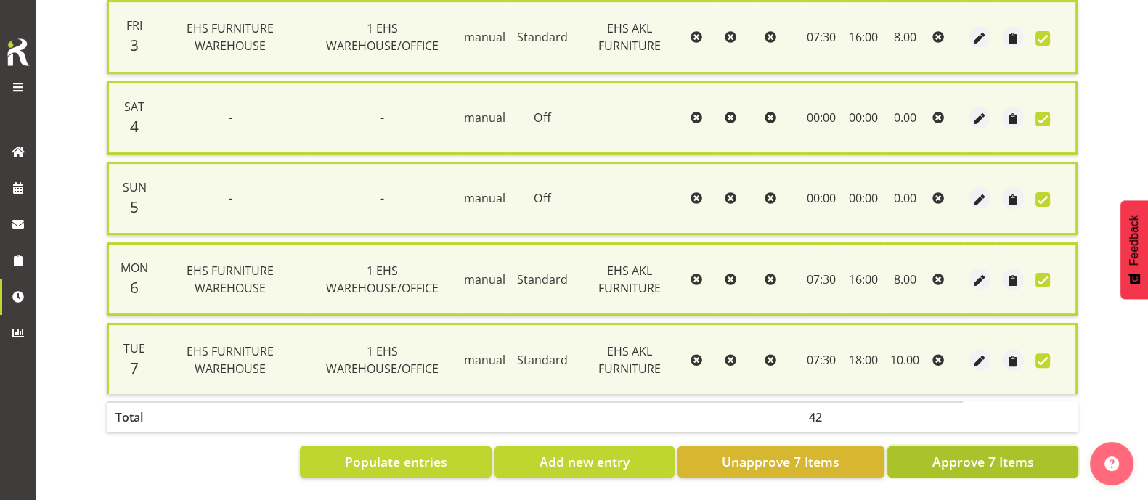
click at [1010, 453] on span "Approve 7 Items" at bounding box center [983, 462] width 102 height 19
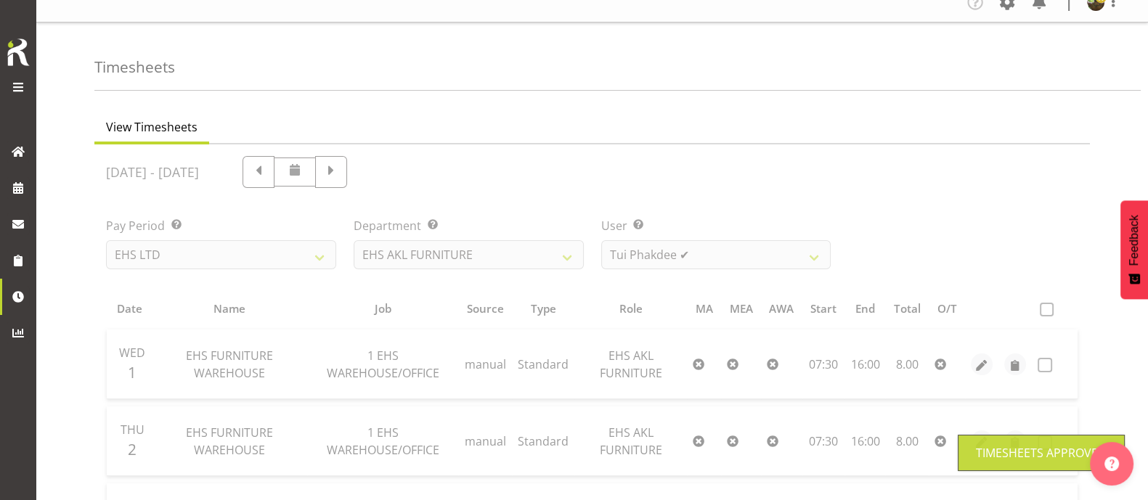
scroll to position [0, 0]
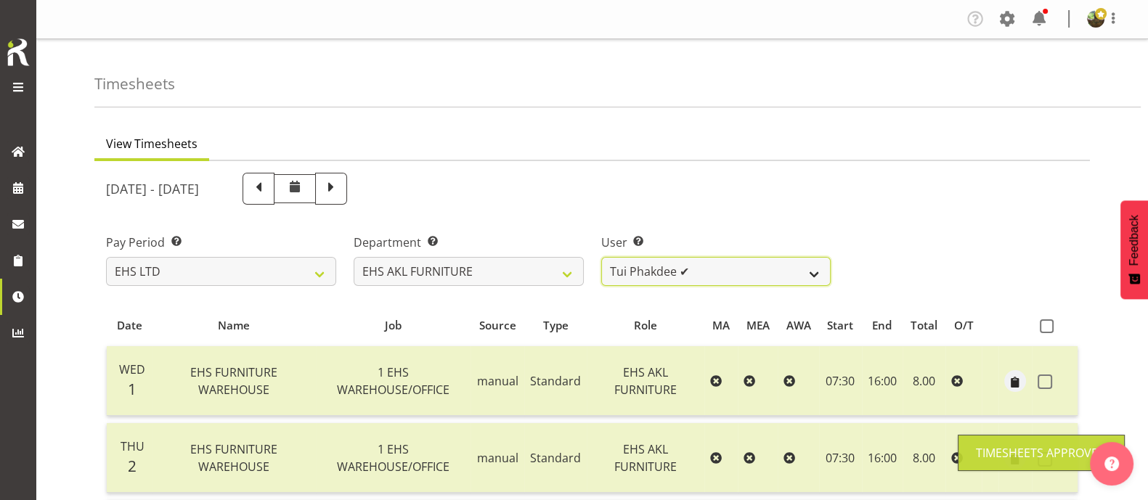
click at [734, 267] on select "Daniel Tini ✔ Filipo Iupeli ✔ Harley Wongpayuk ✔ Malae Toleafoa ✔ Manase Ward ✔…" at bounding box center [716, 271] width 230 height 29
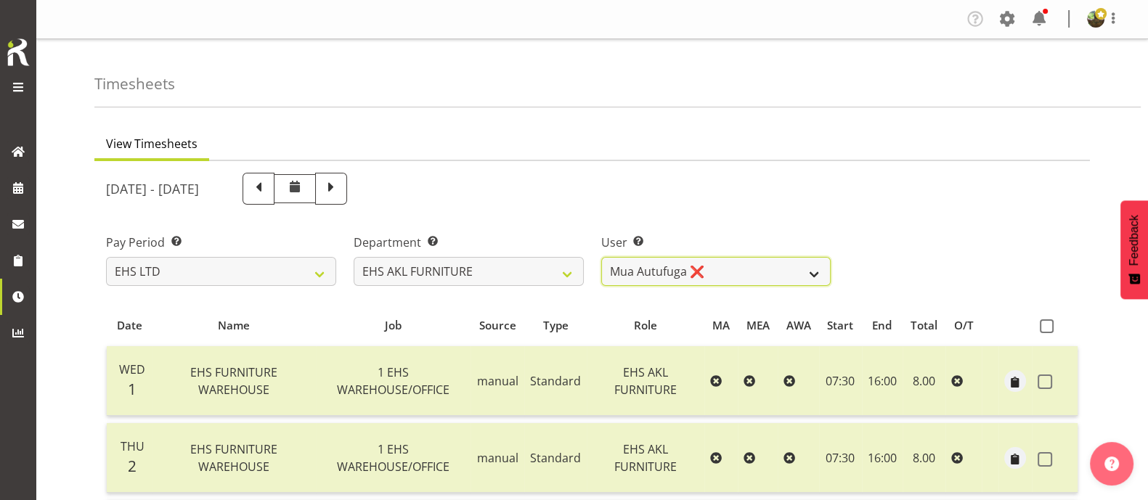
click at [601, 257] on select "Daniel Tini ✔ Filipo Iupeli ✔ Harley Wongpayuk ✔ Malae Toleafoa ✔ Manase Ward ✔…" at bounding box center [716, 271] width 230 height 29
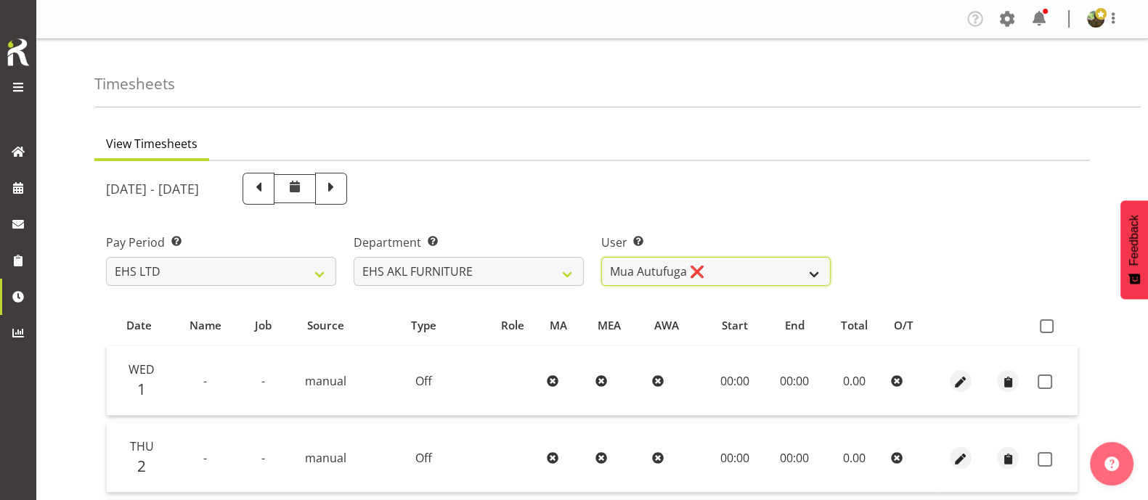
click at [765, 272] on select "Daniel Tini ✔ Filipo Iupeli ✔ Harley Wongpayuk ✔ Malae Toleafoa ✔ Manase Ward ✔…" at bounding box center [716, 271] width 230 height 29
click at [601, 257] on select "Daniel Tini ✔ Filipo Iupeli ✔ Harley Wongpayuk ✔ Malae Toleafoa ✔ Manase Ward ✔…" at bounding box center [716, 271] width 230 height 29
click at [754, 275] on select "Daniel Tini ✔ Filipo Iupeli ✔ Harley Wongpayuk ✔ Malae Toleafoa ✔ Manase Ward ✔…" at bounding box center [716, 271] width 230 height 29
click at [601, 257] on select "Daniel Tini ✔ Filipo Iupeli ✔ Harley Wongpayuk ✔ Malae Toleafoa ✔ Manase Ward ✔…" at bounding box center [716, 271] width 230 height 29
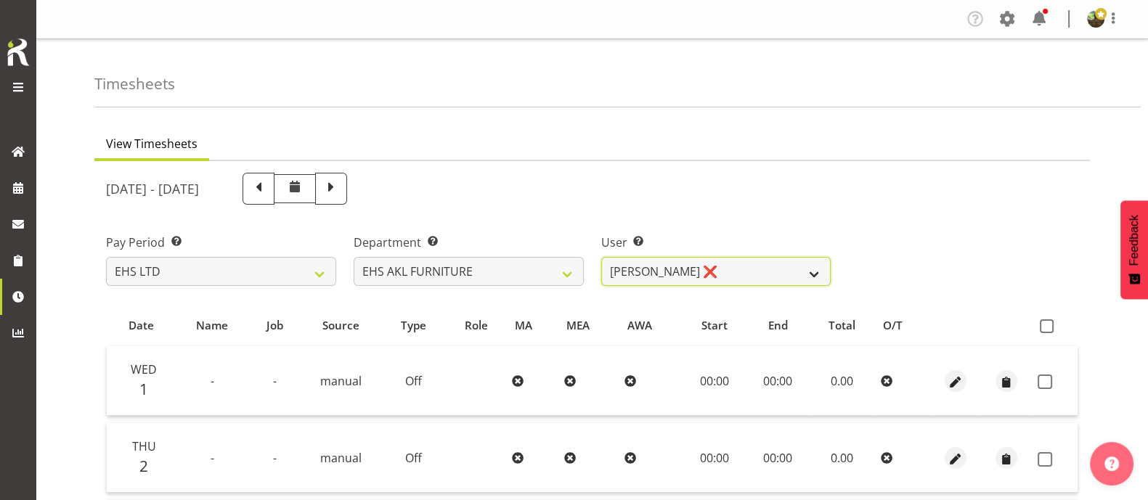
click at [769, 270] on select "Daniel Tini ✔ Filipo Iupeli ✔ Harley Wongpayuk ✔ Malae Toleafoa ✔ Manase Ward ✔…" at bounding box center [716, 271] width 230 height 29
click at [958, 224] on div "Pay Period Select which pay period you would like to view. SLP LTD EHS LTD DW L…" at bounding box center [592, 254] width 990 height 81
click at [798, 263] on select "Daniel Tini ✔ Filipo Iupeli ✔ Harley Wongpayuk ✔ Malae Toleafoa ✔ Manase Ward ✔…" at bounding box center [716, 271] width 230 height 29
click at [601, 257] on select "Daniel Tini ✔ Filipo Iupeli ✔ Harley Wongpayuk ✔ Malae Toleafoa ✔ Manase Ward ✔…" at bounding box center [716, 271] width 230 height 29
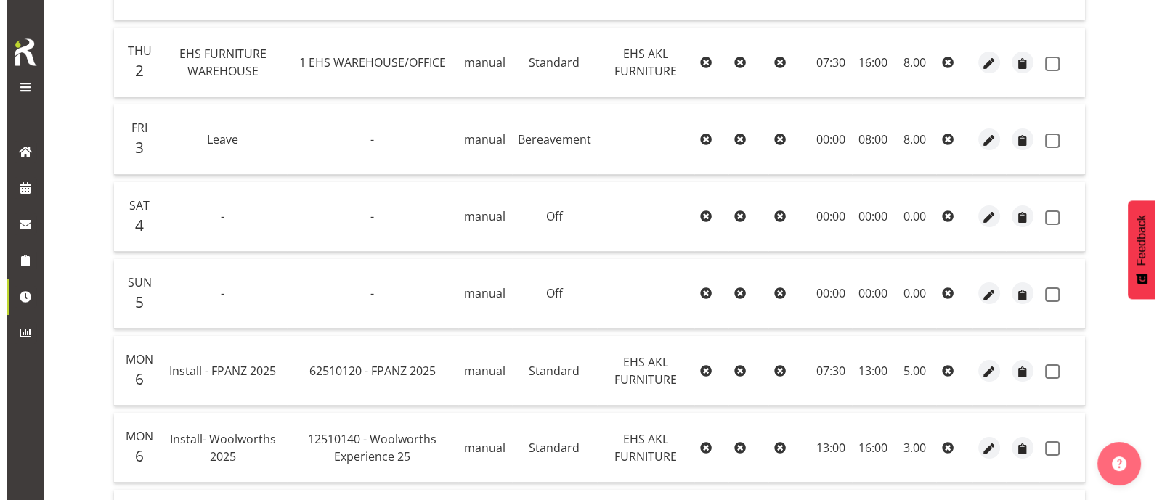
scroll to position [210, 0]
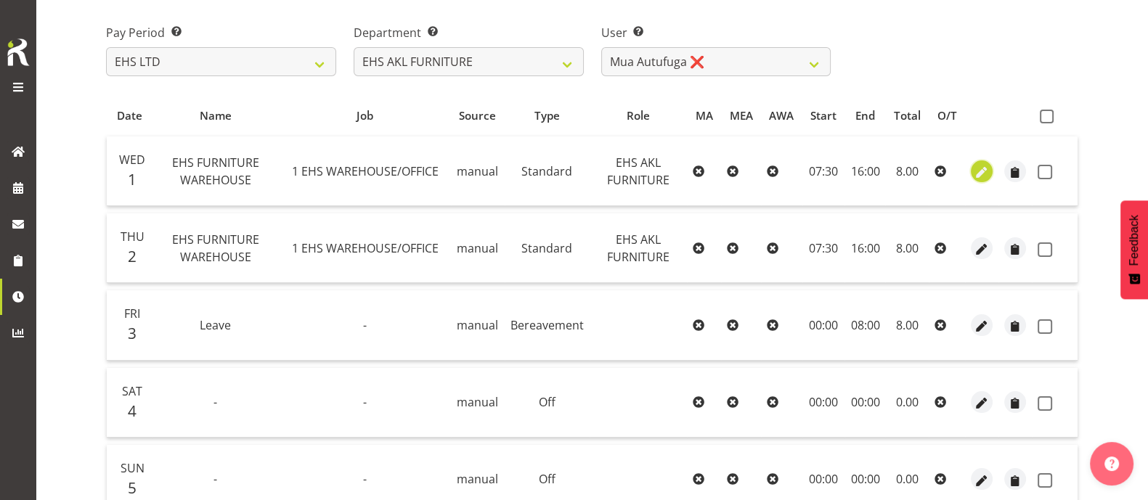
click at [986, 171] on span "button" at bounding box center [982, 172] width 17 height 17
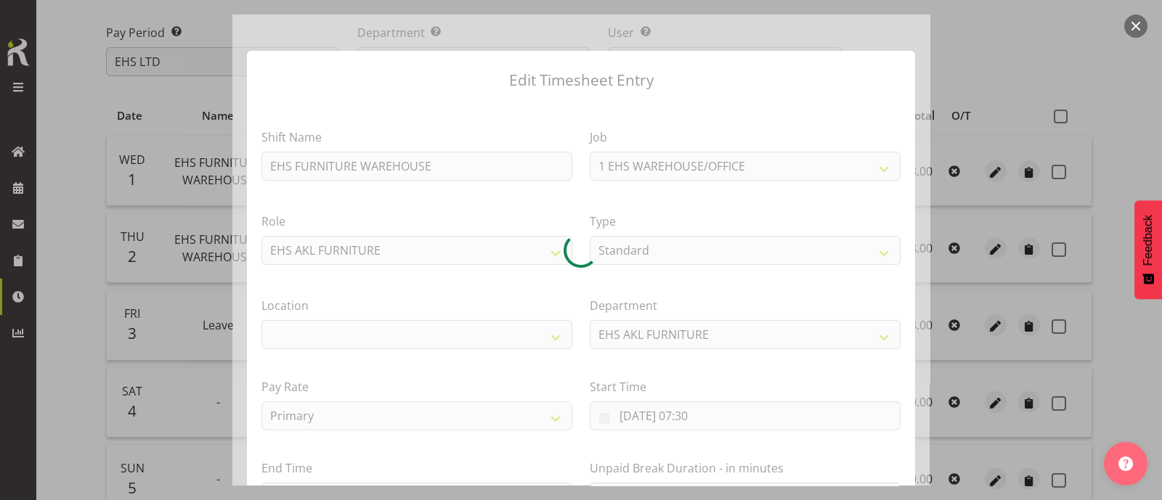
scroll to position [174, 0]
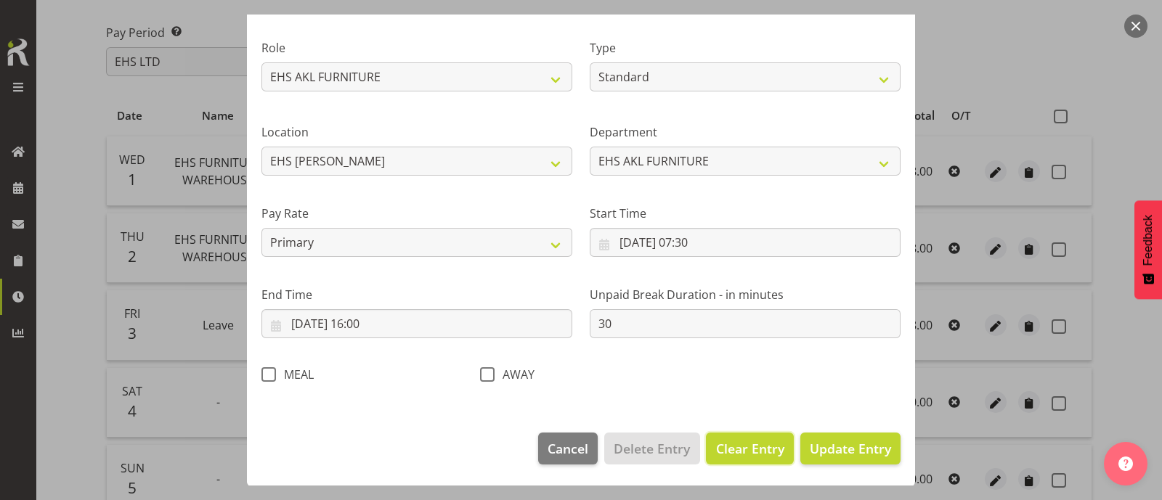
click at [753, 449] on span "Clear Entry" at bounding box center [750, 448] width 68 height 19
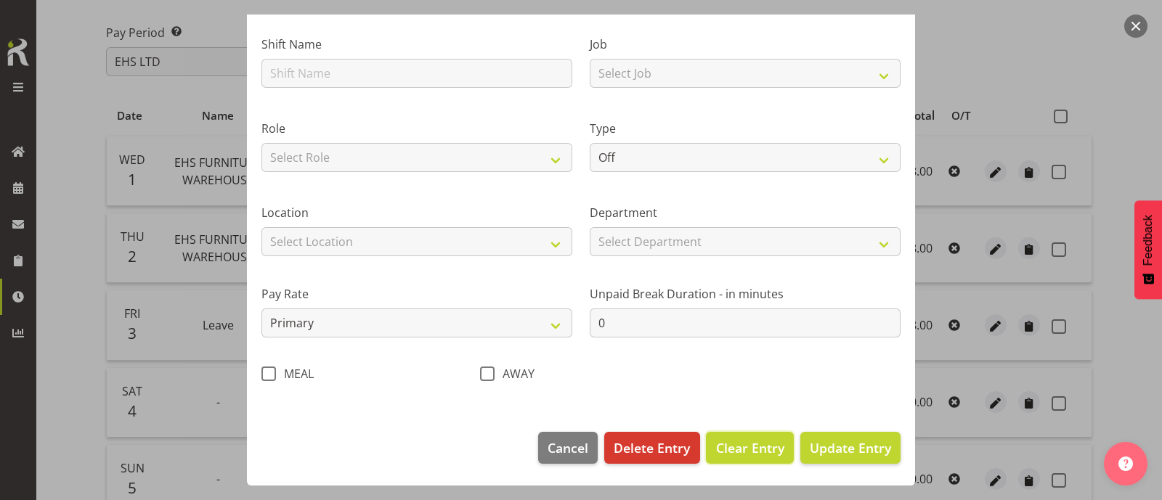
scroll to position [93, 0]
click at [816, 448] on span "Update Entry" at bounding box center [850, 447] width 81 height 17
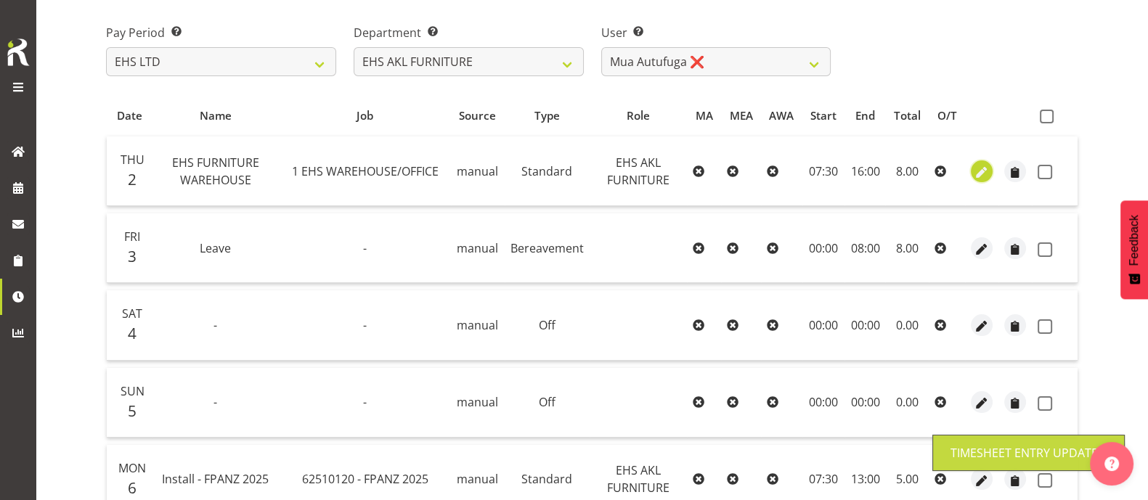
click at [981, 167] on span "button" at bounding box center [982, 172] width 17 height 17
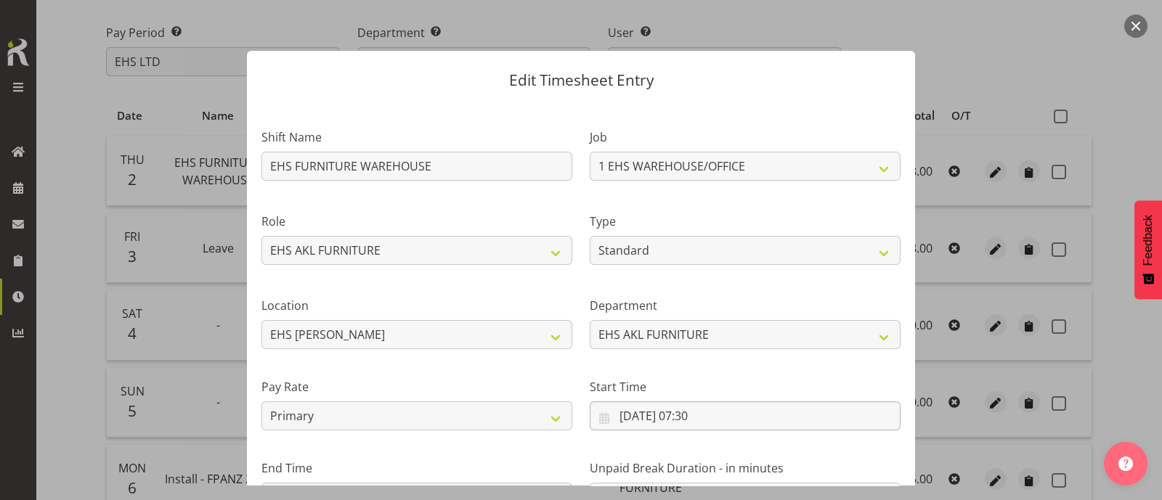
scroll to position [174, 0]
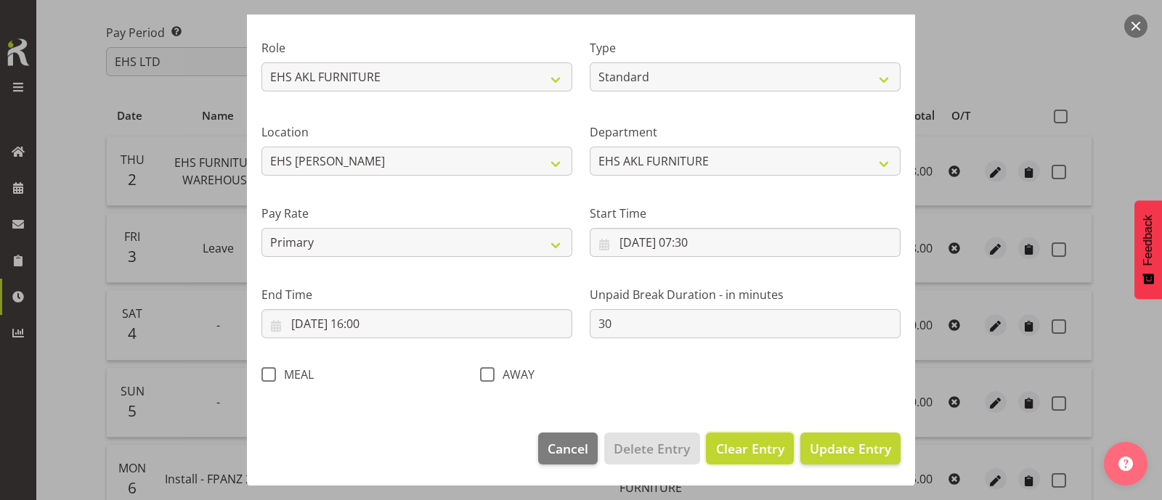
click at [763, 441] on span "Clear Entry" at bounding box center [750, 448] width 68 height 19
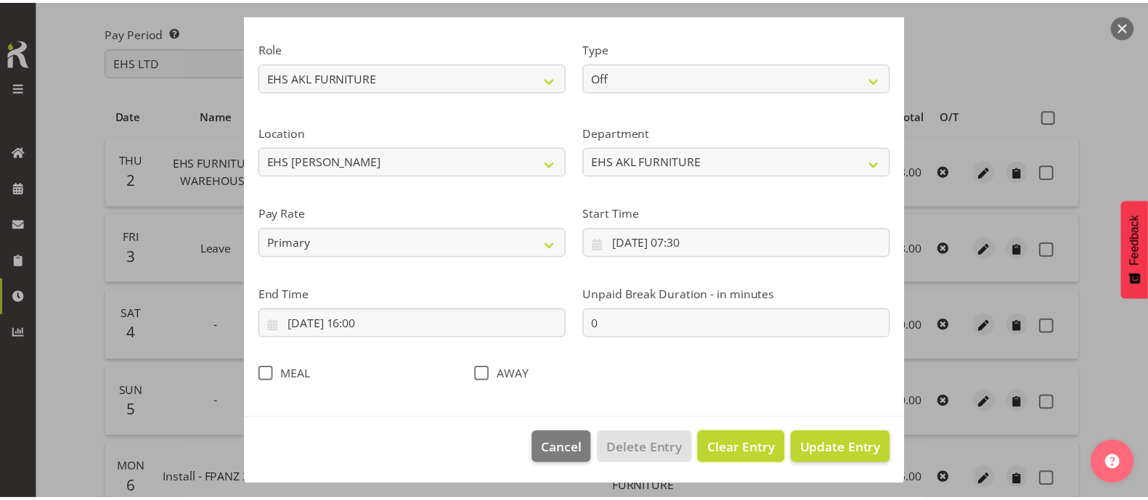
scroll to position [93, 0]
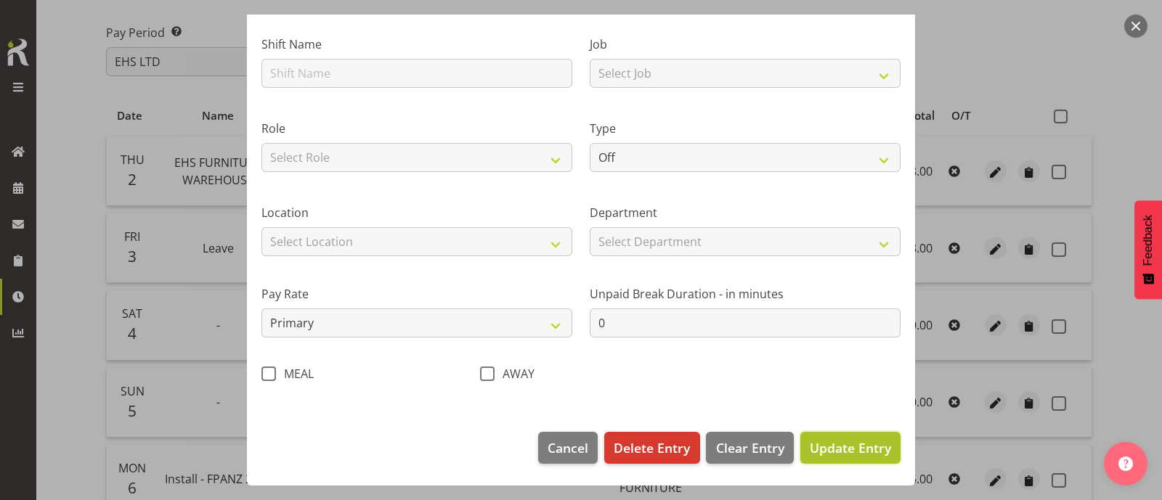
click at [831, 445] on span "Update Entry" at bounding box center [850, 447] width 81 height 17
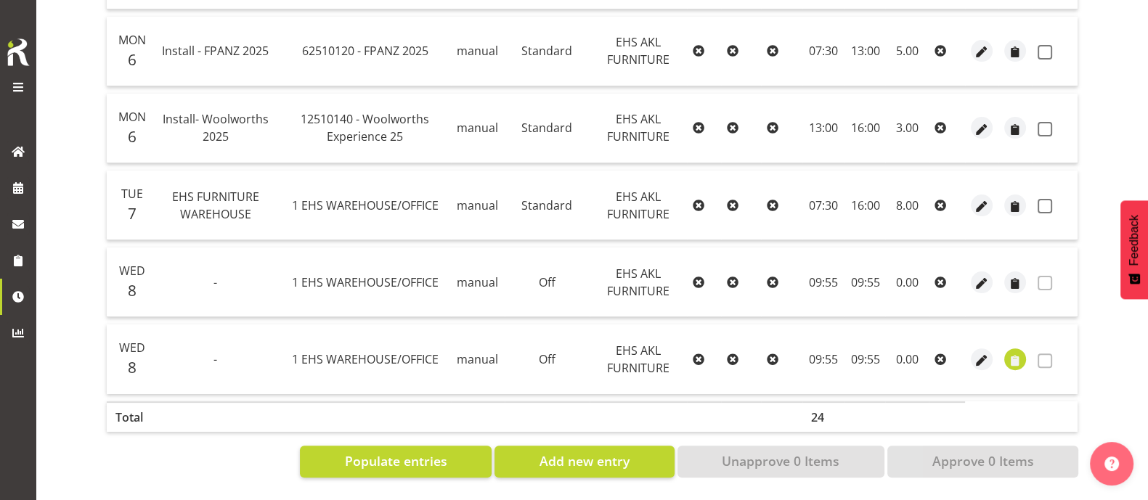
scroll to position [573, 0]
click at [440, 452] on span "Populate entries" at bounding box center [396, 461] width 102 height 19
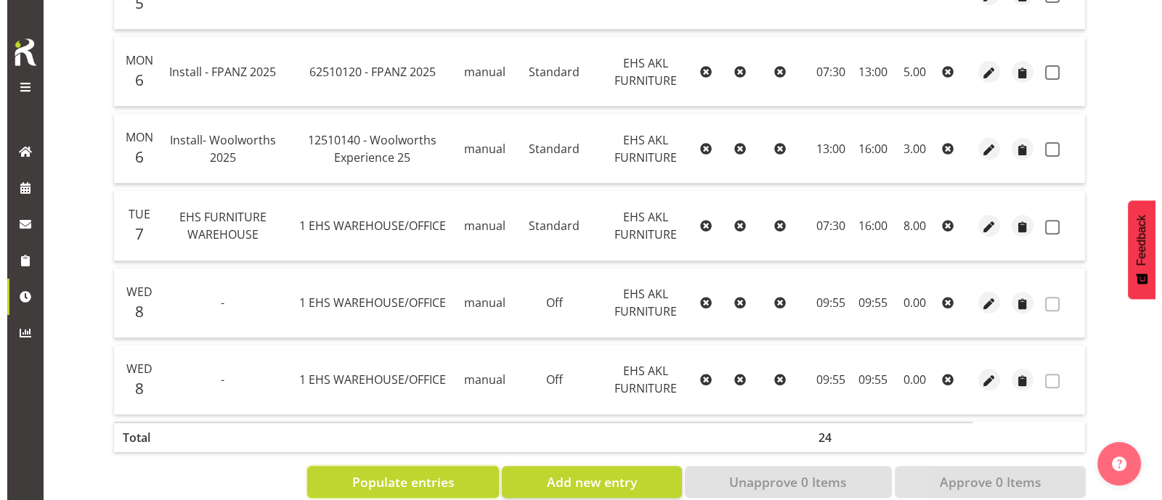
scroll to position [726, 0]
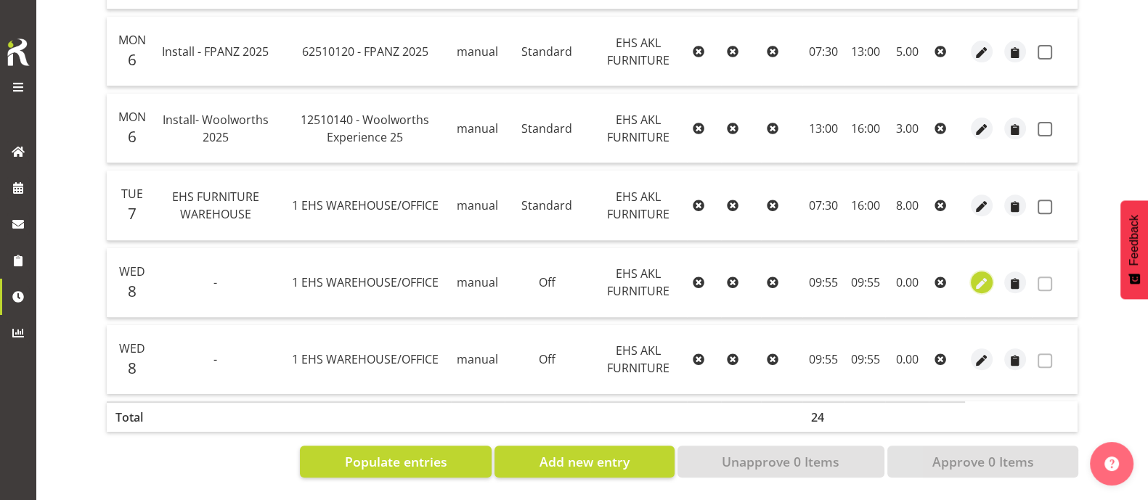
click at [980, 276] on span "button" at bounding box center [982, 284] width 17 height 17
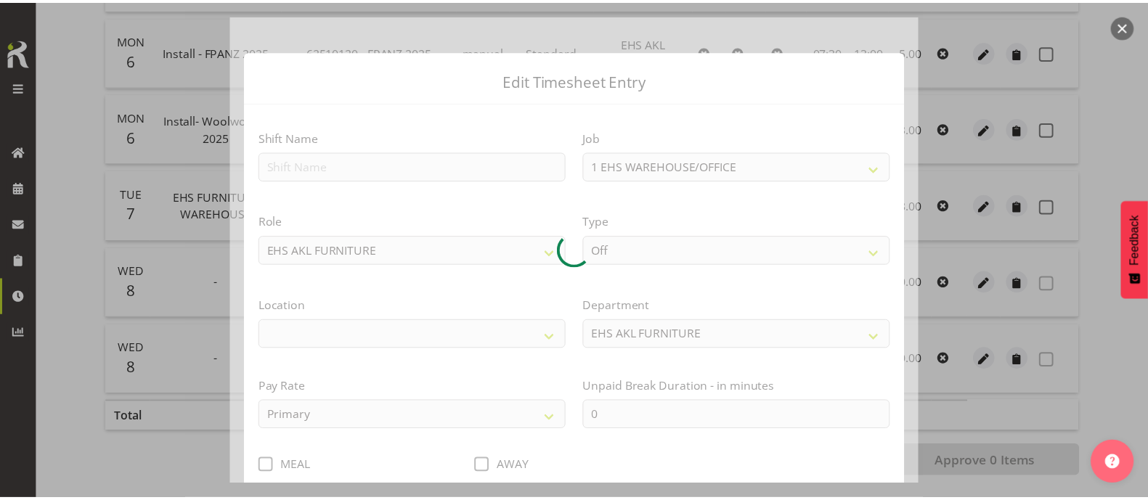
scroll to position [93, 0]
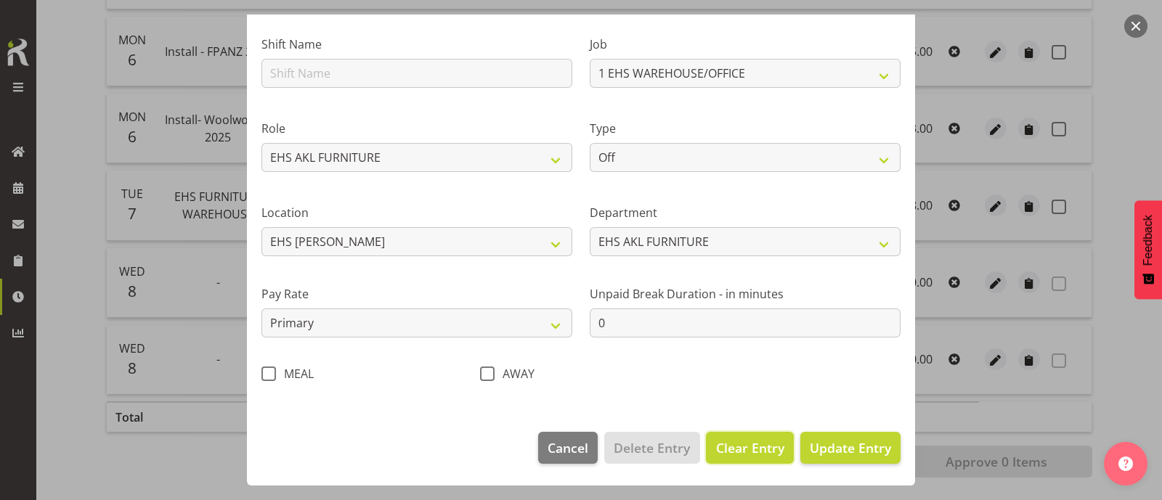
click at [748, 448] on span "Clear Entry" at bounding box center [750, 448] width 68 height 19
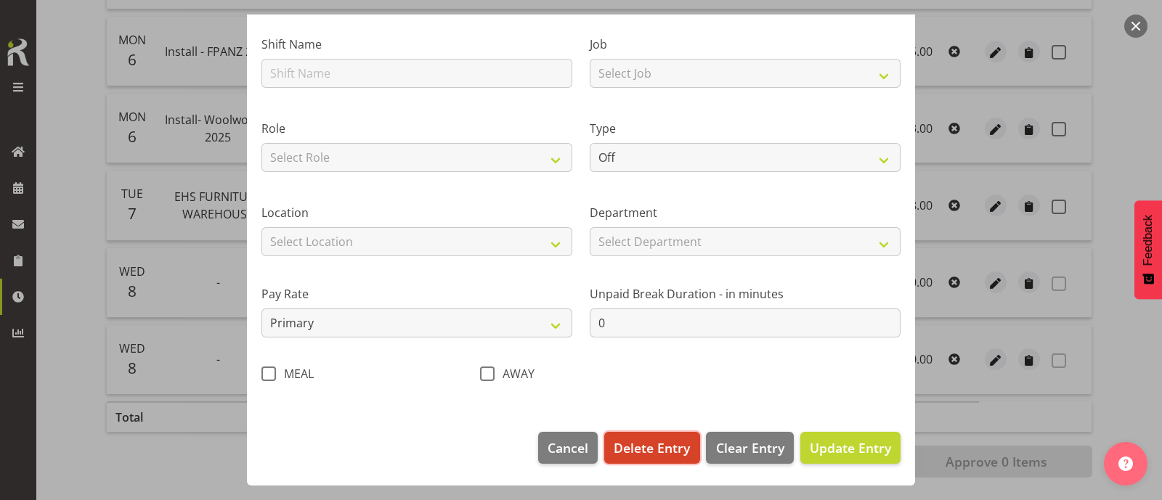
click at [668, 451] on span "Delete Entry" at bounding box center [652, 448] width 76 height 19
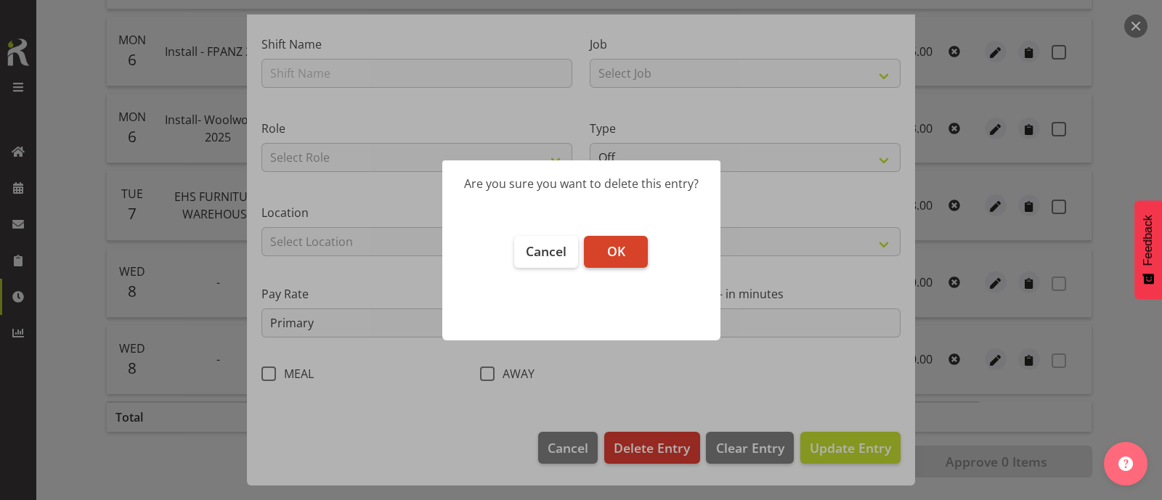
click at [628, 238] on button "OK" at bounding box center [616, 252] width 64 height 32
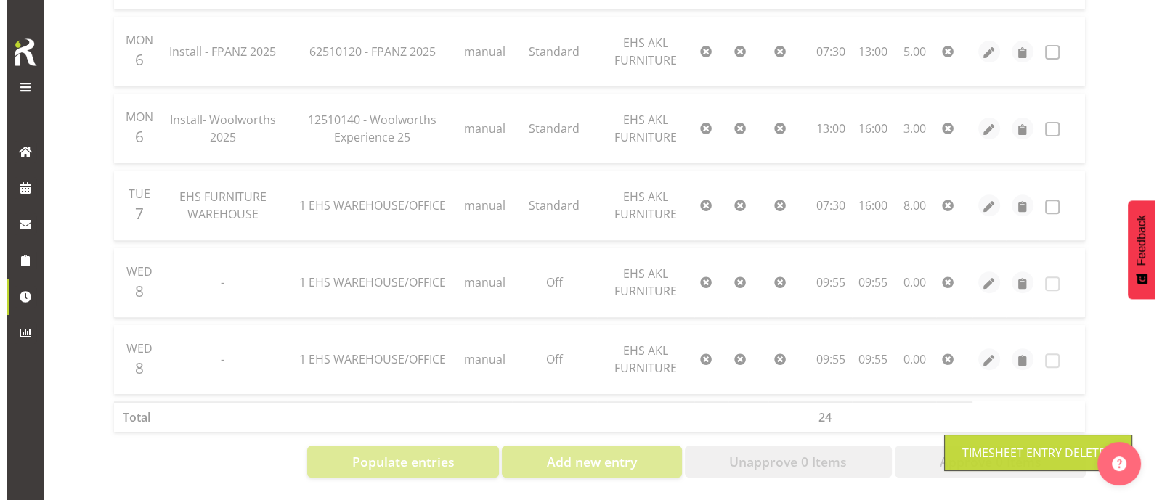
scroll to position [649, 0]
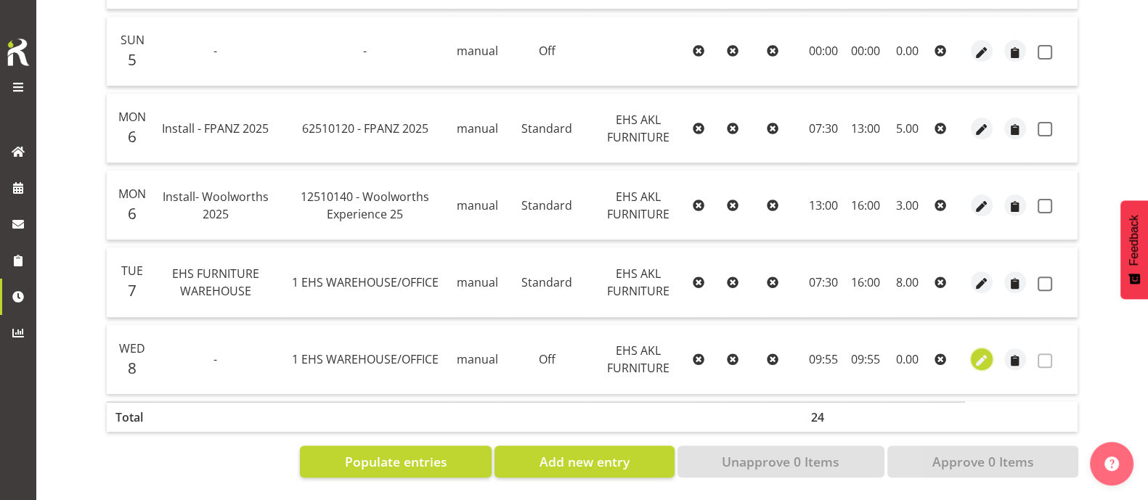
click at [980, 353] on span "button" at bounding box center [982, 361] width 17 height 17
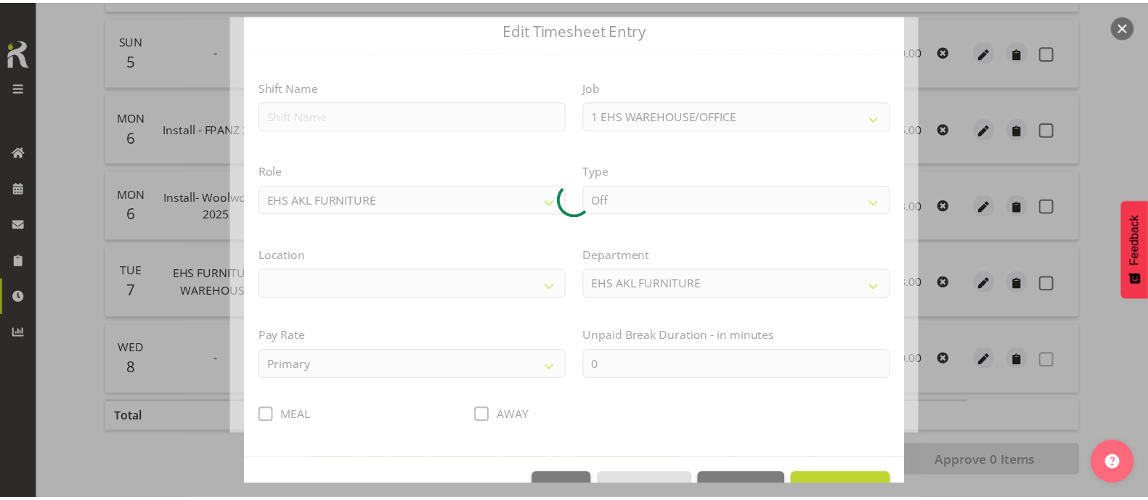
scroll to position [93, 0]
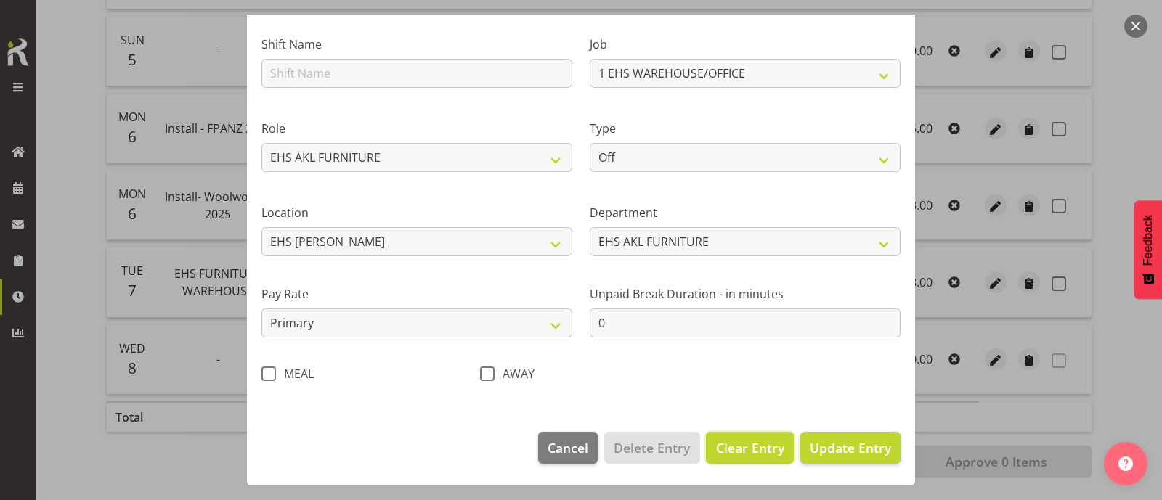
click at [741, 447] on span "Clear Entry" at bounding box center [750, 448] width 68 height 19
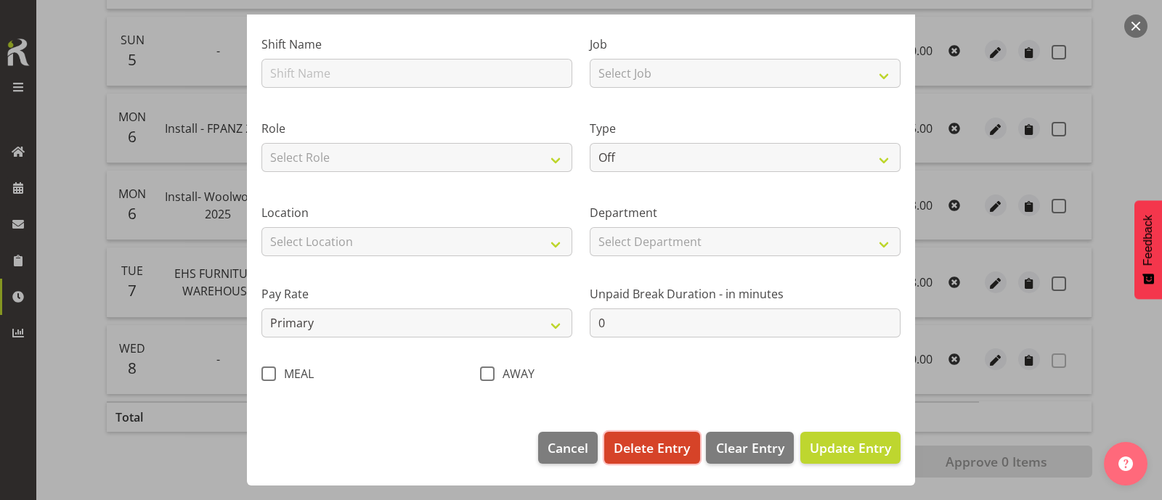
click at [633, 450] on span "Delete Entry" at bounding box center [652, 448] width 76 height 19
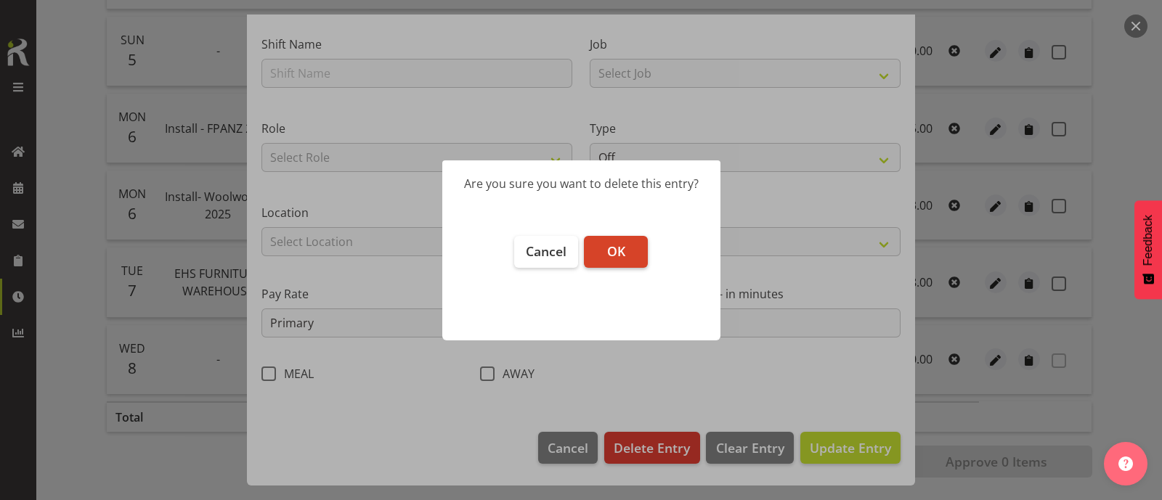
click at [615, 239] on button "OK" at bounding box center [616, 252] width 64 height 32
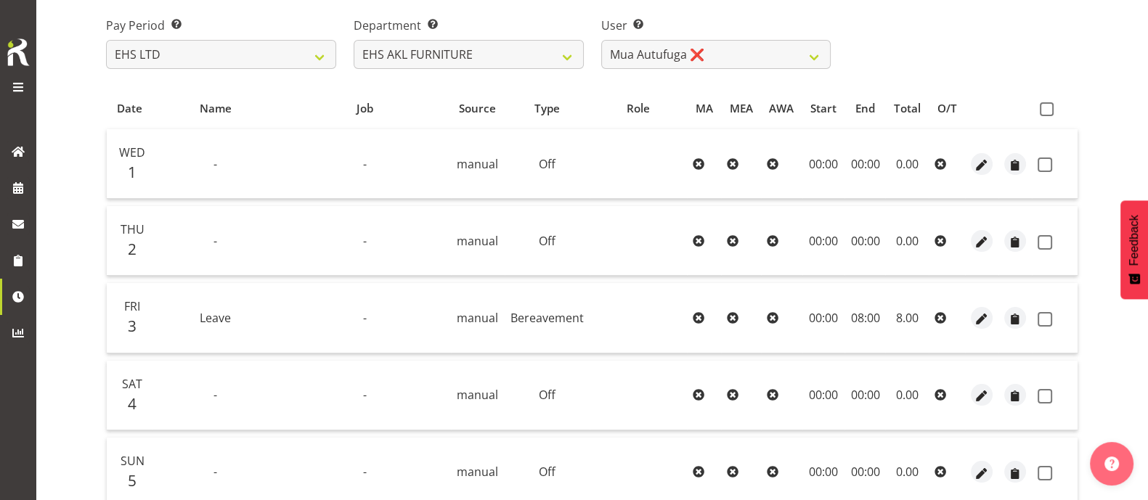
scroll to position [119, 0]
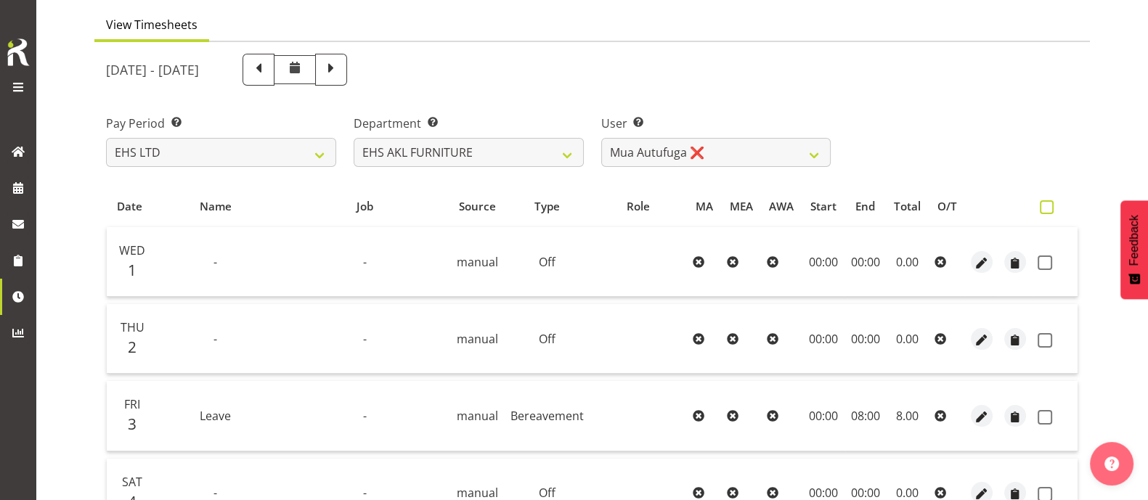
click at [1047, 204] on span at bounding box center [1047, 207] width 14 height 14
click at [1047, 204] on input "checkbox" at bounding box center [1044, 207] width 9 height 9
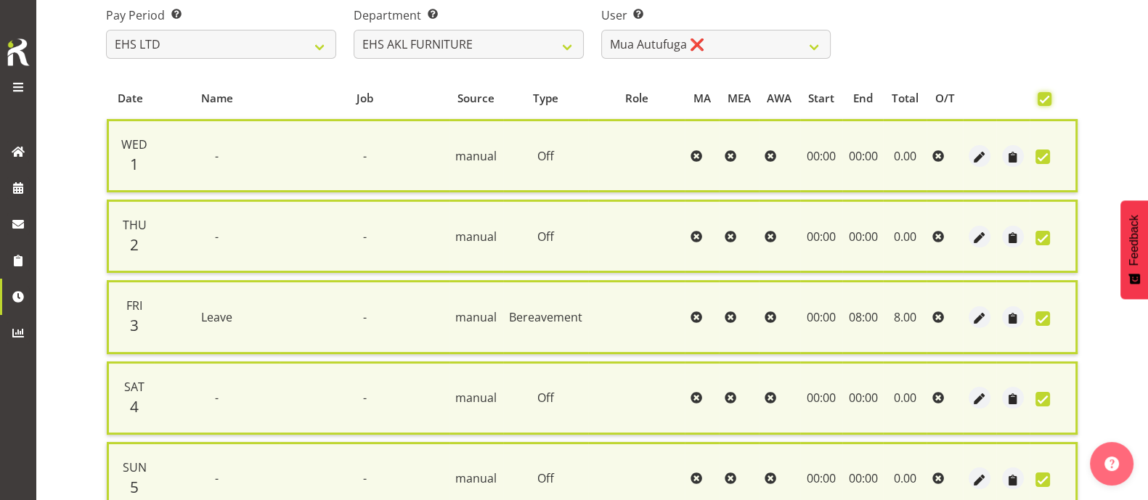
scroll to position [596, 0]
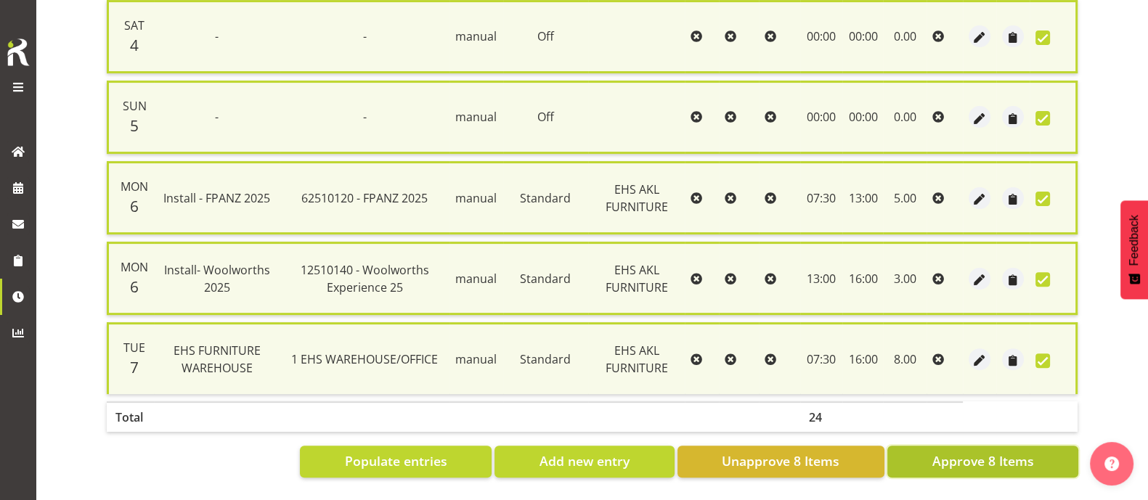
click at [1031, 452] on span "Approve 8 Items" at bounding box center [983, 461] width 102 height 19
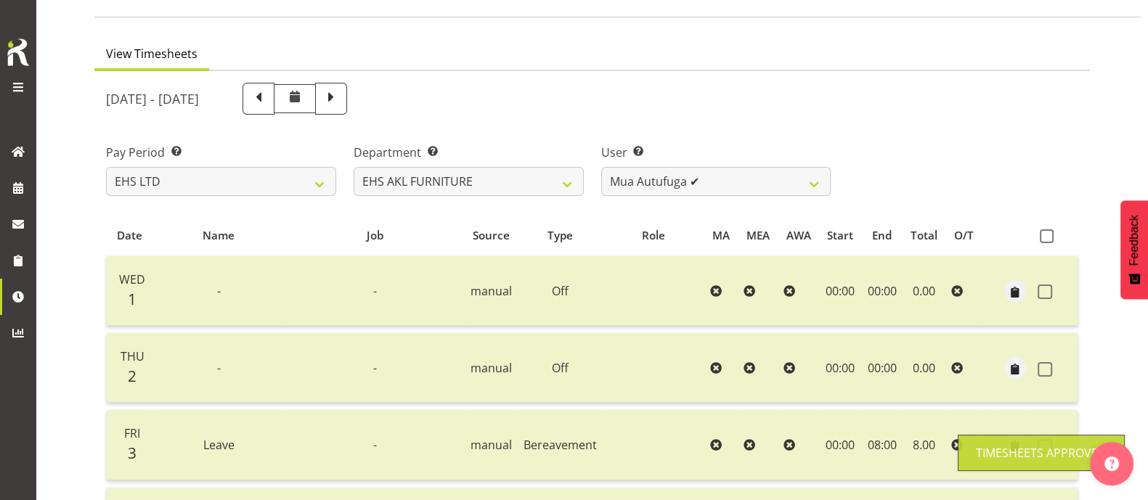
scroll to position [0, 0]
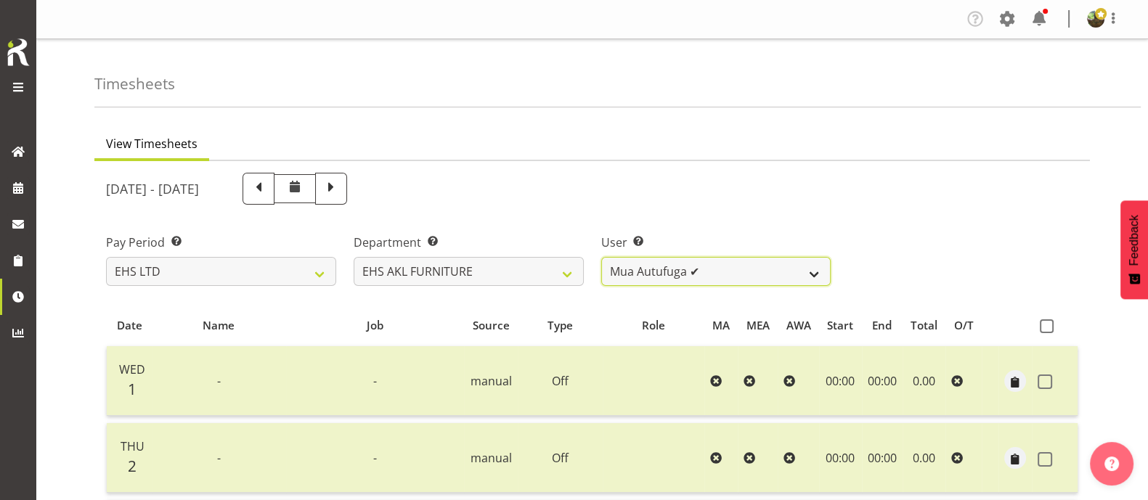
click at [774, 272] on select "Daniel Tini ✔ Filipo Iupeli ✔ Harley Wongpayuk ✔ Malae Toleafoa ✔ Manase Ward ✔…" at bounding box center [716, 271] width 230 height 29
click at [601, 257] on select "Daniel Tini ✔ Filipo Iupeli ✔ Harley Wongpayuk ✔ Malae Toleafoa ✔ Manase Ward ✔…" at bounding box center [716, 271] width 230 height 29
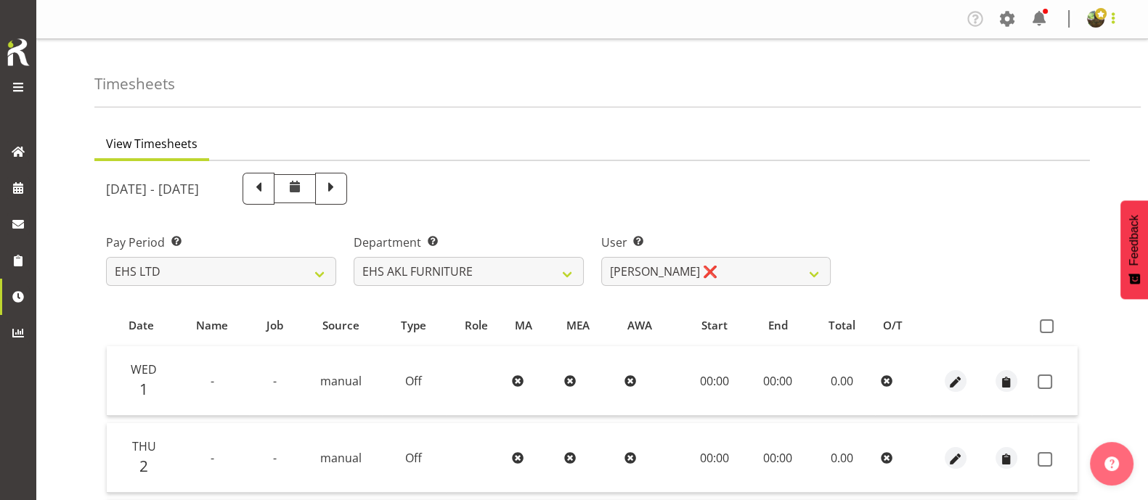
click at [1115, 22] on span at bounding box center [1113, 17] width 17 height 17
click at [925, 131] on ul "View Timesheets" at bounding box center [592, 145] width 996 height 32
click at [784, 277] on select "Daniel Tini ✔ Filipo Iupeli ✔ Harley Wongpayuk ✔ Malae Toleafoa ✔ Manase Ward ✔…" at bounding box center [716, 271] width 230 height 29
click at [601, 257] on select "Daniel Tini ✔ Filipo Iupeli ✔ Harley Wongpayuk ✔ Malae Toleafoa ✔ Manase Ward ✔…" at bounding box center [716, 271] width 230 height 29
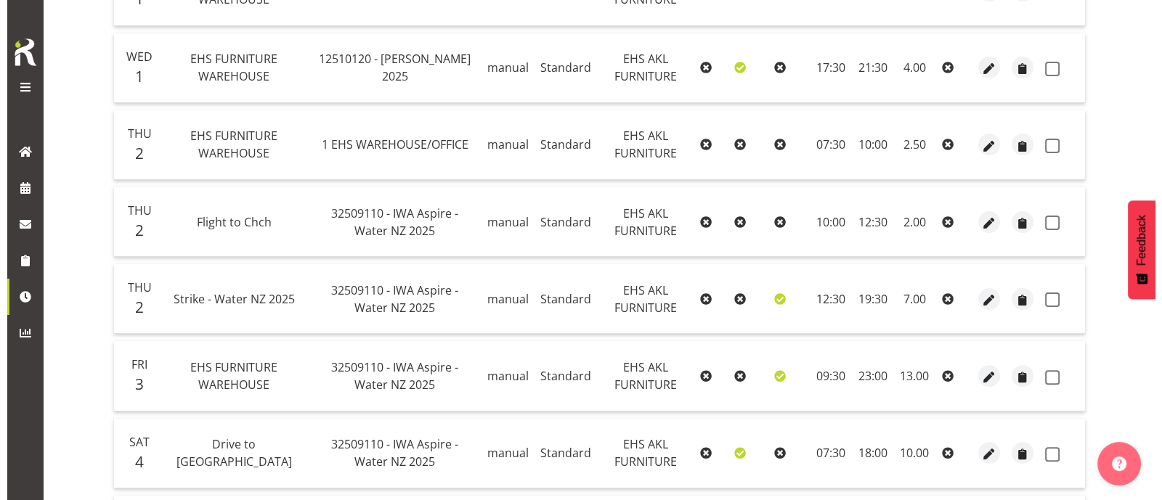
scroll to position [635, 0]
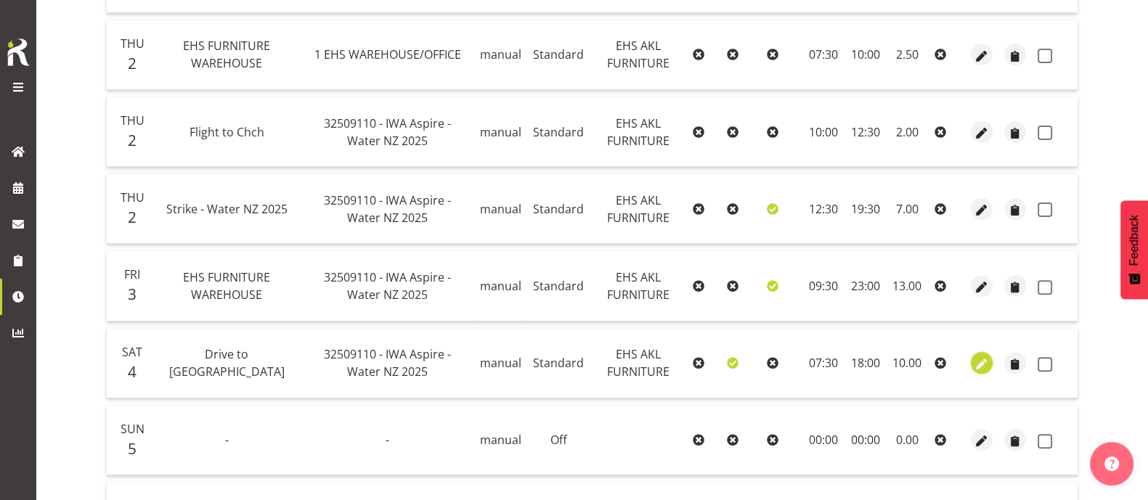
click at [984, 361] on span "button" at bounding box center [982, 365] width 17 height 17
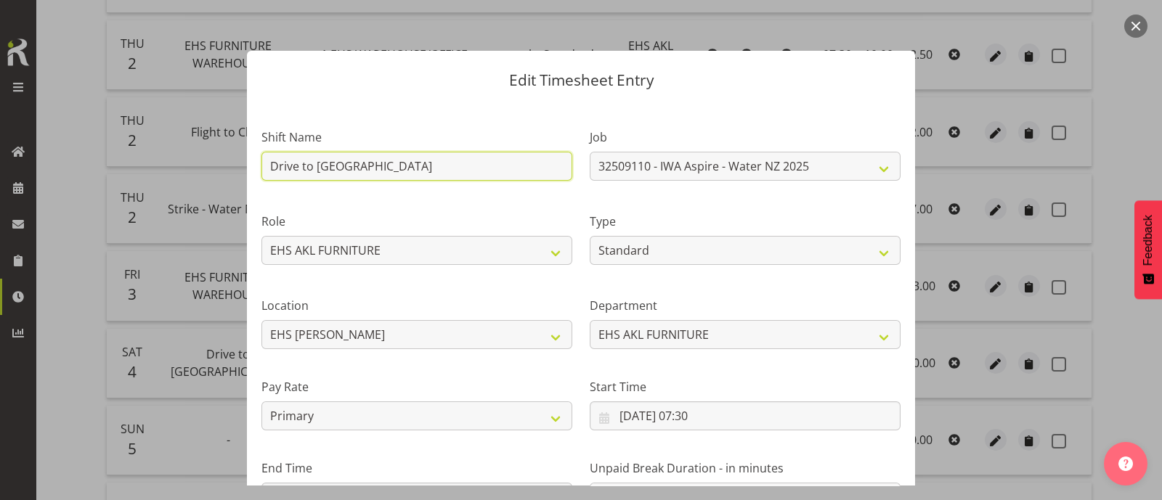
click at [392, 165] on input "Drive to [GEOGRAPHIC_DATA]" at bounding box center [416, 166] width 311 height 29
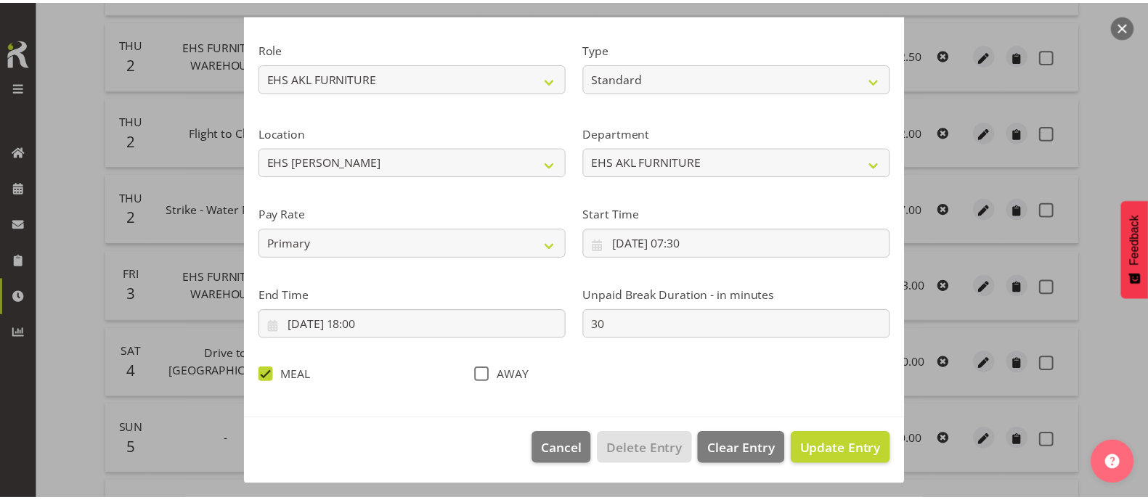
scroll to position [174, 0]
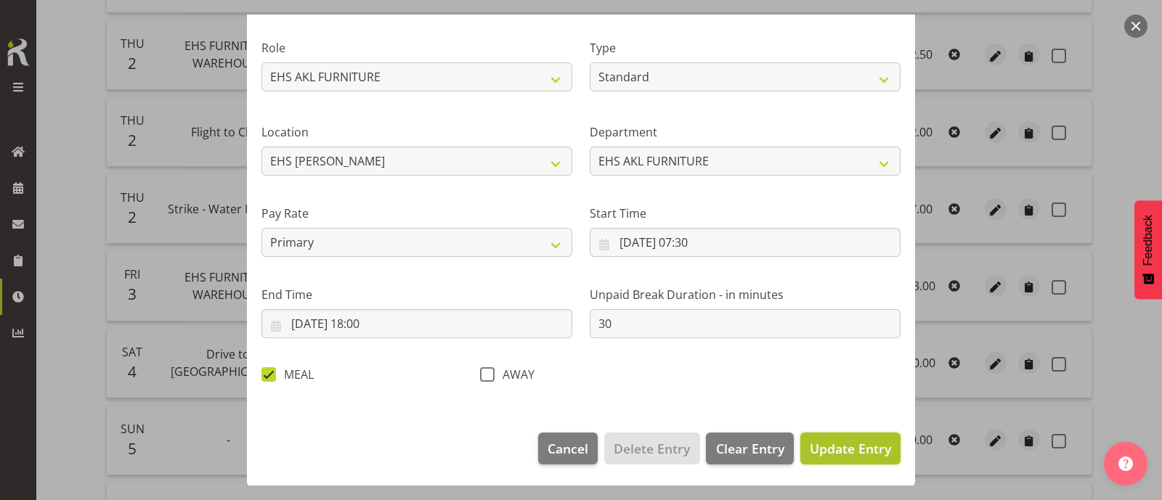
click at [830, 450] on span "Update Entry" at bounding box center [850, 448] width 81 height 17
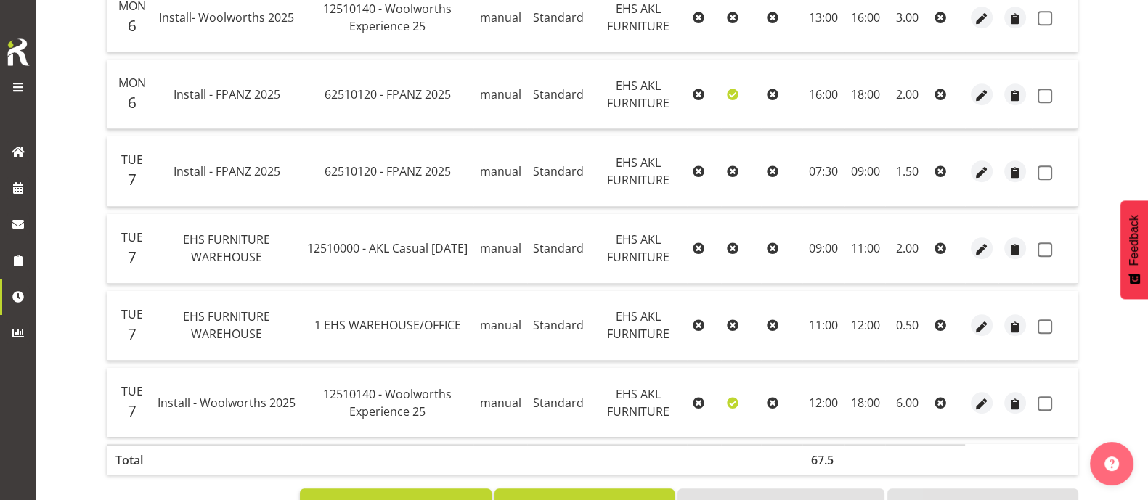
scroll to position [1175, 0]
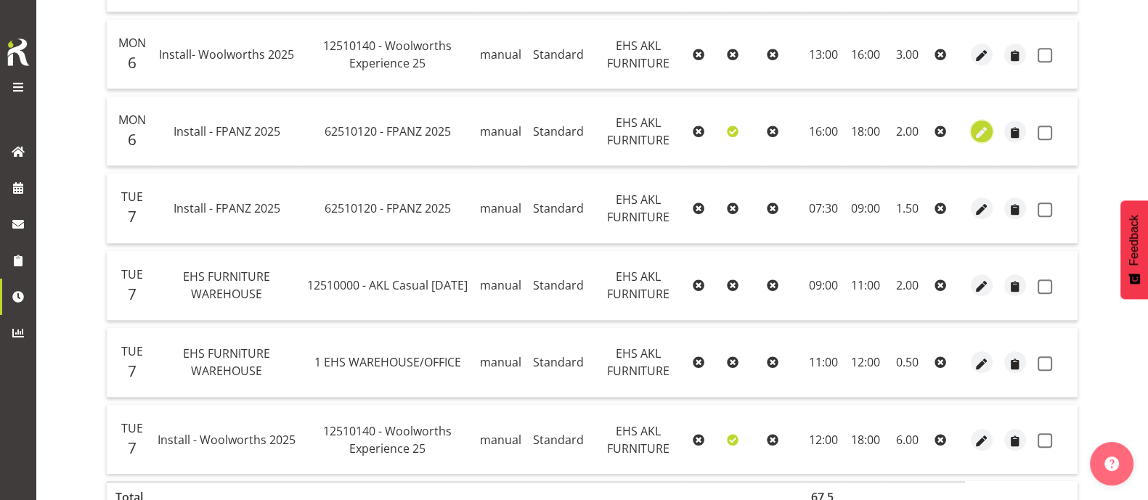
click at [984, 133] on span "button" at bounding box center [982, 132] width 17 height 17
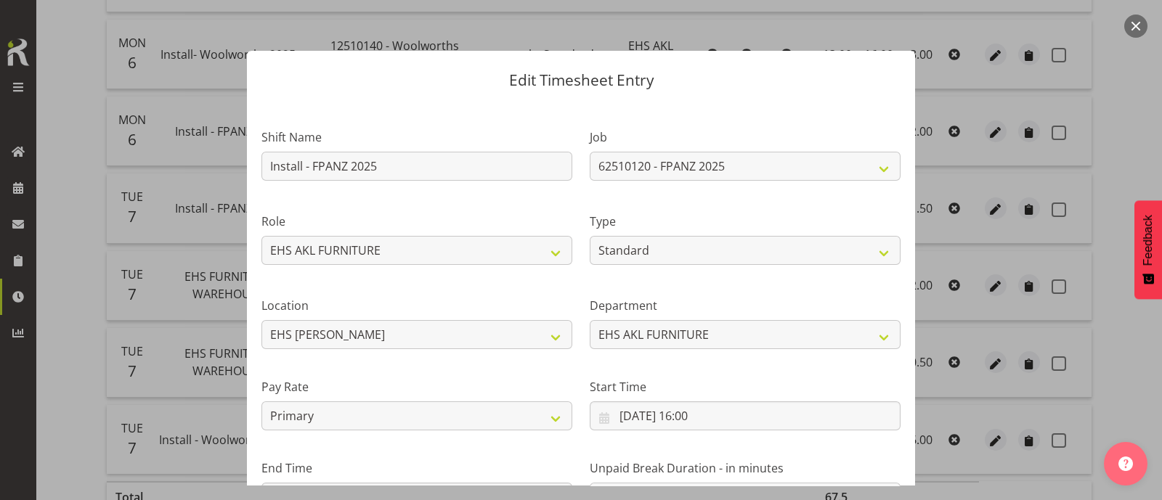
click at [1132, 25] on button "button" at bounding box center [1135, 26] width 23 height 23
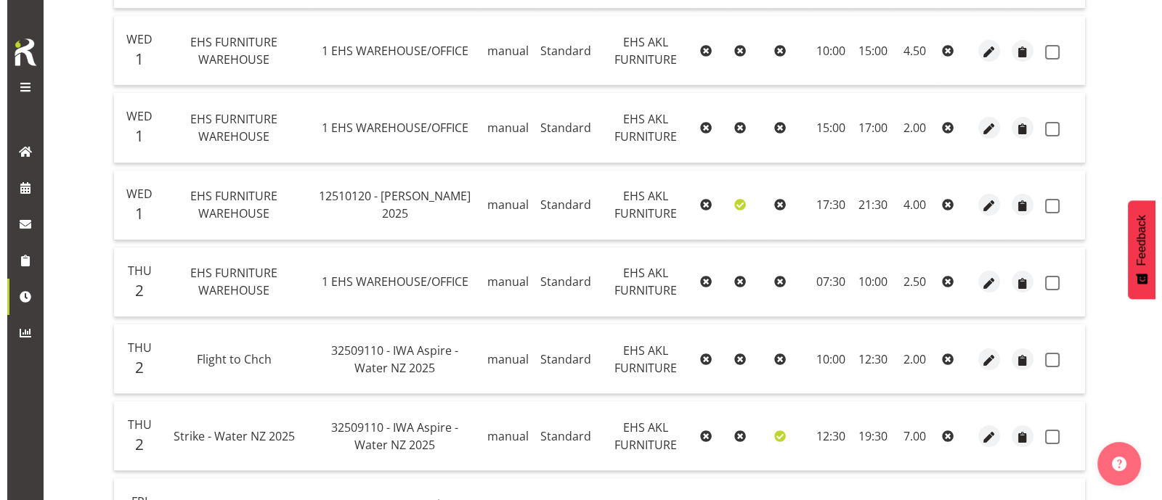
scroll to position [540, 0]
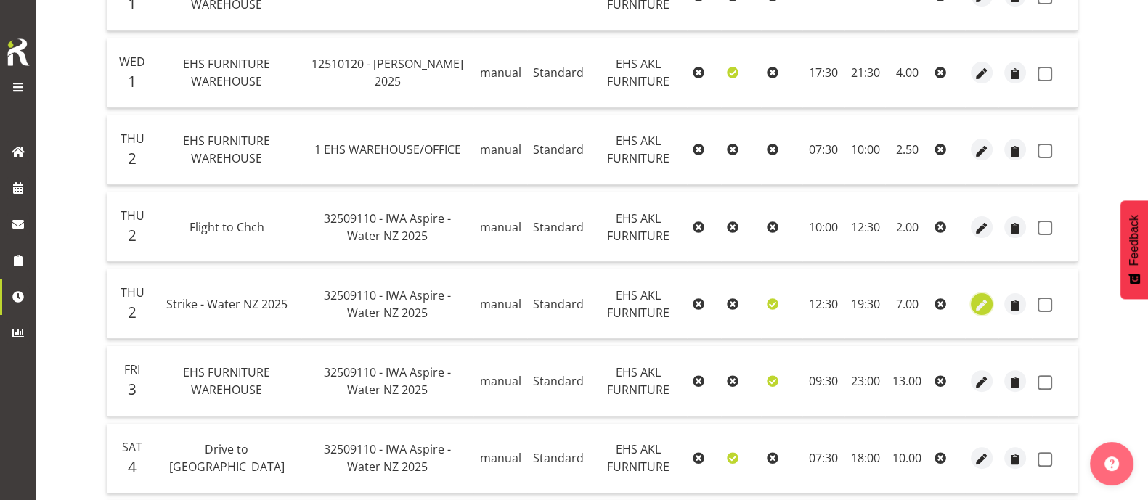
click at [981, 297] on span "button" at bounding box center [982, 305] width 17 height 17
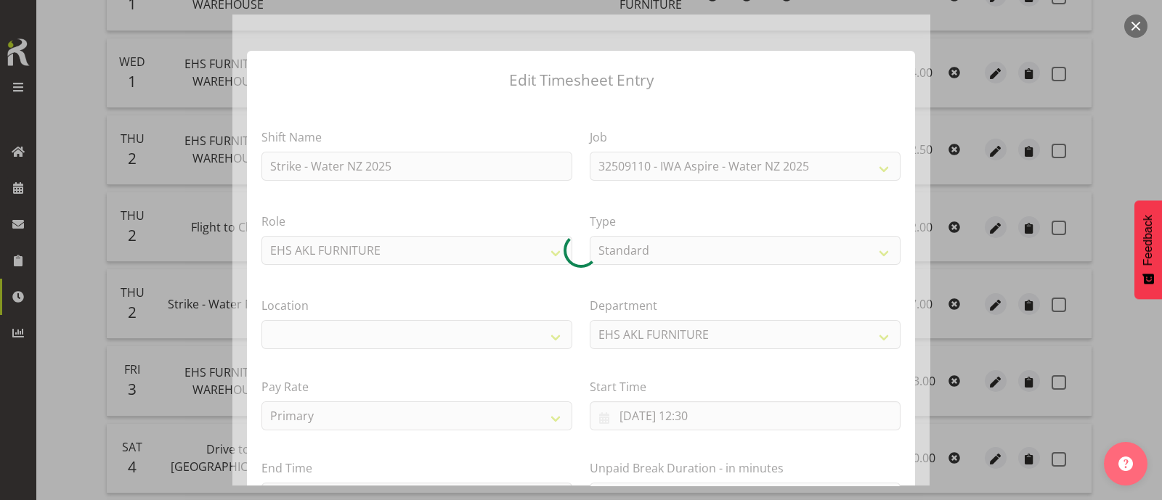
scroll to position [174, 0]
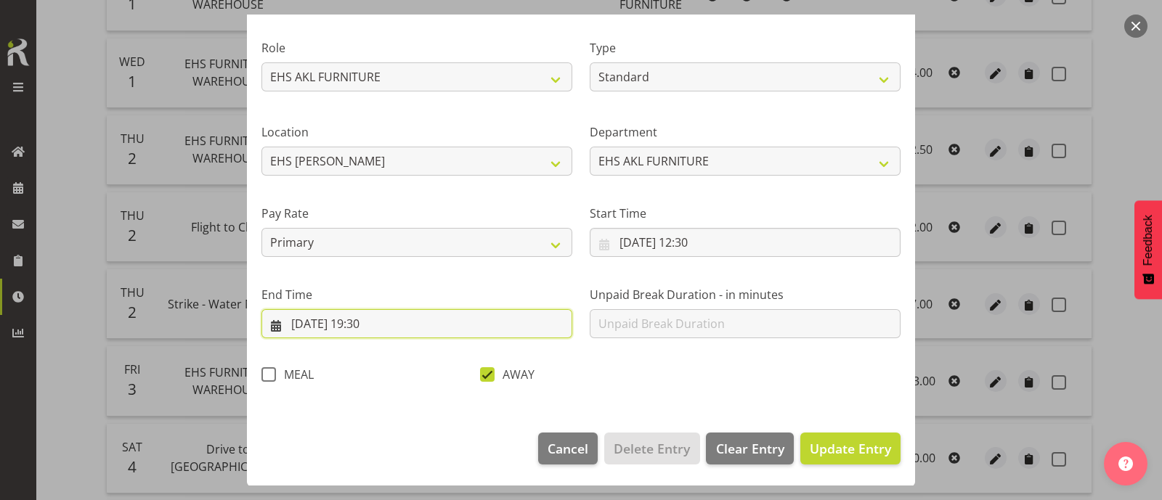
drag, startPoint x: 373, startPoint y: 317, endPoint x: 386, endPoint y: 328, distance: 17.5
click at [374, 317] on input "02/10/2025, 19:30" at bounding box center [416, 323] width 311 height 29
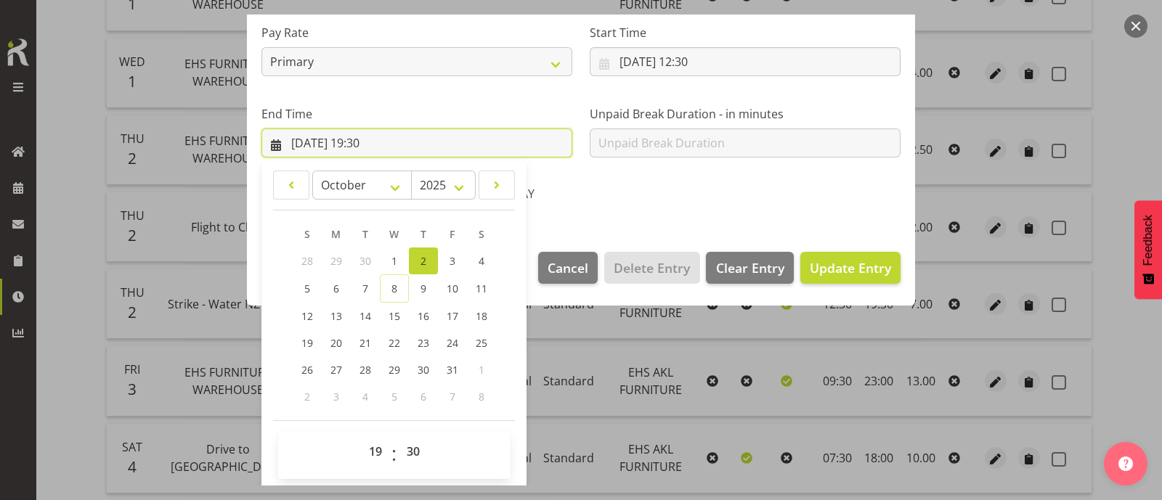
scroll to position [357, 0]
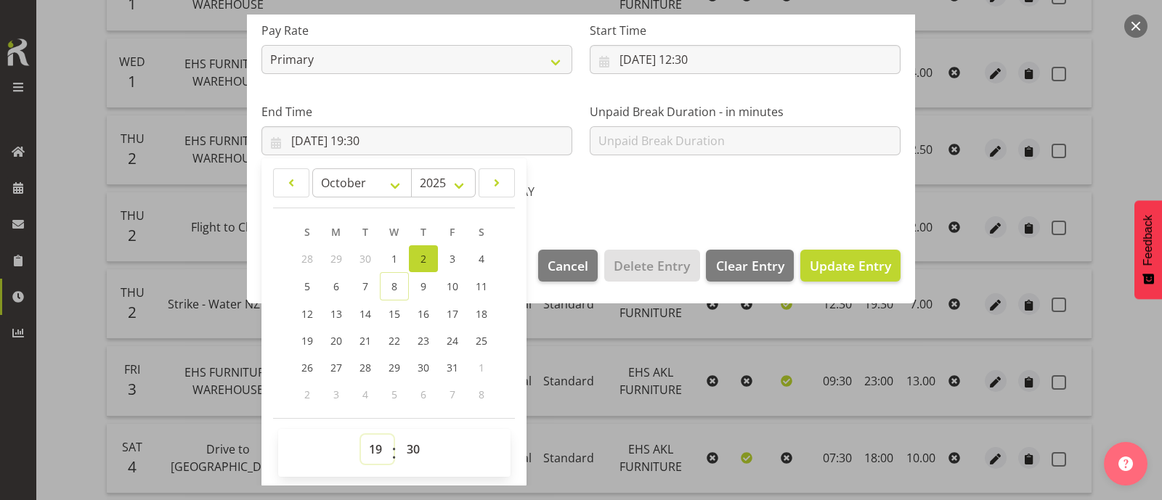
click at [381, 449] on select "00 01 02 03 04 05 06 07 08 09 10 11 12 13 14 15 16 17 18 19 20 21 22 23" at bounding box center [377, 449] width 33 height 29
click at [361, 435] on select "00 01 02 03 04 05 06 07 08 09 10 11 12 13 14 15 16 17 18 19 20 21 22 23" at bounding box center [377, 449] width 33 height 29
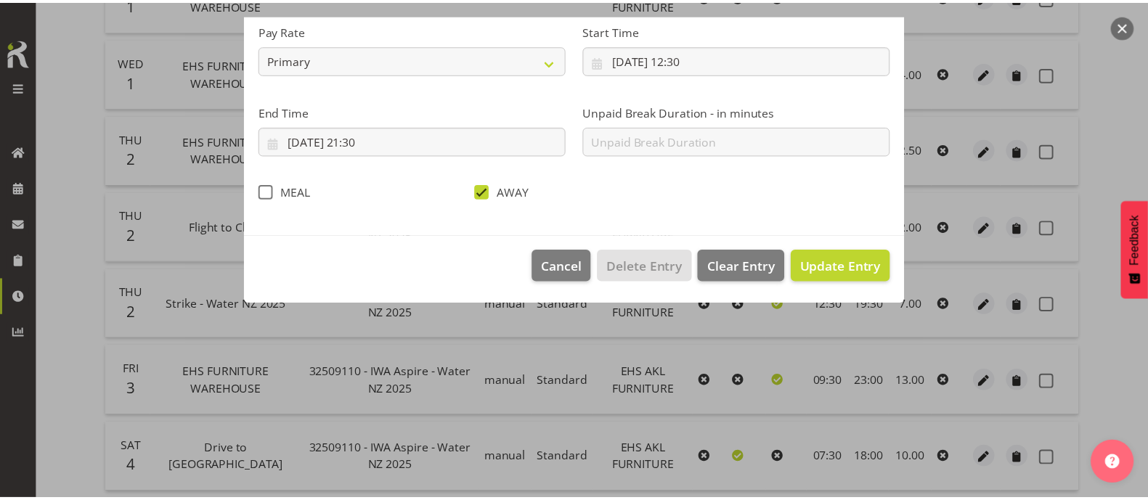
scroll to position [174, 0]
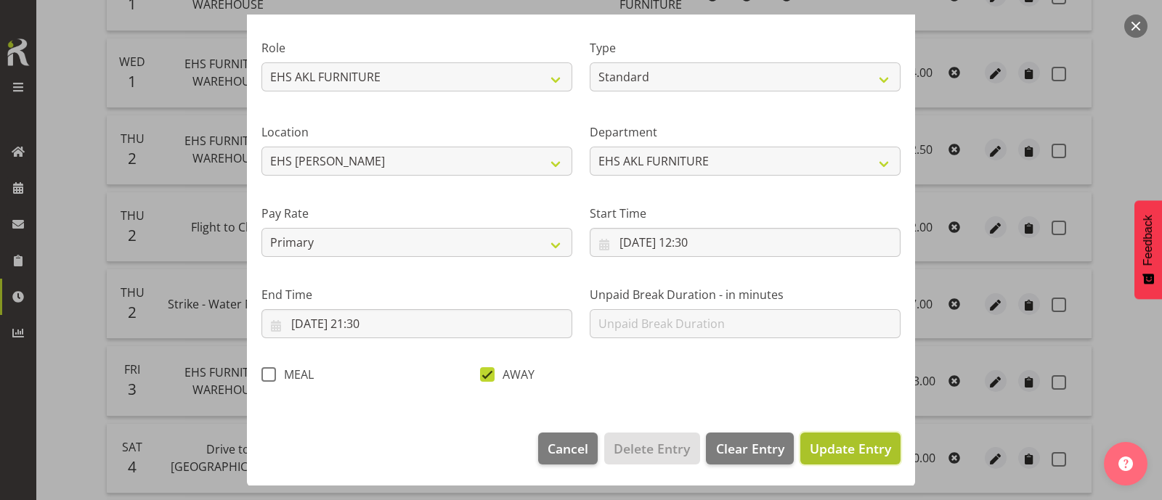
click at [838, 451] on span "Update Entry" at bounding box center [850, 448] width 81 height 17
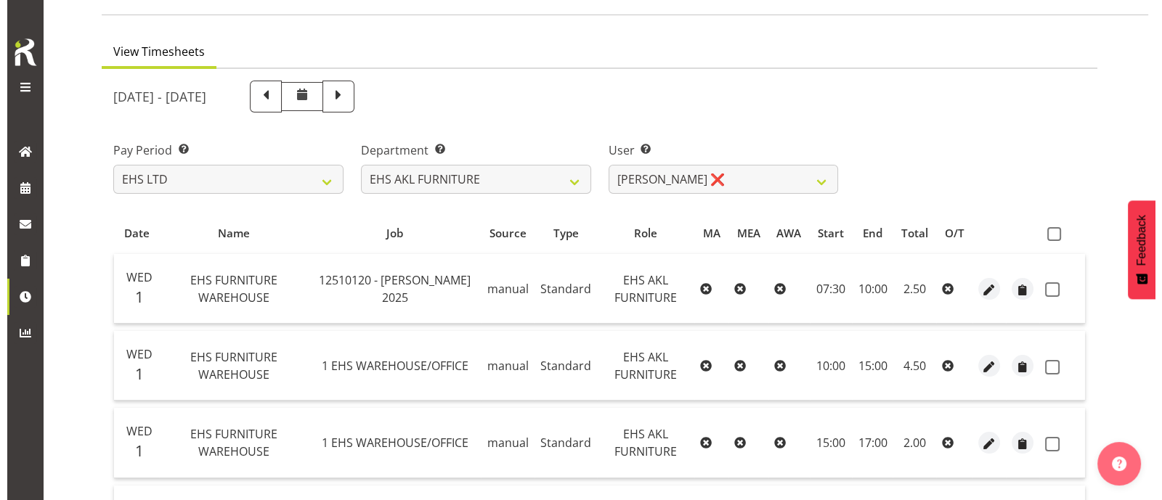
scroll to position [86, 0]
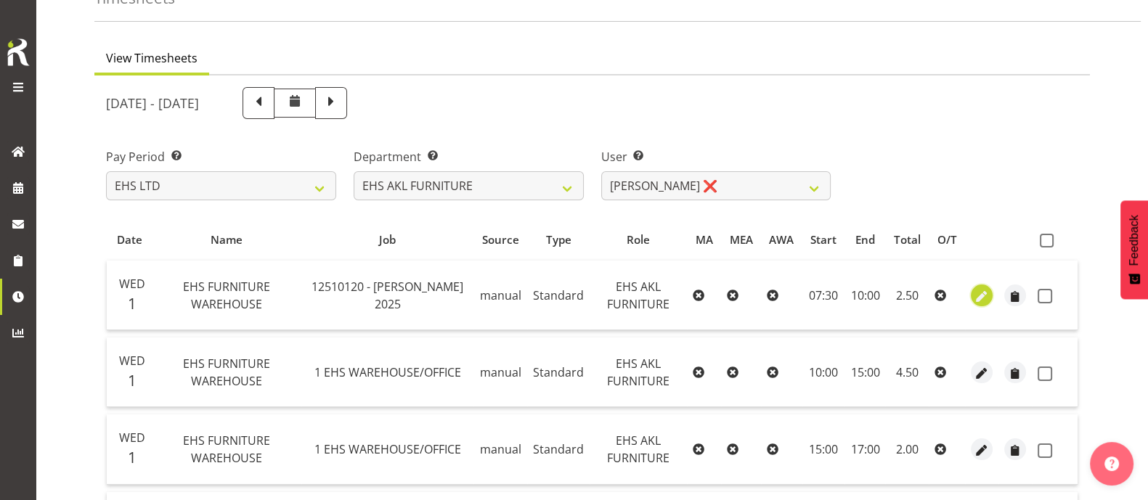
click at [981, 288] on span "button" at bounding box center [982, 296] width 17 height 17
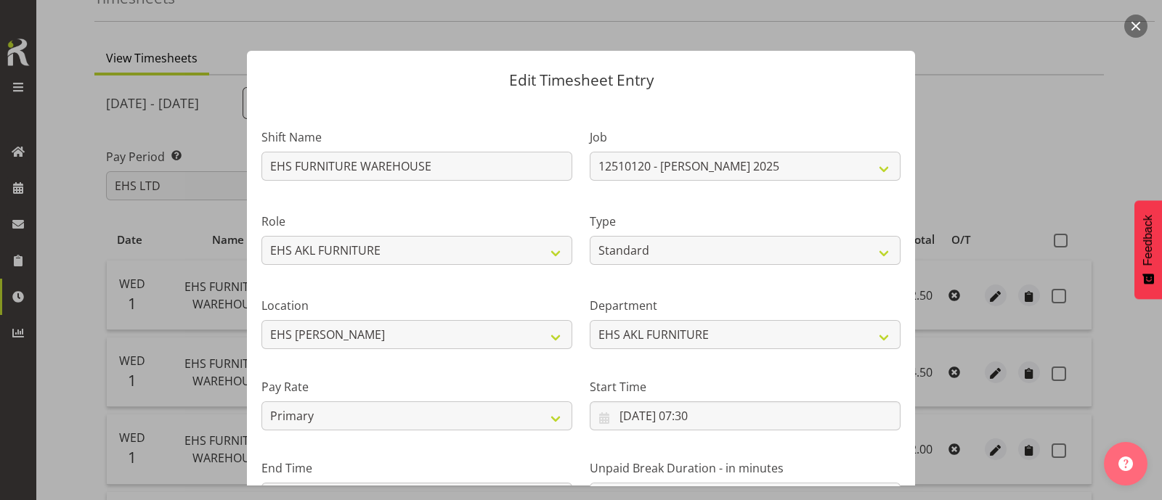
scroll to position [174, 0]
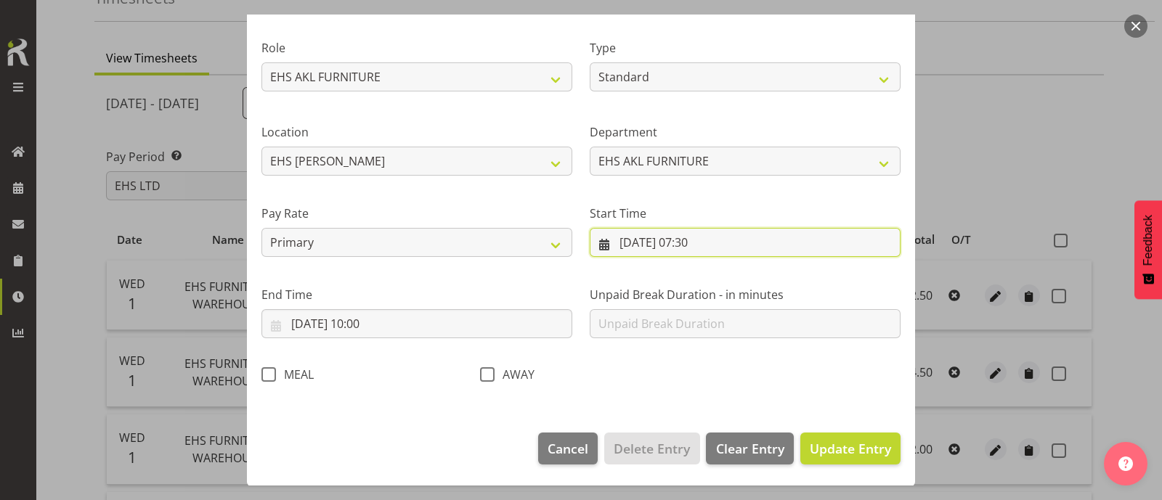
click at [702, 243] on input "01/10/2025, 07:30" at bounding box center [745, 242] width 311 height 29
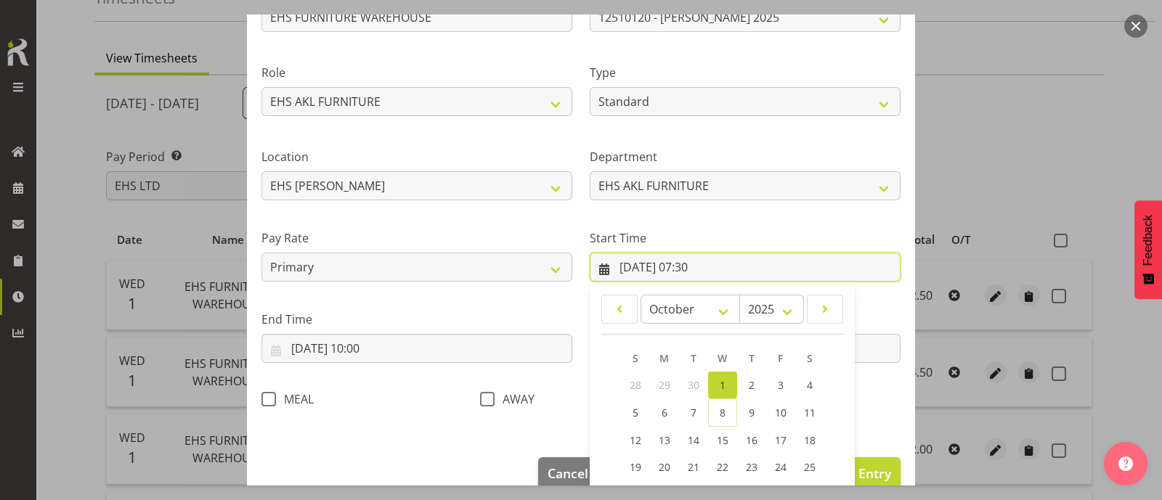
scroll to position [276, 0]
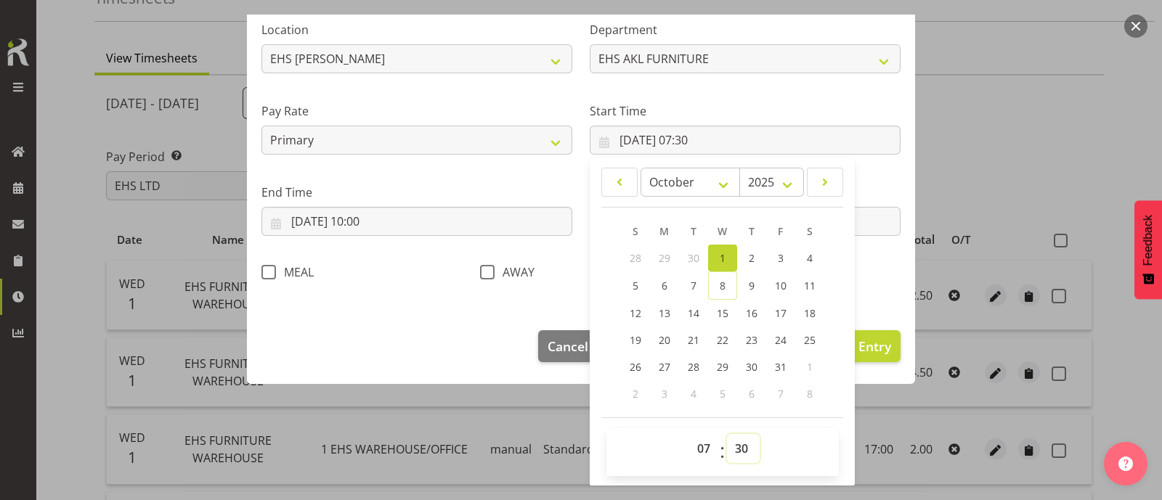
click at [739, 447] on select "00 01 02 03 04 05 06 07 08 09 10 11 12 13 14 15 16 17 18 19 20 21 22 23 24 25 2…" at bounding box center [743, 448] width 33 height 29
click at [727, 434] on select "00 01 02 03 04 05 06 07 08 09 10 11 12 13 14 15 16 17 18 19 20 21 22 23 24 25 2…" at bounding box center [743, 448] width 33 height 29
click at [872, 281] on div "Shift Name EHS FURNITURE WAREHOUSE Job 1 Carlton Events 1 Carlton Hamilton 1 Ca…" at bounding box center [581, 62] width 657 height 461
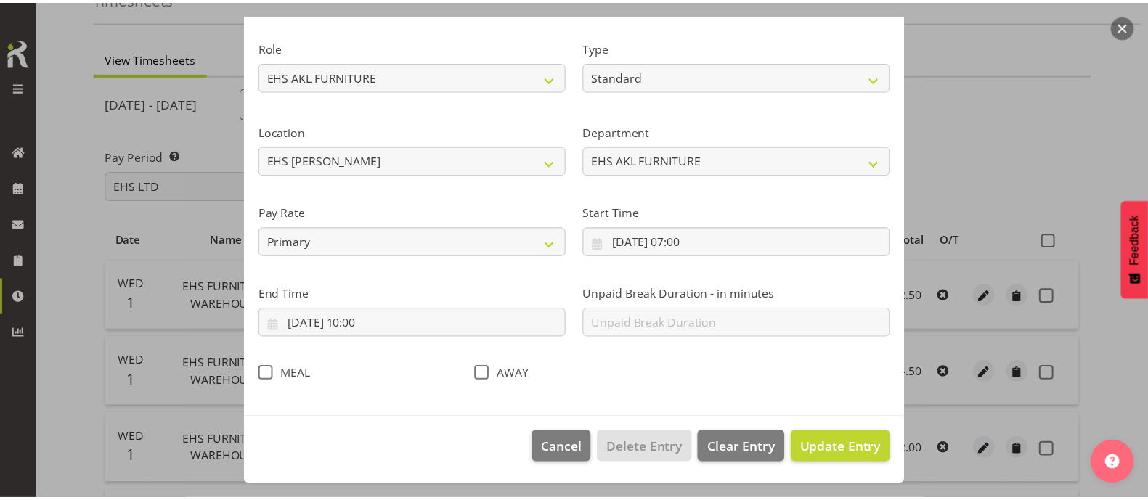
scroll to position [174, 0]
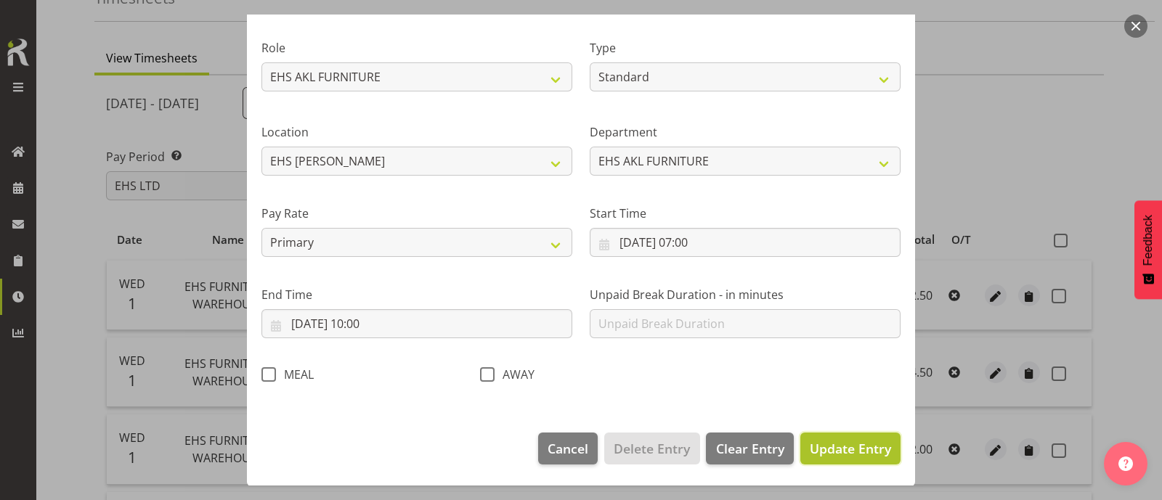
click at [848, 450] on span "Update Entry" at bounding box center [850, 448] width 81 height 17
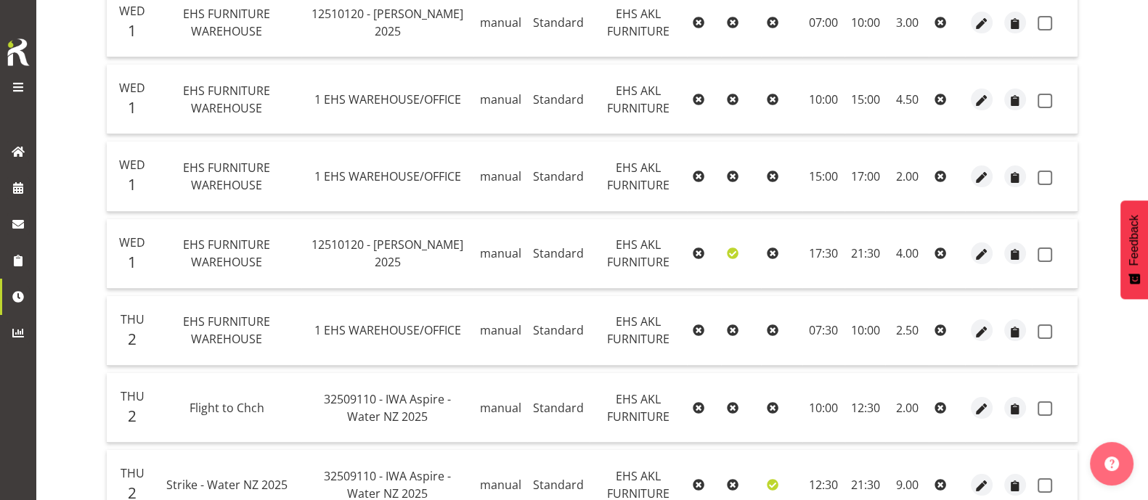
scroll to position [0, 0]
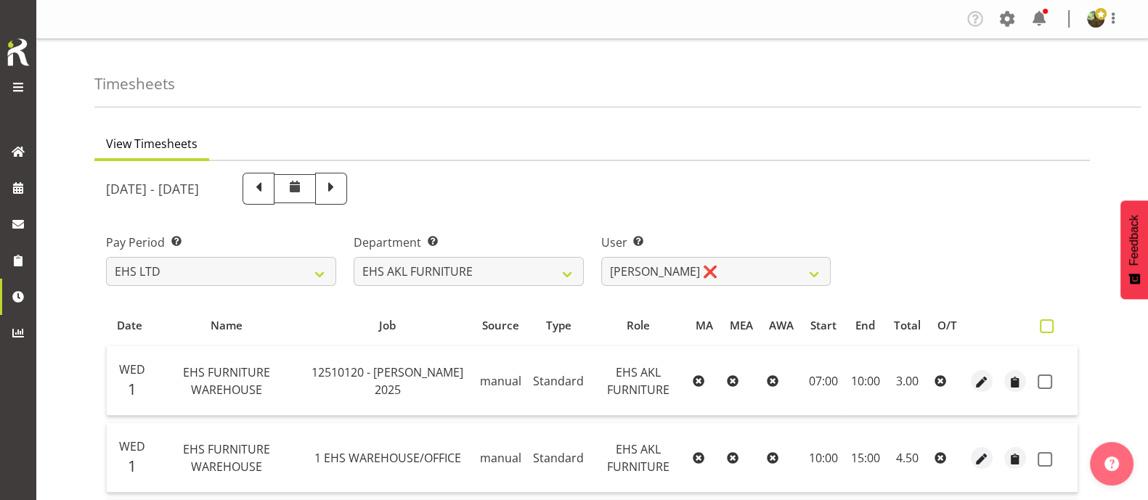
click at [1048, 330] on span at bounding box center [1047, 327] width 14 height 14
click at [1048, 330] on input "checkbox" at bounding box center [1044, 326] width 9 height 9
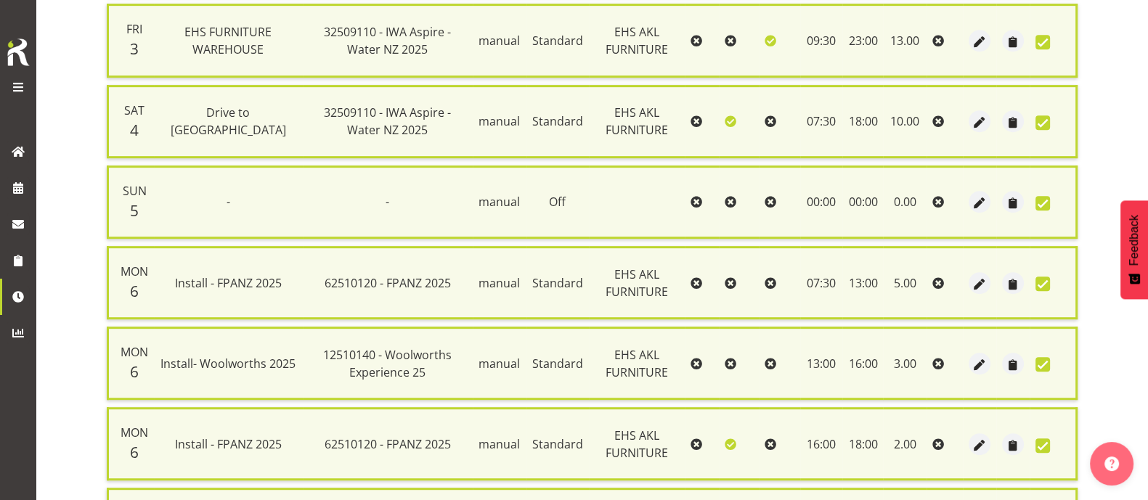
scroll to position [1316, 0]
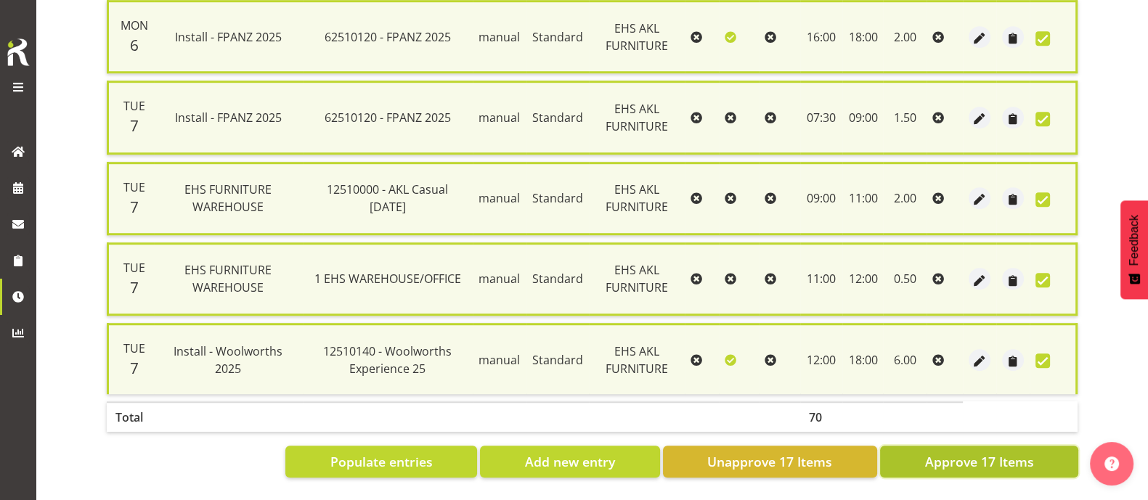
click at [962, 453] on span "Approve 17 Items" at bounding box center [979, 462] width 109 height 19
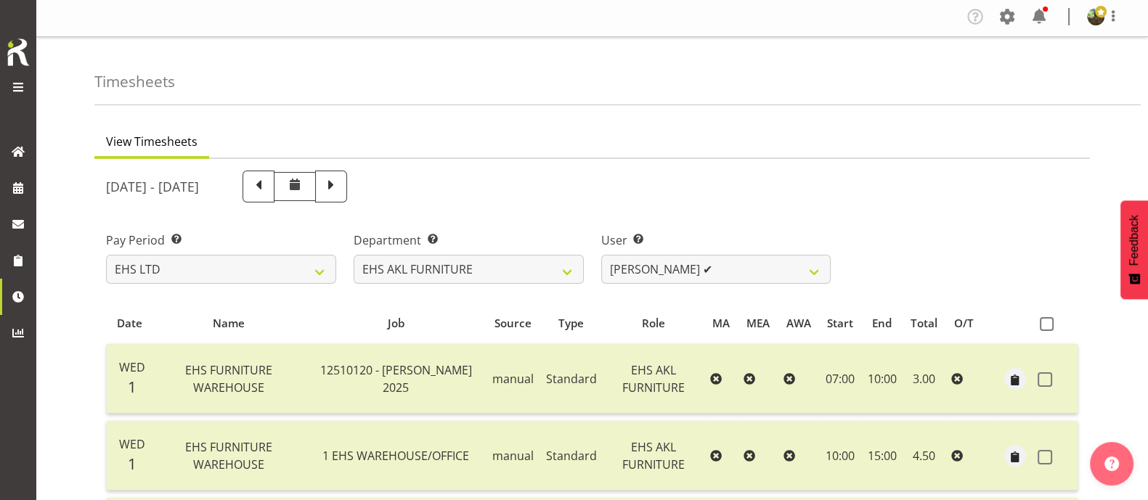
scroll to position [0, 0]
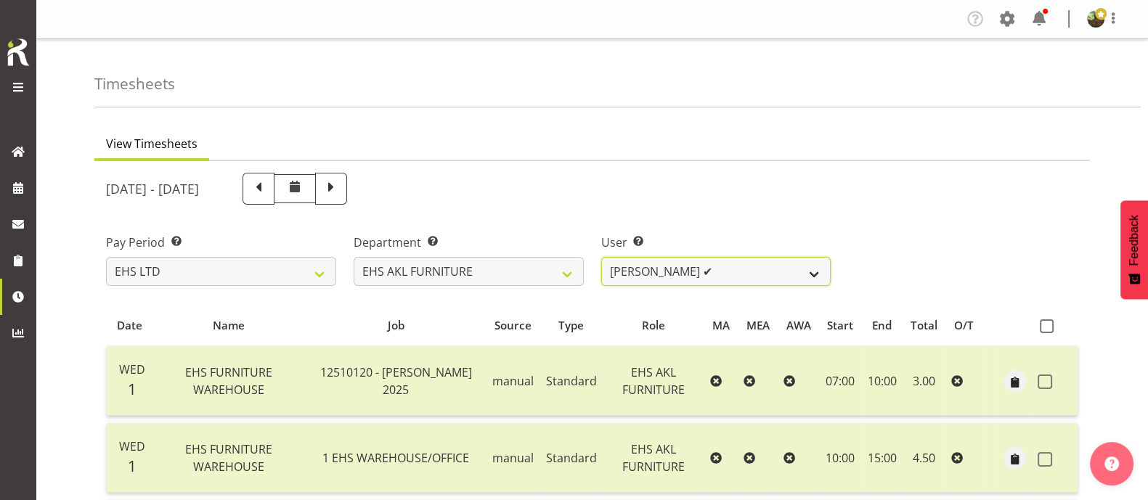
click at [811, 270] on select "Daniel Tini ✔ Filipo Iupeli ✔ Harley Wongpayuk ✔ Malae Toleafoa ✔ Manase Ward ✔…" at bounding box center [716, 271] width 230 height 29
click at [1114, 19] on span at bounding box center [1113, 17] width 17 height 17
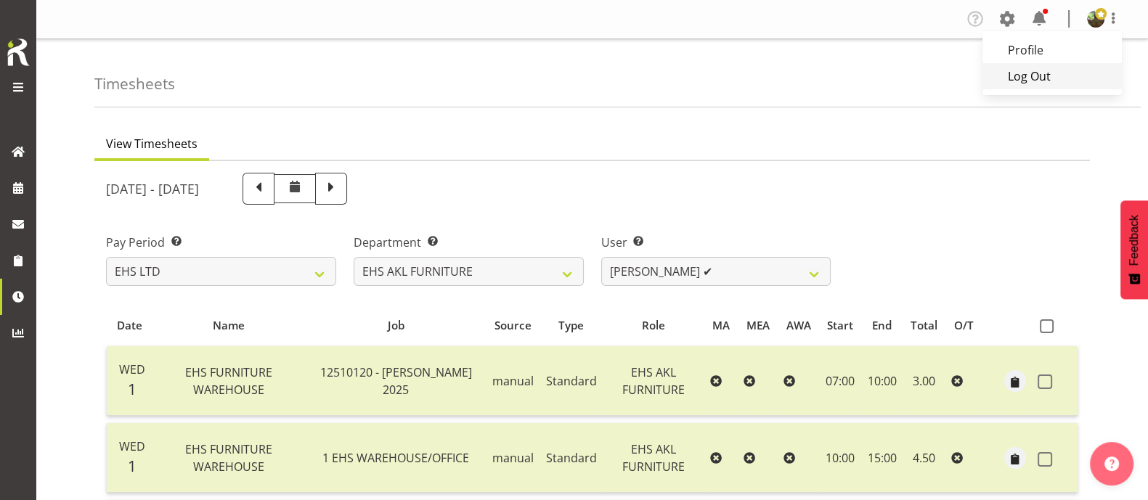
click at [1074, 74] on link "Log Out" at bounding box center [1052, 76] width 139 height 26
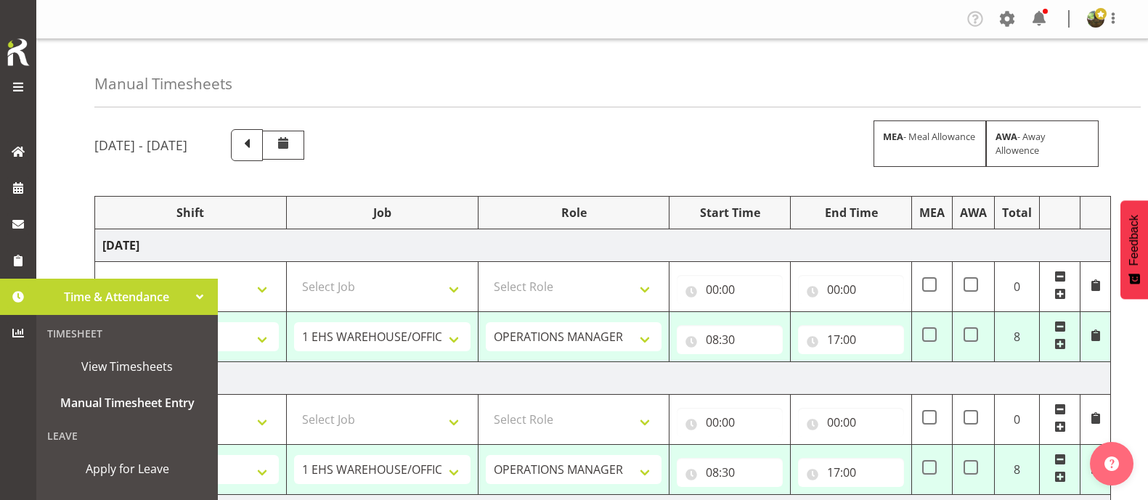
select select "1587"
select select "69"
select select "1587"
select select "69"
select select "1587"
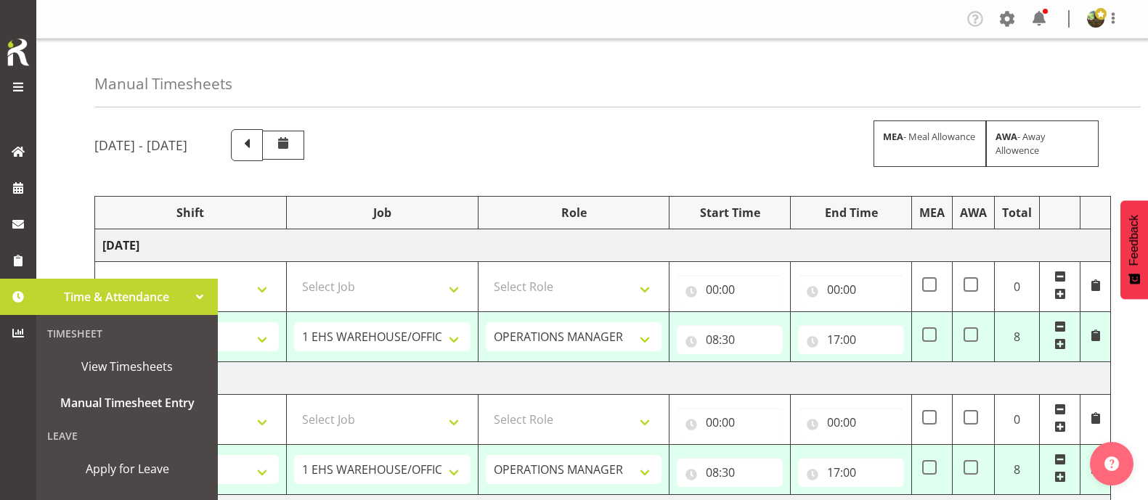
select select "69"
select select "83455"
select select "10237"
select select "83456"
select select "9140"
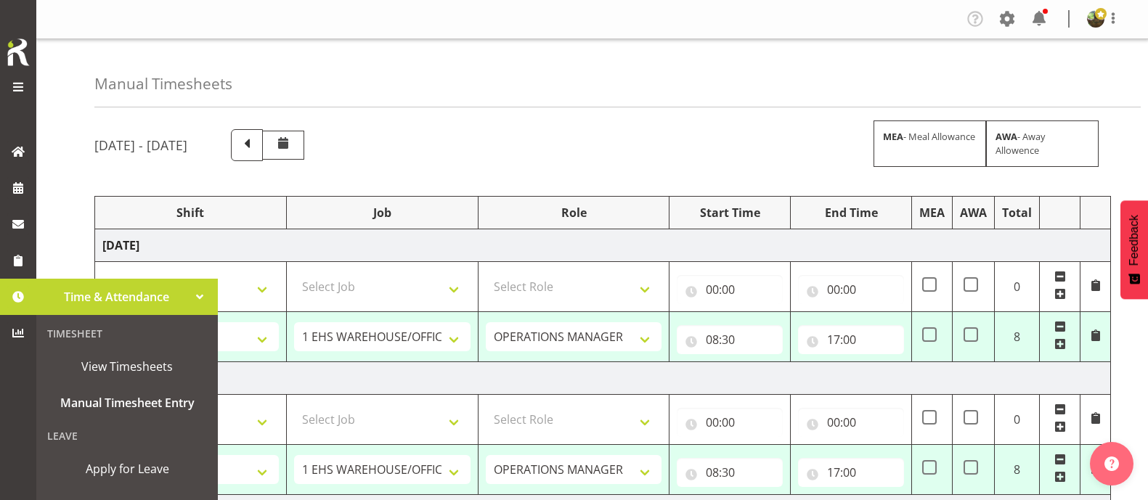
select select "1587"
select select "69"
select select "1587"
select select "69"
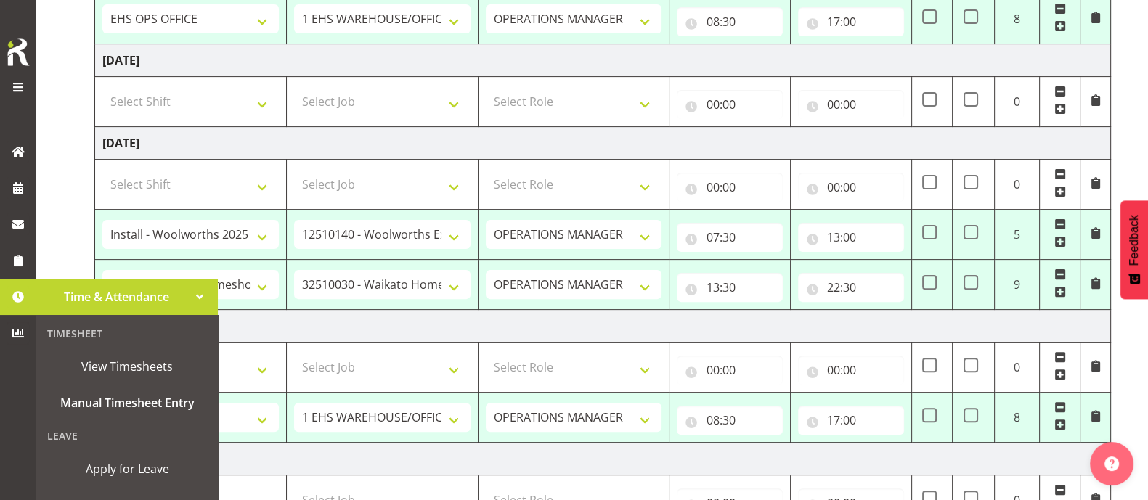
scroll to position [584, 0]
